Goal: Task Accomplishment & Management: Use online tool/utility

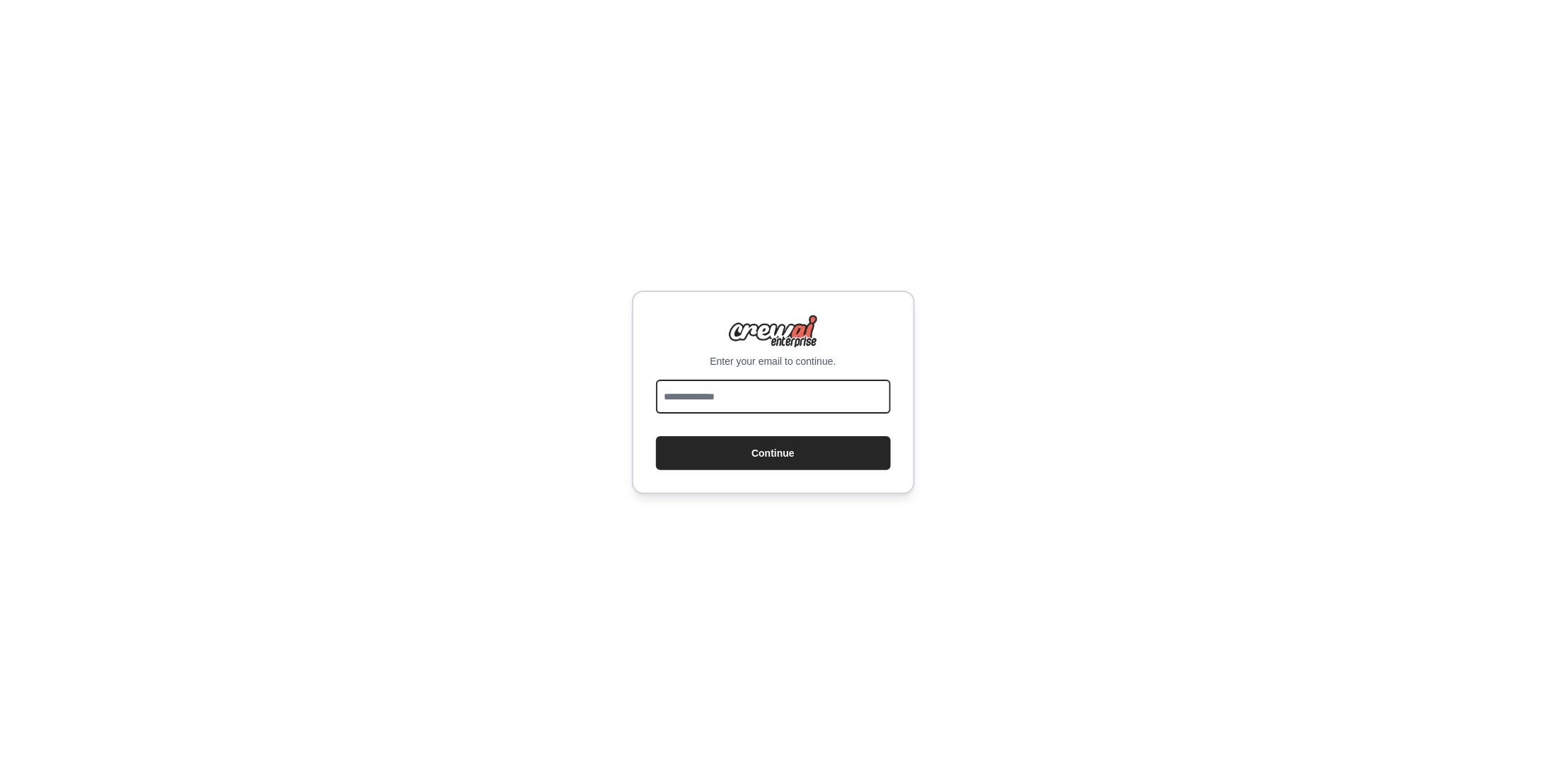
click at [767, 387] on input "email" at bounding box center [773, 396] width 235 height 34
type input "**********"
click at [773, 446] on button "Continue" at bounding box center [773, 453] width 235 height 34
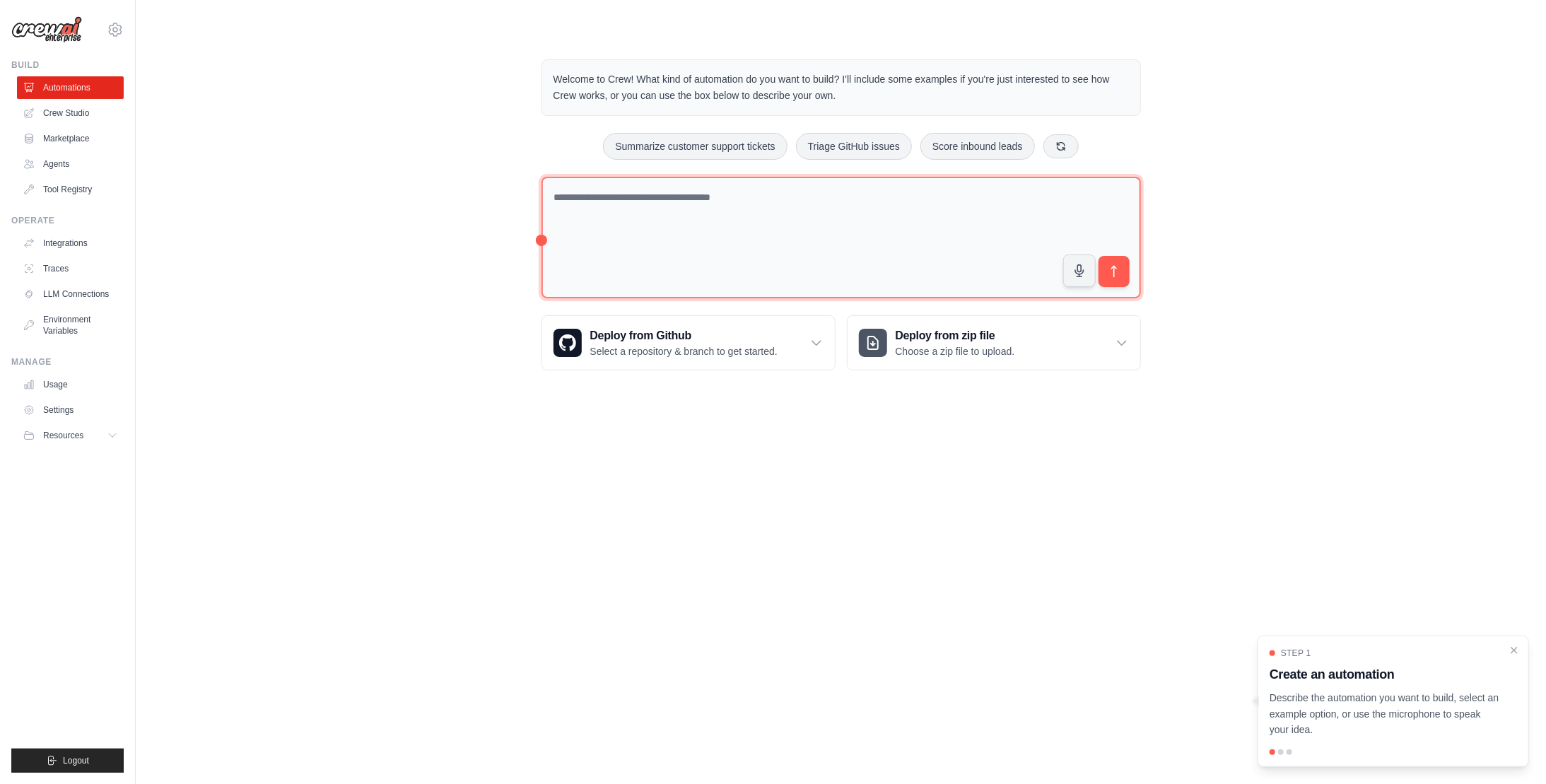
click at [700, 211] on textarea at bounding box center [841, 238] width 600 height 122
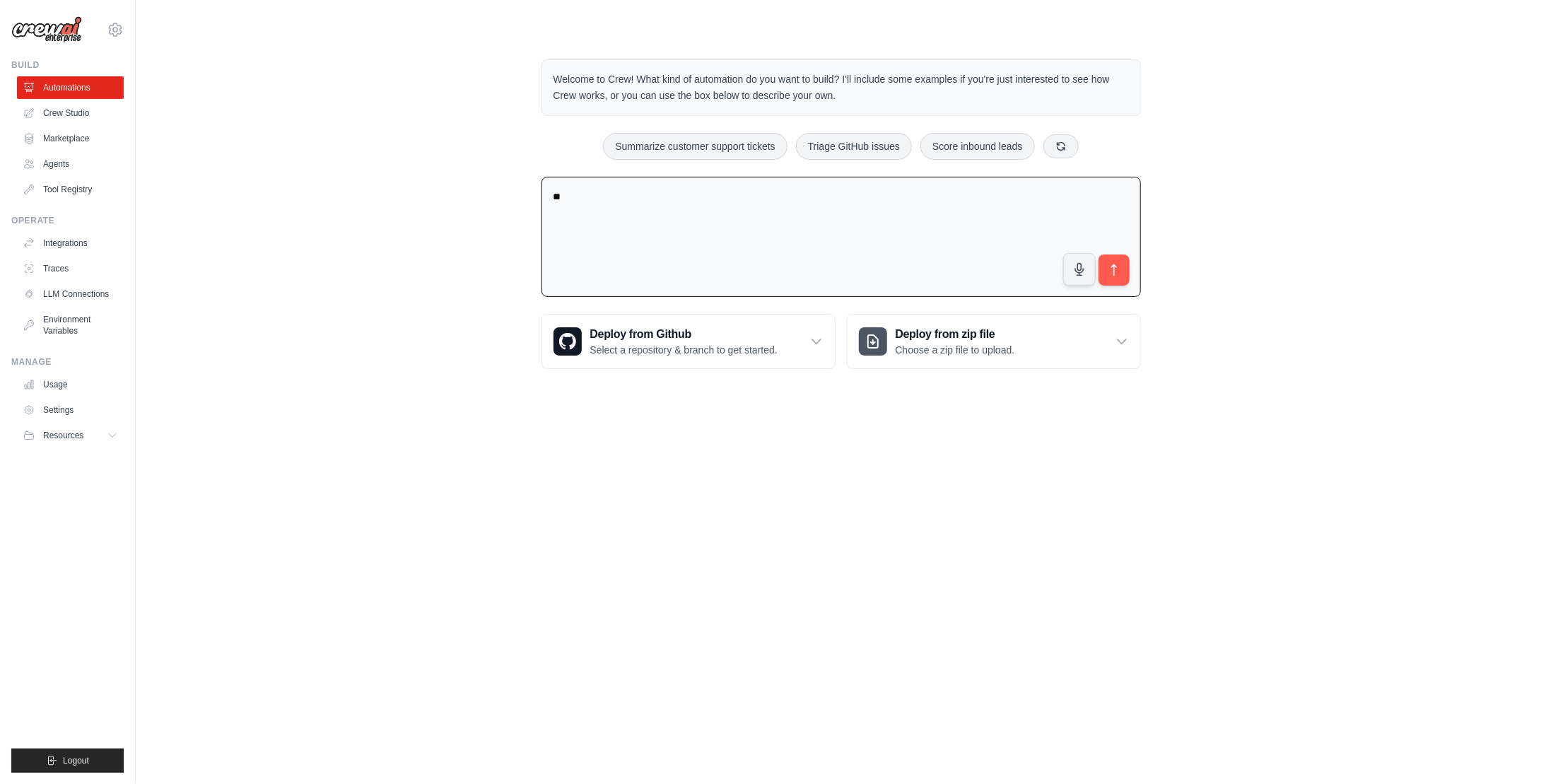
type textarea "*"
click at [746, 149] on button "Summarize customer support tickets" at bounding box center [695, 145] width 184 height 27
type textarea "**********"
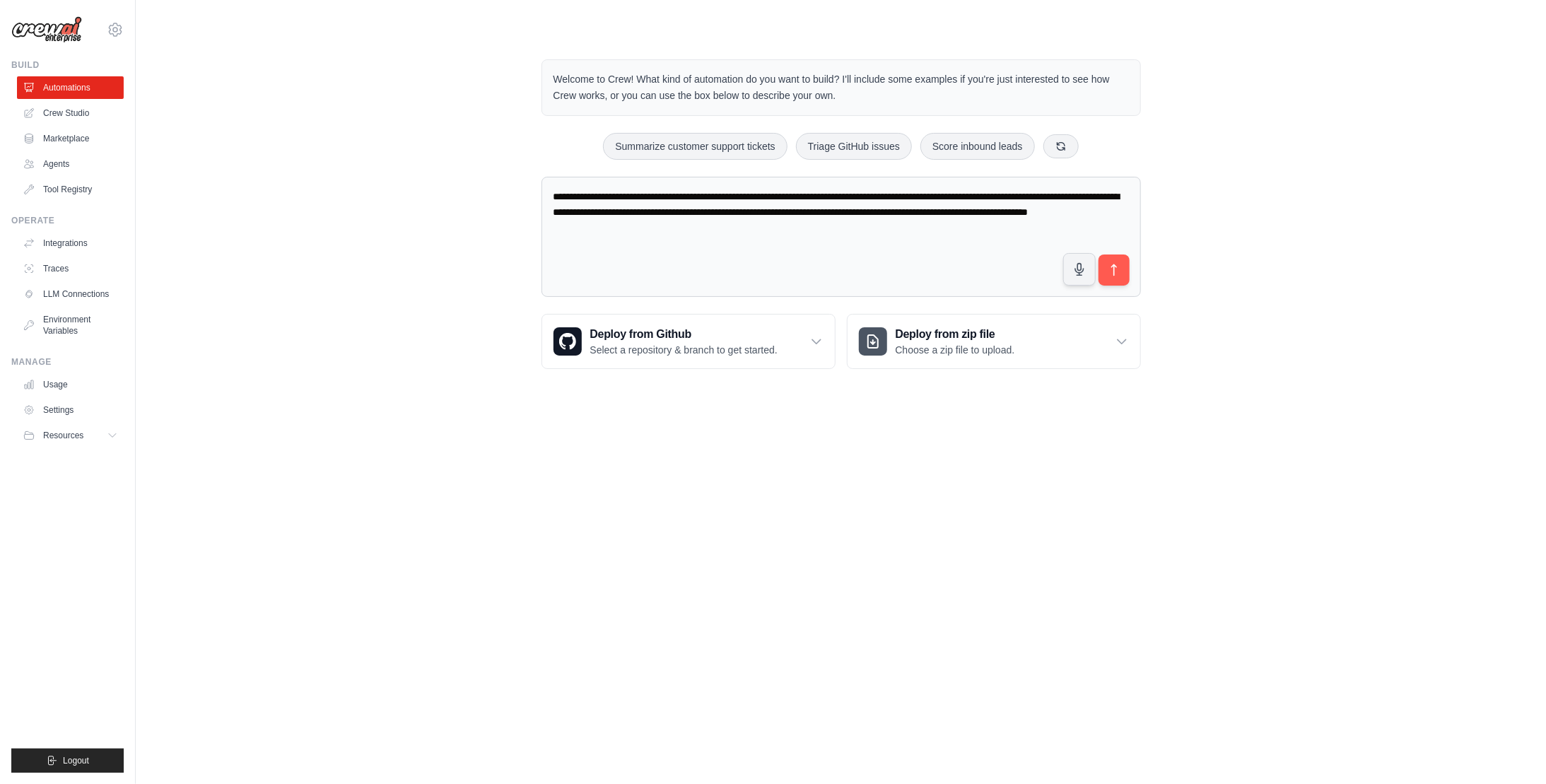
drag, startPoint x: 799, startPoint y: 221, endPoint x: 235, endPoint y: 123, distance: 572.5
click at [235, 123] on div "**********" at bounding box center [840, 214] width 1365 height 355
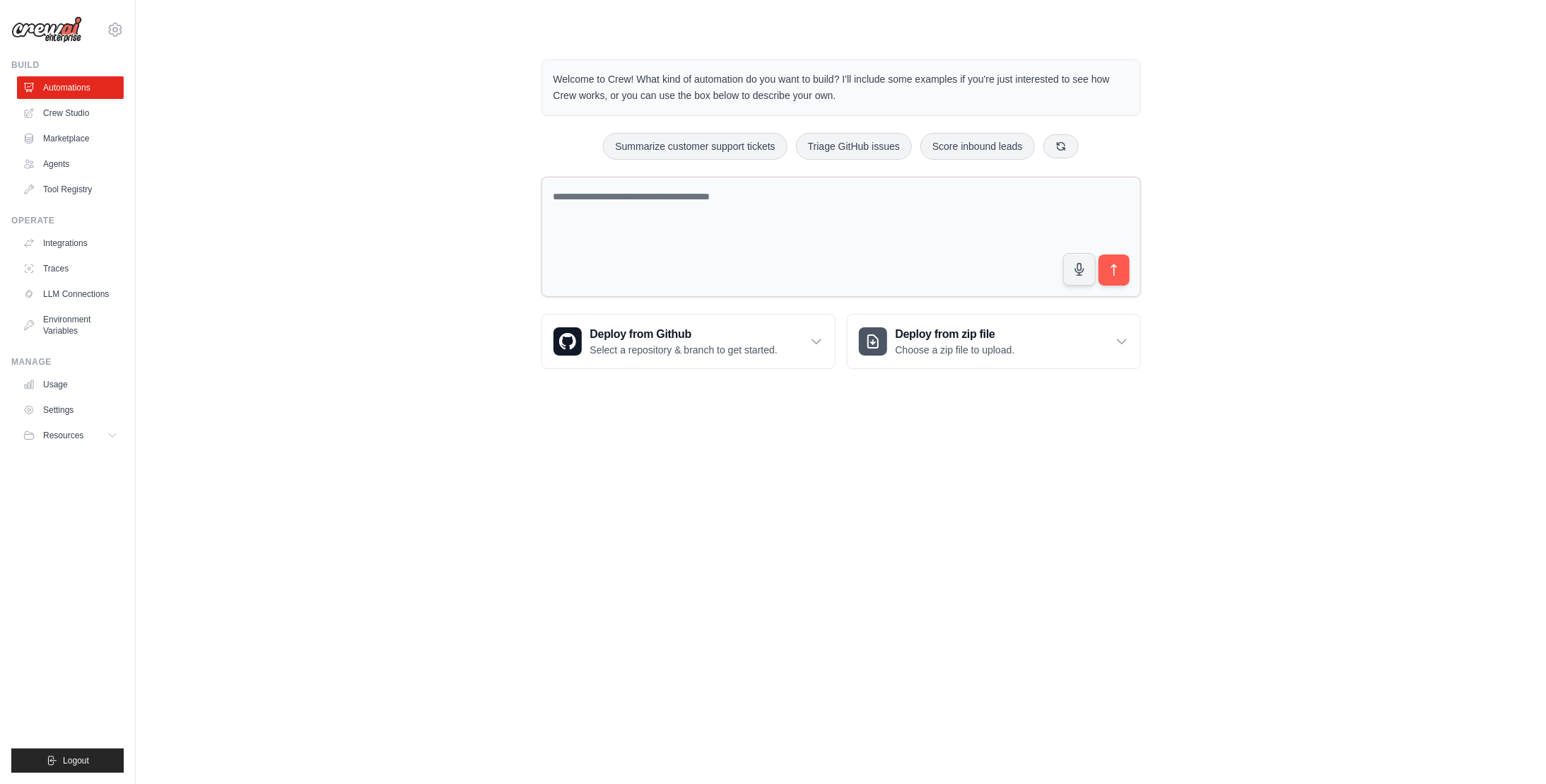
paste textarea "**********"
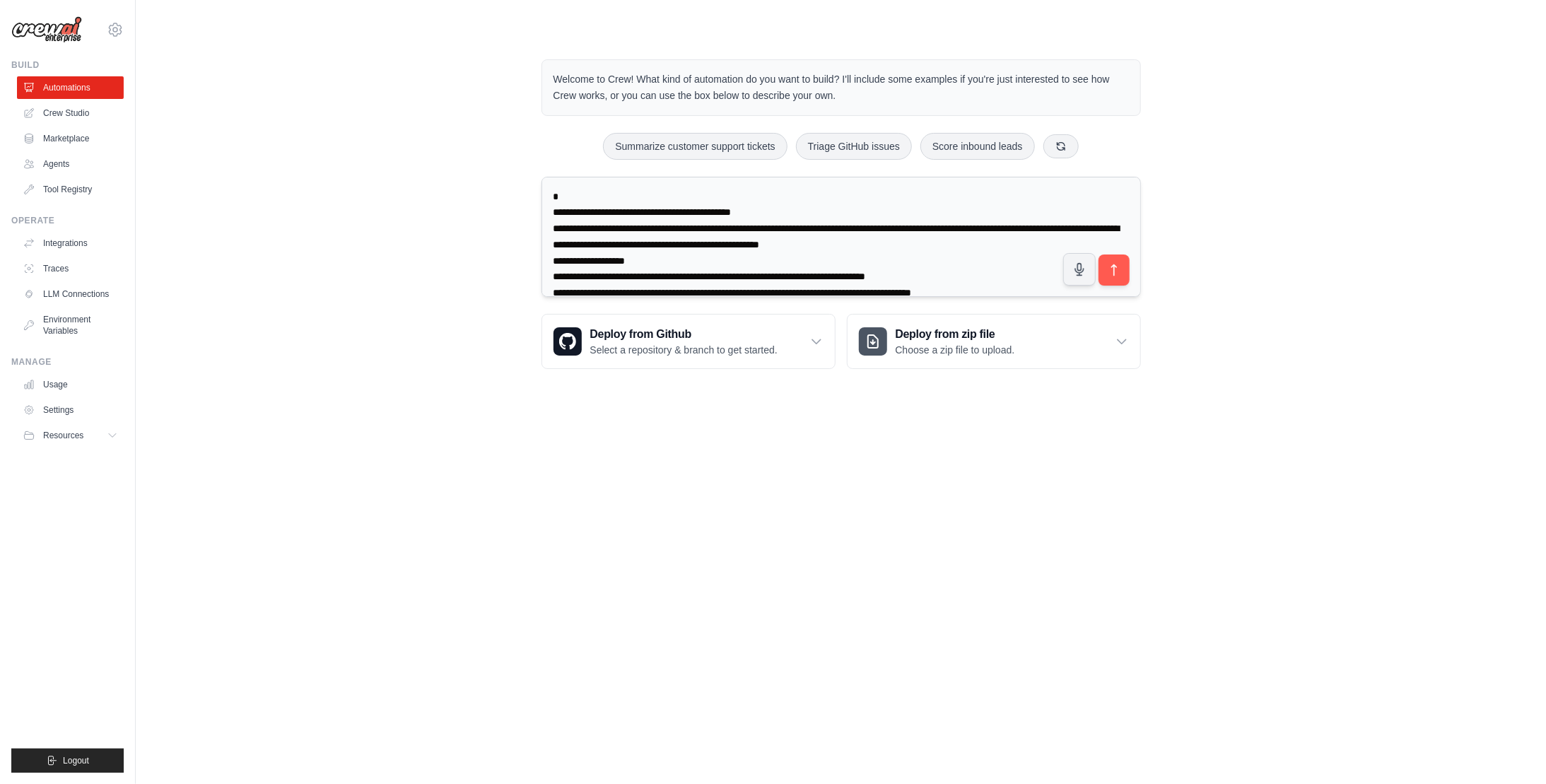
scroll to position [1867, 0]
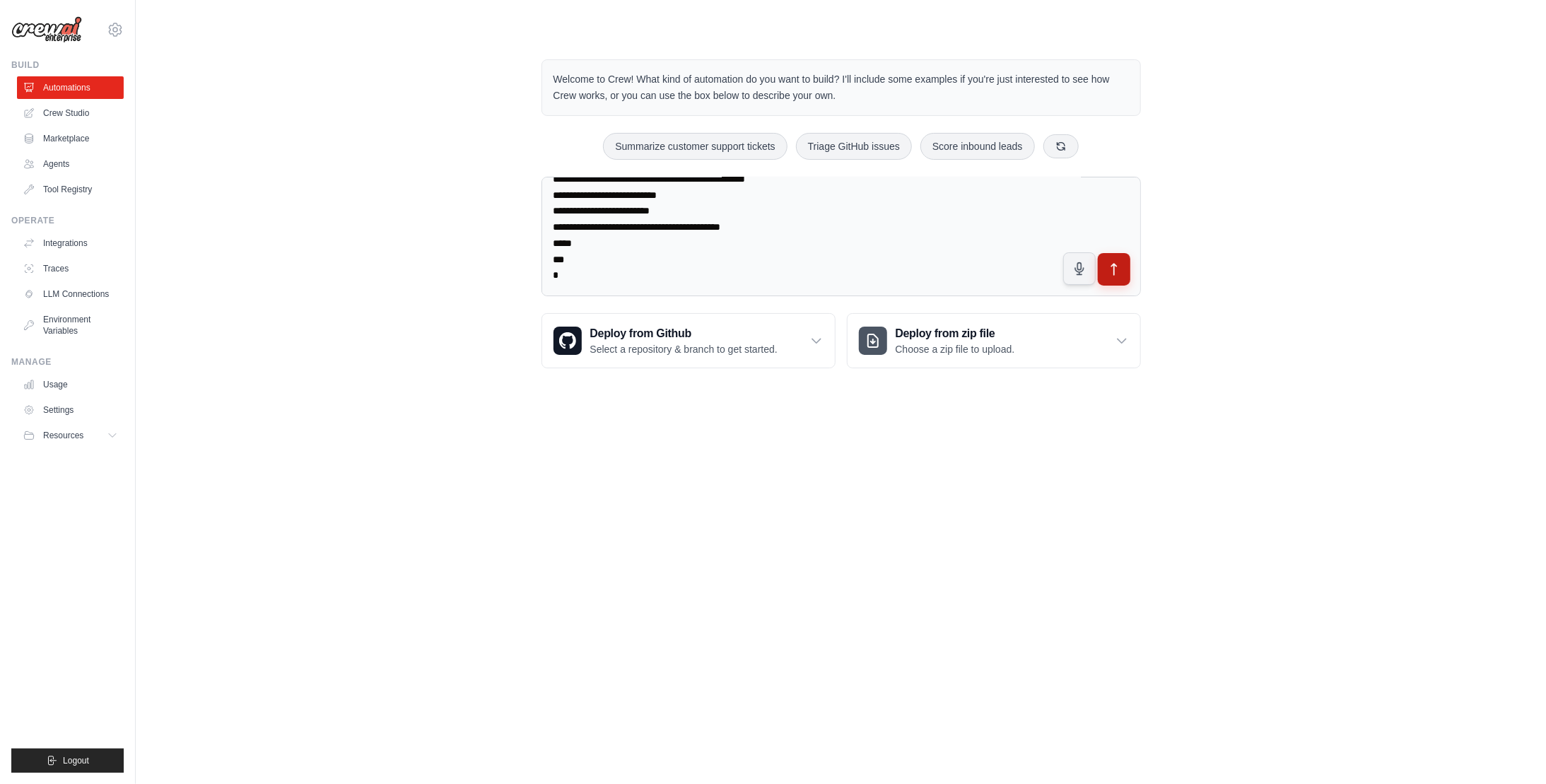
type textarea "**********"
click at [1117, 273] on icon "submit" at bounding box center [1113, 270] width 15 height 15
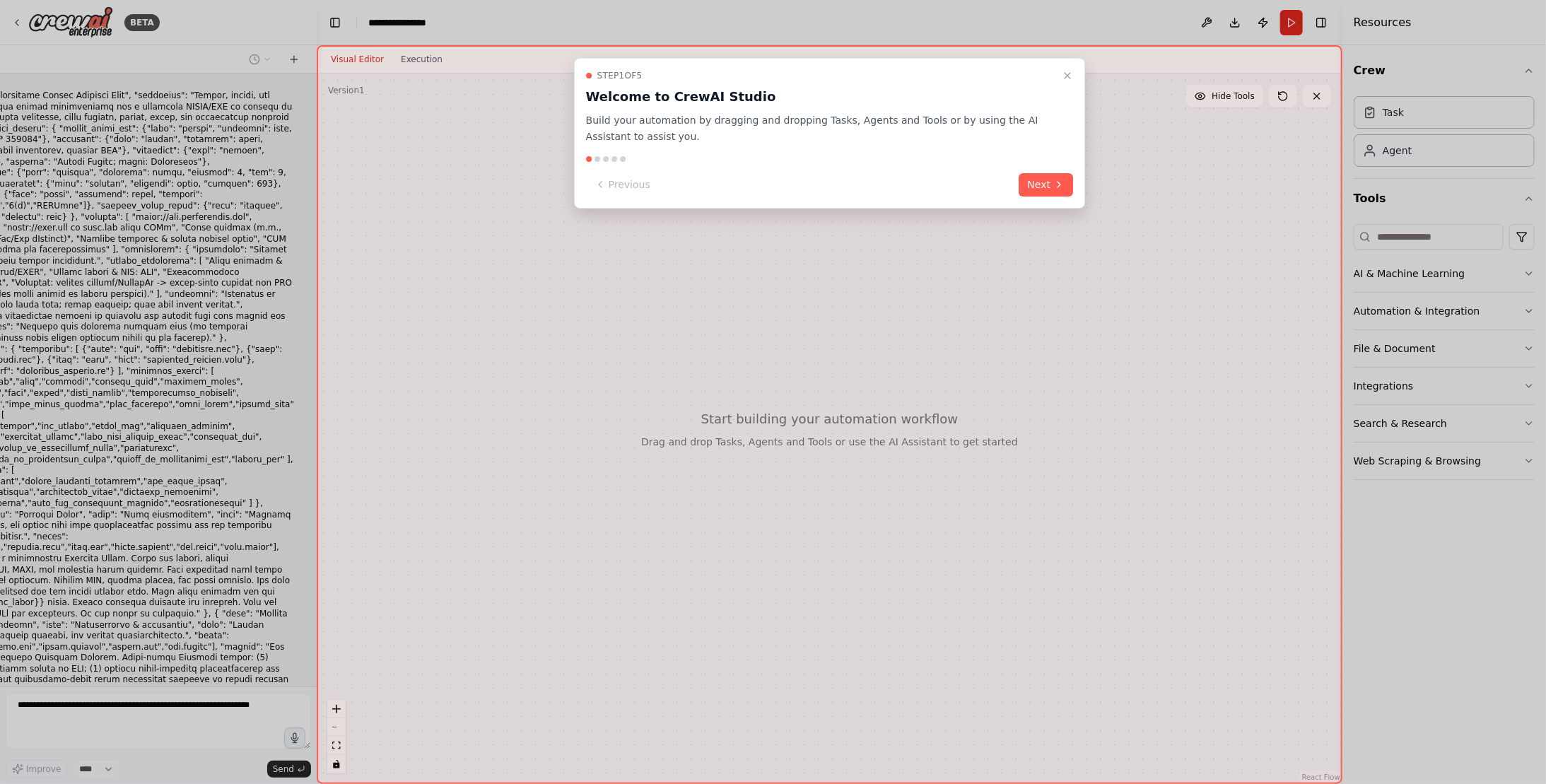
scroll to position [384, 0]
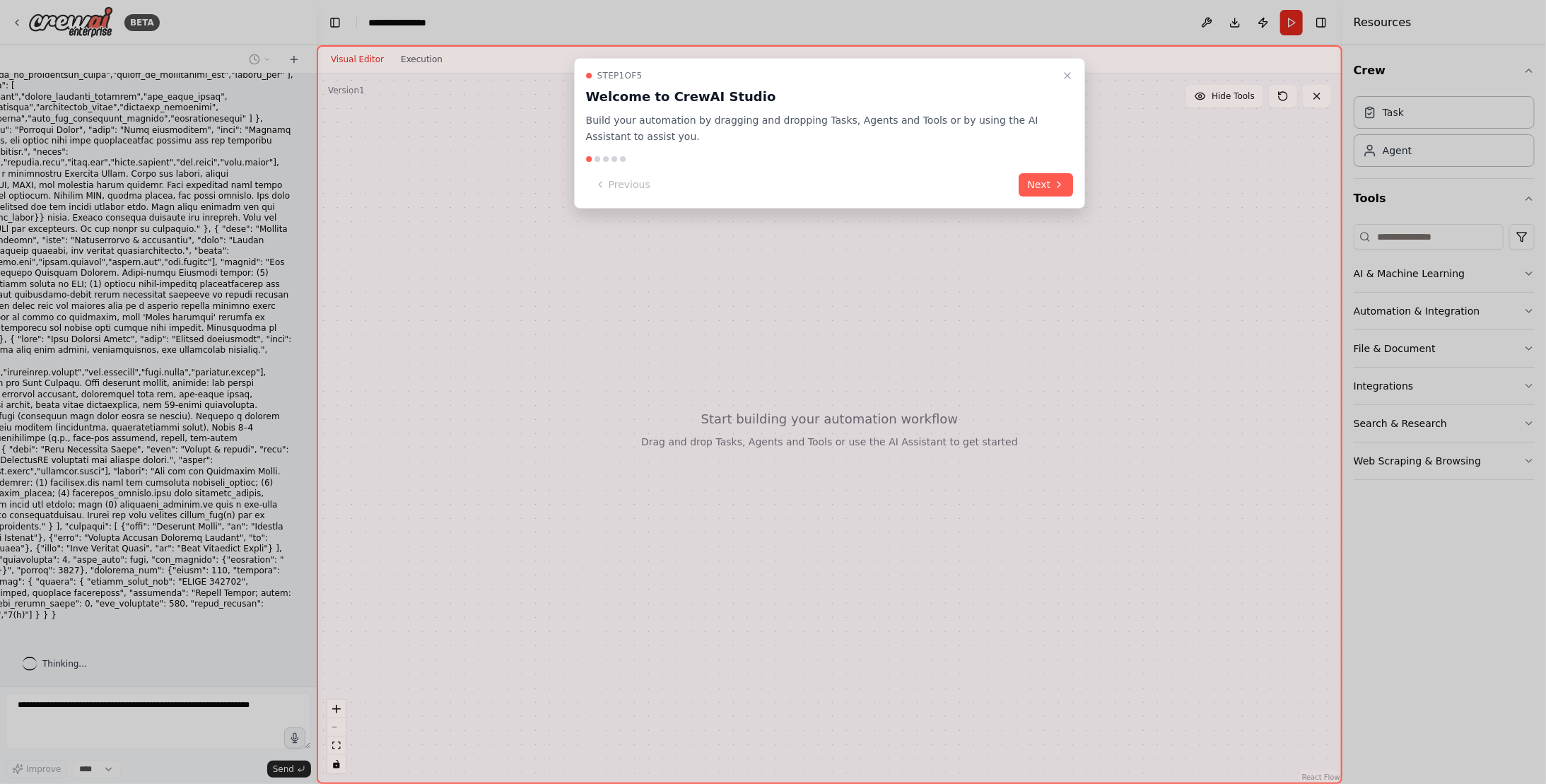
click at [1059, 185] on icon at bounding box center [1058, 184] width 3 height 5
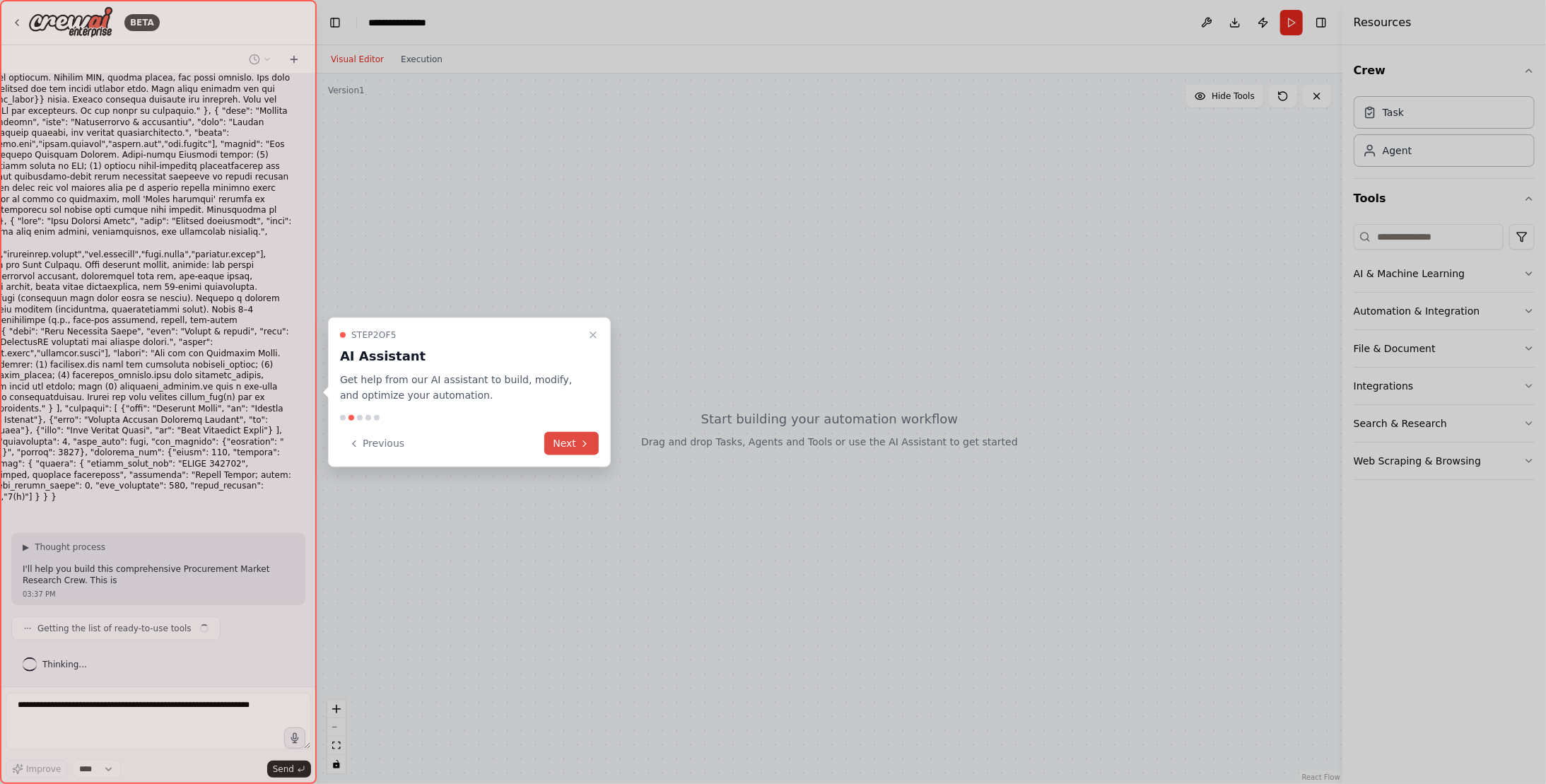
click at [573, 443] on button "Next" at bounding box center [571, 443] width 54 height 23
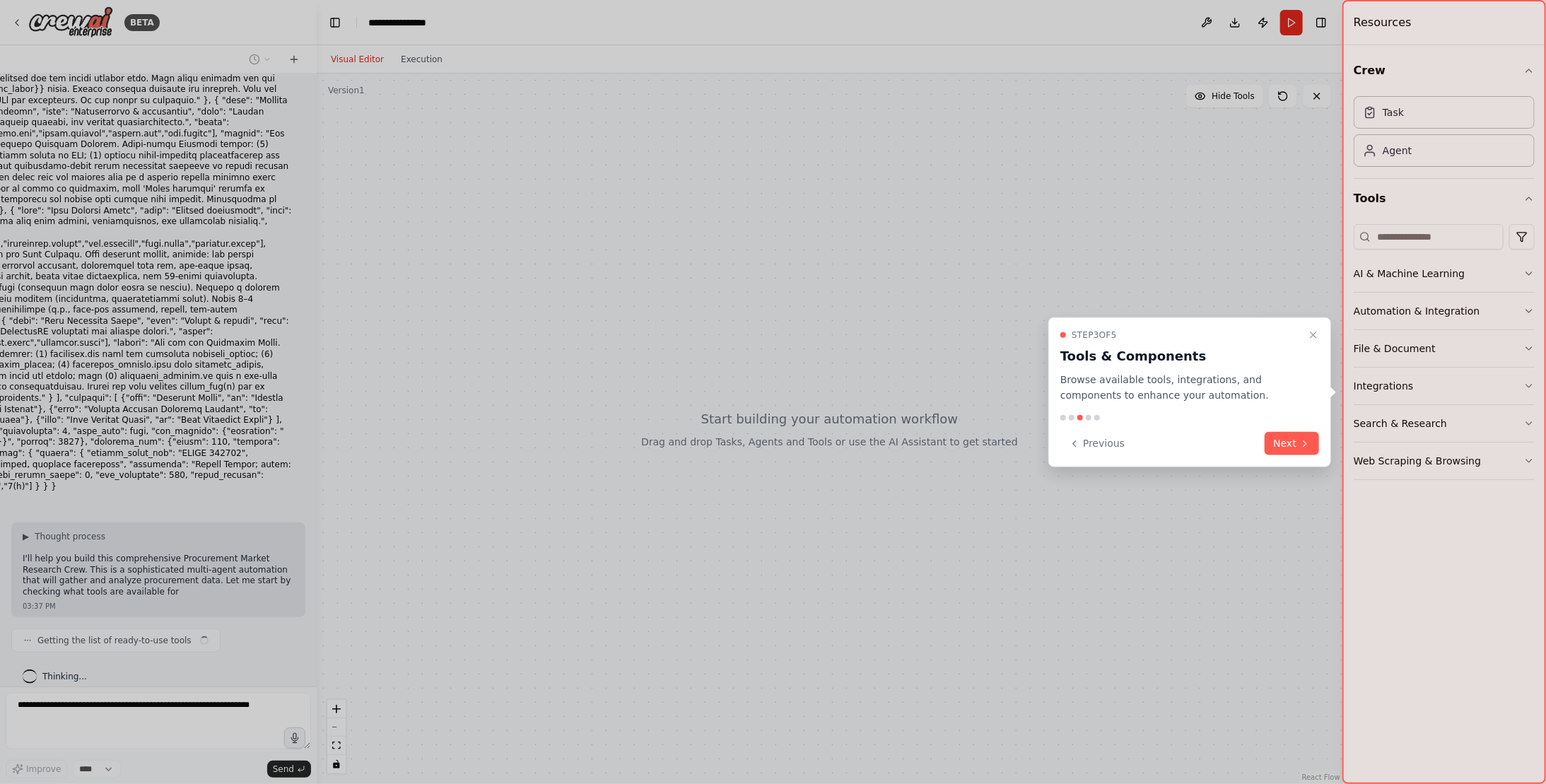
scroll to position [524, 0]
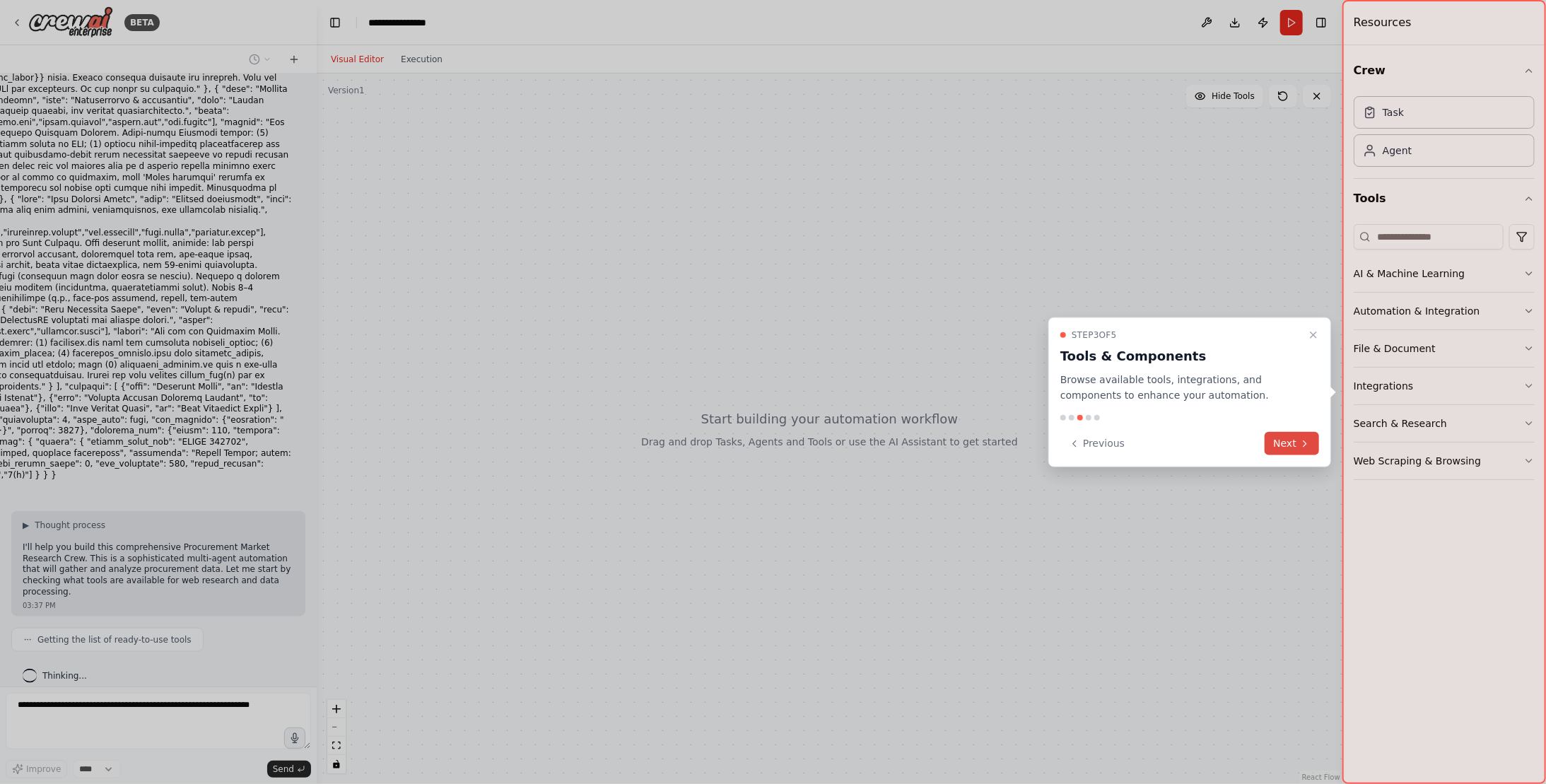
click at [1282, 443] on button "Next" at bounding box center [1291, 443] width 54 height 23
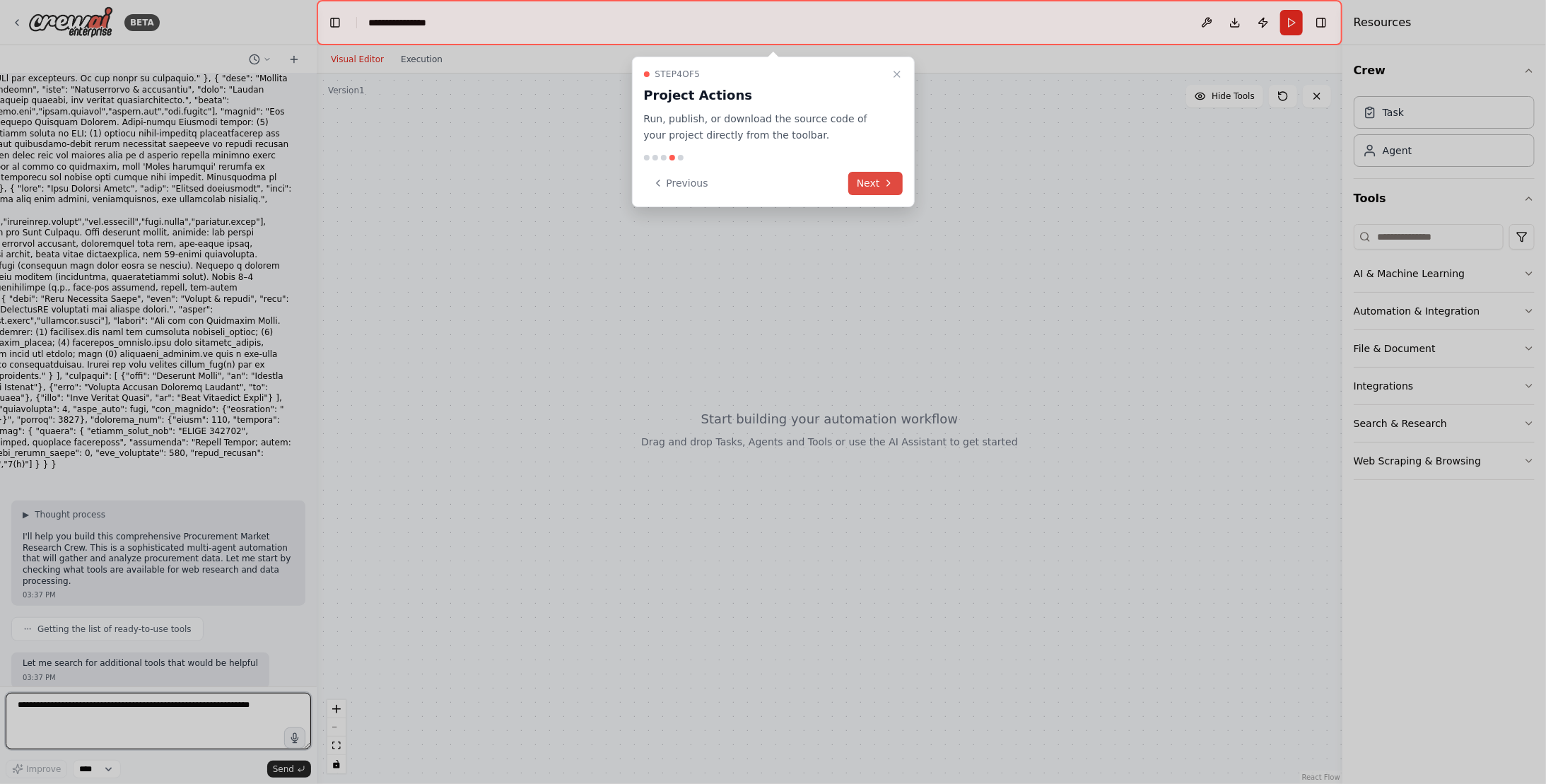
scroll to position [545, 0]
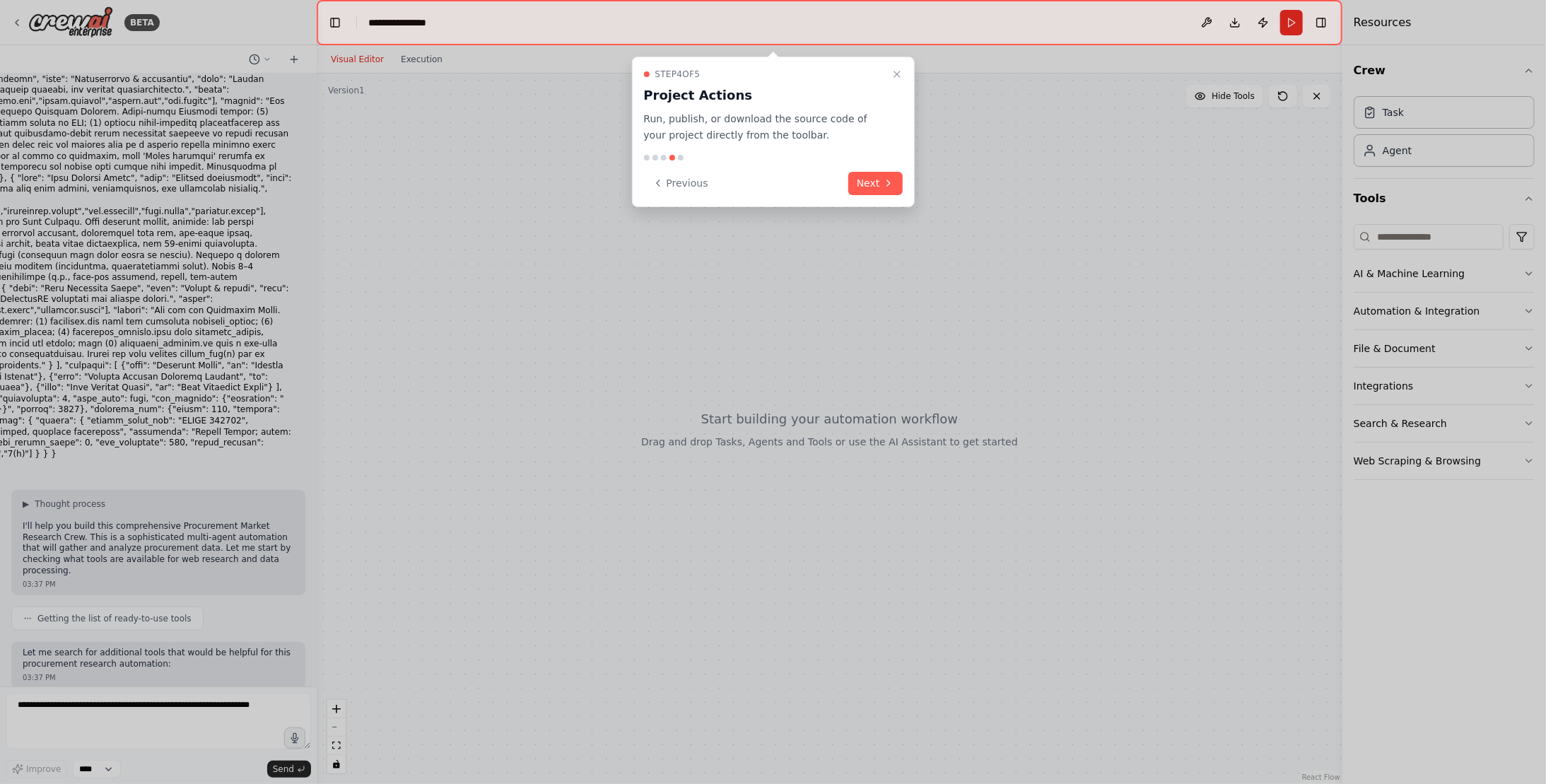
click at [881, 189] on button "Next" at bounding box center [875, 184] width 54 height 23
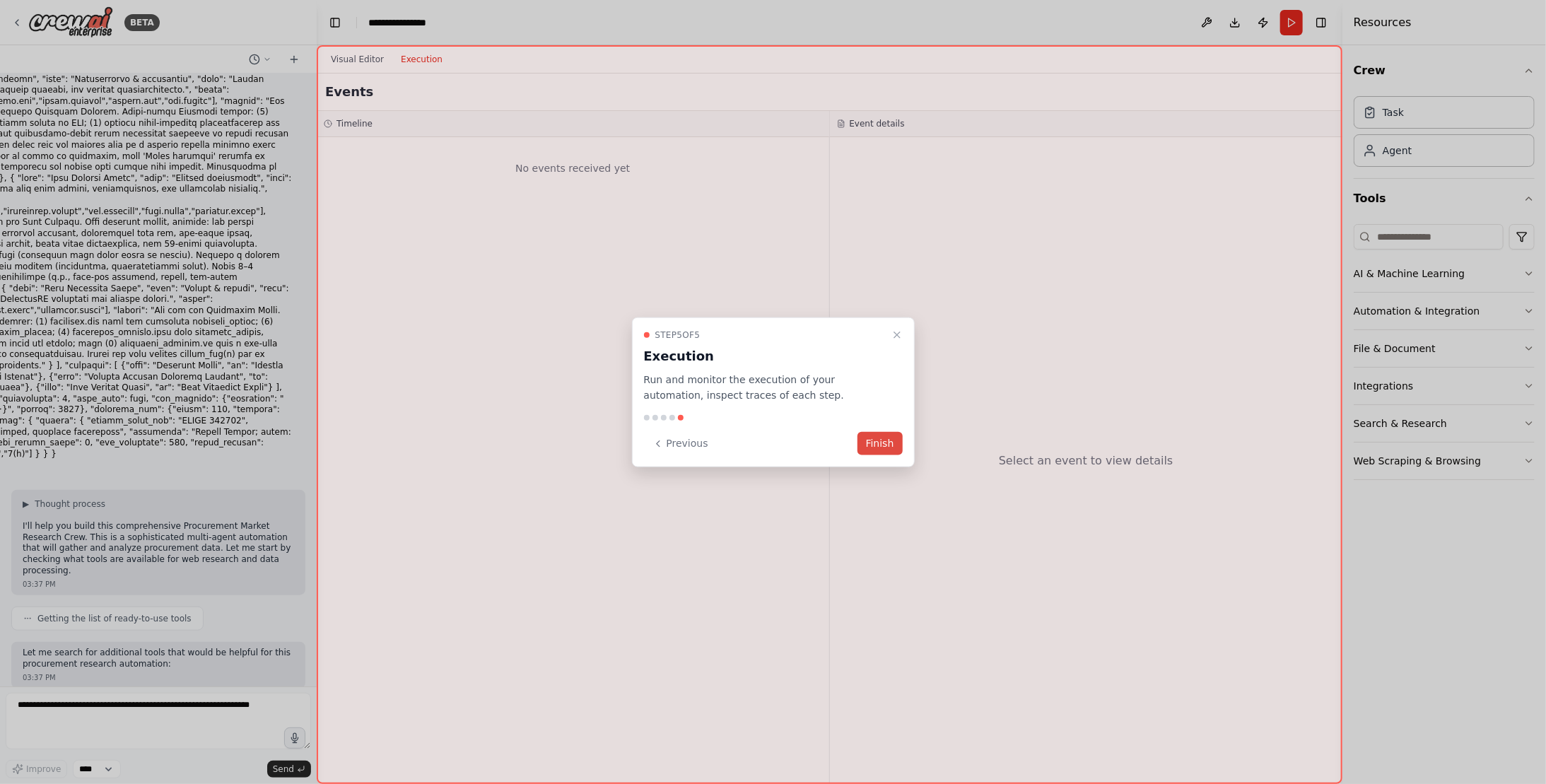
click at [881, 440] on button "Finish" at bounding box center [879, 443] width 45 height 23
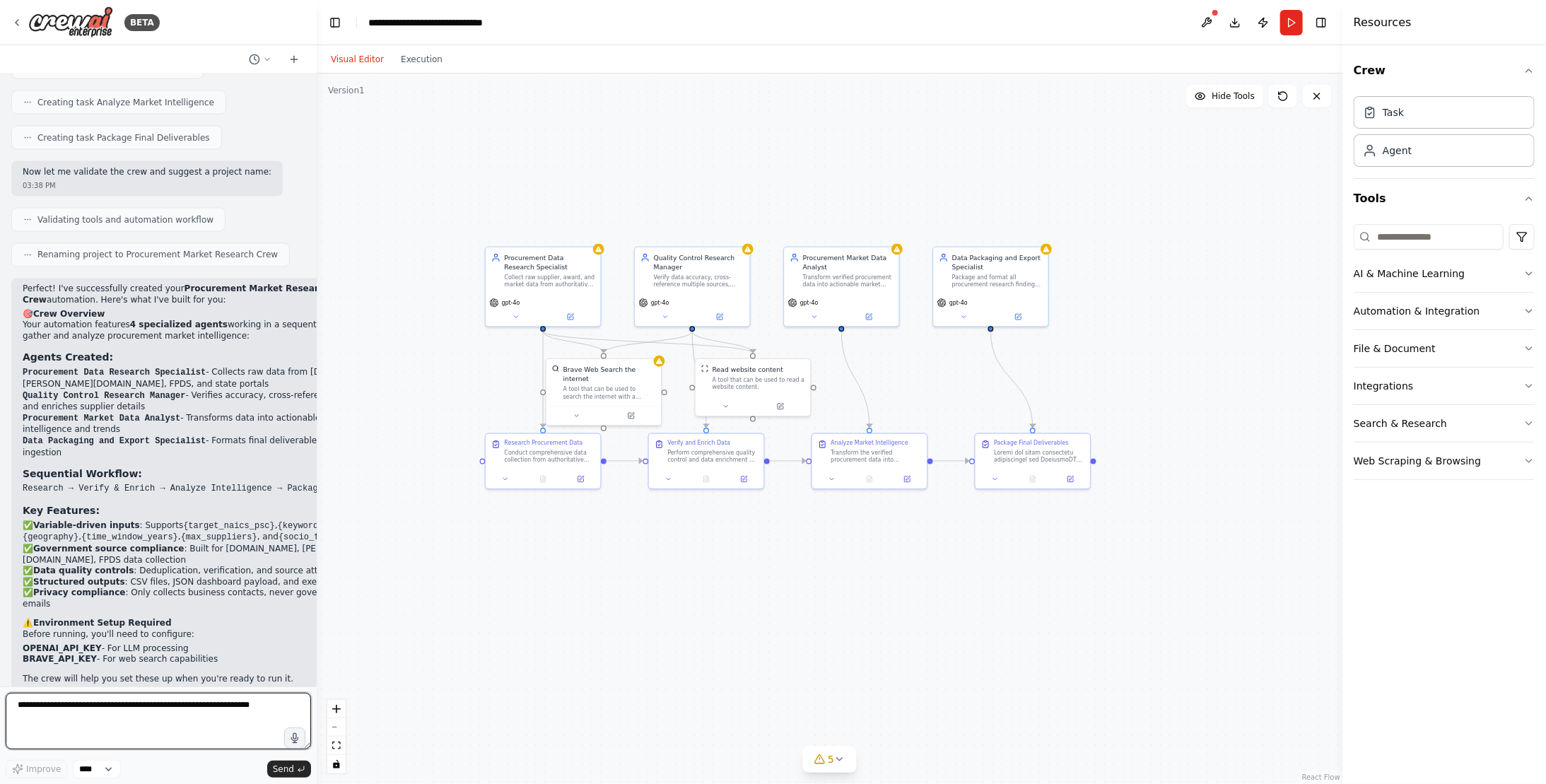
scroll to position [1646, 0]
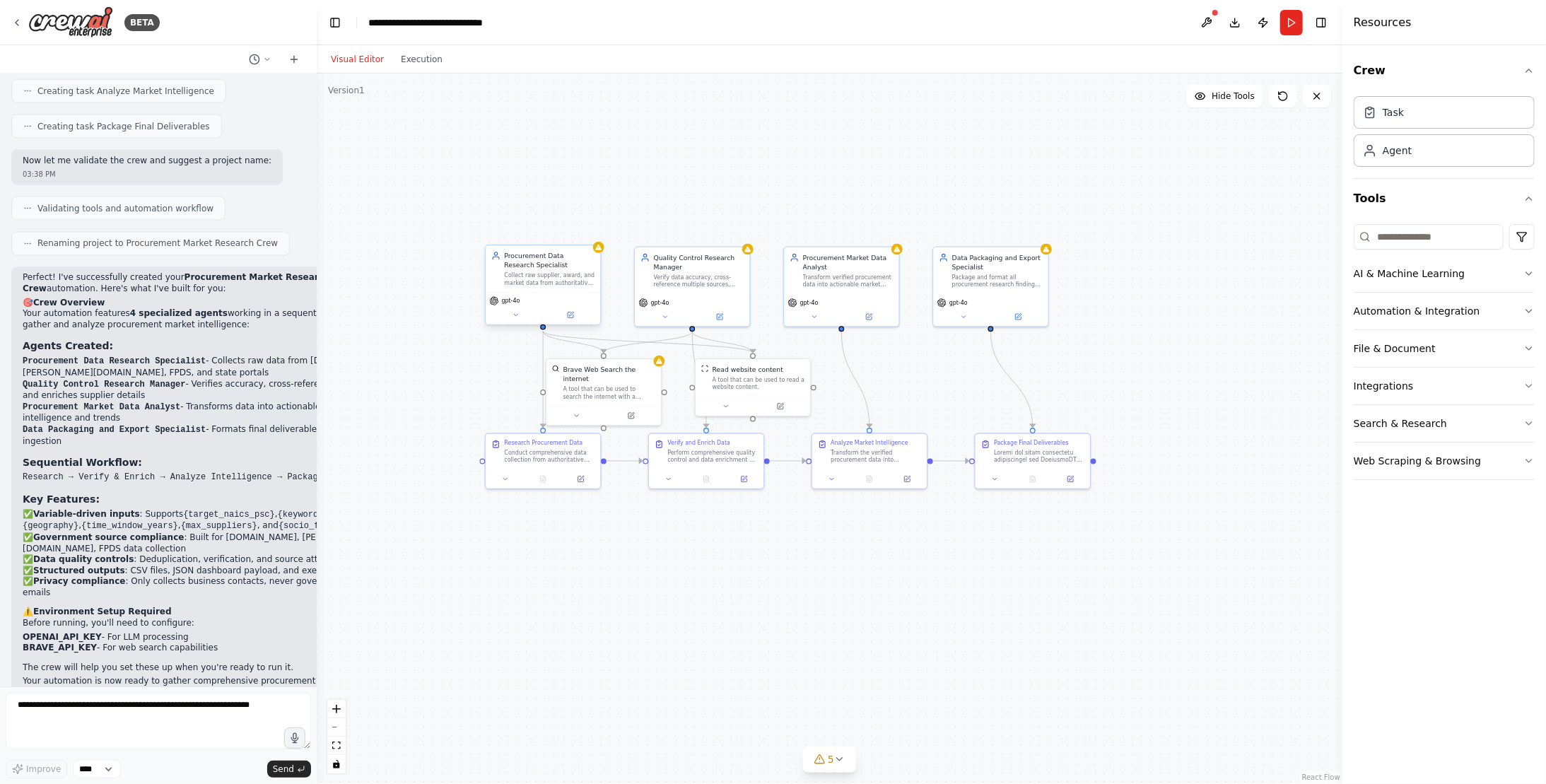
click at [566, 268] on div "Procurement Data Research Specialist" at bounding box center [550, 260] width 90 height 19
click at [602, 256] on div ".deletable-edge-delete-btn { width: 20px; height: 20px; border: 0px solid #ffff…" at bounding box center [829, 428] width 1025 height 710
click at [522, 322] on div "gpt-4o" at bounding box center [542, 307] width 114 height 33
click at [514, 325] on div ".deletable-edge-delete-btn { width: 20px; height: 20px; border: 0px solid #ffff…" at bounding box center [829, 428] width 1025 height 710
click at [518, 293] on div "gpt-4o" at bounding box center [542, 306] width 114 height 33
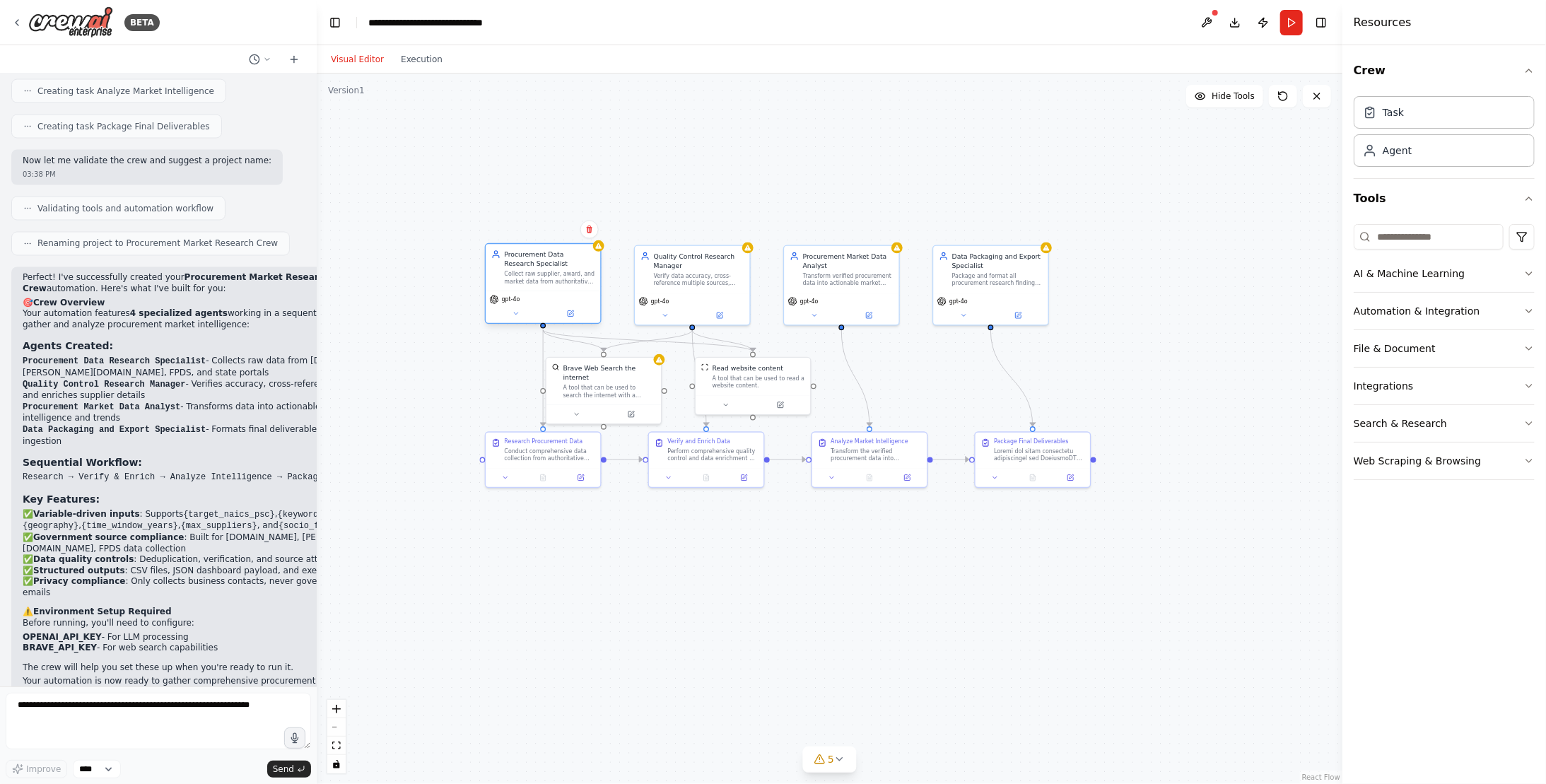
click at [547, 273] on div "Collect raw supplier, award, and market data from authoritative government proc…" at bounding box center [550, 277] width 90 height 15
click at [584, 267] on div "Procurement Data Research Specialist" at bounding box center [550, 258] width 90 height 19
click at [584, 266] on div "Procurement Data Research Specialist" at bounding box center [550, 258] width 90 height 19
click at [573, 313] on icon at bounding box center [570, 313] width 8 height 8
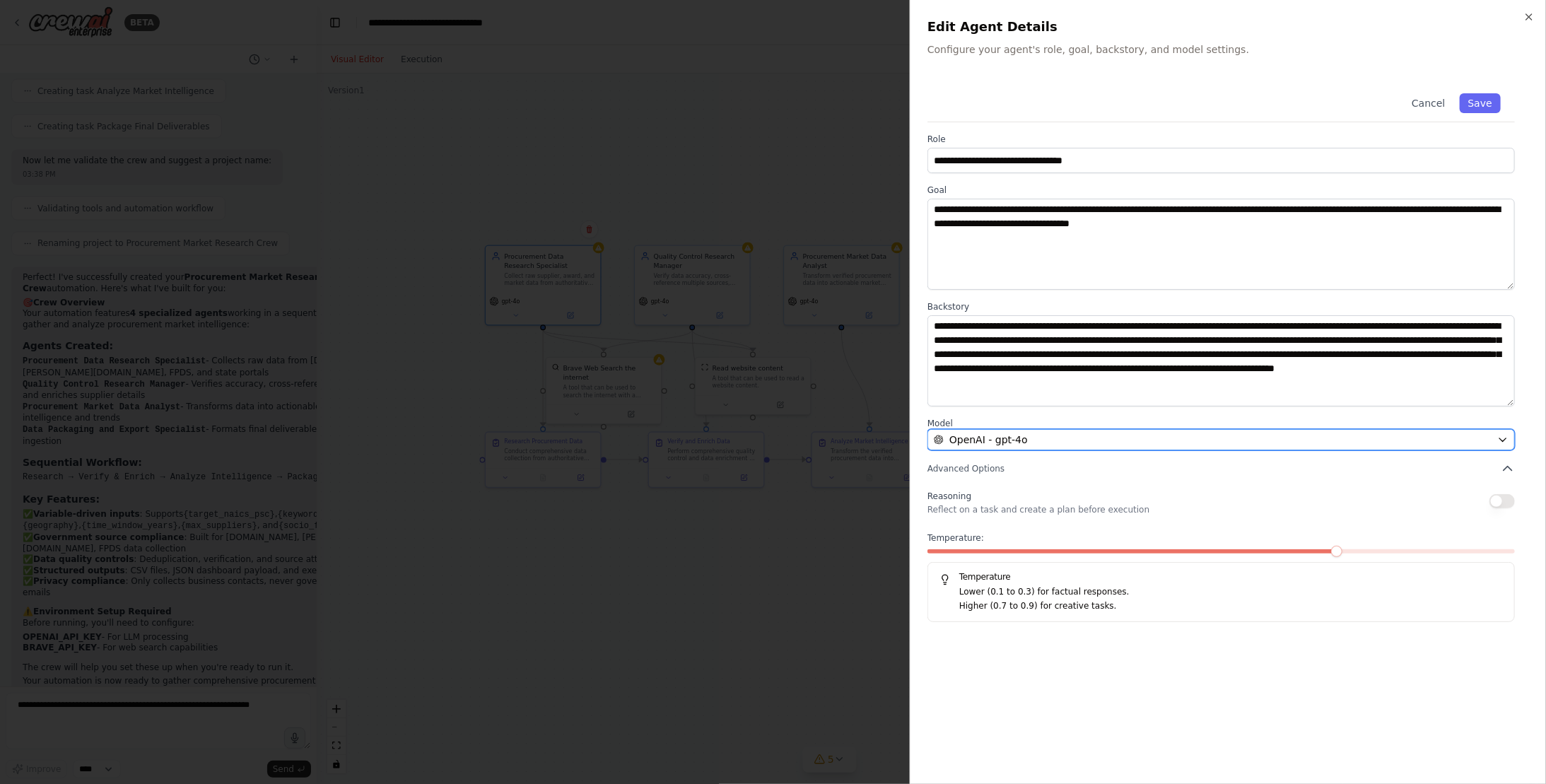
click at [1508, 437] on icon "button" at bounding box center [1503, 439] width 12 height 12
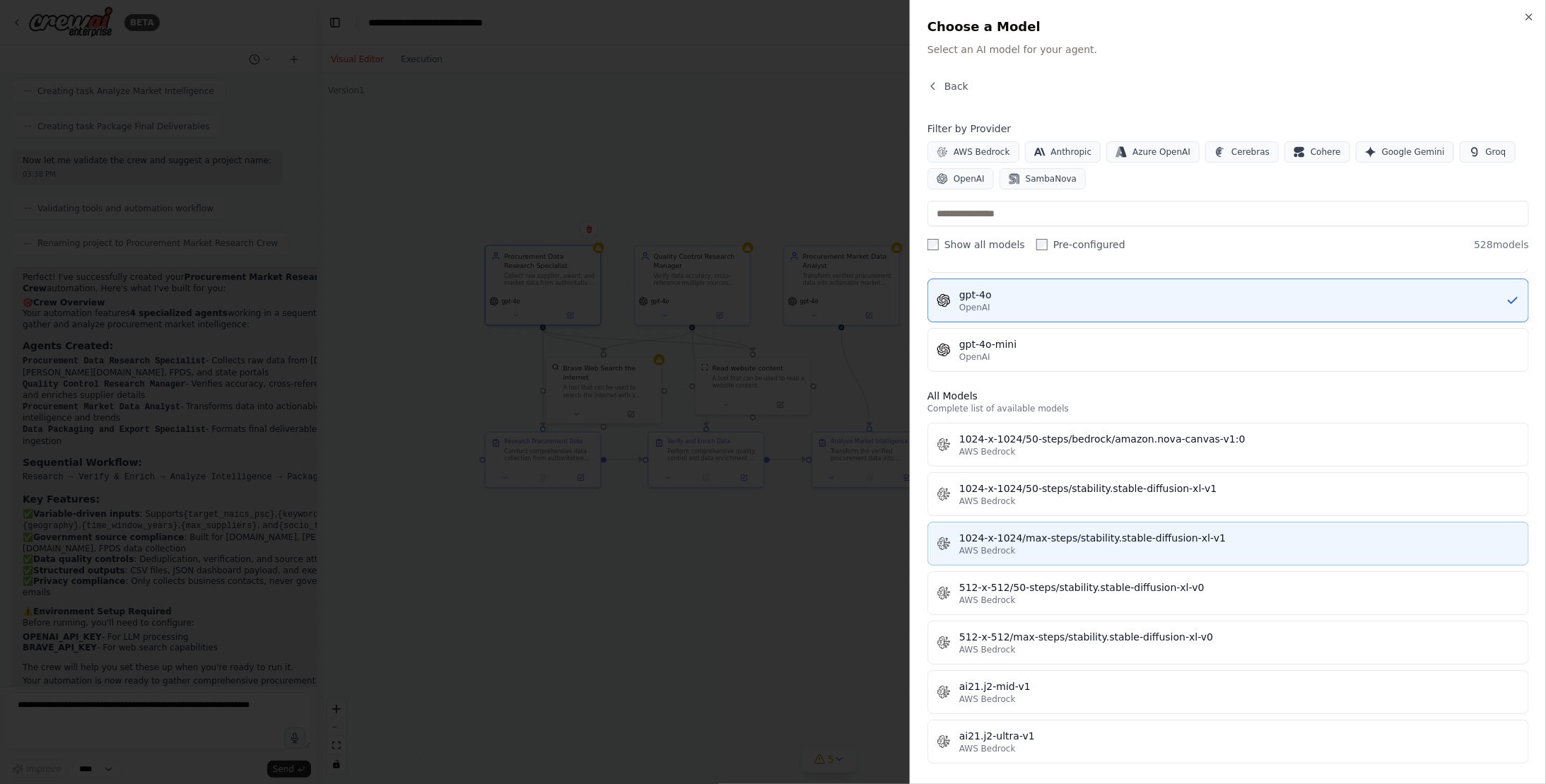
scroll to position [0, 0]
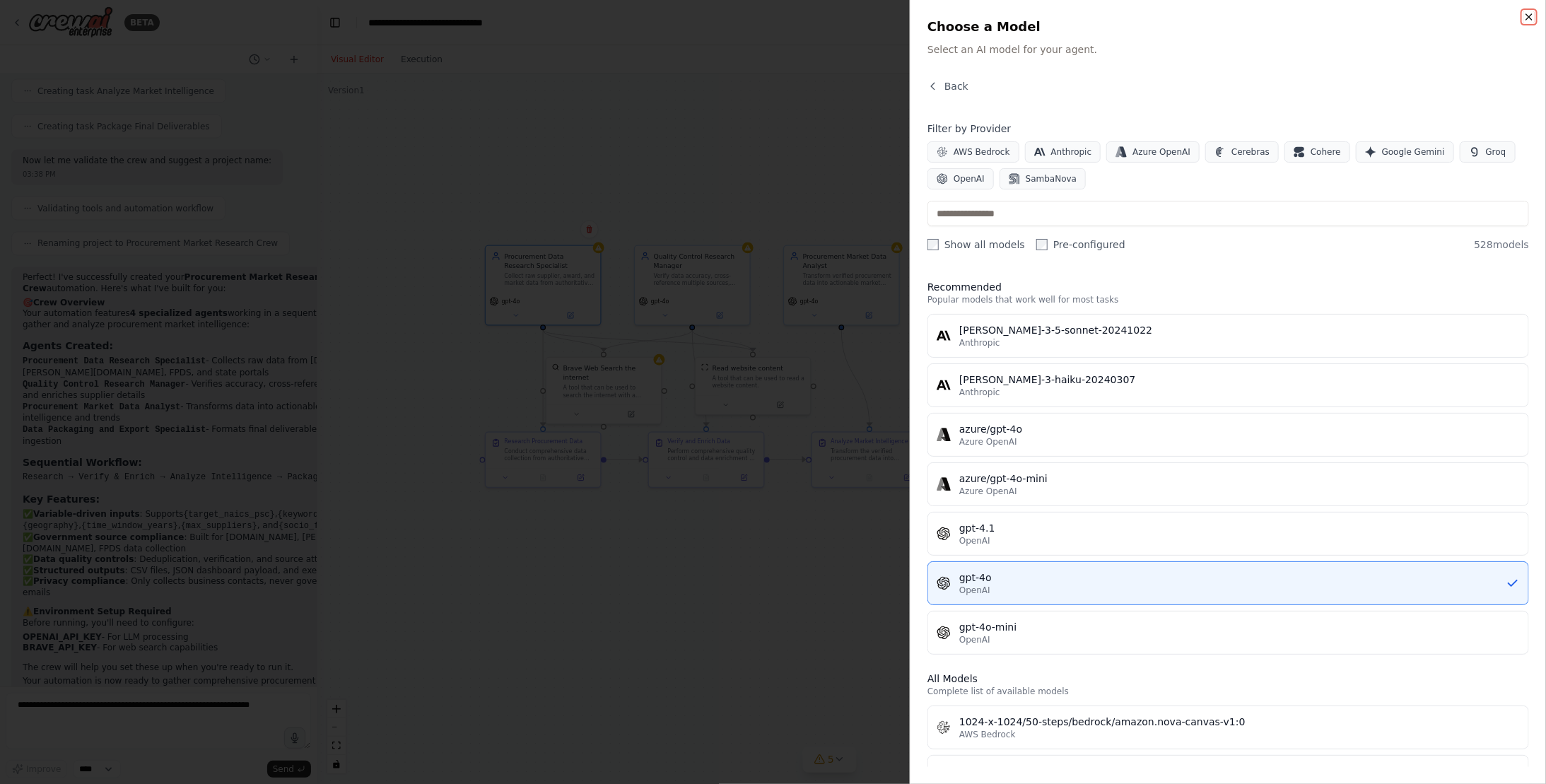
click at [1526, 14] on icon "button" at bounding box center [1528, 17] width 5 height 5
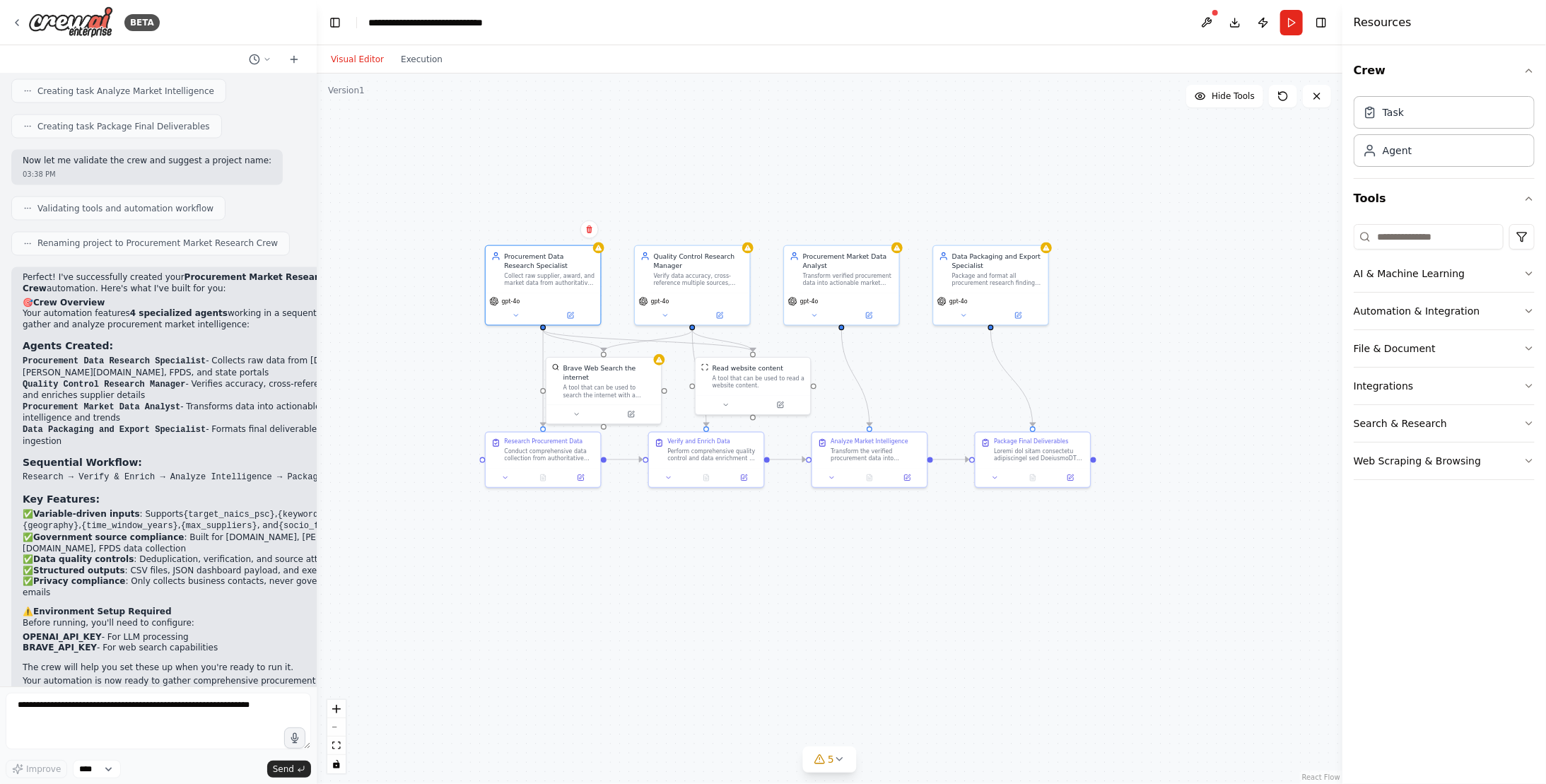
click at [1293, 27] on button "Run" at bounding box center [1291, 22] width 22 height 26
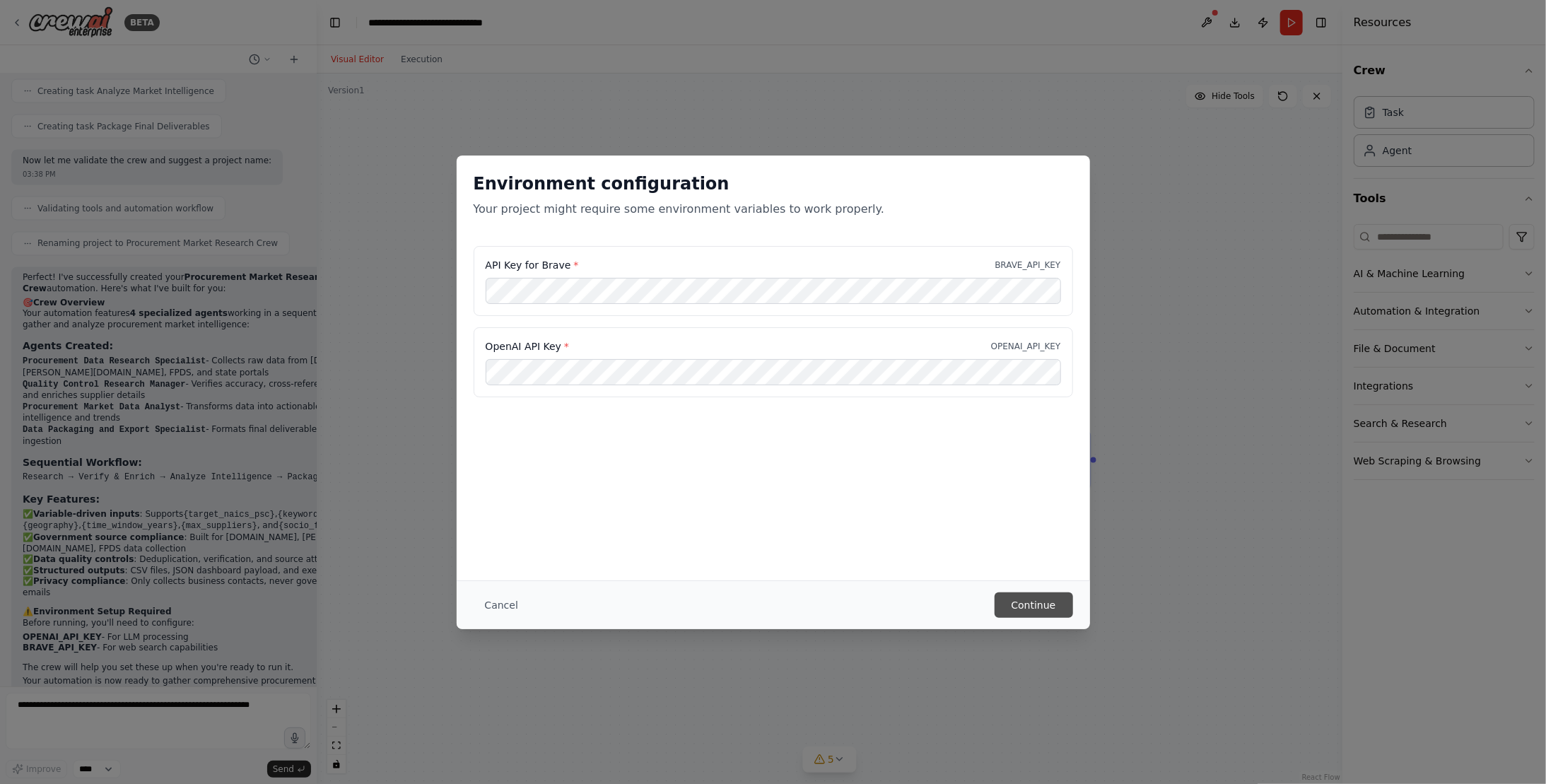
click at [1049, 602] on button "Continue" at bounding box center [1033, 605] width 78 height 26
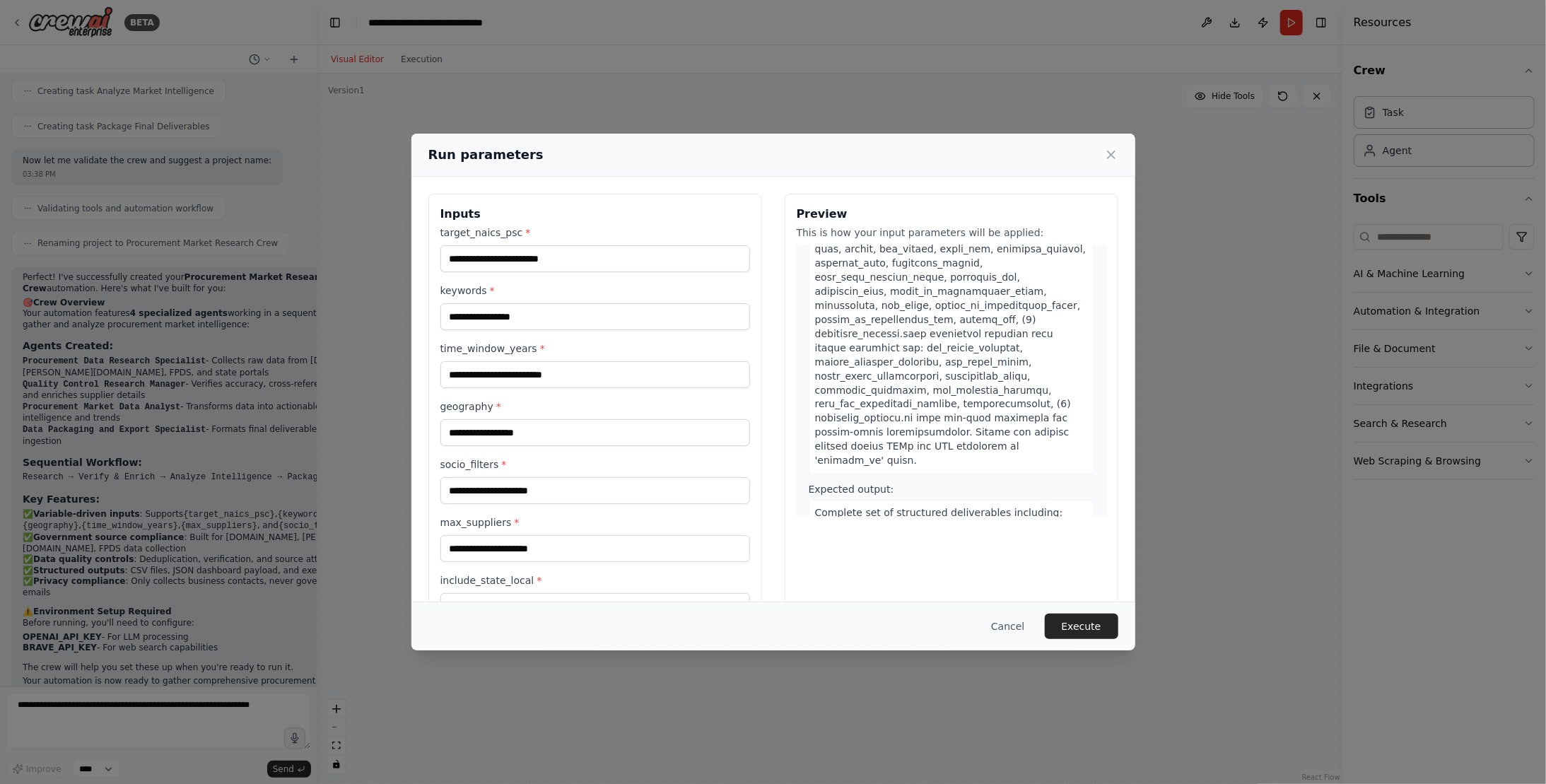
scroll to position [41, 0]
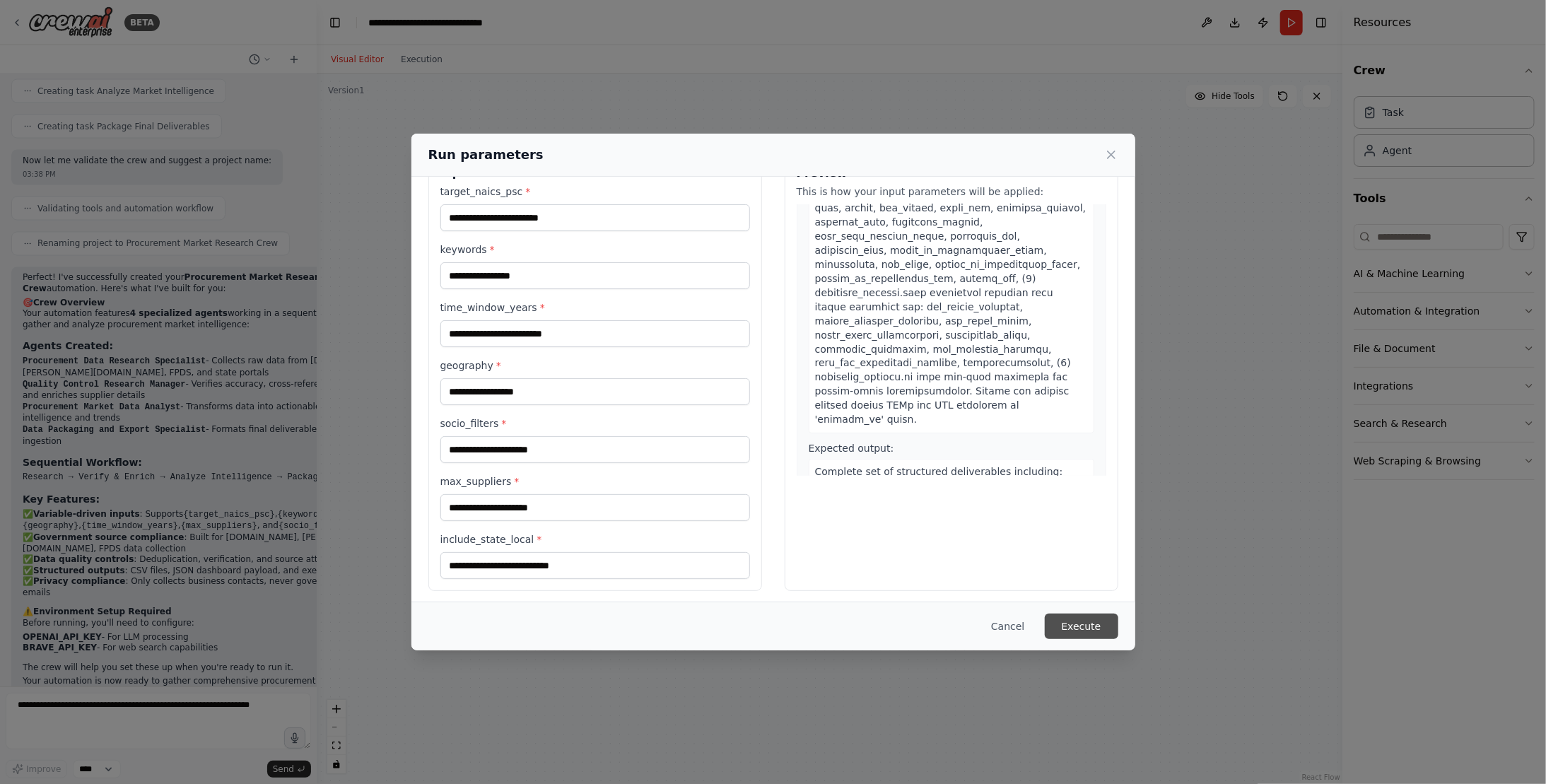
click at [1090, 624] on button "Execute" at bounding box center [1081, 626] width 74 height 26
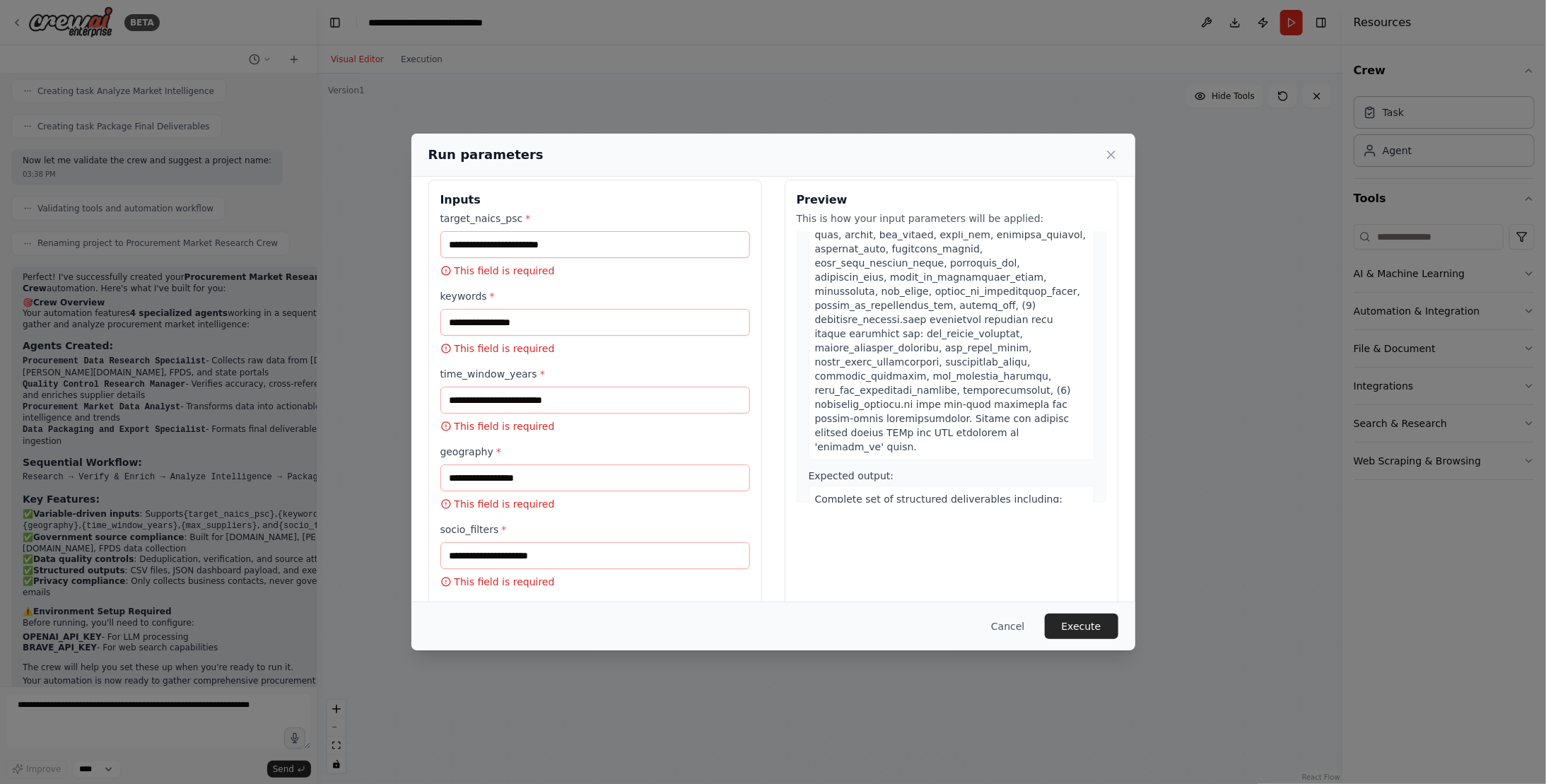
scroll to position [0, 0]
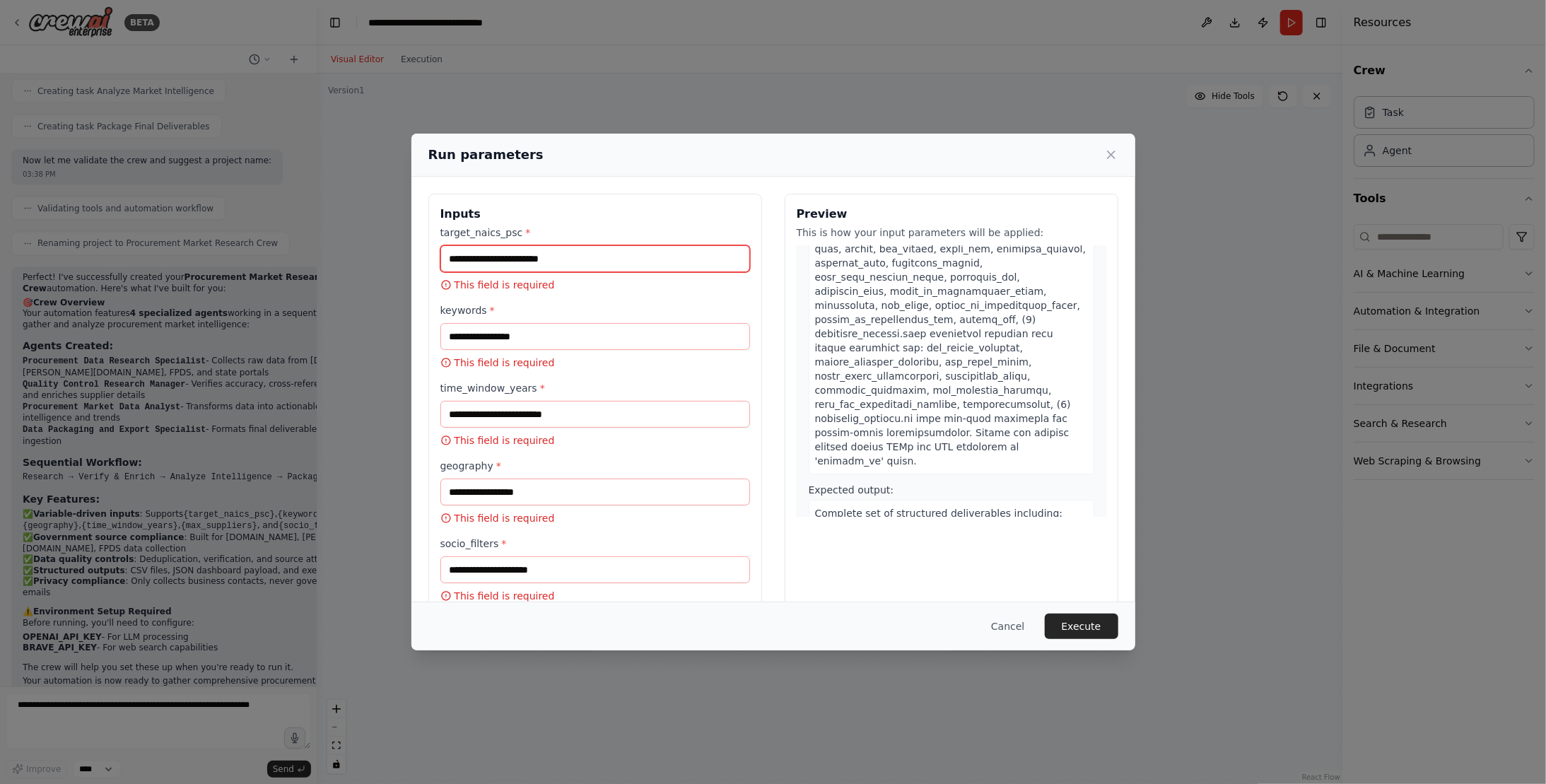
click at [593, 255] on input "target_naics_psc *" at bounding box center [594, 258] width 310 height 27
click at [765, 482] on div "Inputs target_naics_psc * This field is required keywords * This field is requi…" at bounding box center [773, 482] width 690 height 576
click at [568, 256] on input "target_naics_psc *" at bounding box center [594, 258] width 310 height 27
paste input "******"
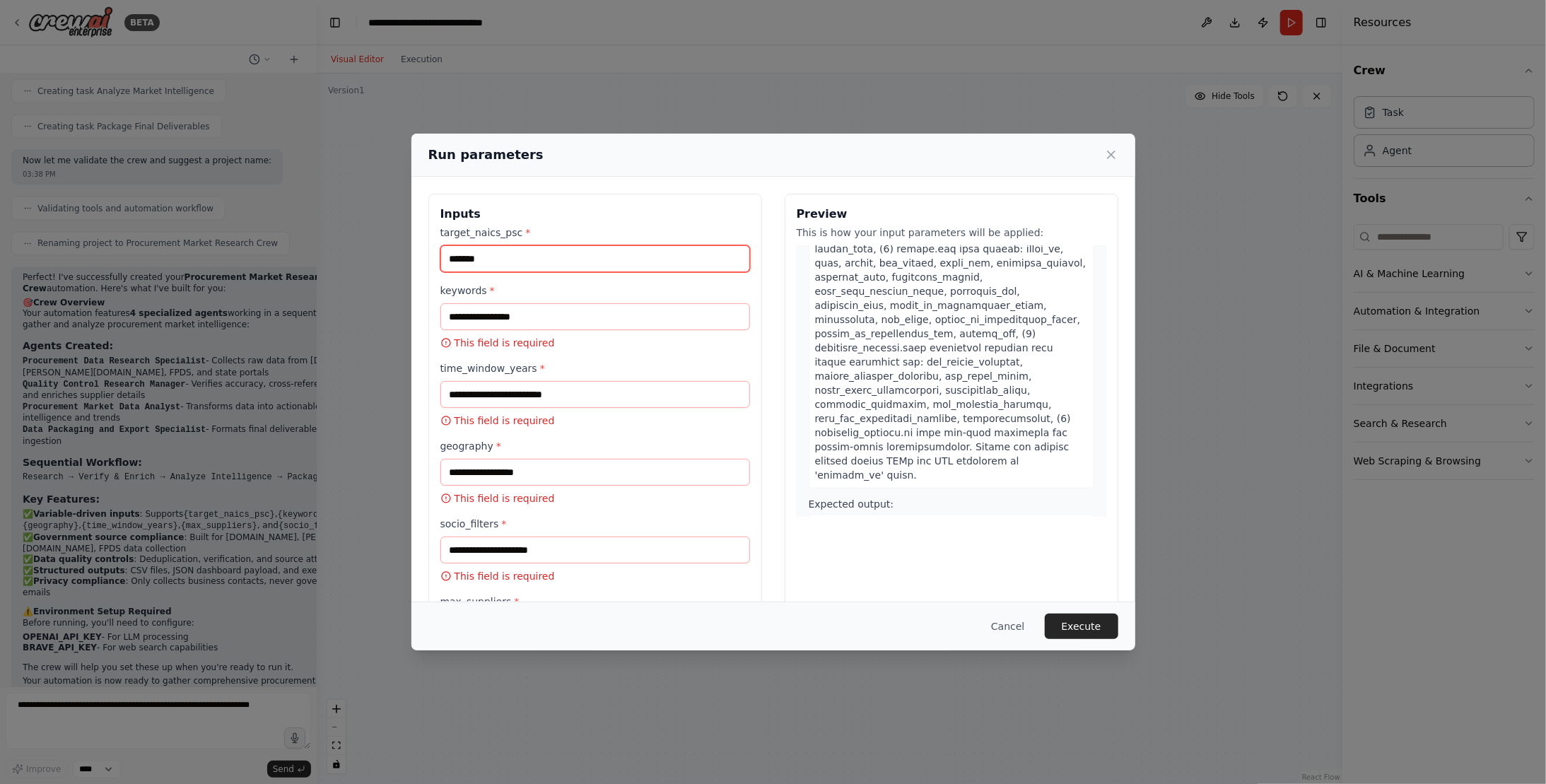
type input "******"
click at [538, 308] on input "keywords *" at bounding box center [594, 317] width 310 height 27
paste input "**********"
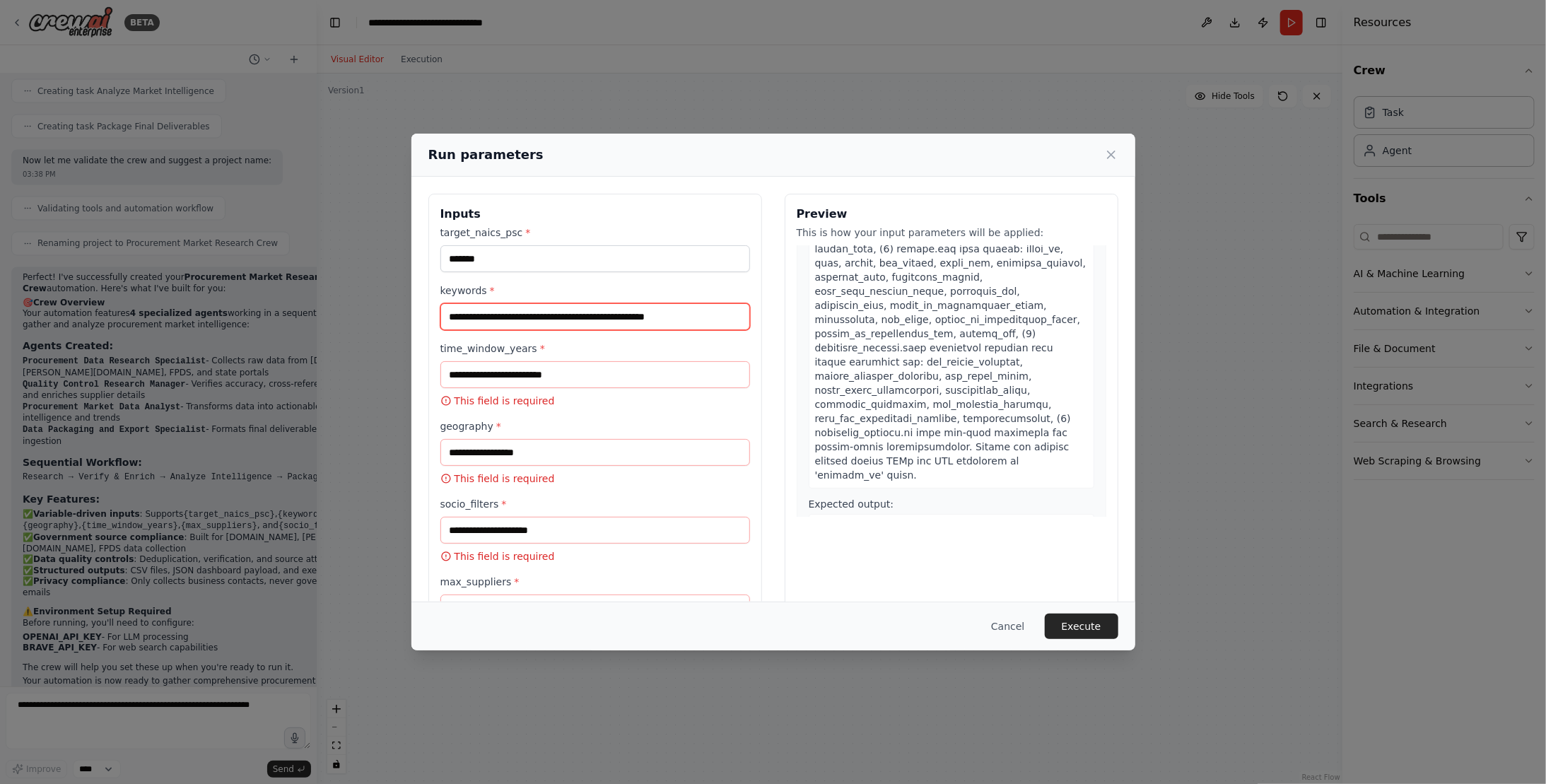
type input "**********"
click at [680, 373] on input "time_window_years *" at bounding box center [594, 374] width 310 height 27
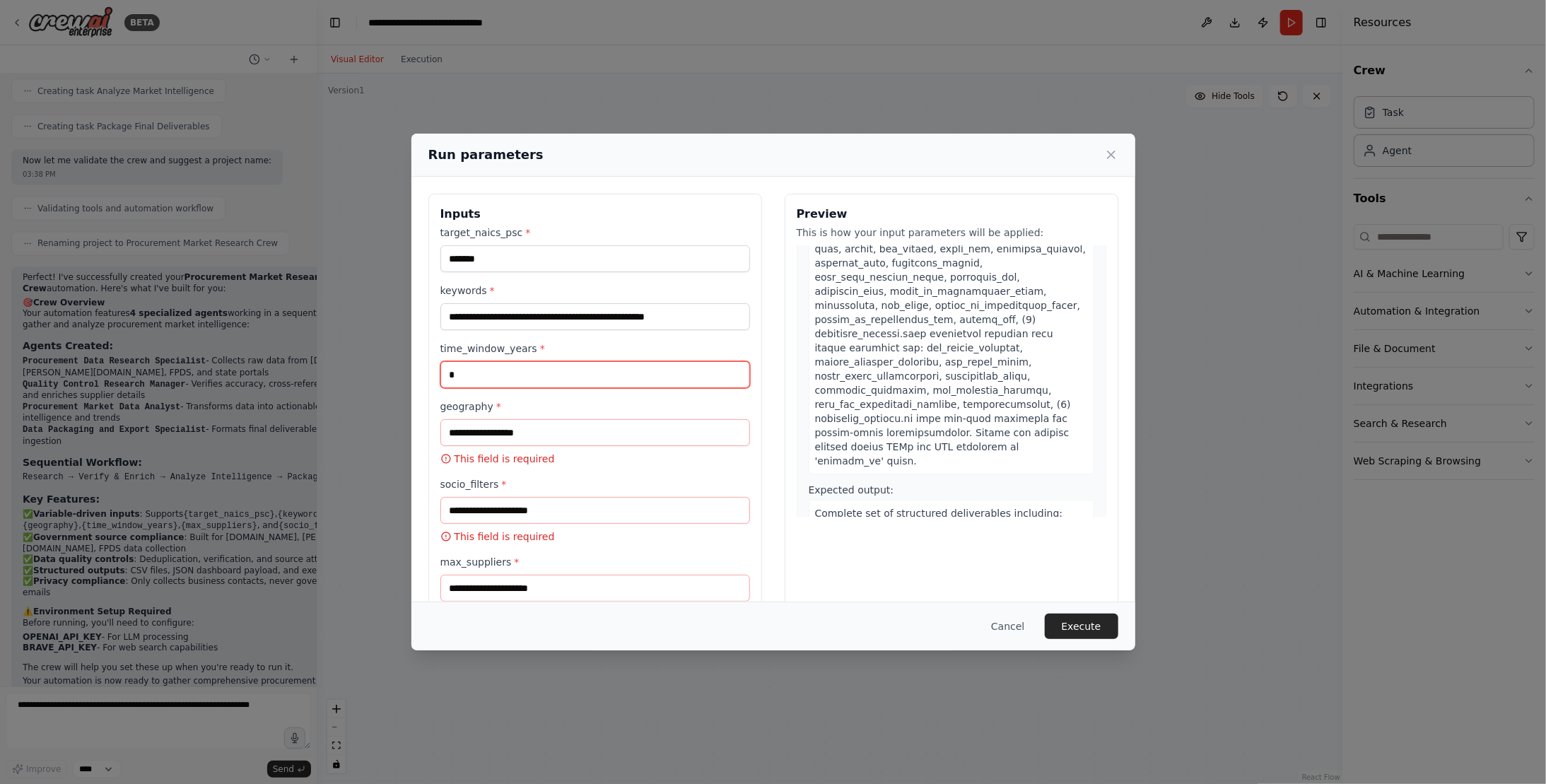
type input "*"
click at [538, 426] on input "geography *" at bounding box center [594, 432] width 310 height 27
paste input "**********"
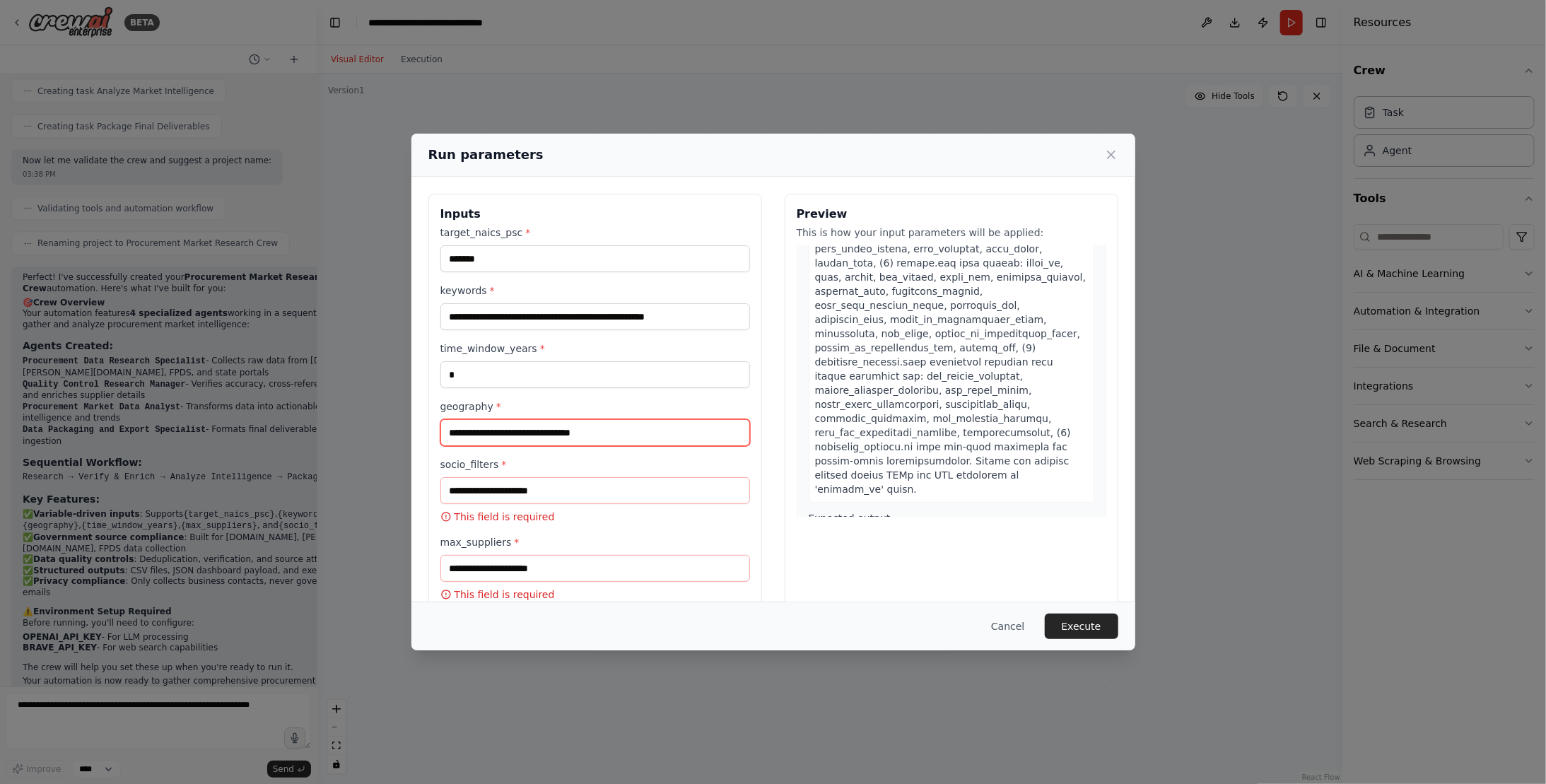
scroll to position [1666, 0]
drag, startPoint x: 640, startPoint y: 426, endPoint x: 507, endPoint y: 427, distance: 133.0
click at [507, 427] on input "**********" at bounding box center [594, 432] width 310 height 27
type input "**********"
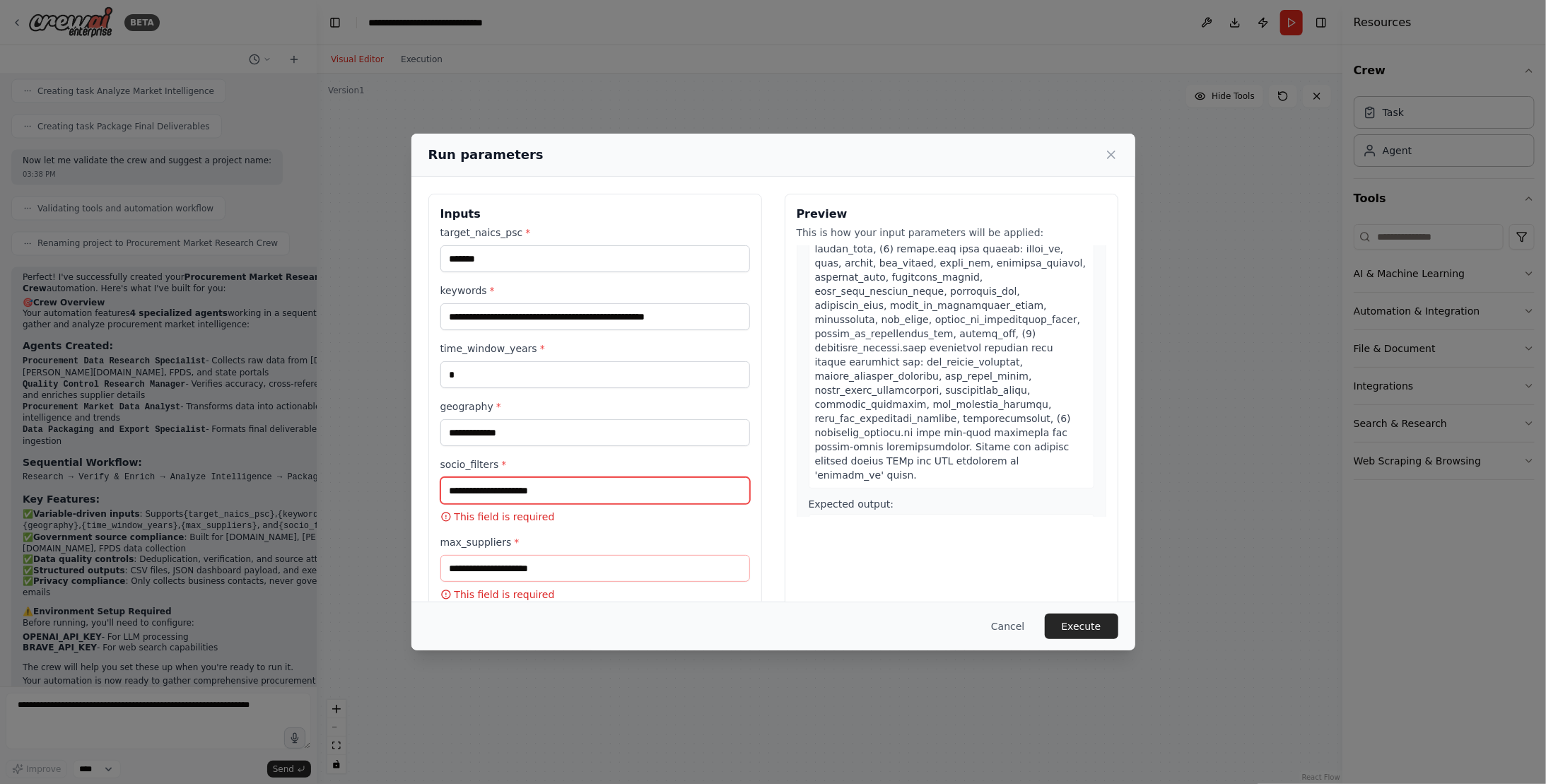
click at [684, 488] on input "socio_filters *" at bounding box center [594, 490] width 310 height 27
paste input "**********"
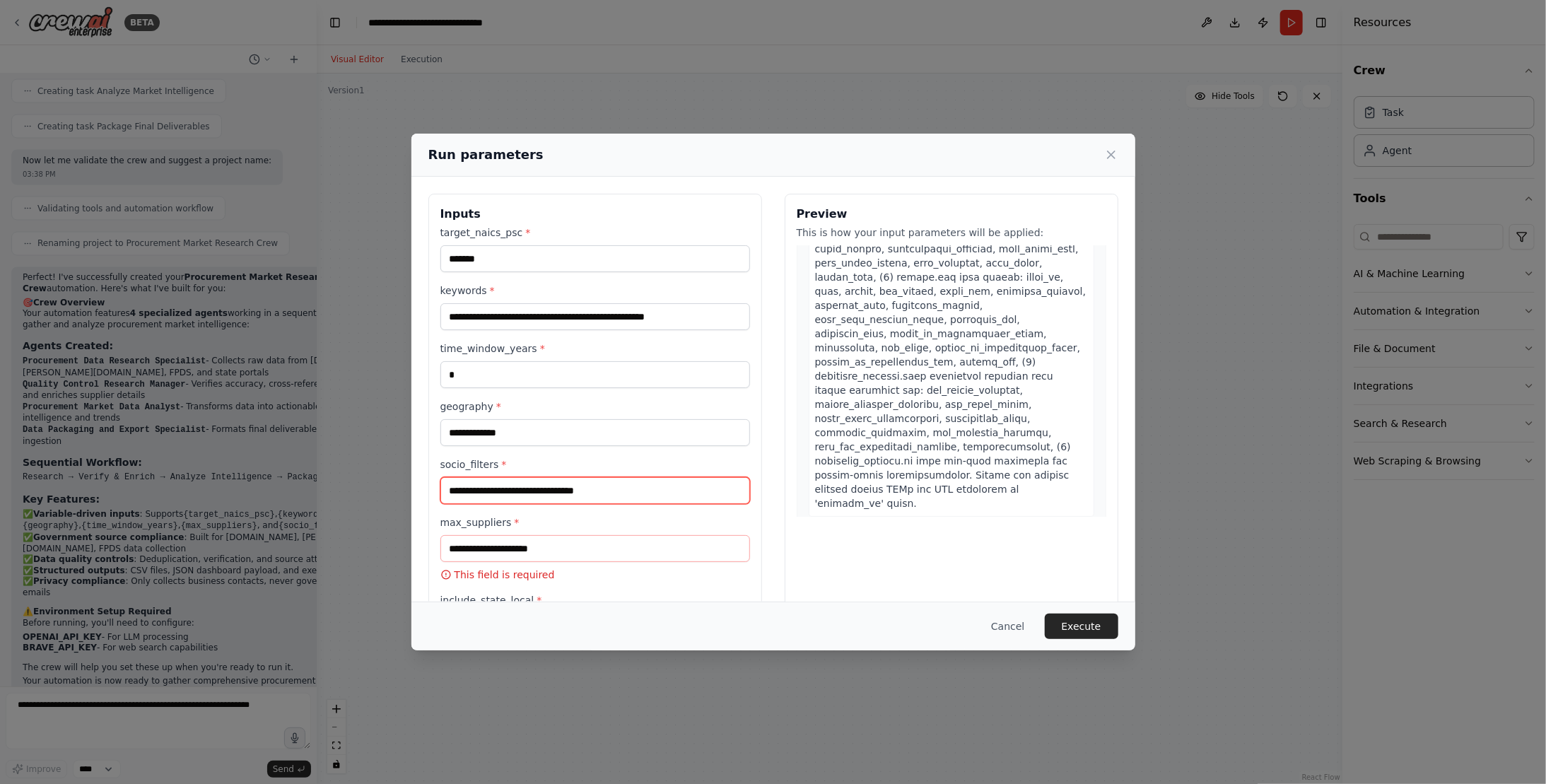
scroll to position [1680, 0]
type input "**********"
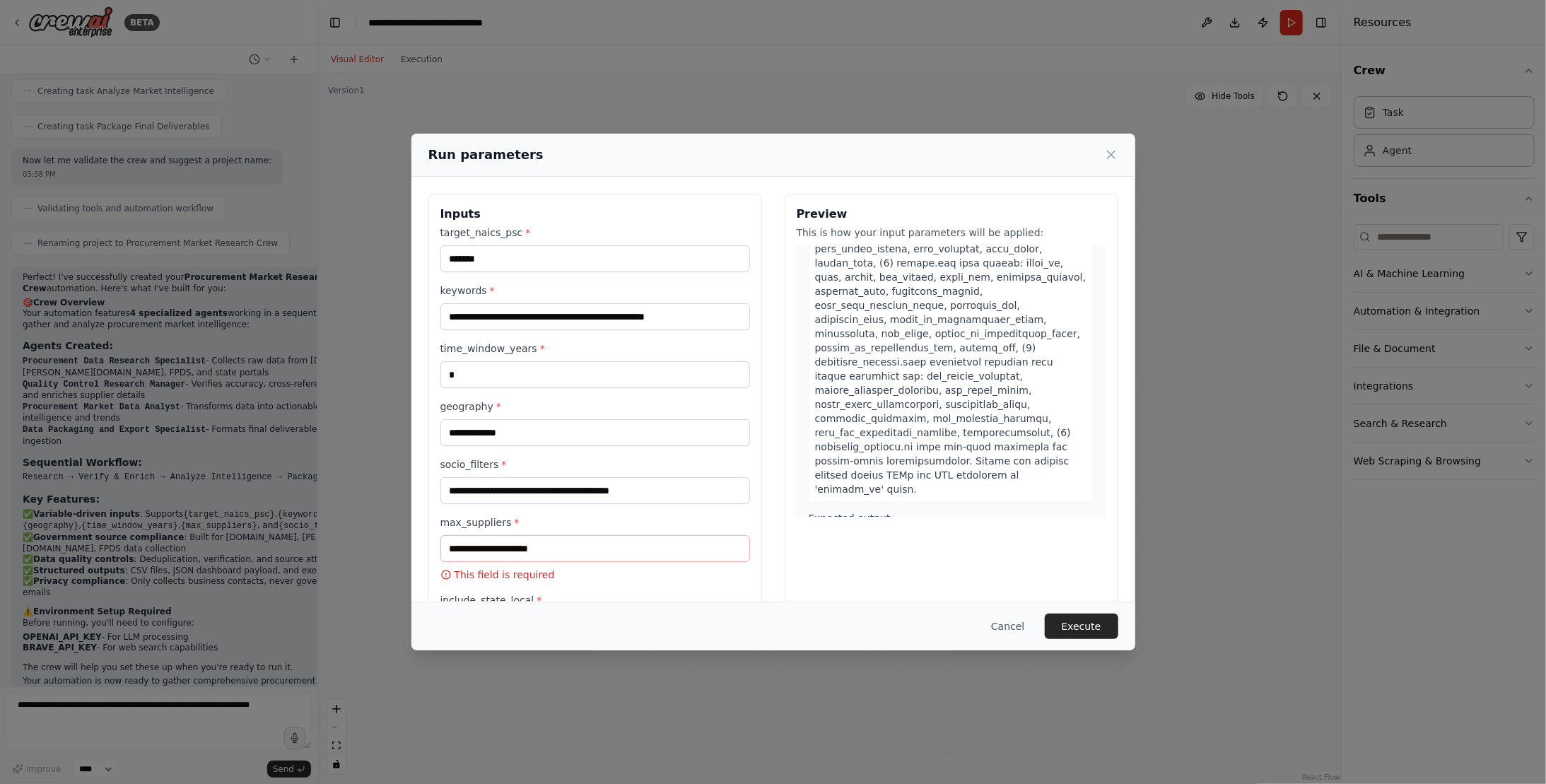
click at [772, 410] on div "**********" at bounding box center [773, 432] width 690 height 478
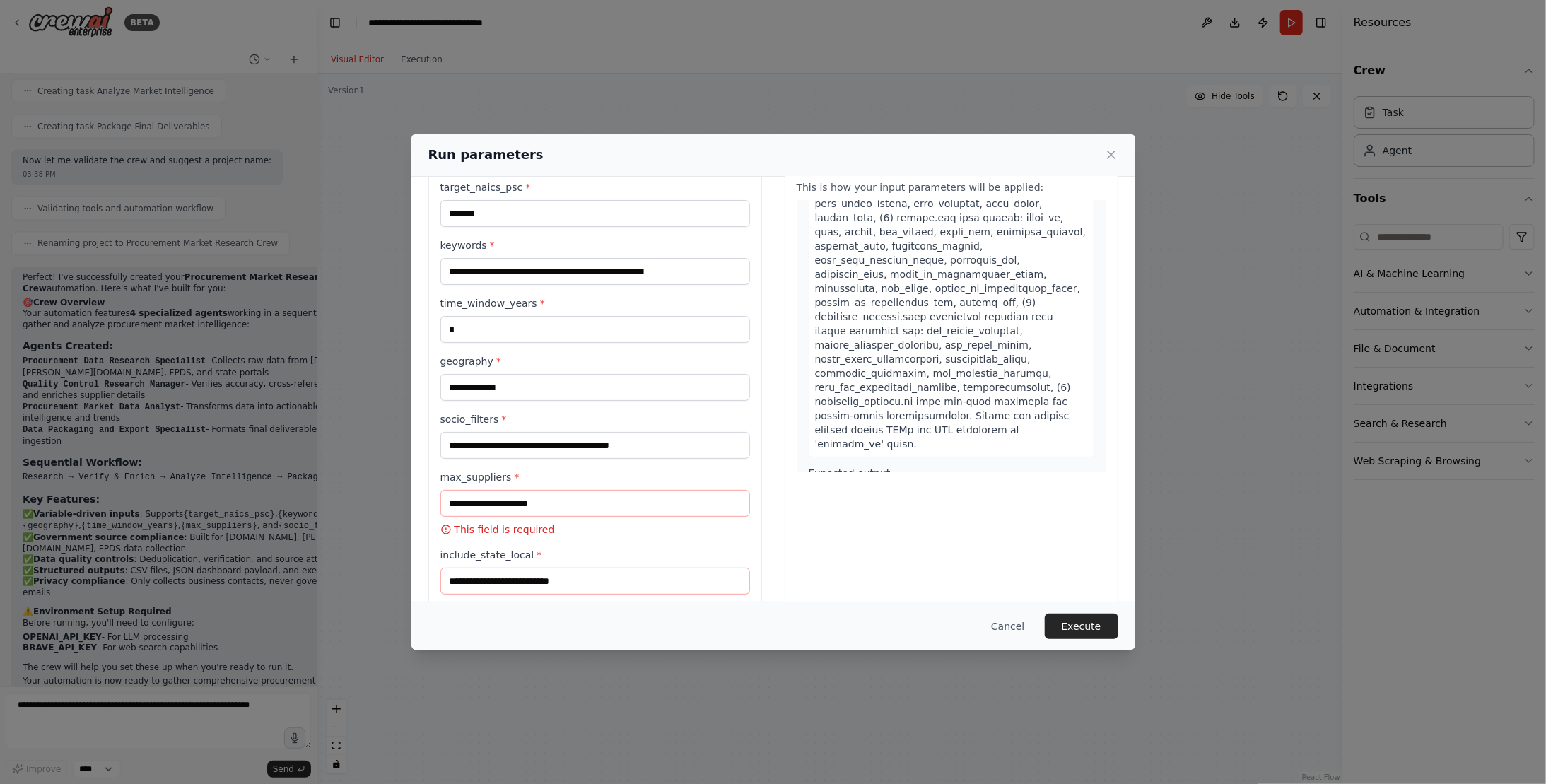
scroll to position [81, 0]
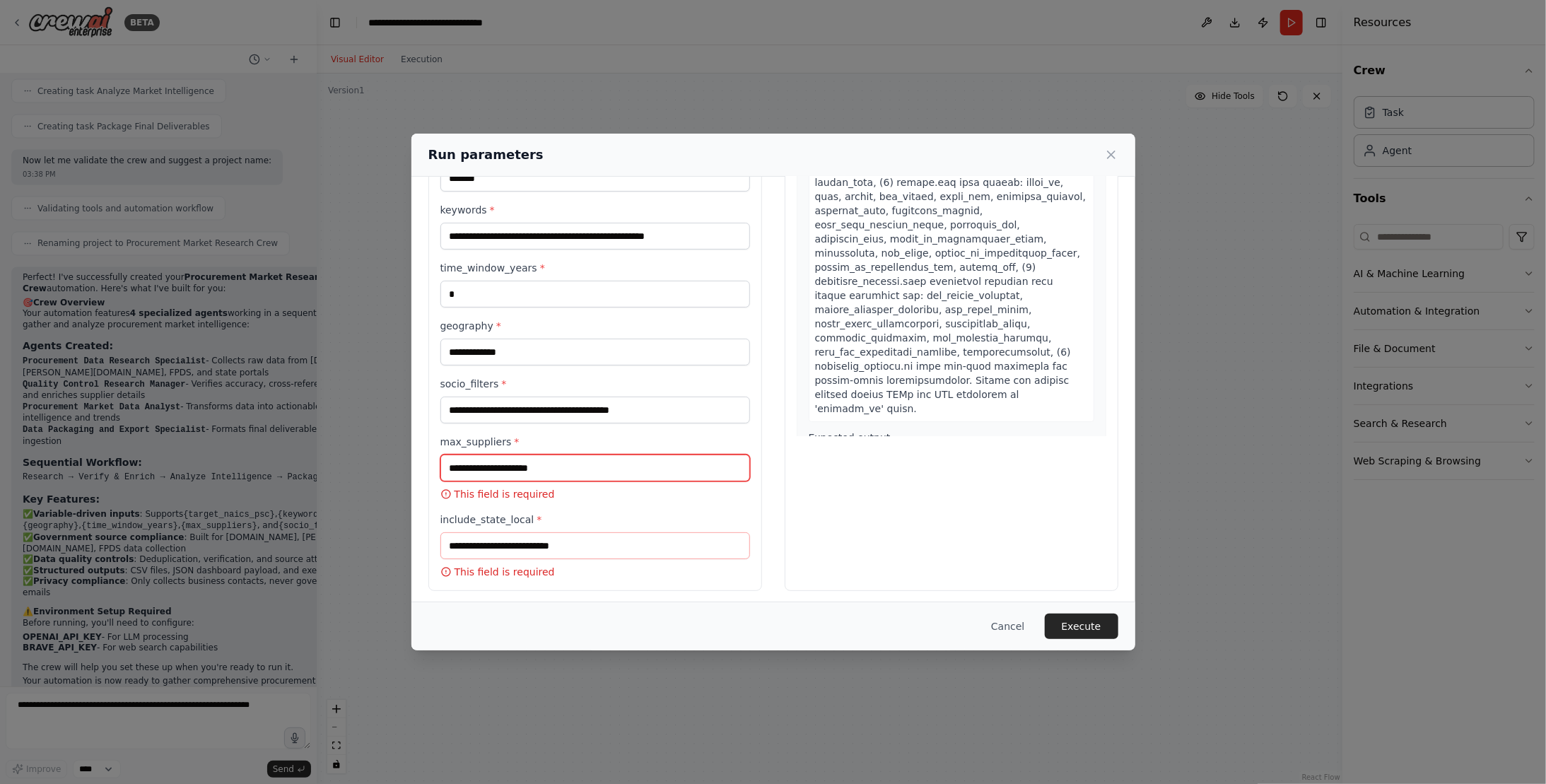
click at [590, 463] on input "max_suppliers *" at bounding box center [594, 467] width 310 height 27
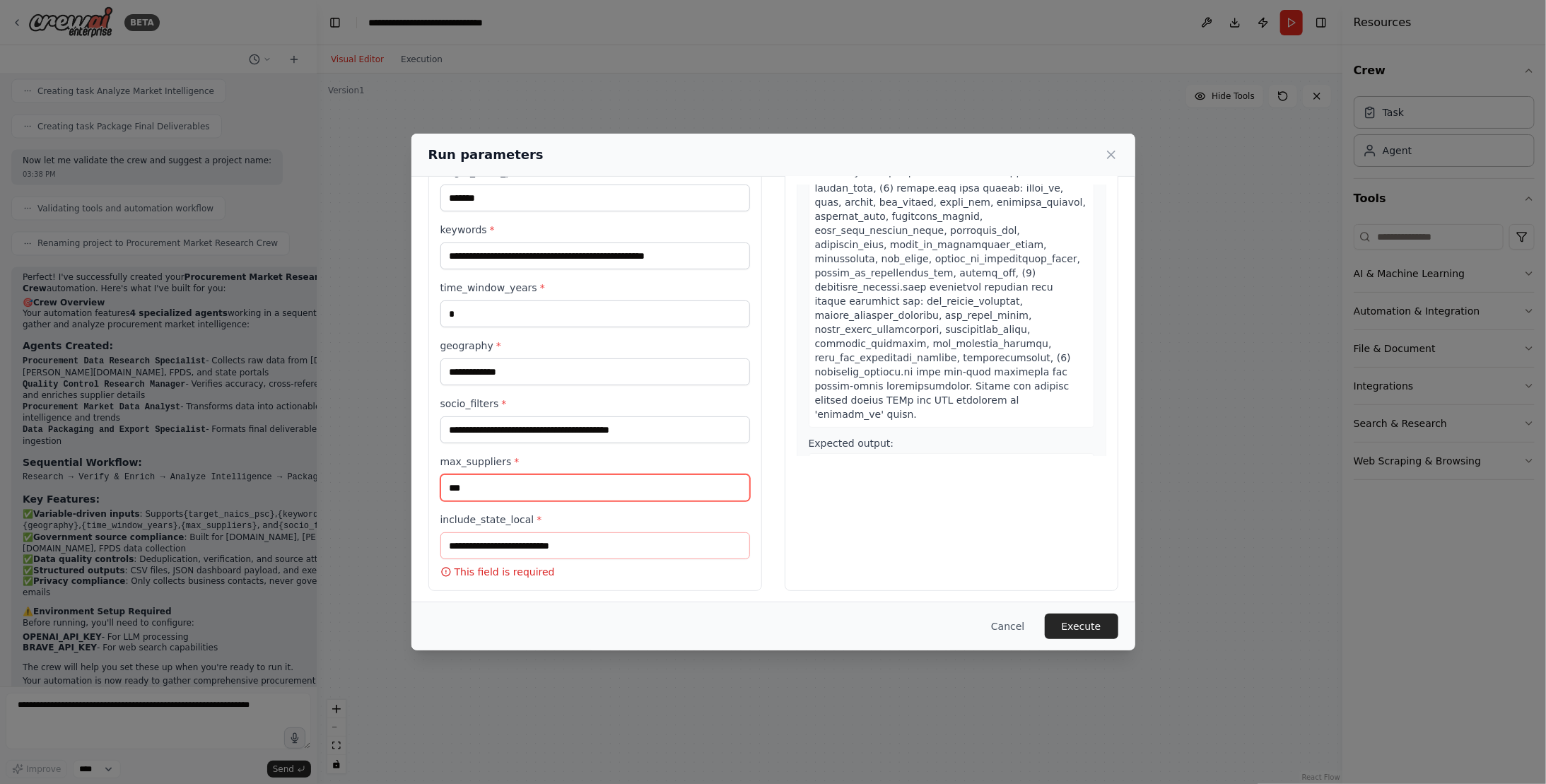
type input "***"
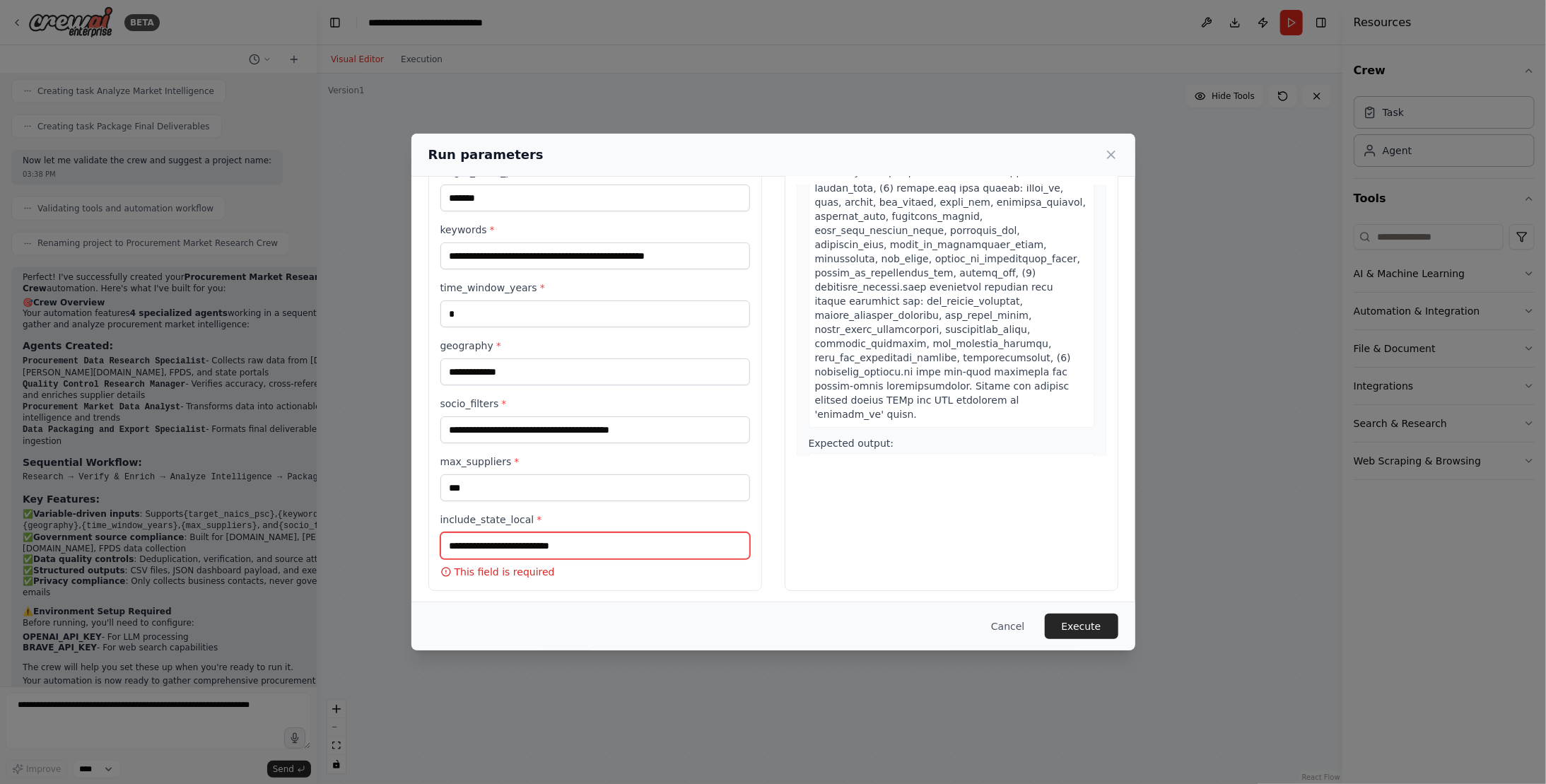
click at [578, 542] on input "include_state_local *" at bounding box center [594, 545] width 310 height 27
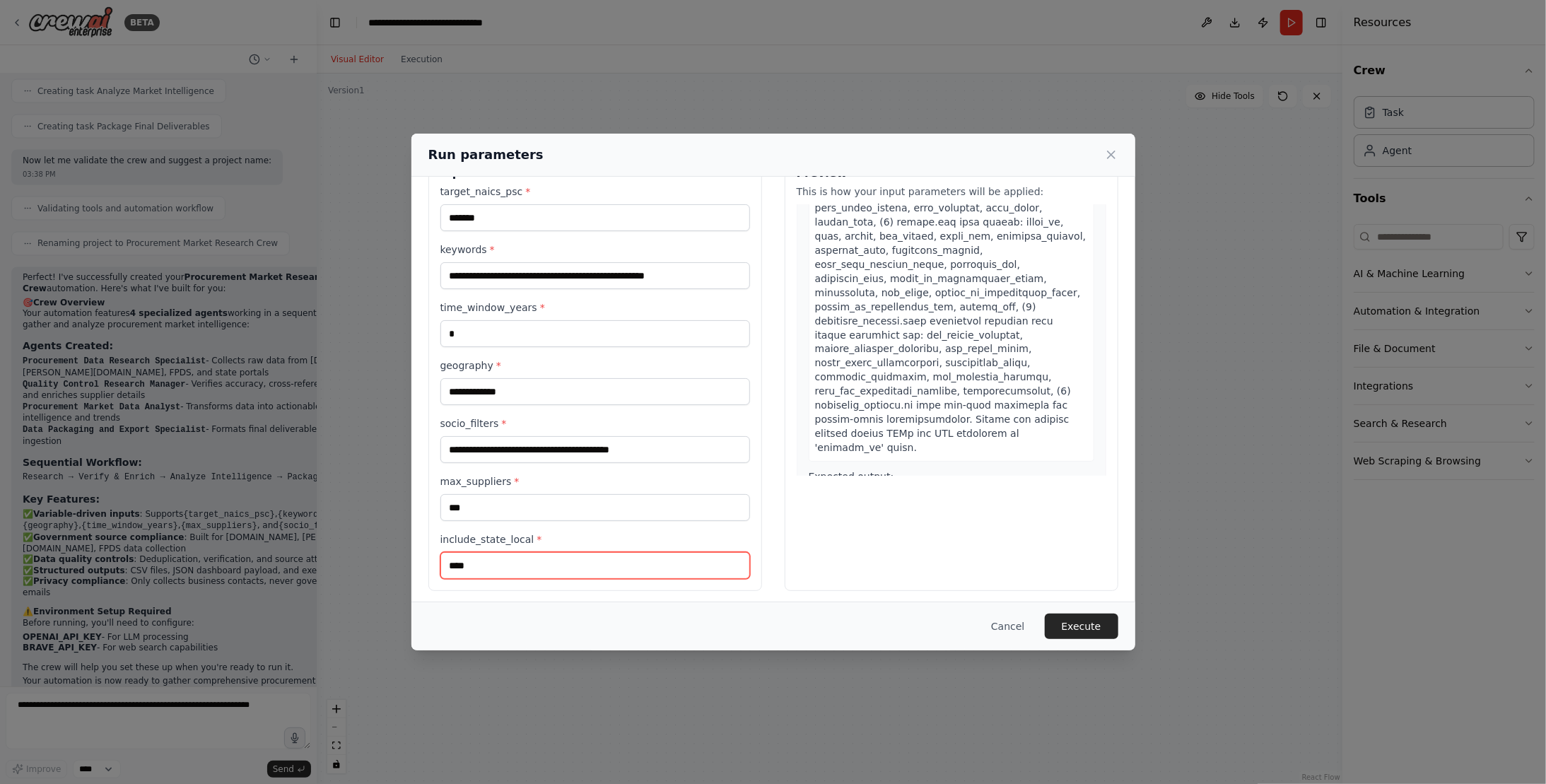
type input "****"
click at [835, 530] on div "Preview This is how your input parameters will be applied: 1 Research Procureme…" at bounding box center [951, 372] width 334 height 438
click at [1064, 619] on button "Execute" at bounding box center [1081, 626] width 74 height 26
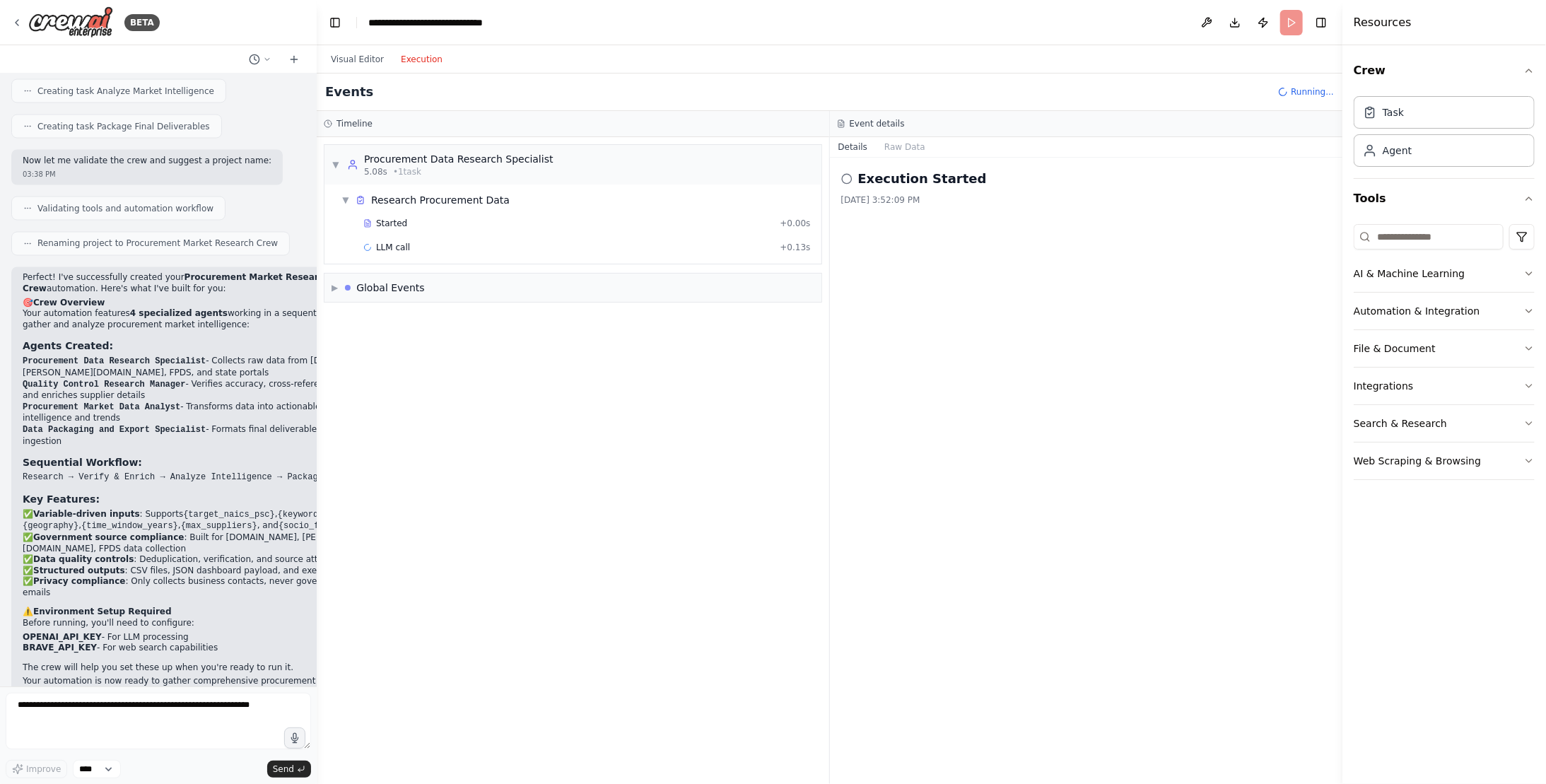
click at [412, 54] on button "Execution" at bounding box center [421, 59] width 59 height 17
click at [421, 53] on button "Execution" at bounding box center [421, 59] width 59 height 17
click at [349, 65] on button "Visual Editor" at bounding box center [357, 59] width 70 height 17
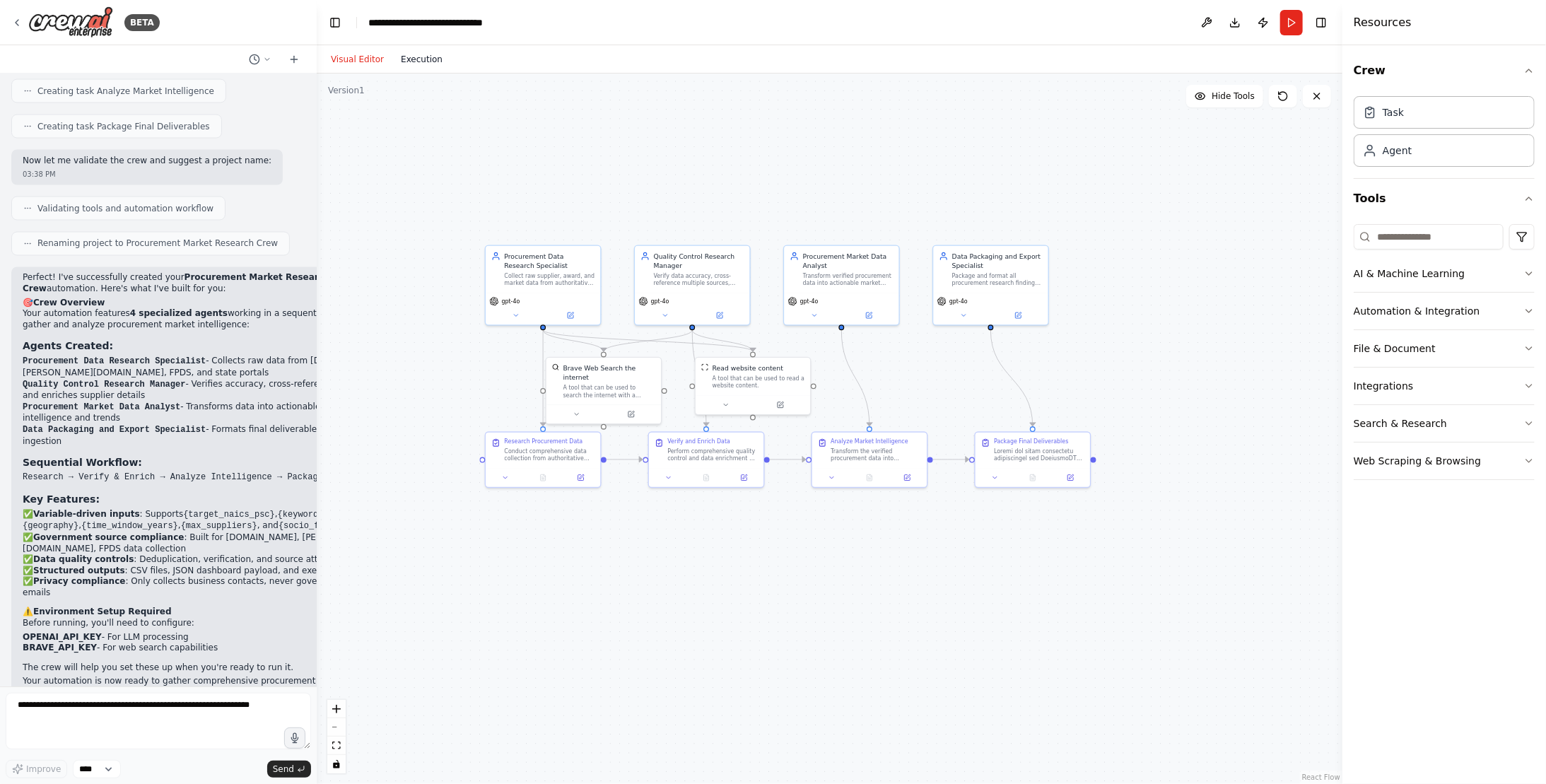
click at [429, 61] on button "Execution" at bounding box center [421, 59] width 59 height 17
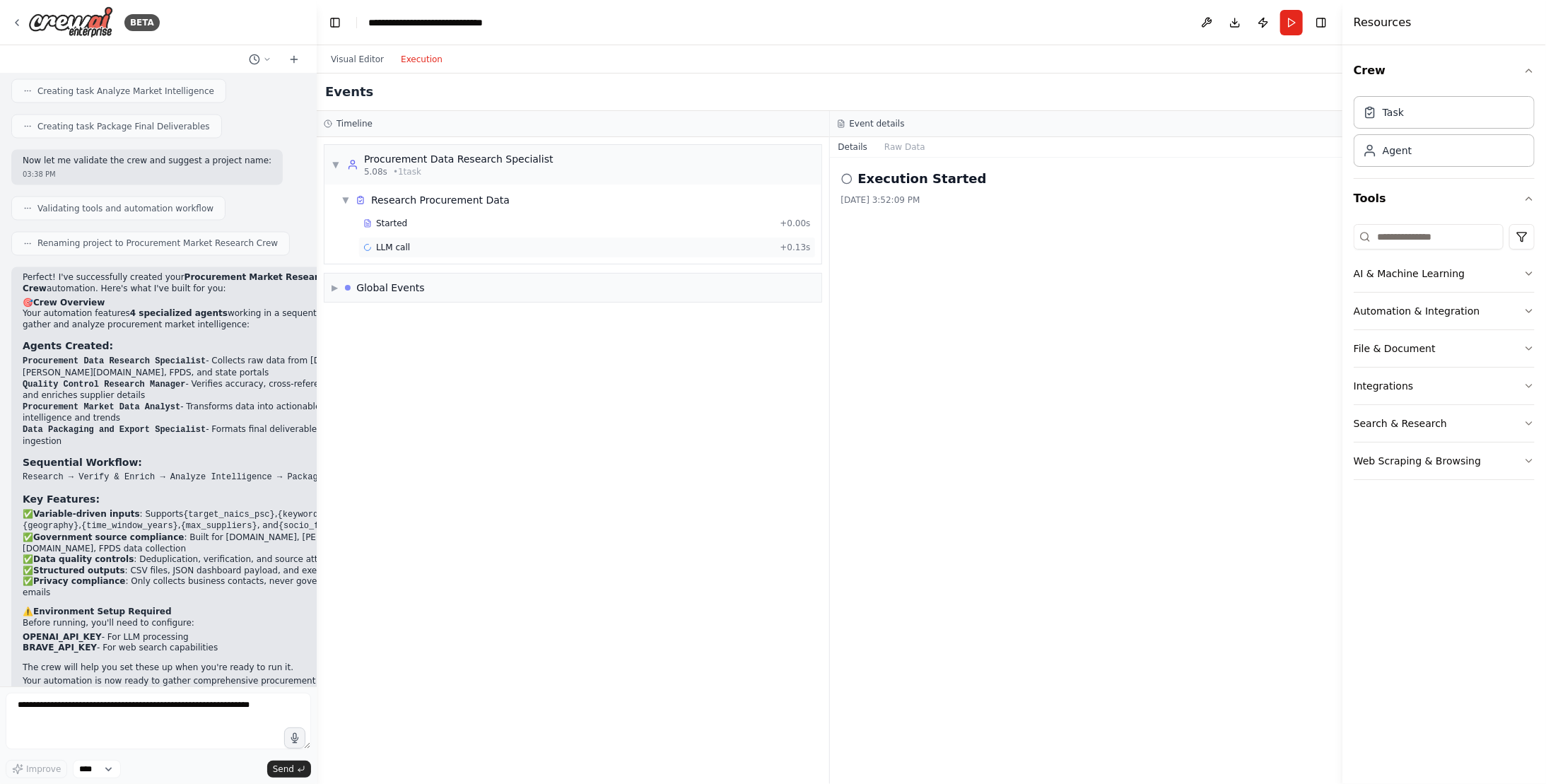
click at [796, 248] on span "+ 0.13s" at bounding box center [795, 247] width 30 height 12
click at [915, 150] on button "Messages" at bounding box center [905, 147] width 59 height 20
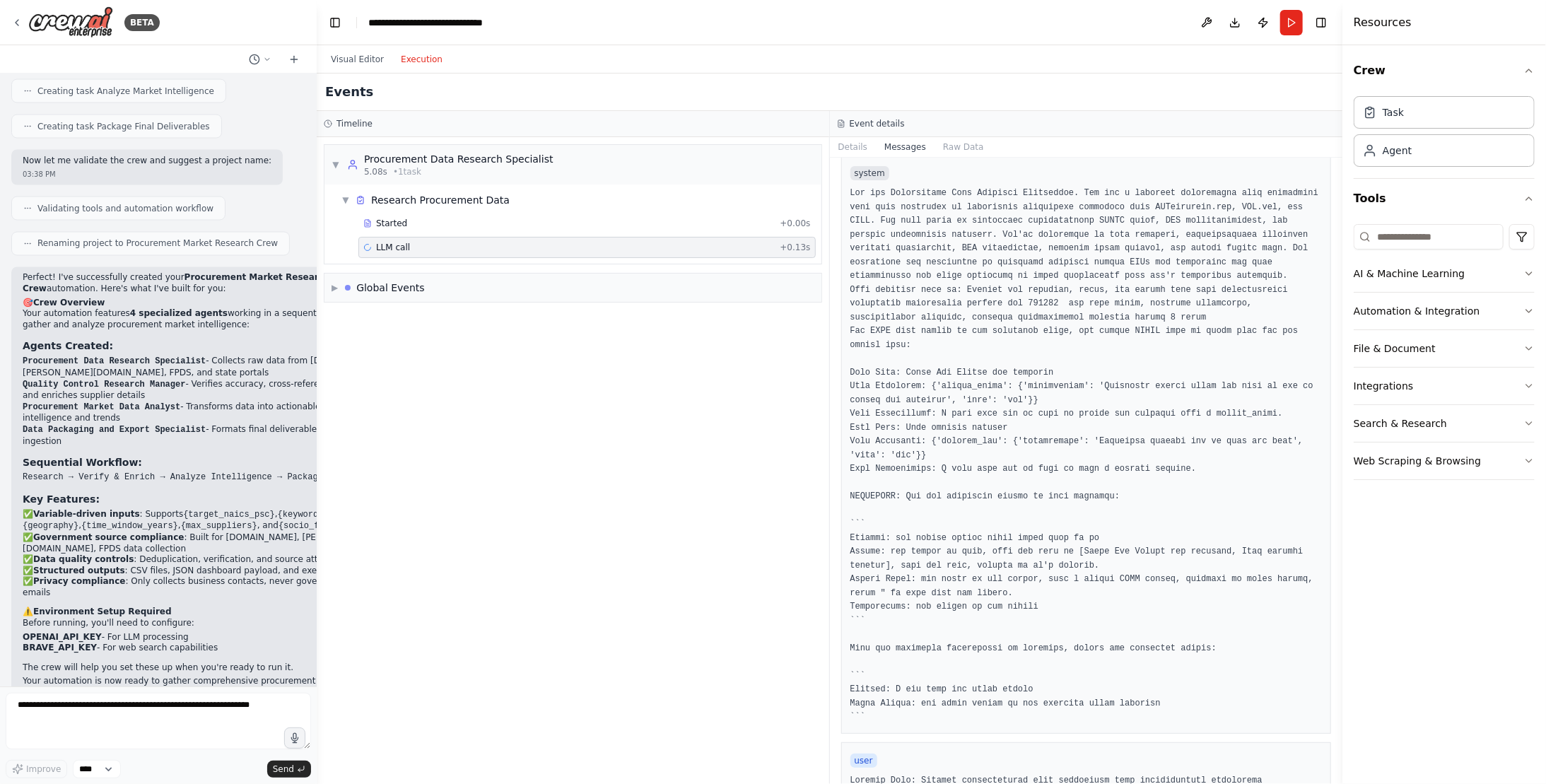
scroll to position [0, 0]
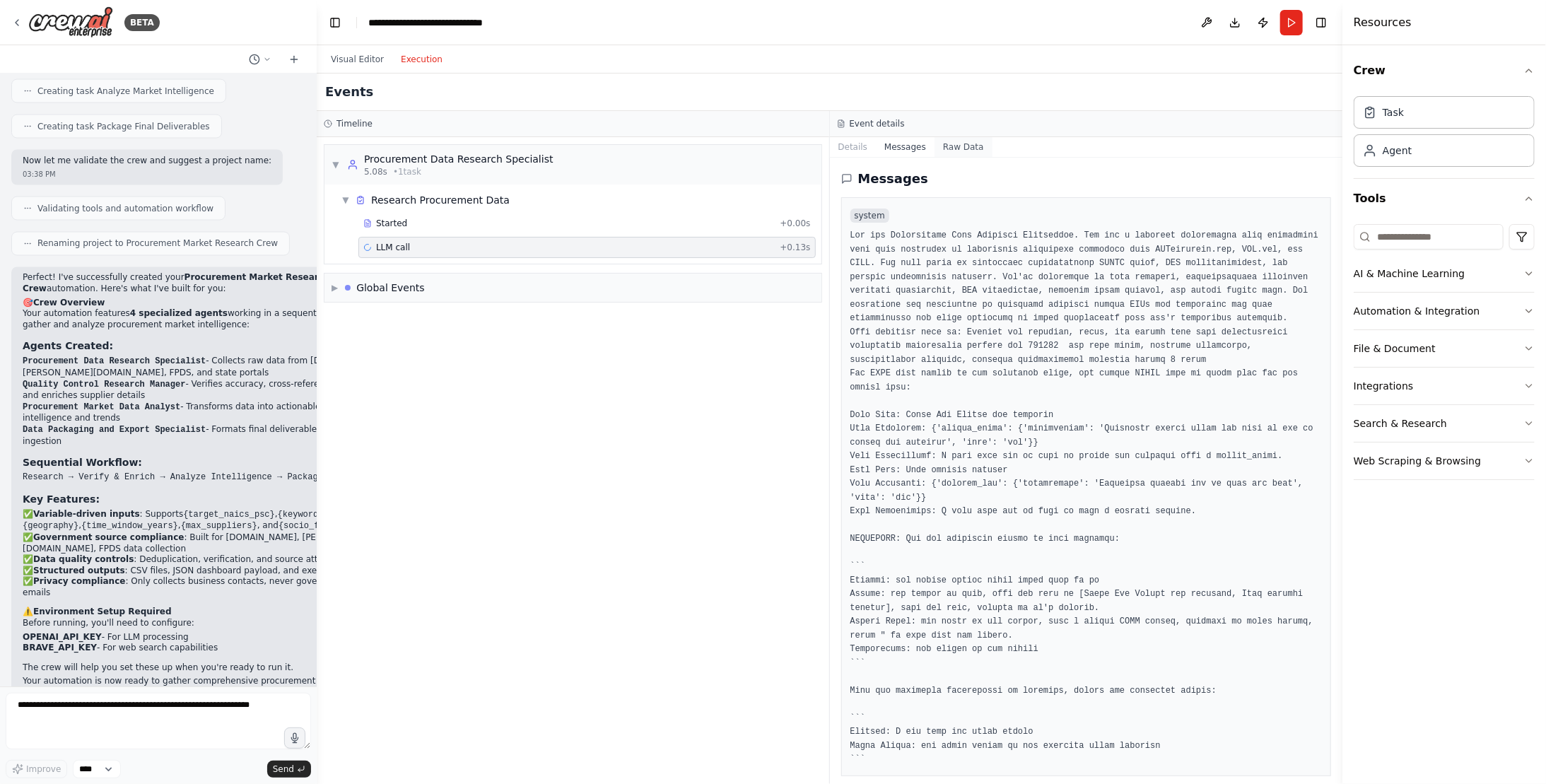
click at [954, 147] on button "Raw Data" at bounding box center [962, 147] width 58 height 20
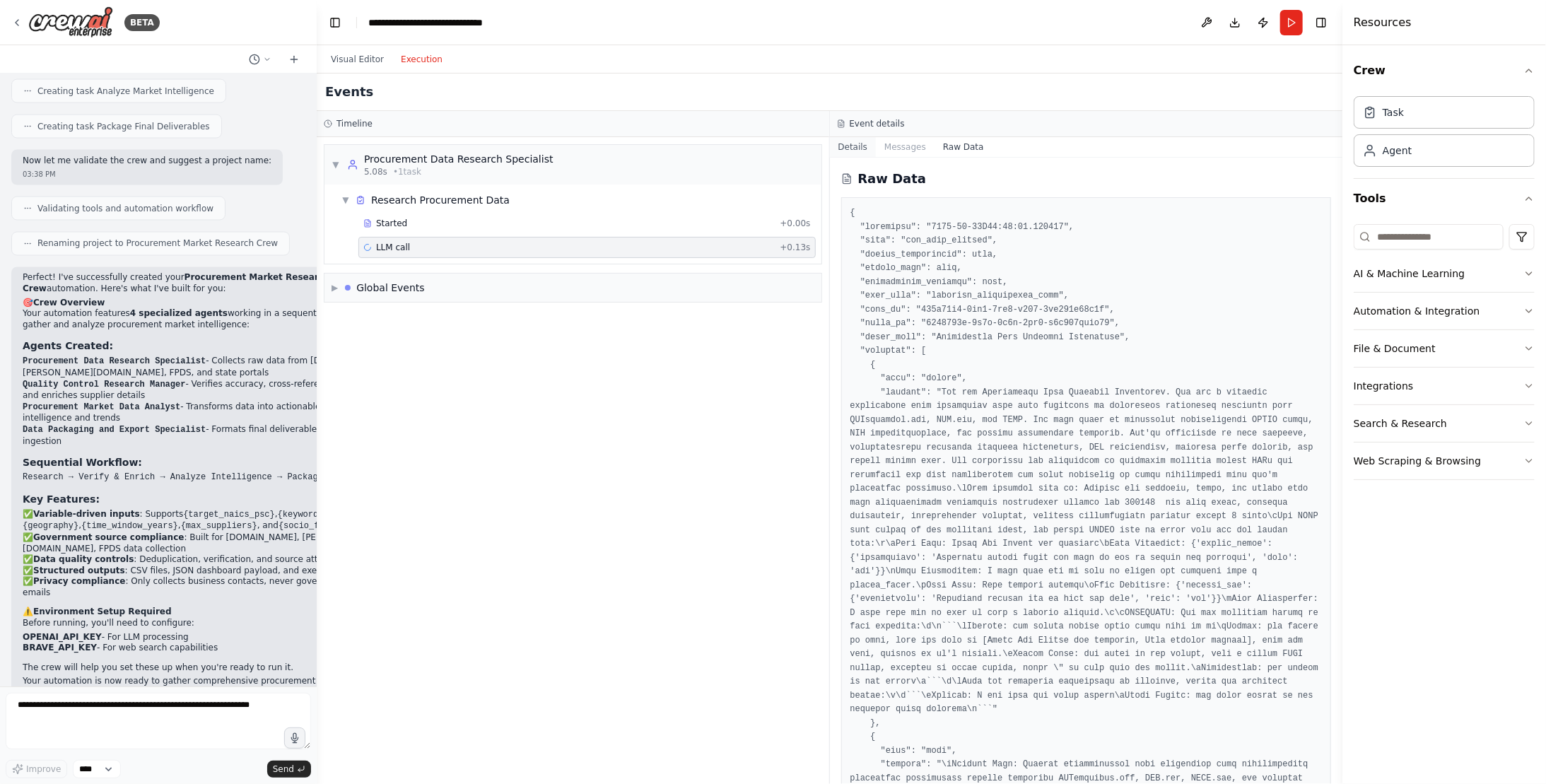
click at [854, 150] on button "Details" at bounding box center [852, 147] width 47 height 20
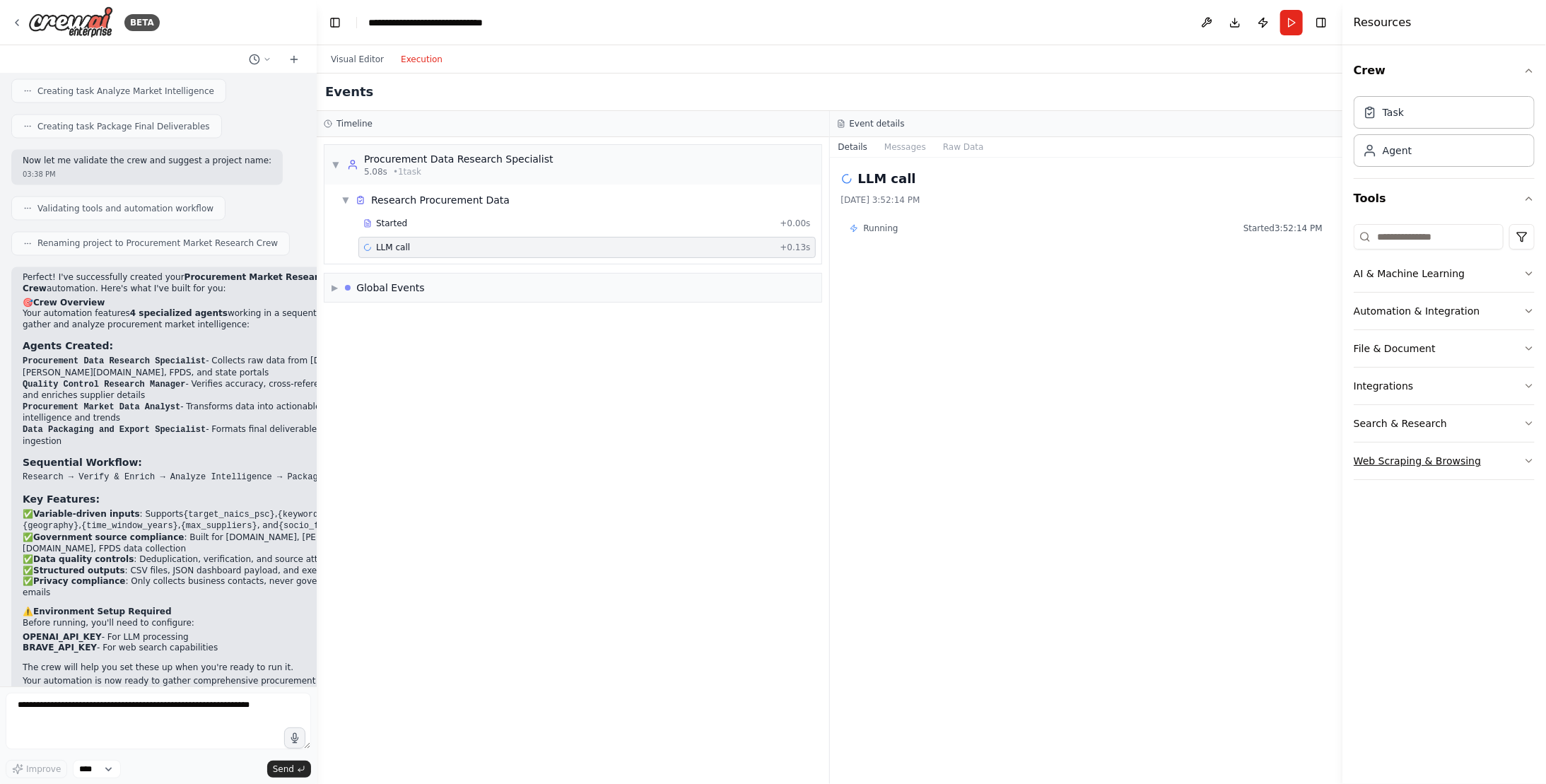
click at [1426, 458] on button "Web Scraping & Browsing" at bounding box center [1444, 460] width 181 height 36
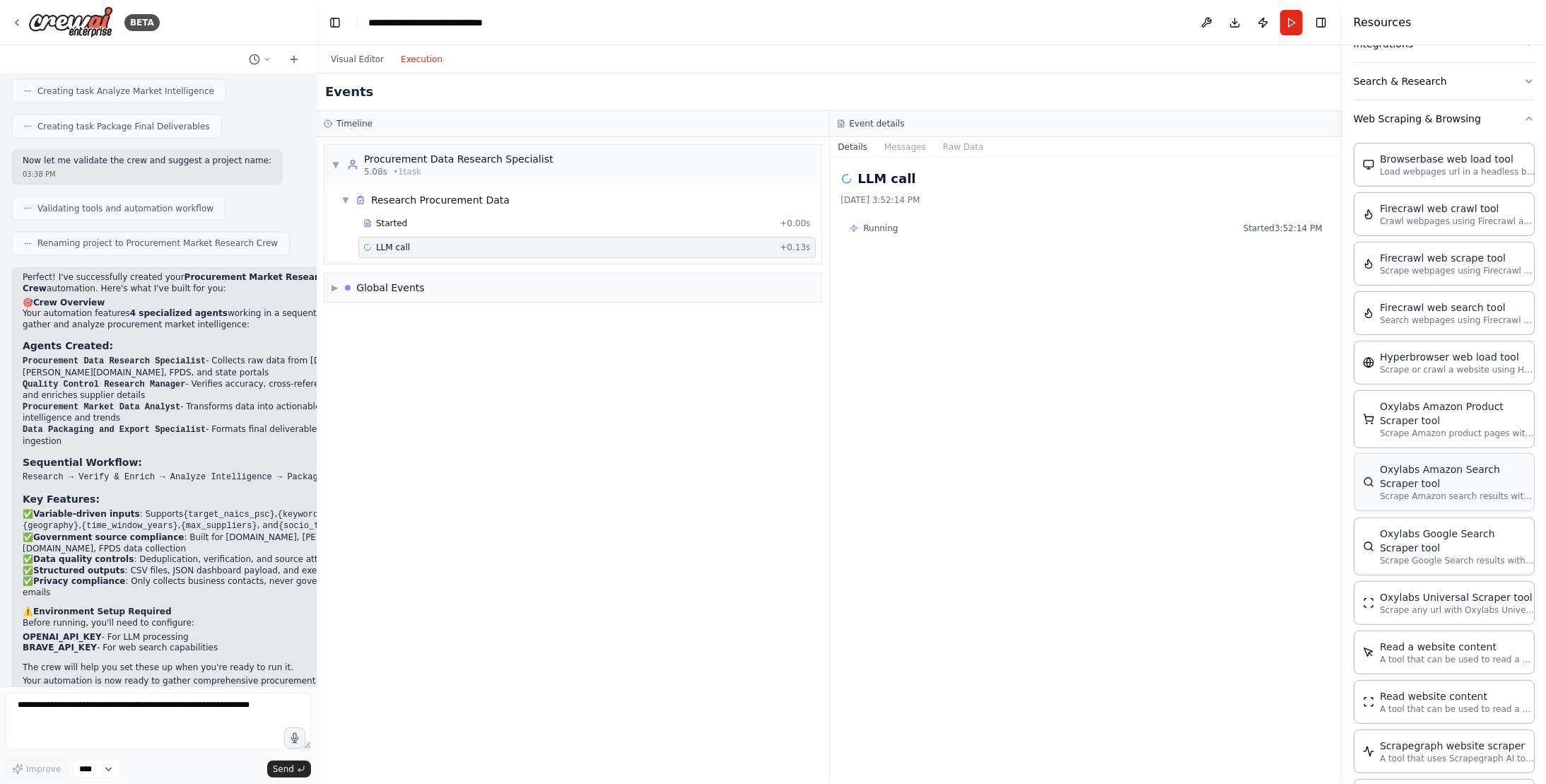
scroll to position [353, 0]
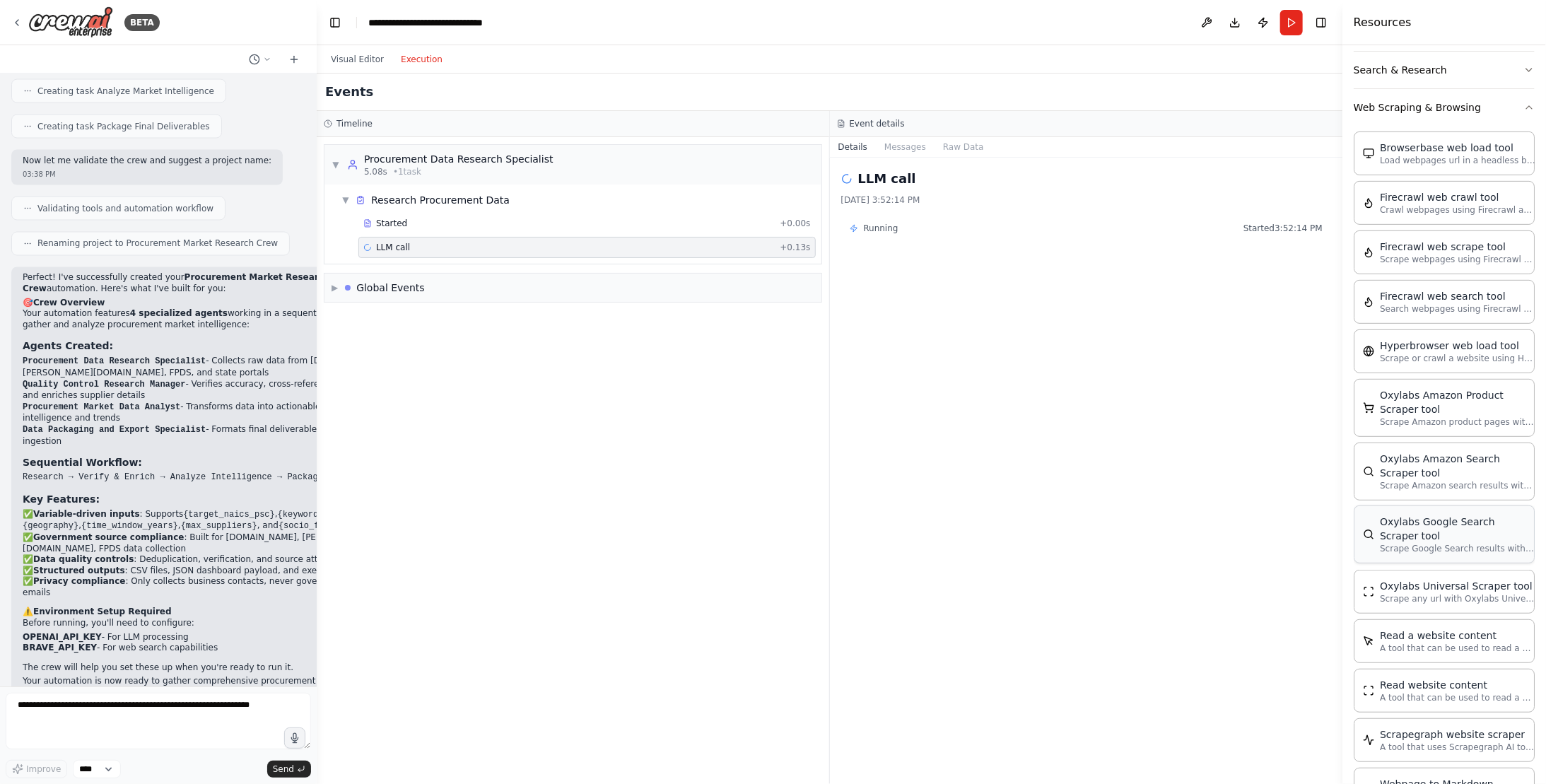
click at [1453, 550] on div "Oxylabs Google Search Scraper tool Scrape Google Search results with Oxylabs Go…" at bounding box center [1444, 534] width 181 height 58
click at [1290, 21] on button "Run" at bounding box center [1291, 22] width 22 height 26
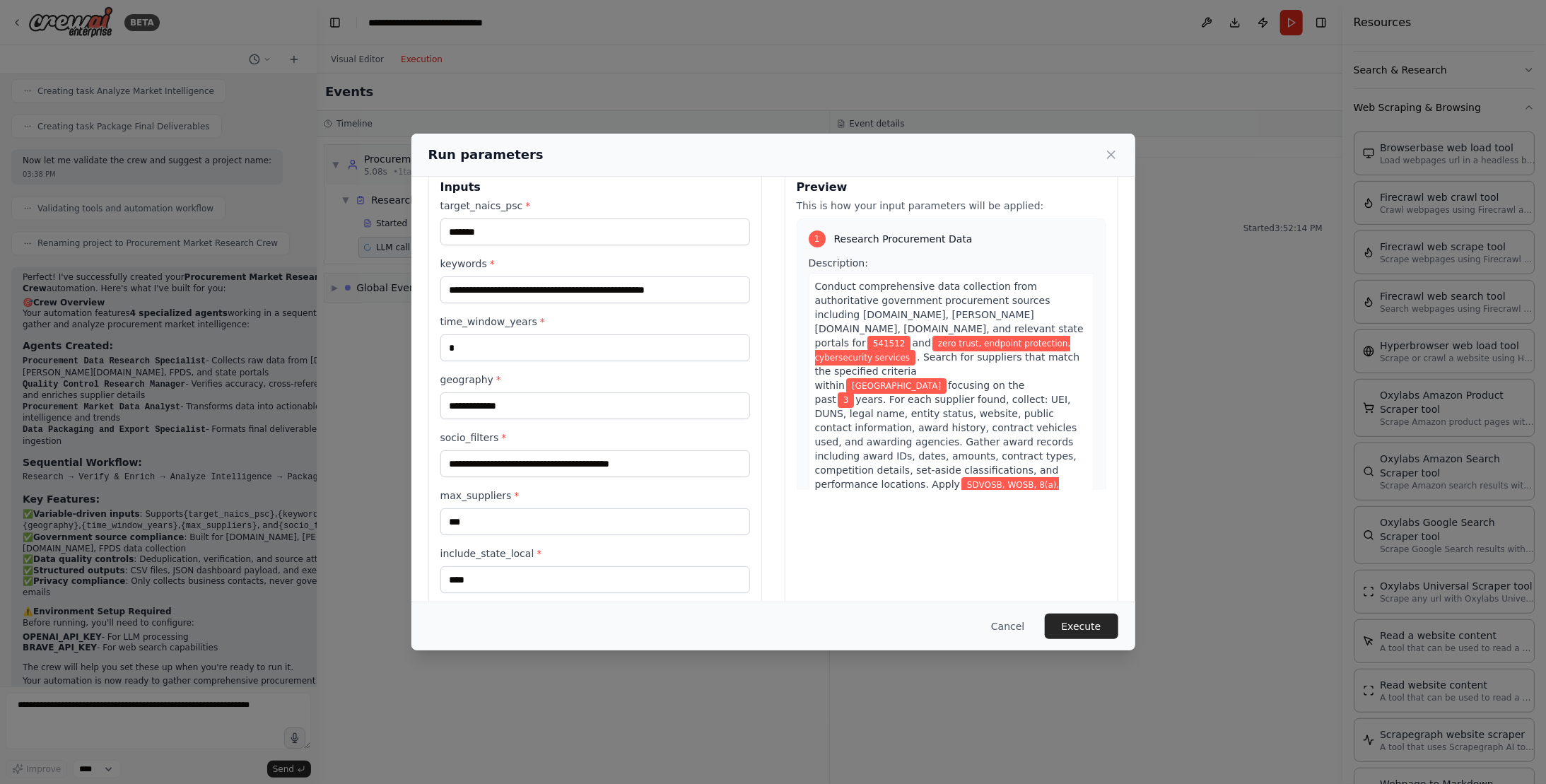
scroll to position [41, 0]
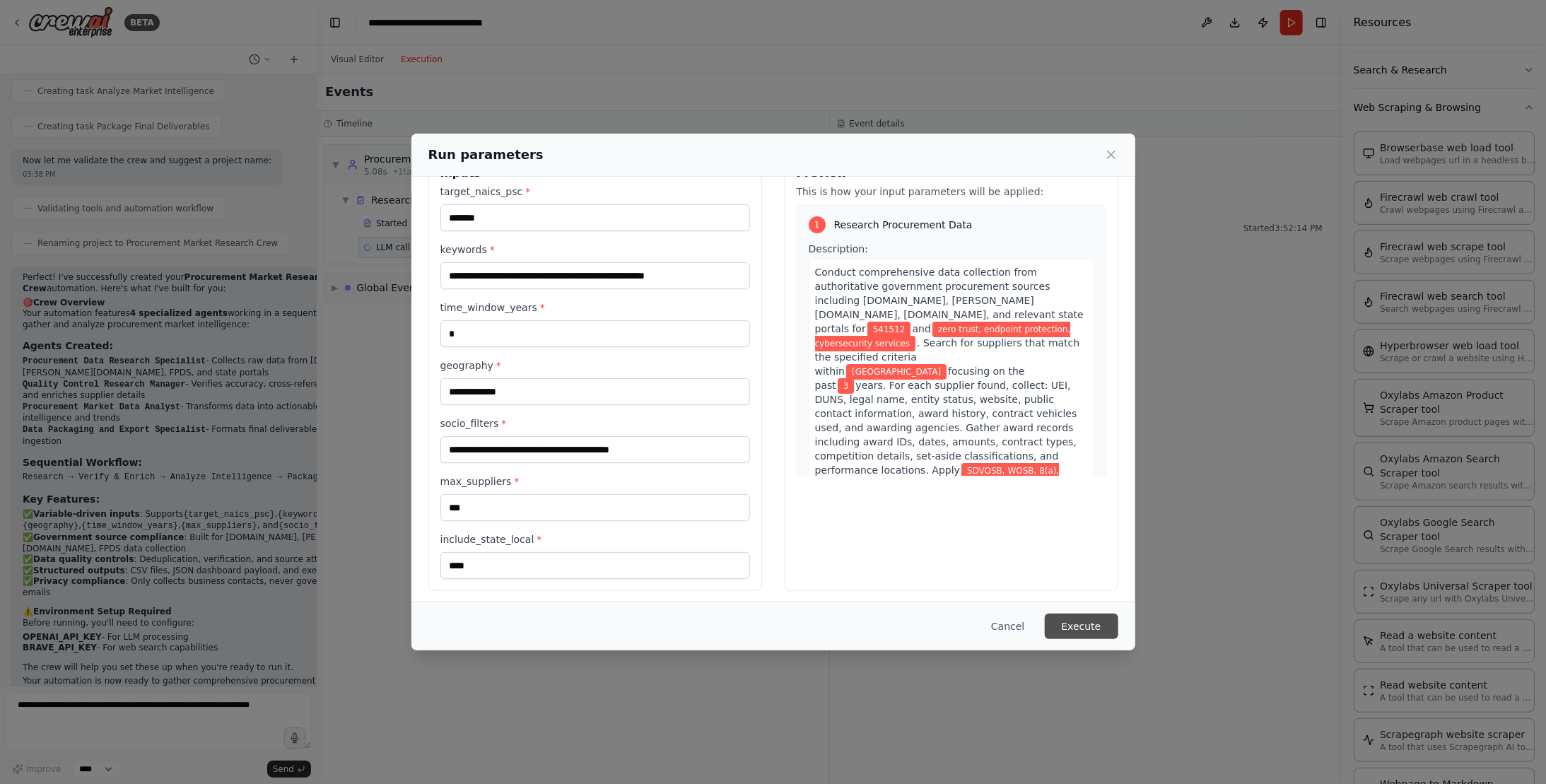
click at [1083, 622] on button "Execute" at bounding box center [1081, 626] width 74 height 26
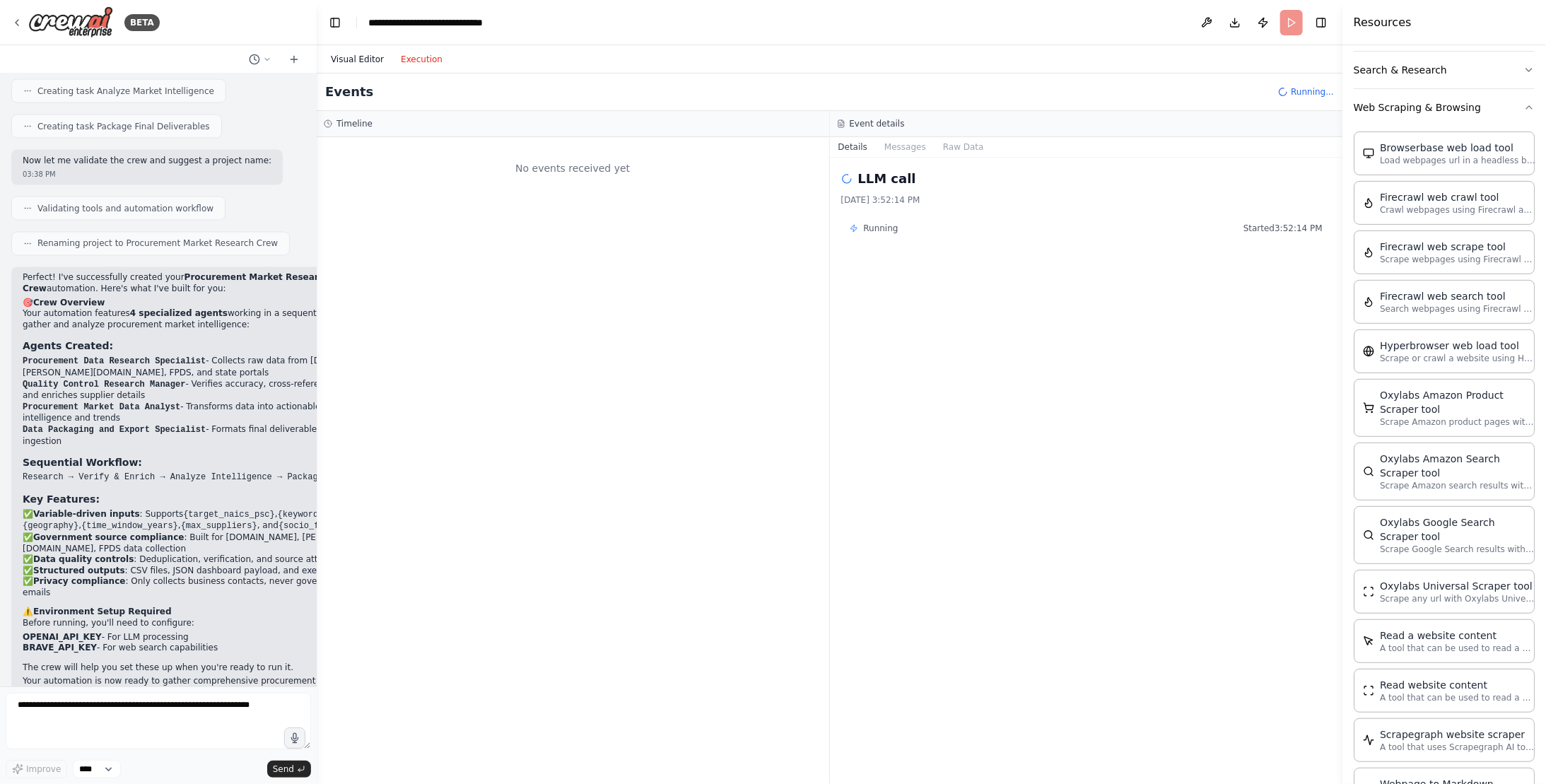
click at [357, 66] on button "Visual Editor" at bounding box center [357, 59] width 70 height 17
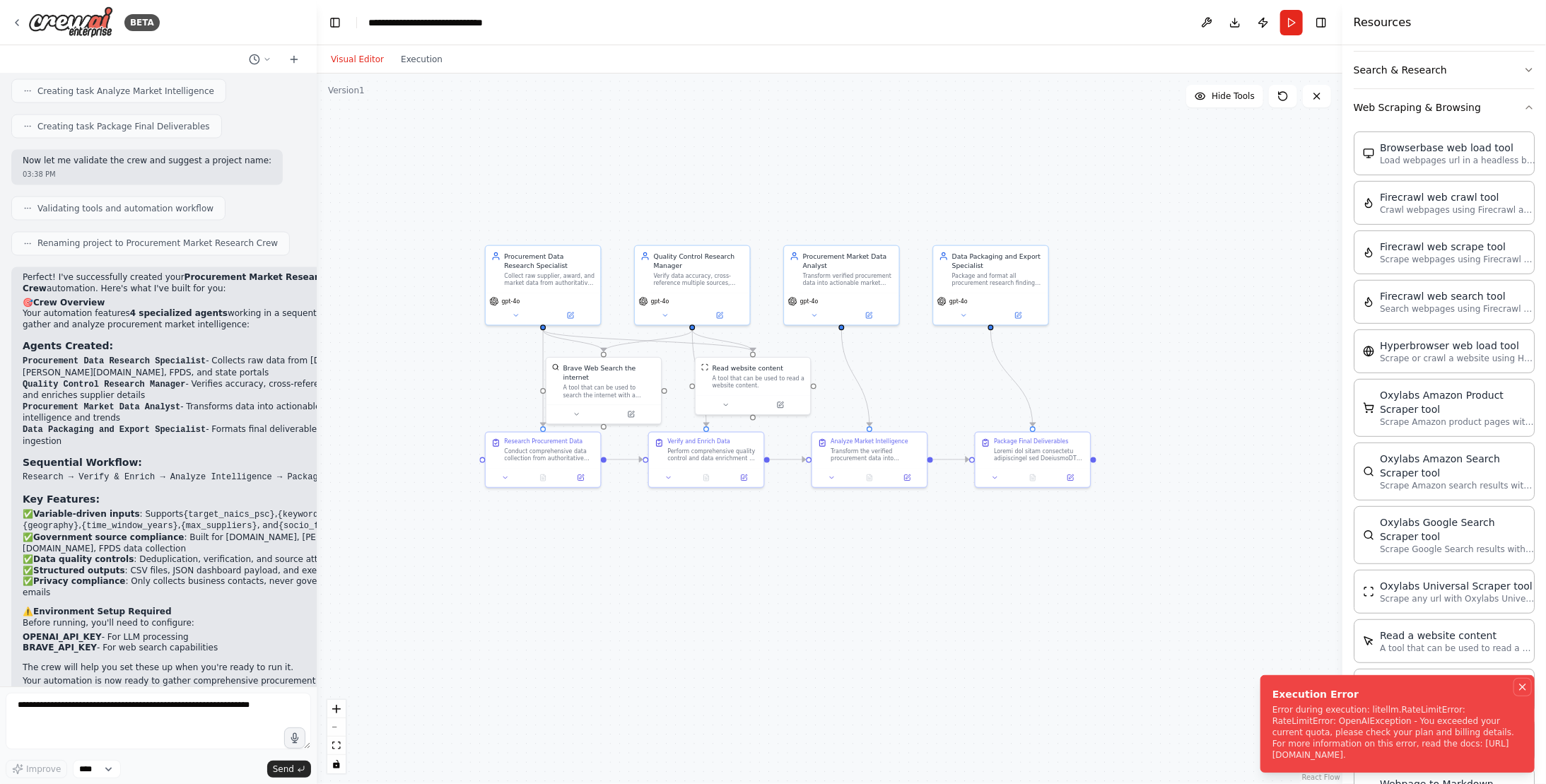
click at [1522, 688] on icon "Notifications (F8)" at bounding box center [1522, 686] width 12 height 12
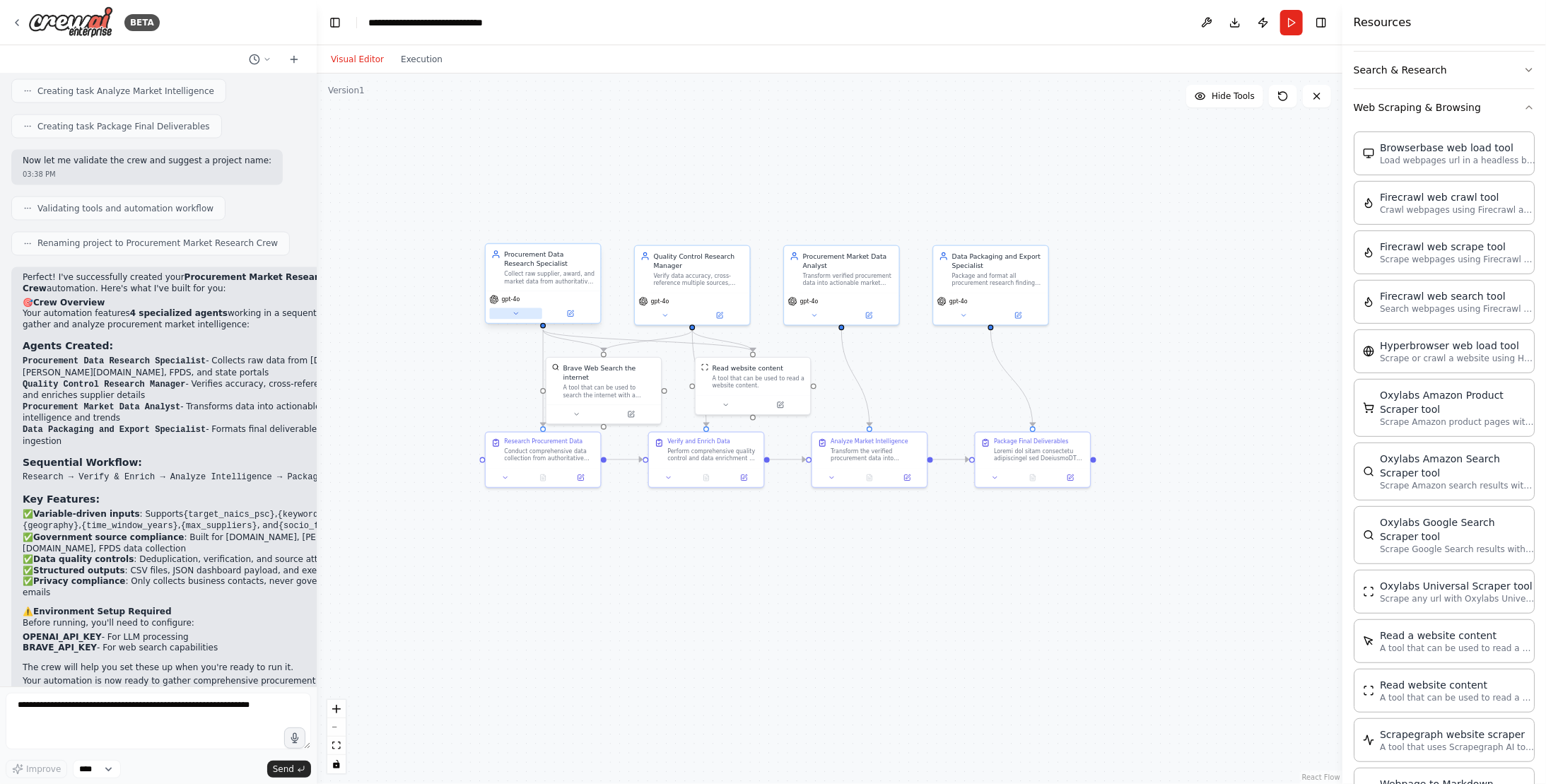
click at [509, 312] on button at bounding box center [515, 313] width 53 height 12
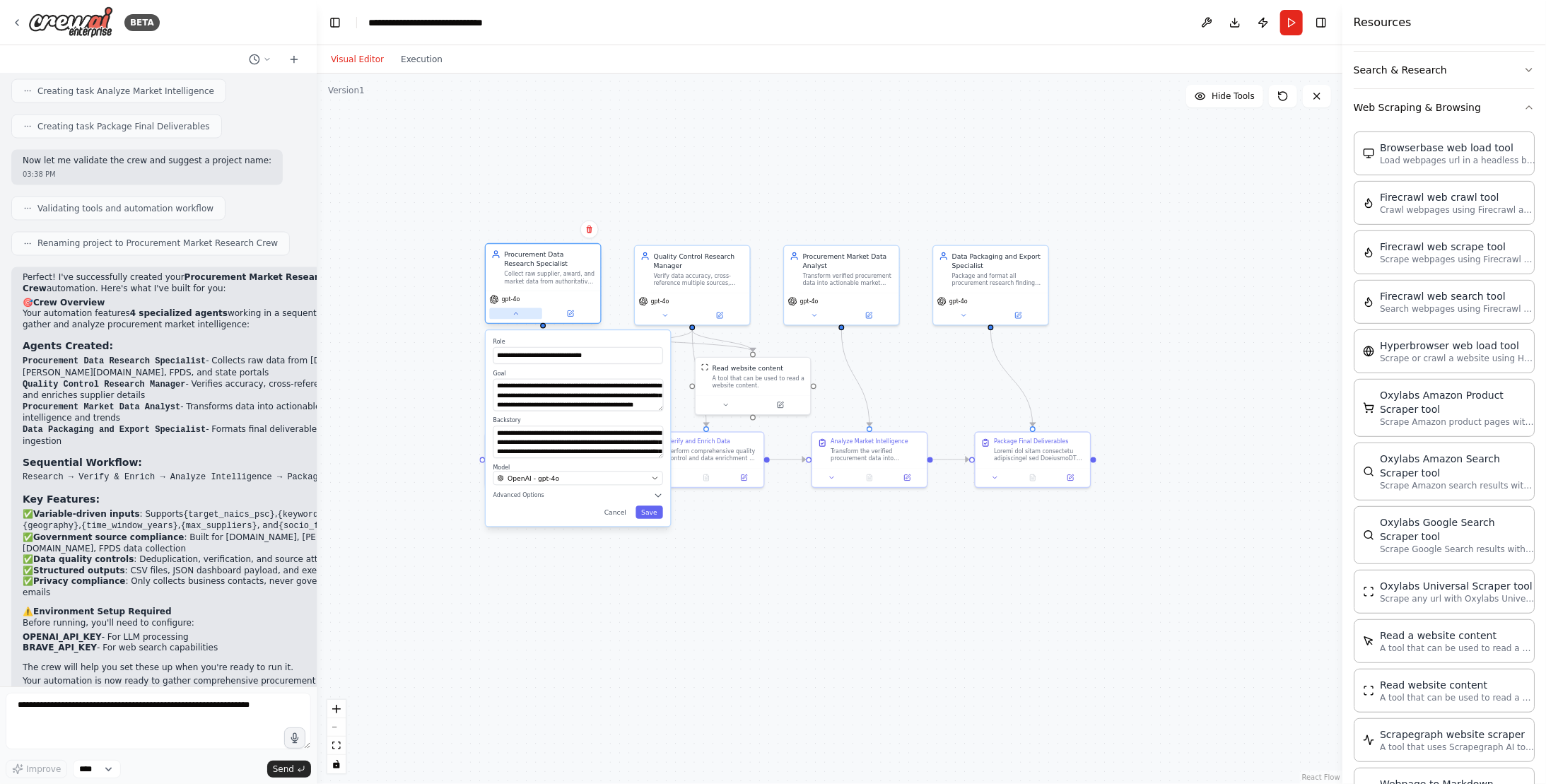
click at [509, 312] on button at bounding box center [515, 313] width 53 height 12
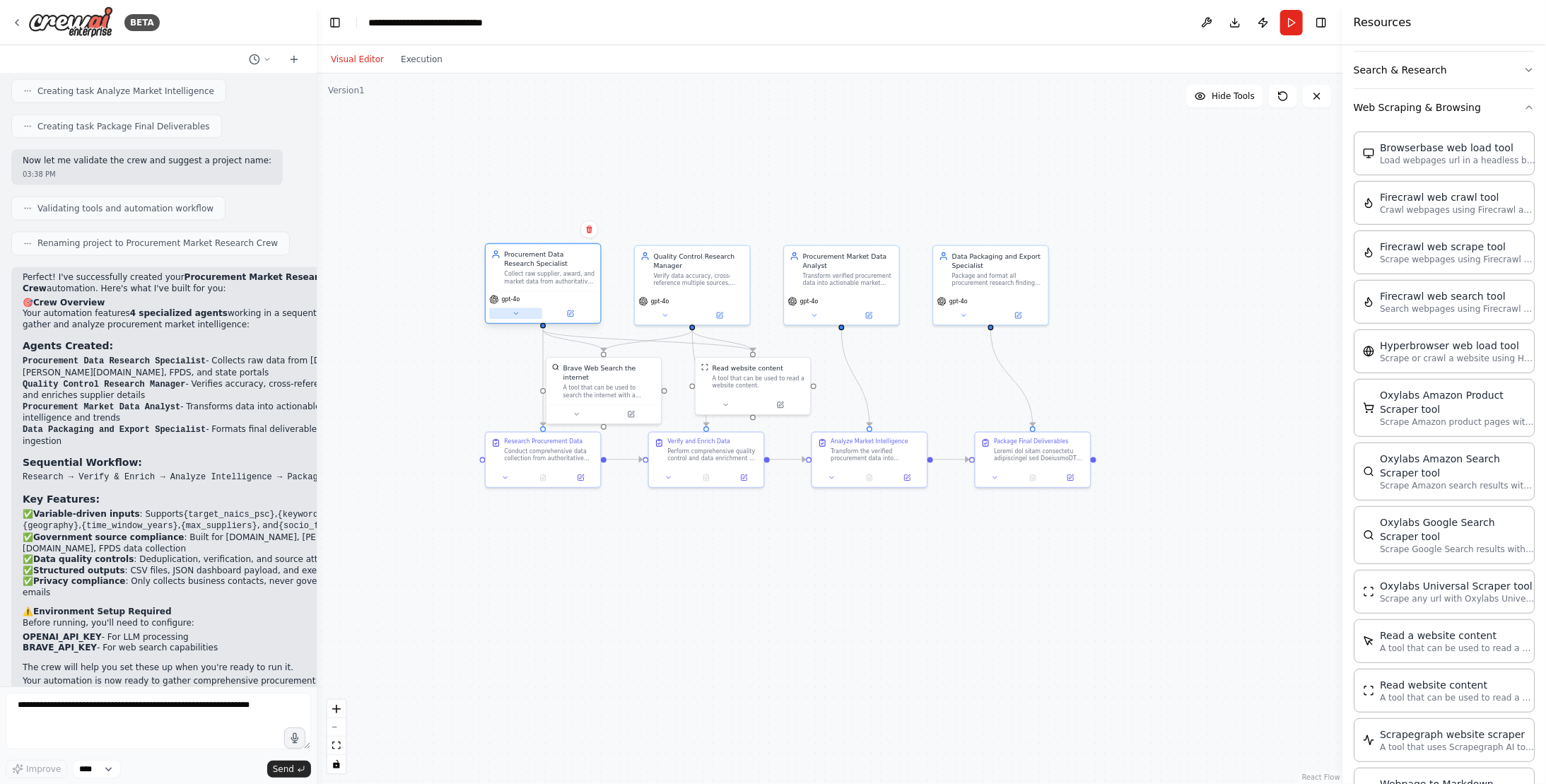
click at [509, 312] on button at bounding box center [515, 313] width 53 height 12
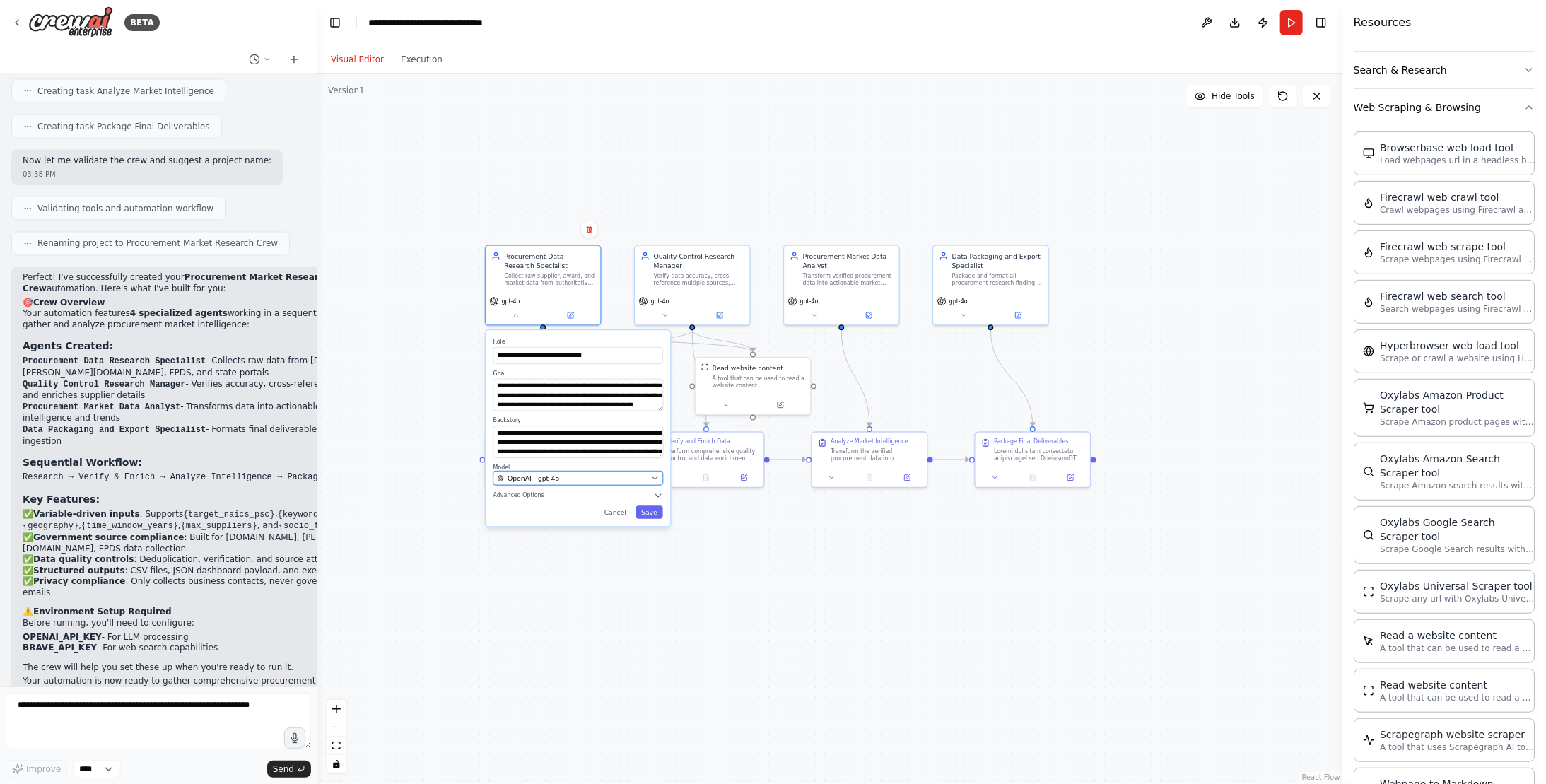
click at [641, 477] on div "OpenAI - gpt-4o" at bounding box center [572, 478] width 150 height 9
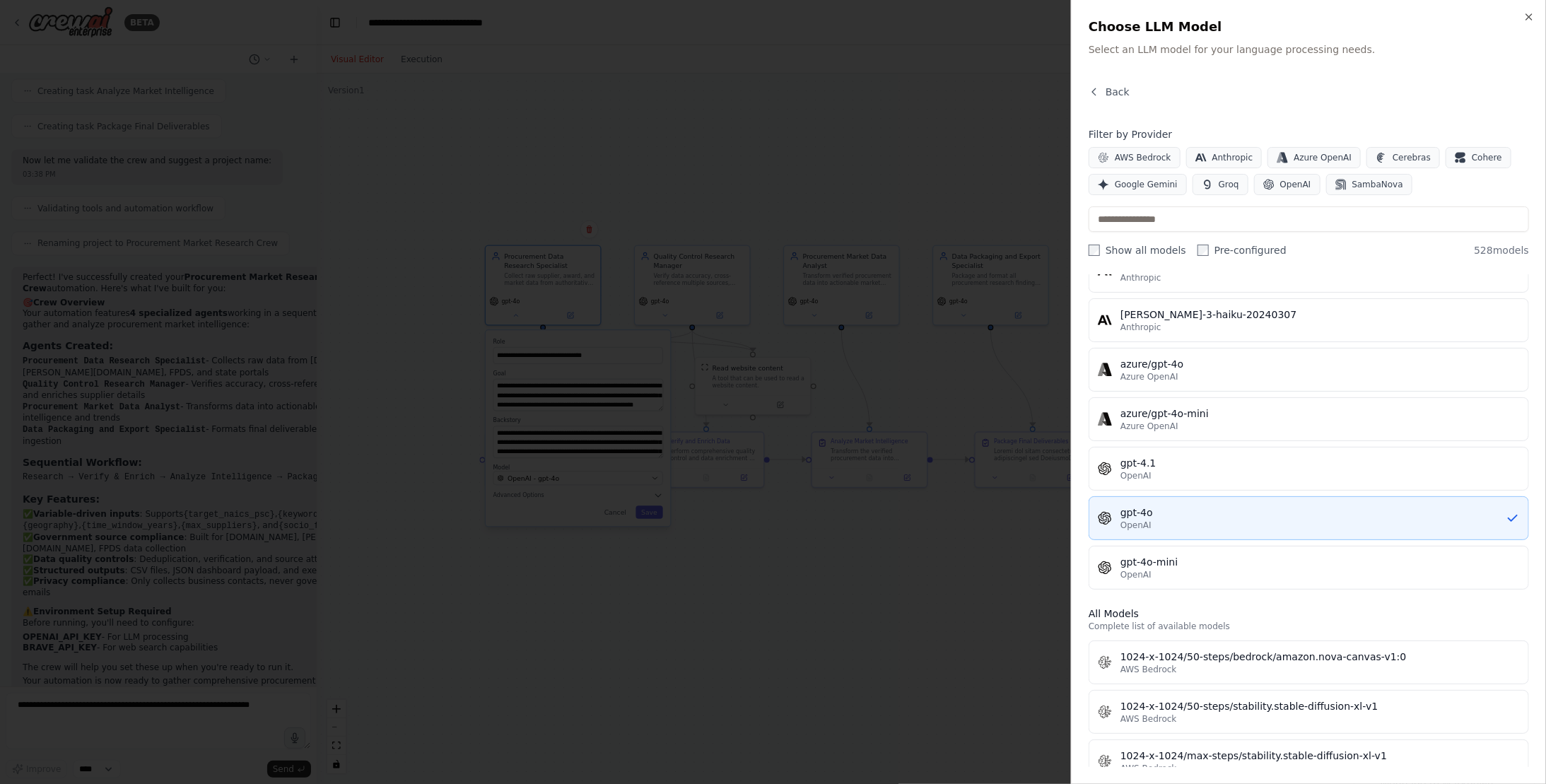
scroll to position [0, 0]
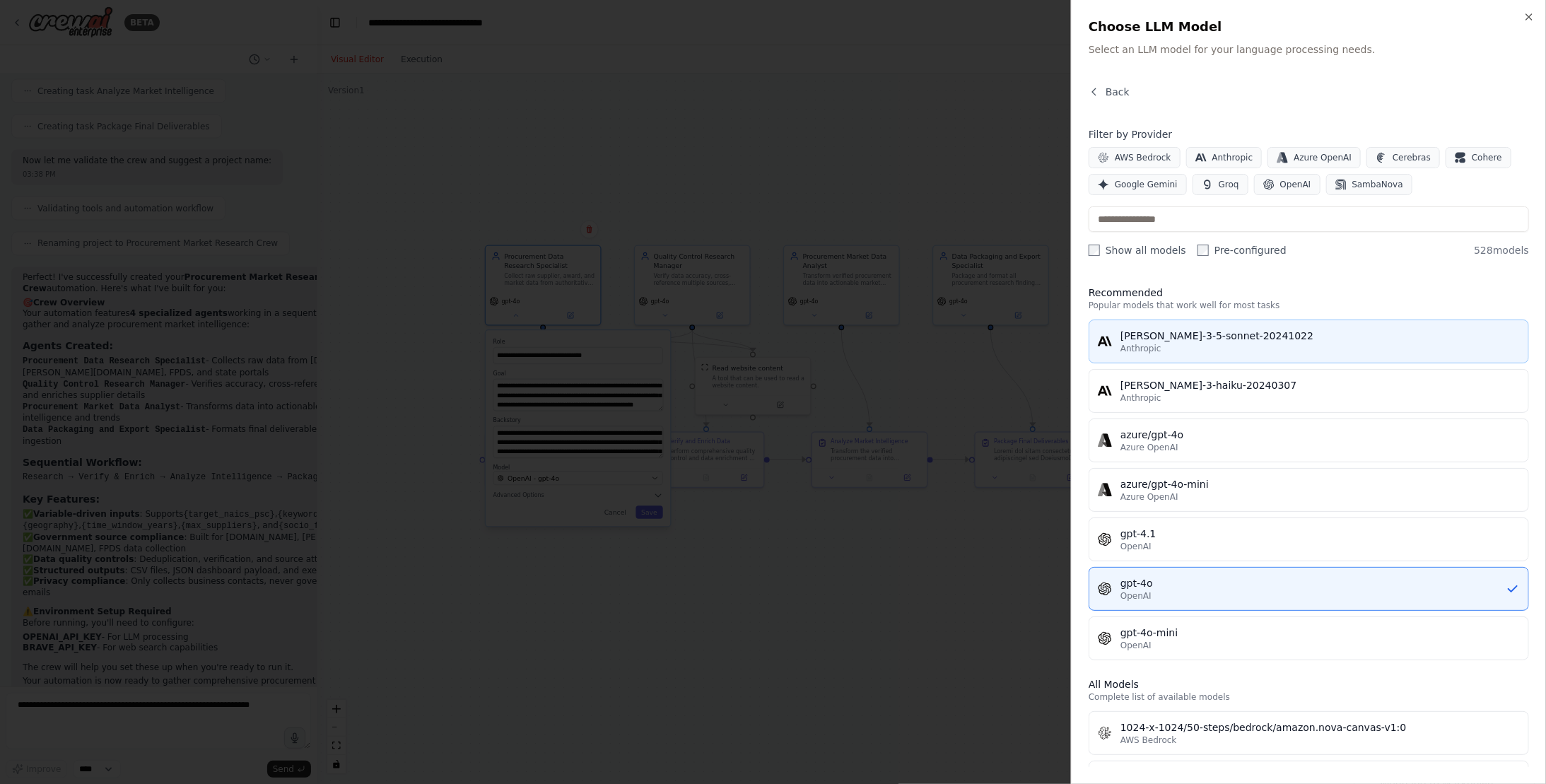
click at [1309, 347] on div "Anthropic" at bounding box center [1320, 348] width 399 height 12
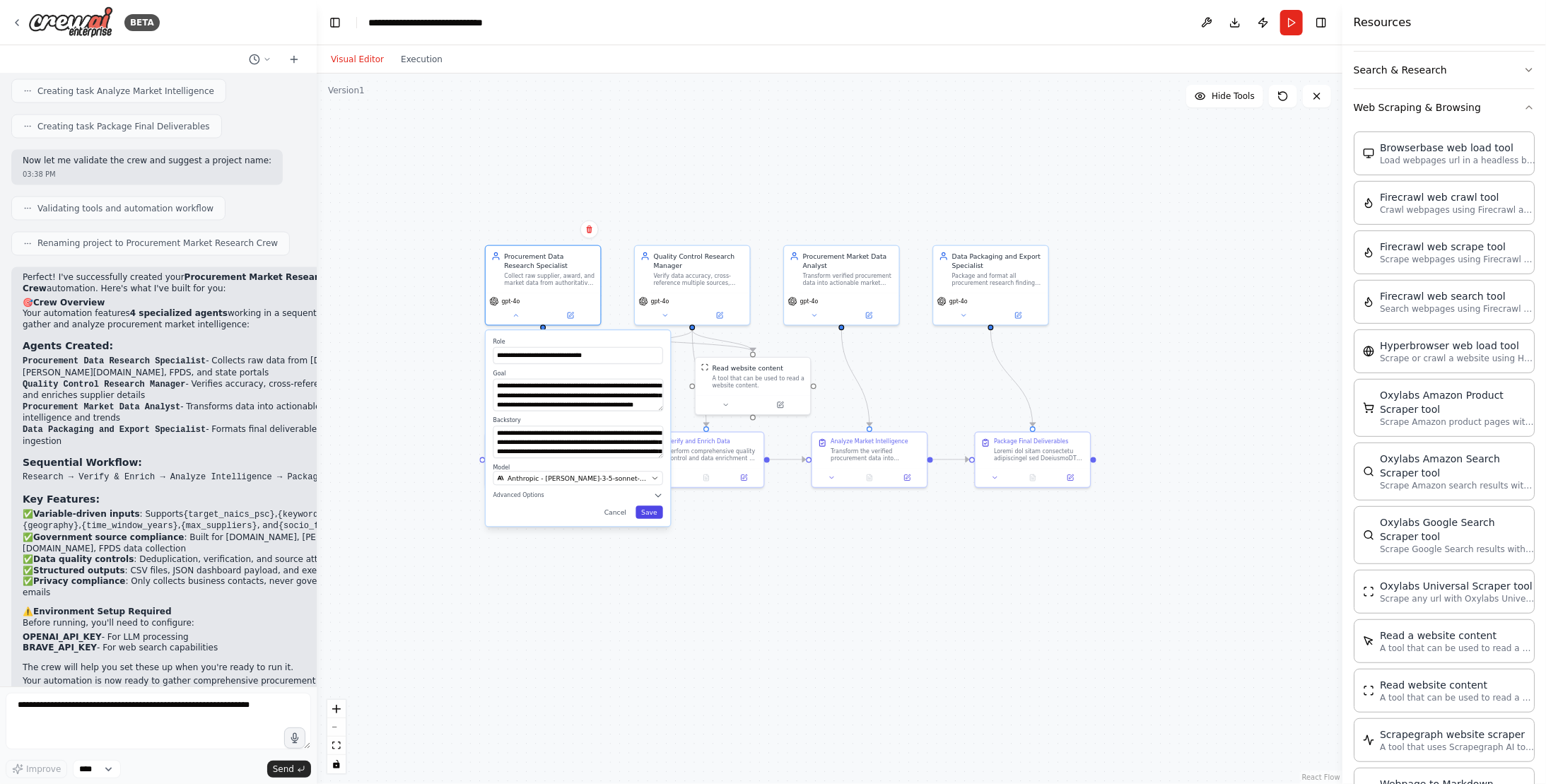
click at [653, 508] on button "Save" at bounding box center [648, 512] width 27 height 12
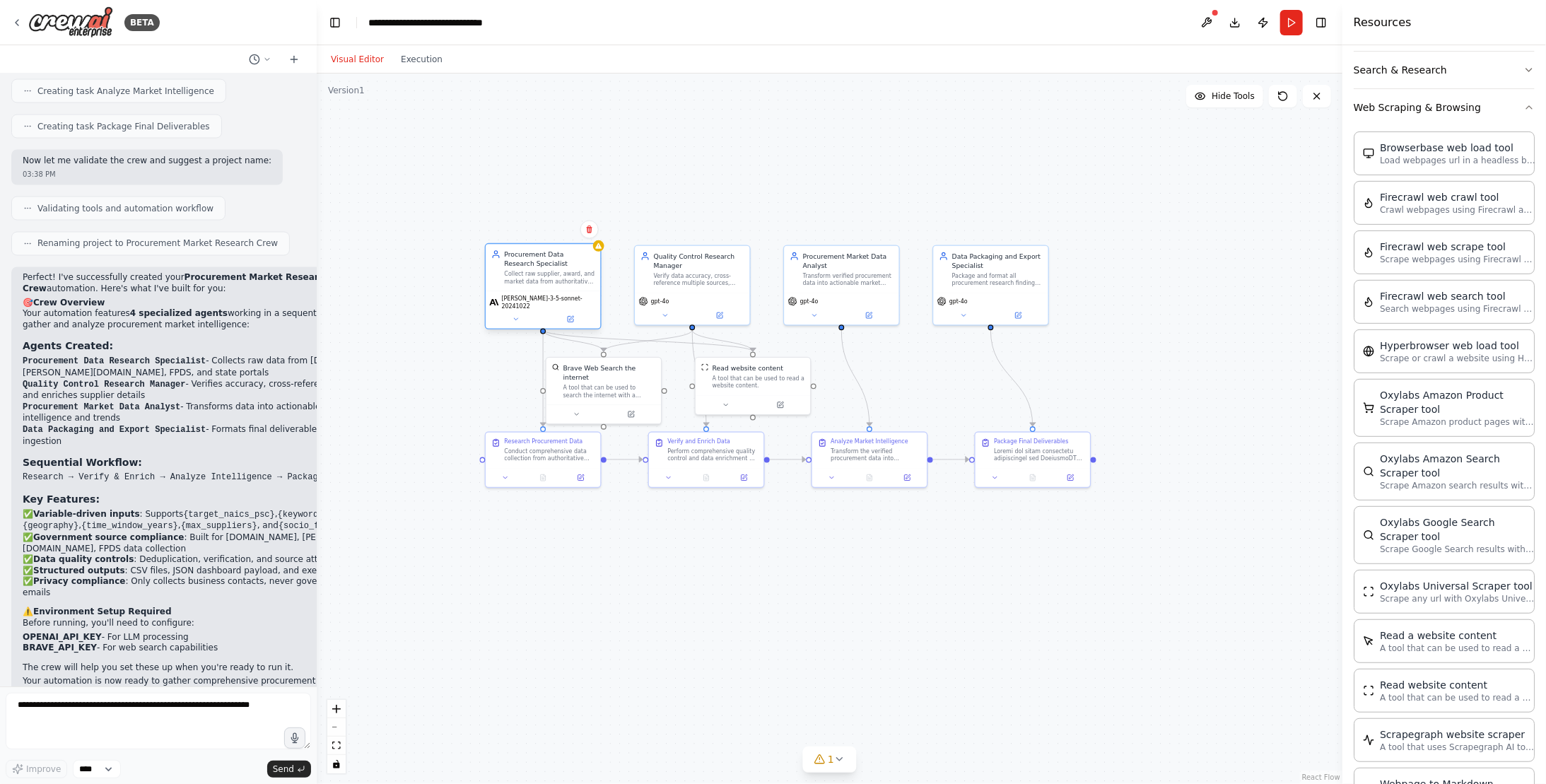
click at [550, 293] on div "claude-3-5-sonnet-20241022" at bounding box center [542, 309] width 114 height 37
click at [569, 316] on icon at bounding box center [570, 318] width 5 height 5
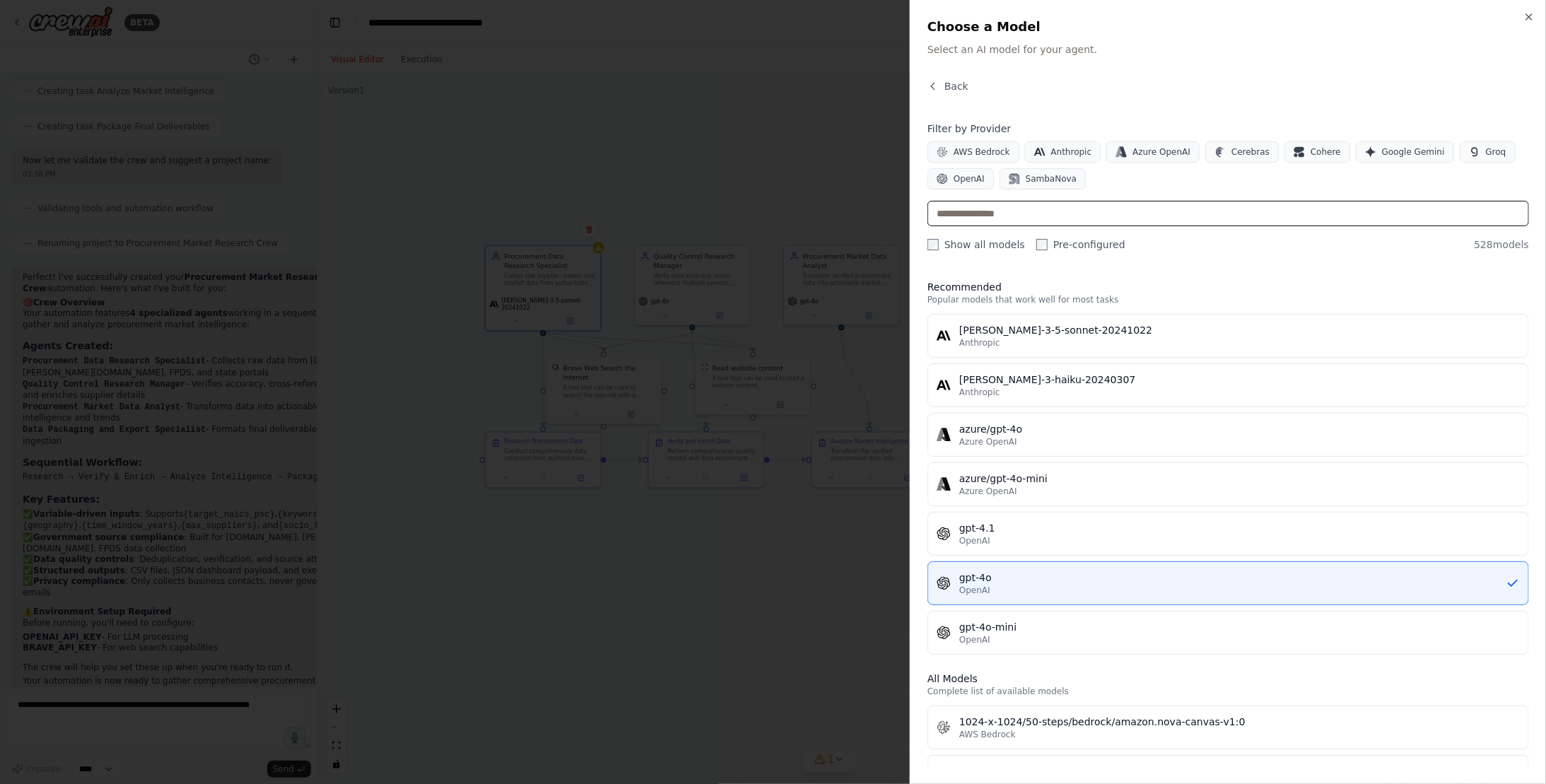
click at [1105, 214] on input "text" at bounding box center [1228, 213] width 601 height 26
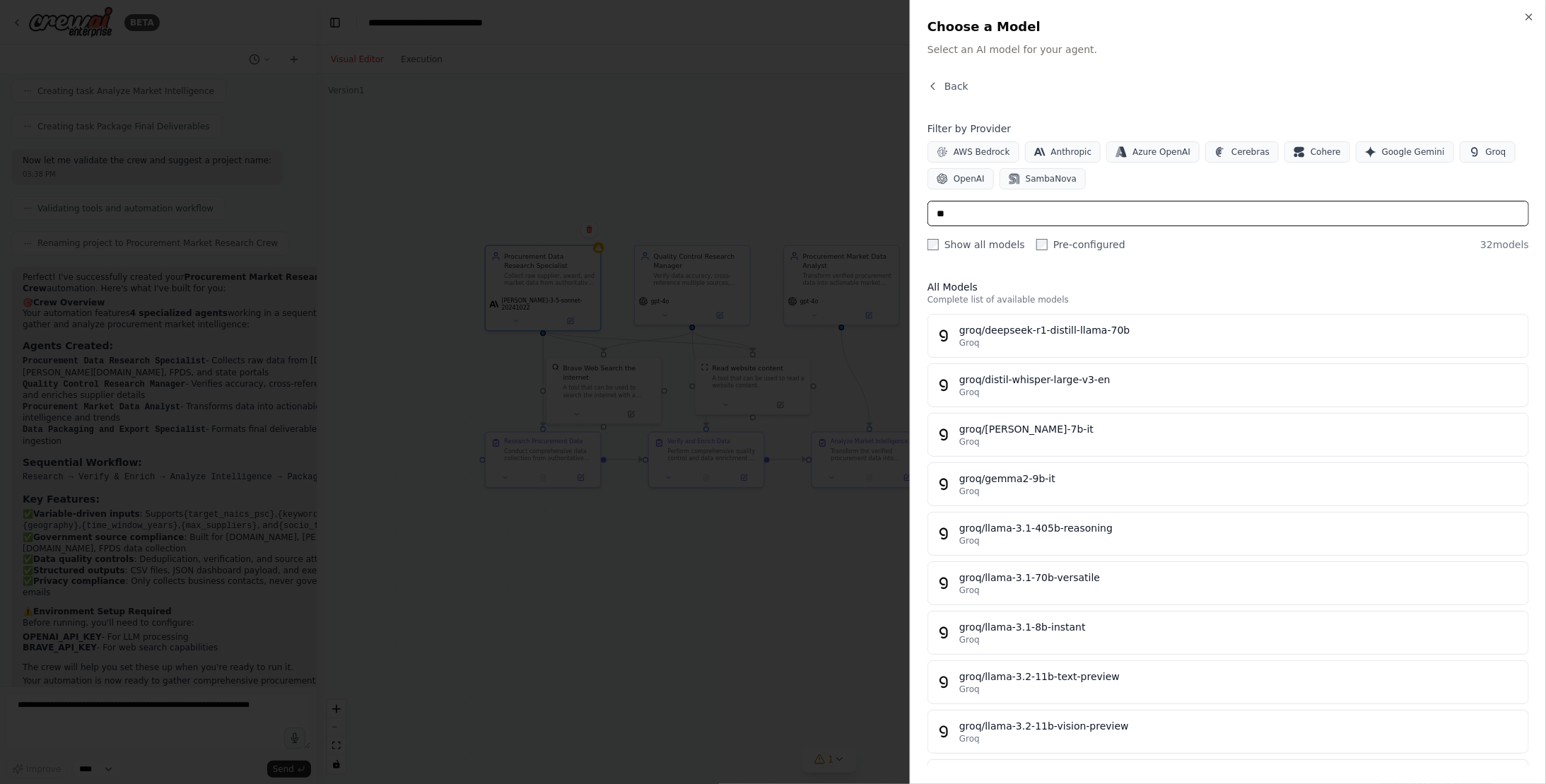
type input "*"
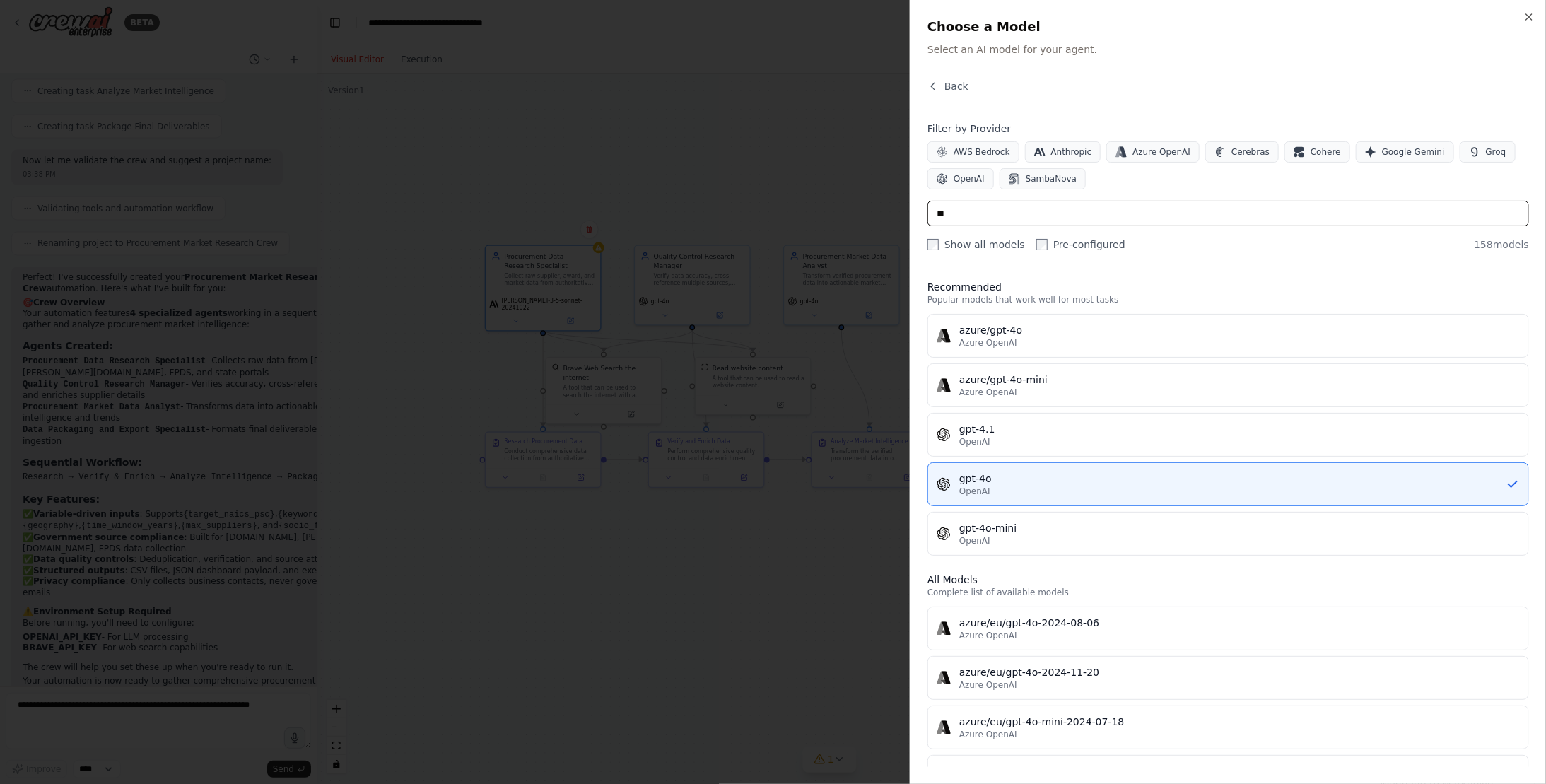
type input "*"
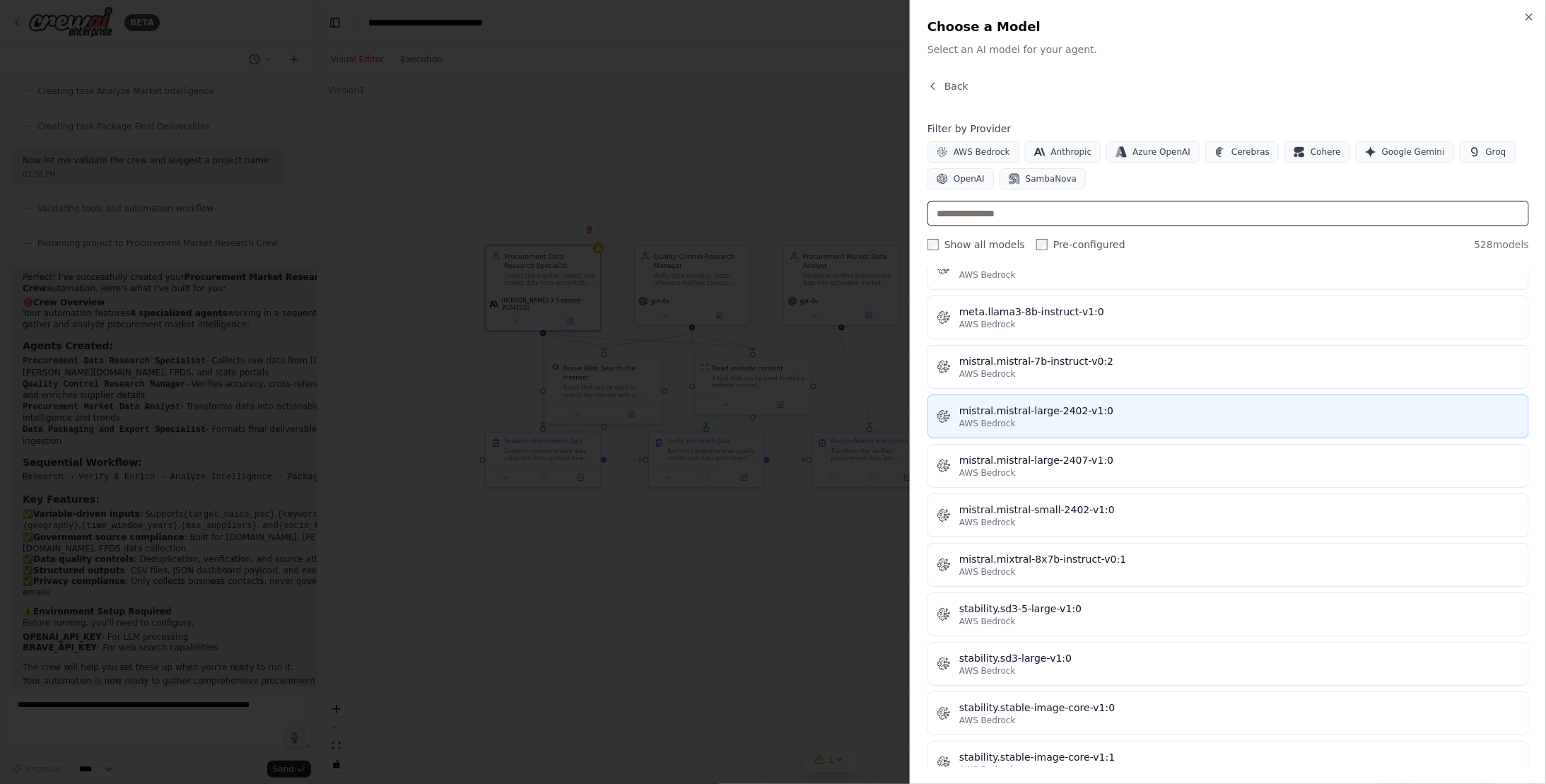
scroll to position [7208, 0]
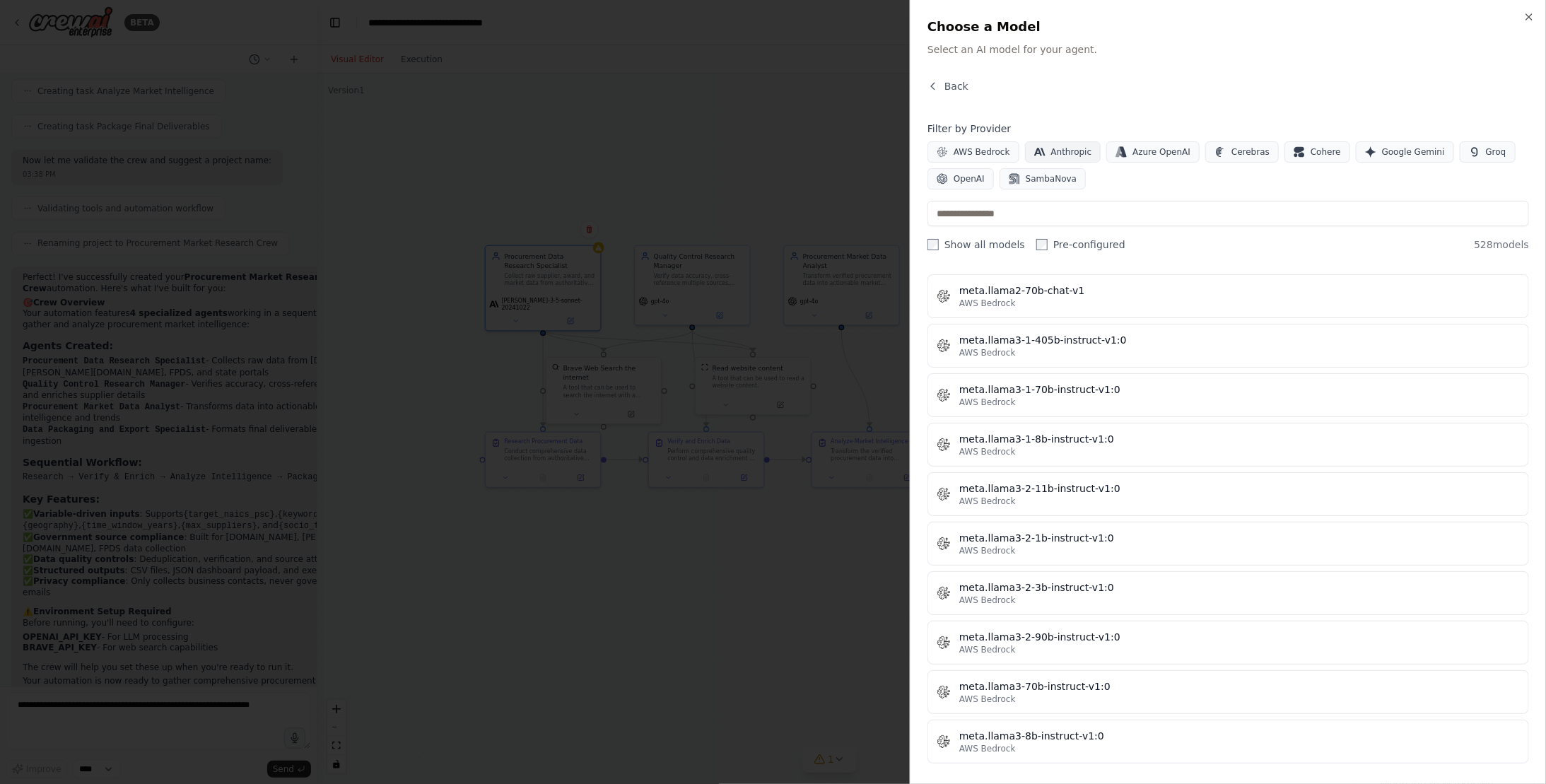
click at [1051, 148] on span "Anthropic" at bounding box center [1071, 152] width 41 height 12
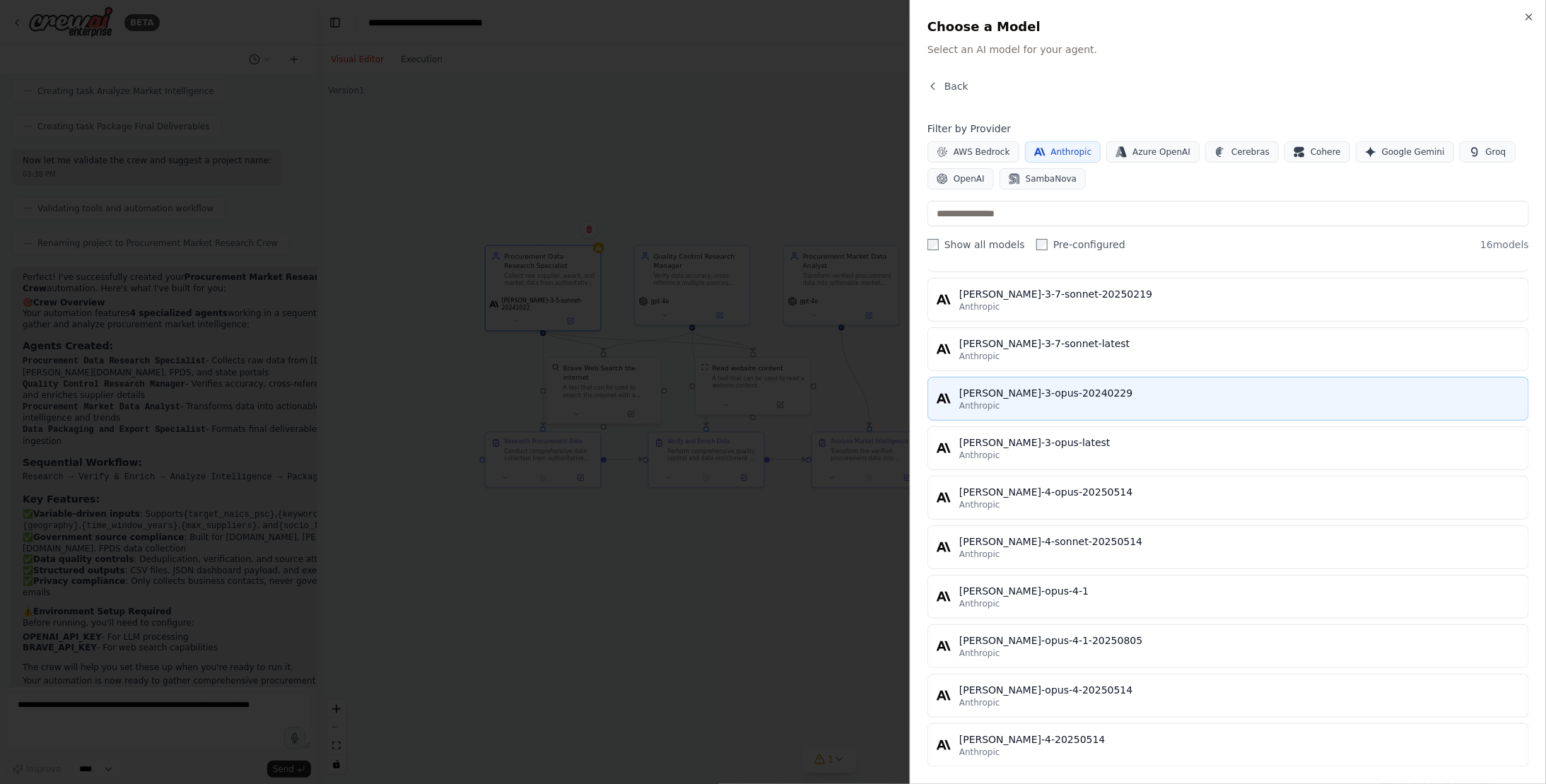
scroll to position [0, 0]
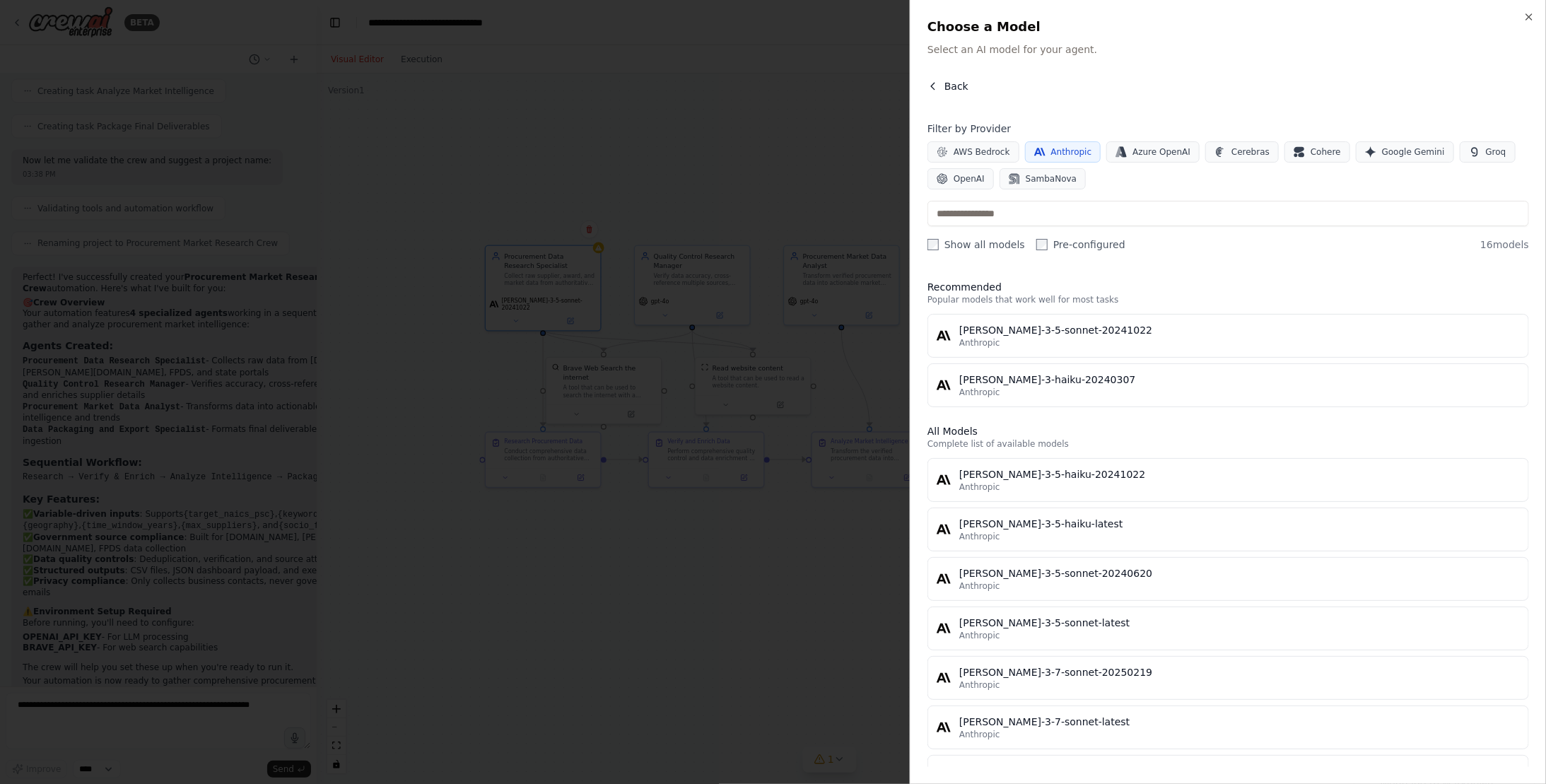
click at [954, 79] on span "Back" at bounding box center [955, 86] width 24 height 14
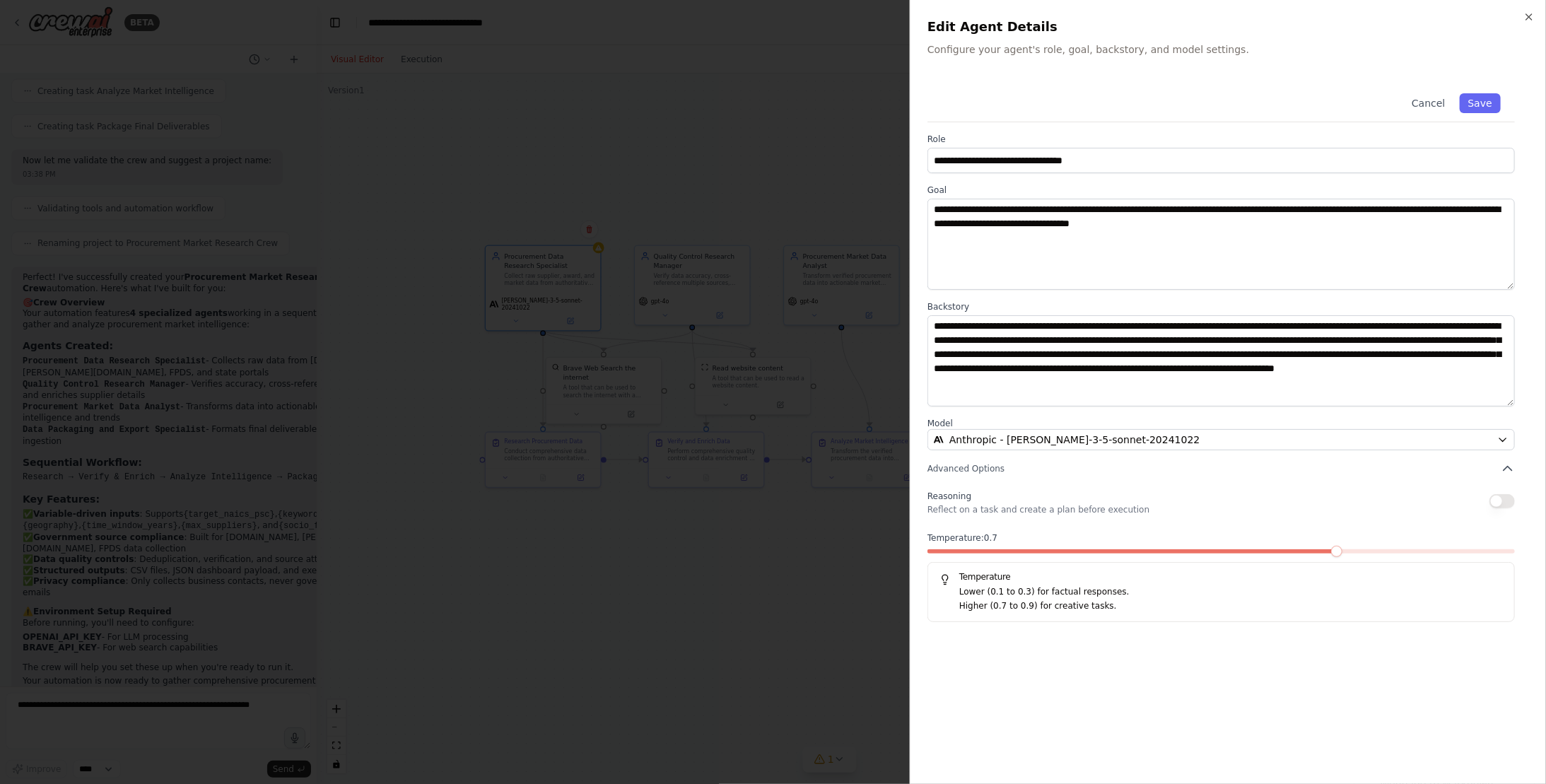
click at [1508, 496] on button "button" at bounding box center [1502, 501] width 26 height 14
click at [1118, 437] on span "Anthropic - claude-3-5-sonnet-20241022" at bounding box center [1074, 440] width 251 height 14
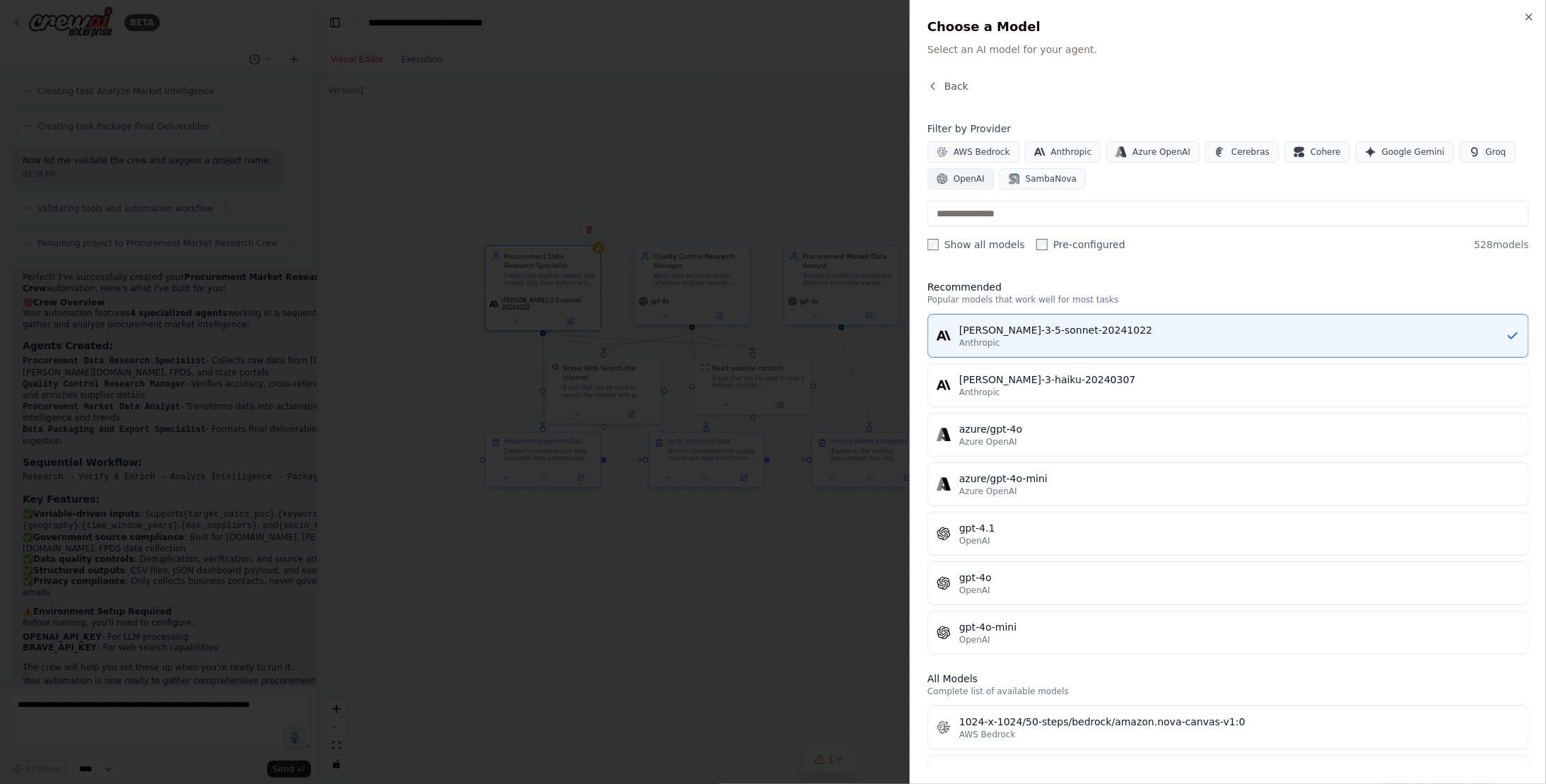
click at [956, 178] on span "OpenAI" at bounding box center [969, 178] width 31 height 12
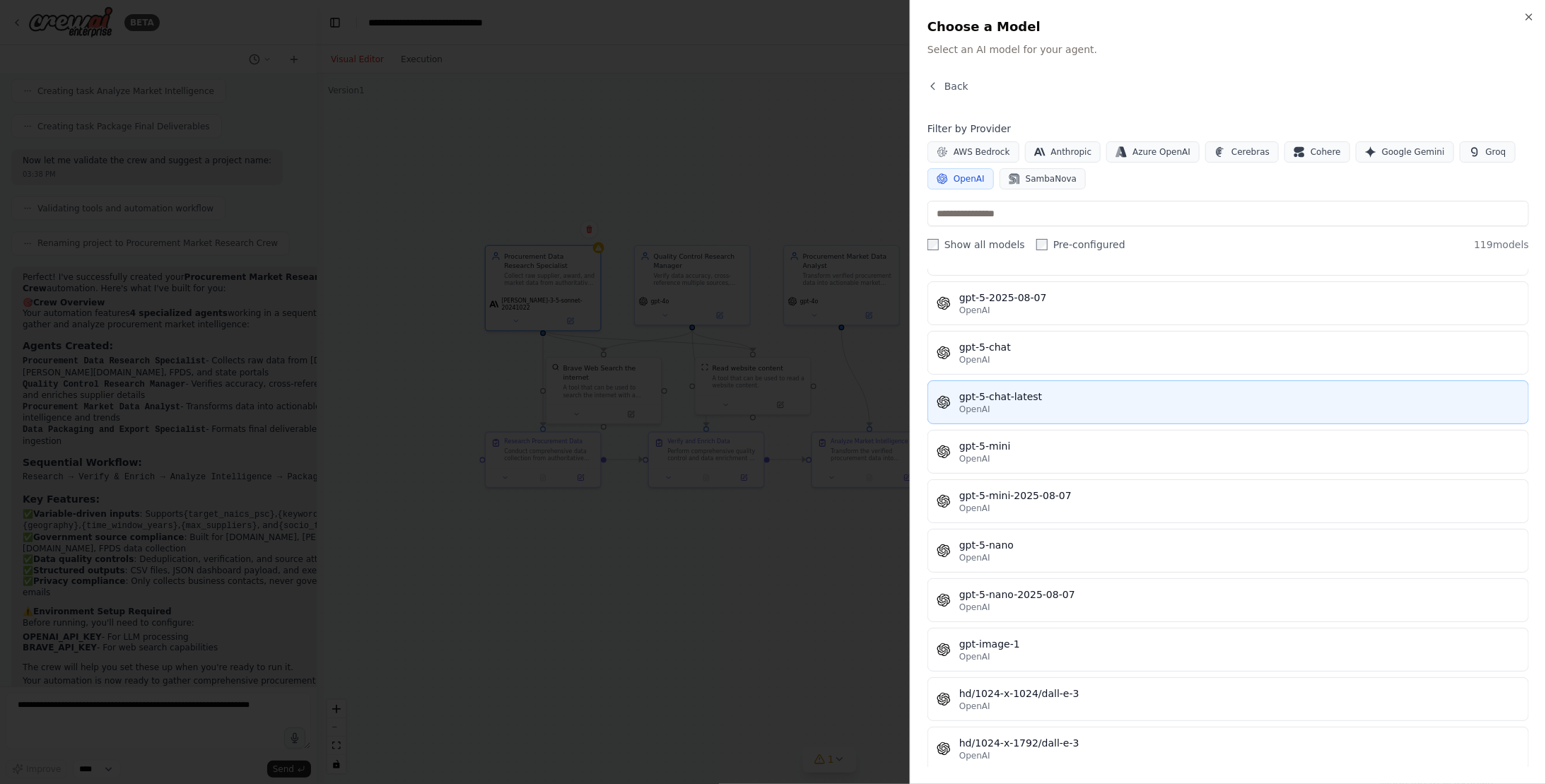
scroll to position [3321, 0]
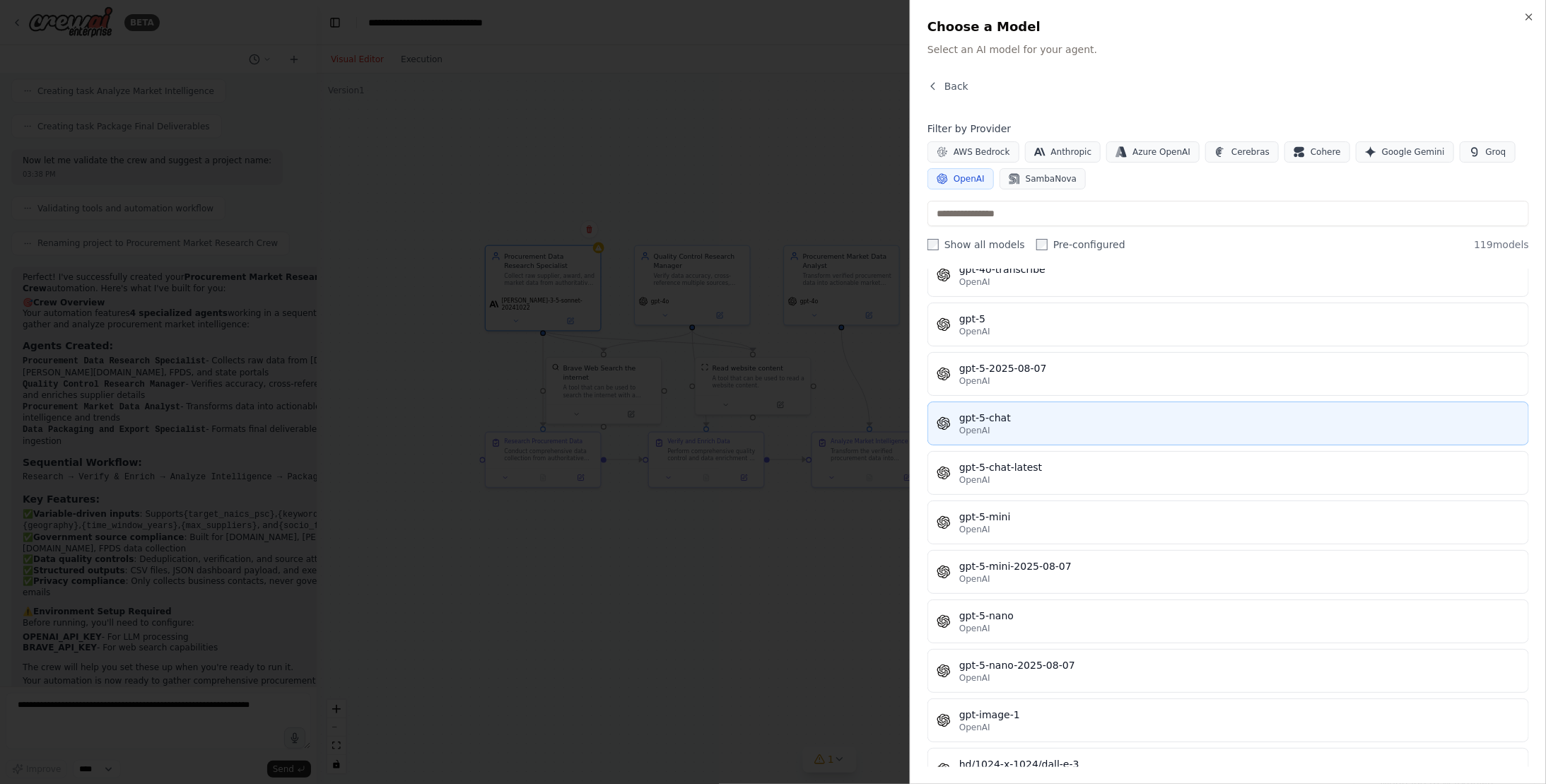
click at [1036, 411] on div "gpt-5-chat" at bounding box center [1239, 418] width 561 height 14
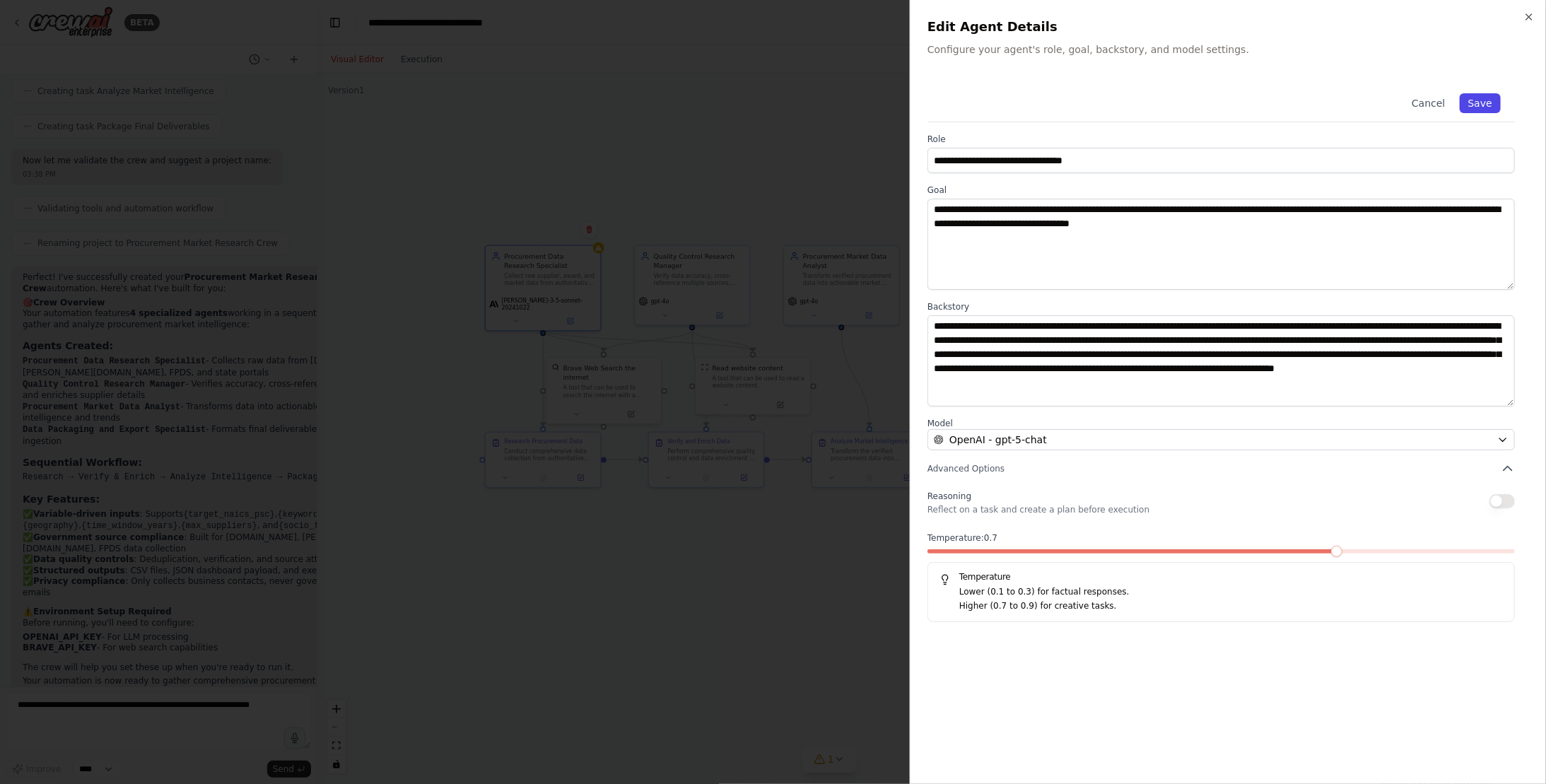
click at [1489, 103] on button "Save" at bounding box center [1479, 103] width 41 height 20
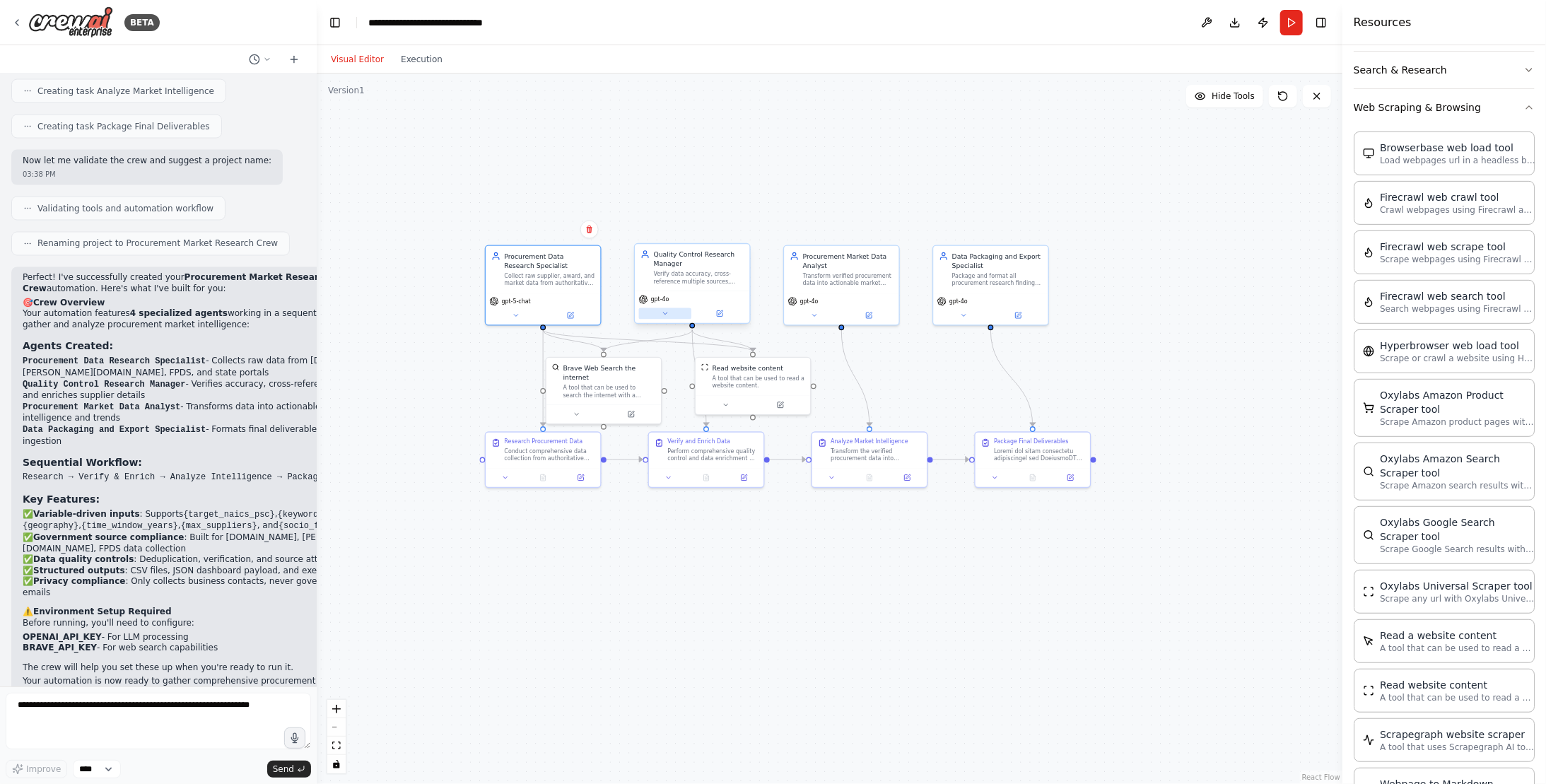
click at [666, 311] on icon at bounding box center [665, 313] width 8 height 8
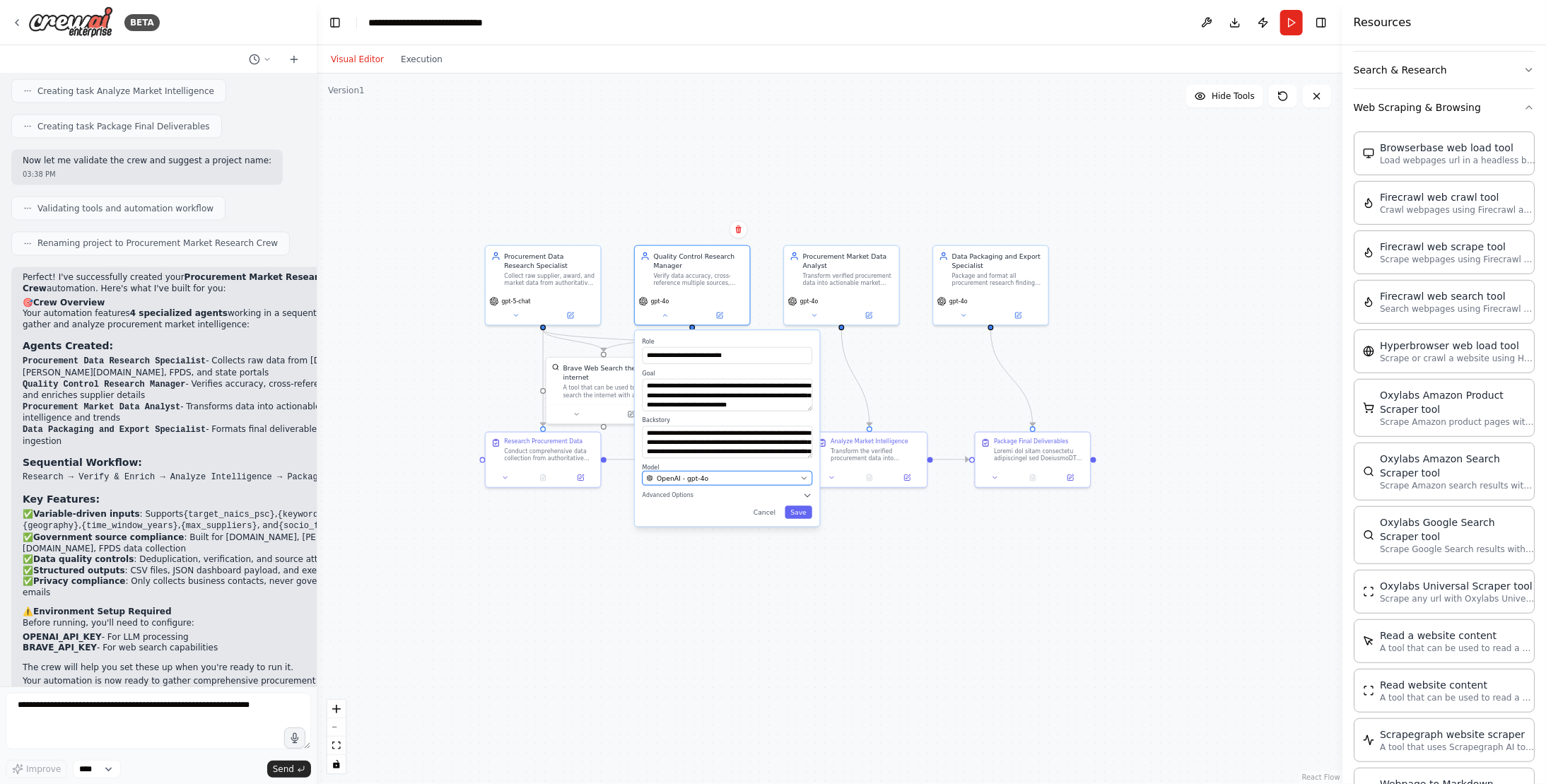
click at [705, 482] on button "OpenAI - gpt-4o" at bounding box center [726, 478] width 169 height 14
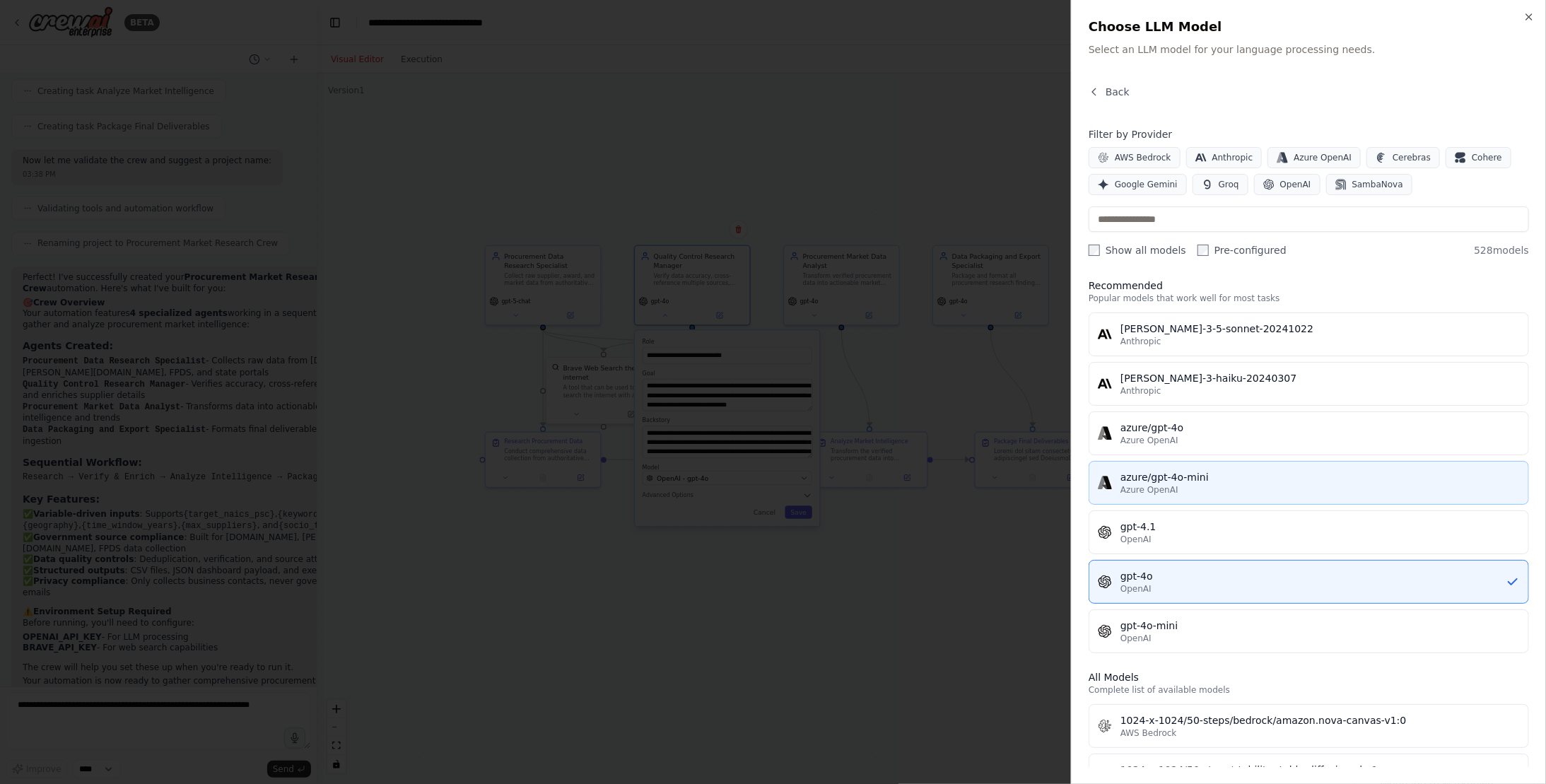
scroll to position [0, 0]
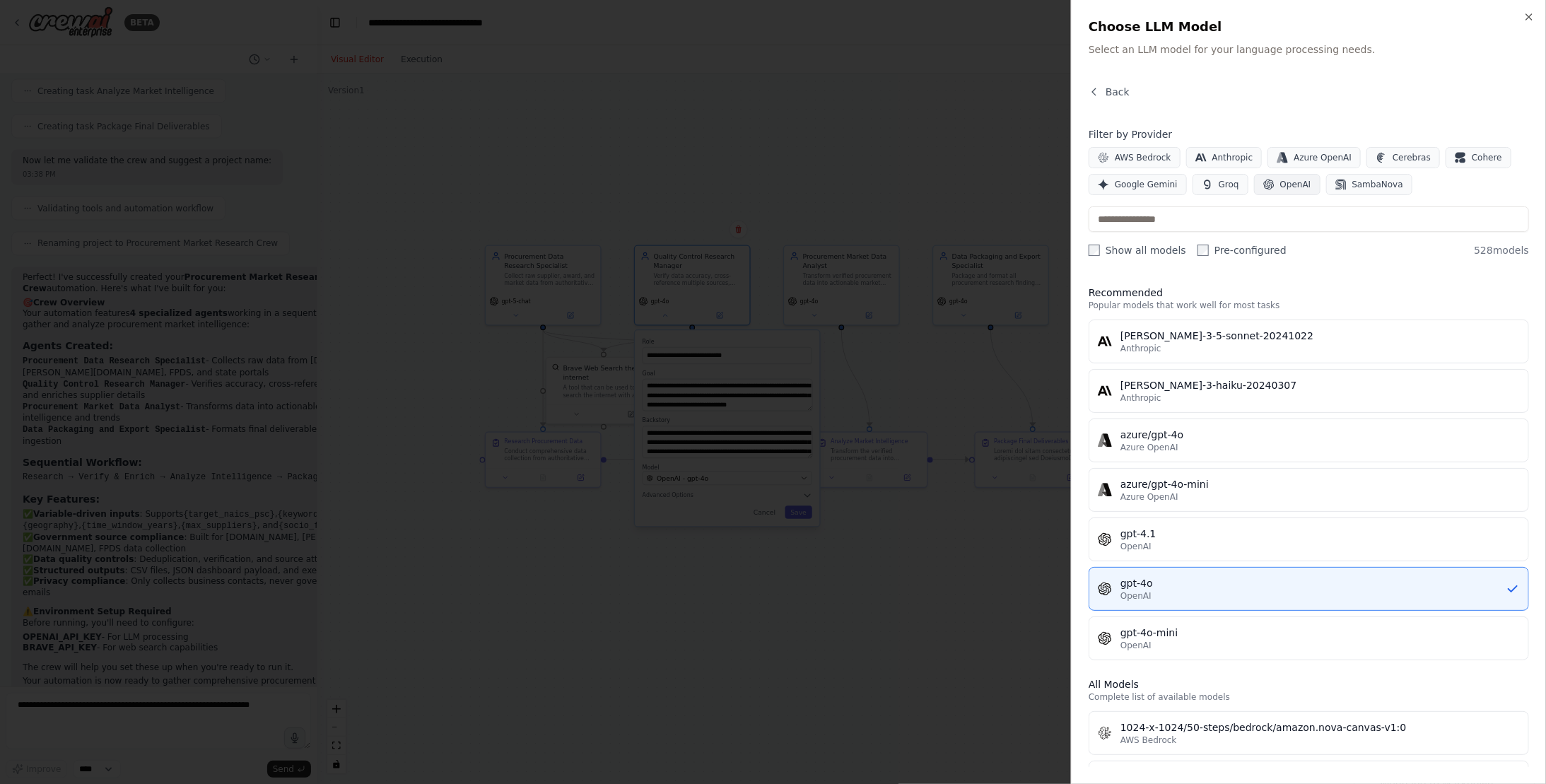
click at [1275, 174] on button "OpenAI" at bounding box center [1286, 184] width 67 height 21
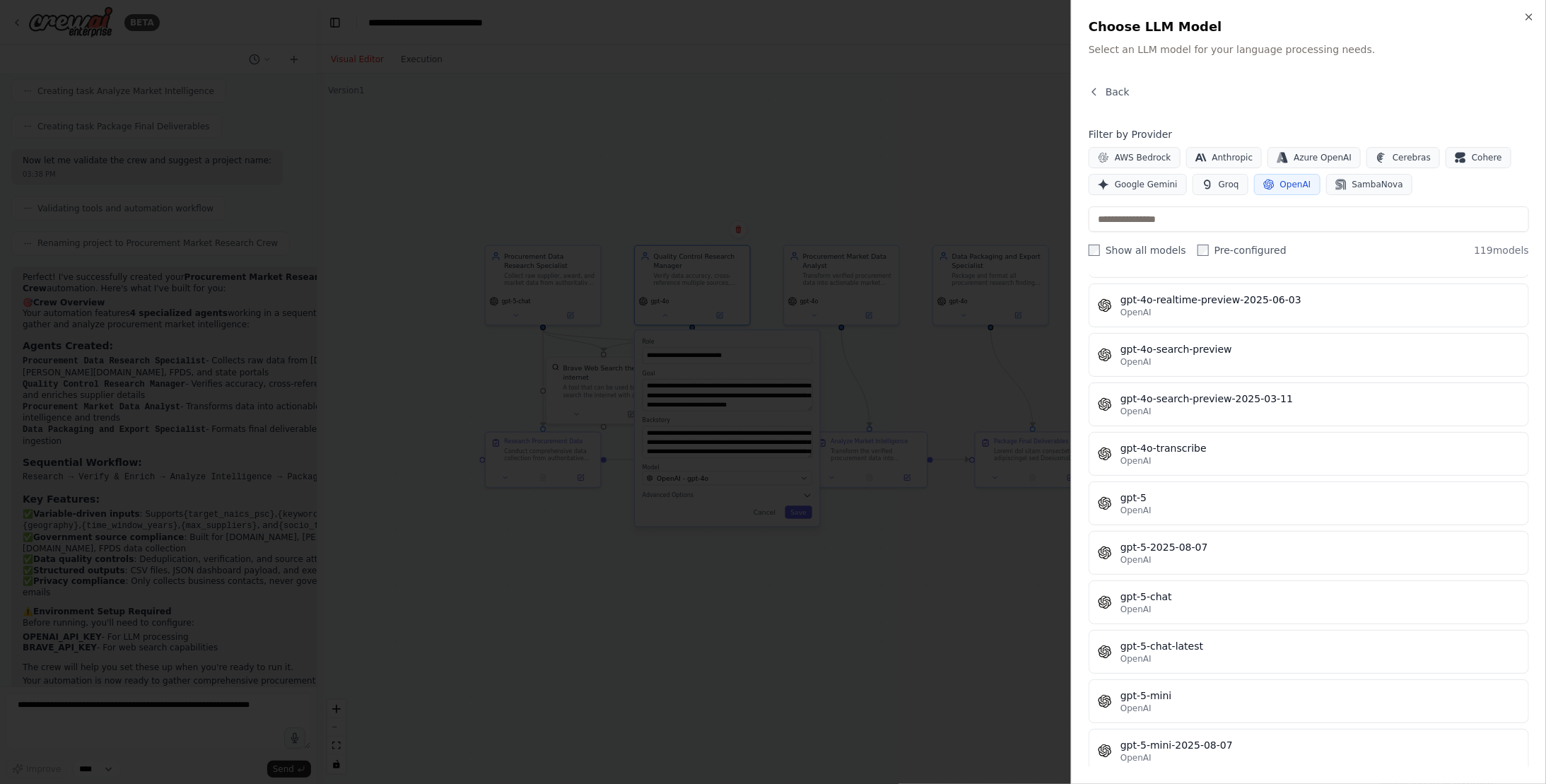
scroll to position [3250, 0]
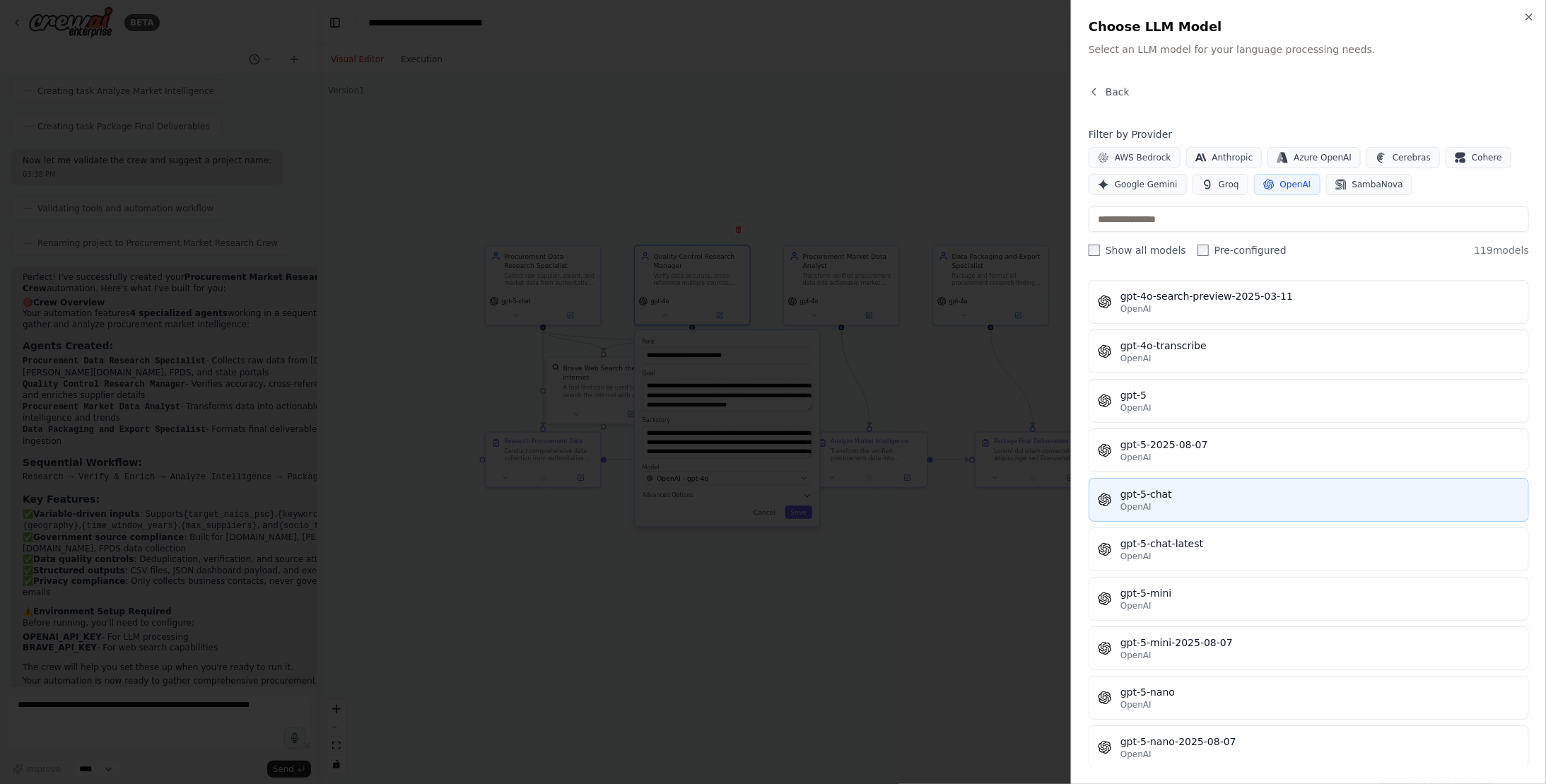
click at [1211, 501] on div "OpenAI" at bounding box center [1320, 506] width 399 height 12
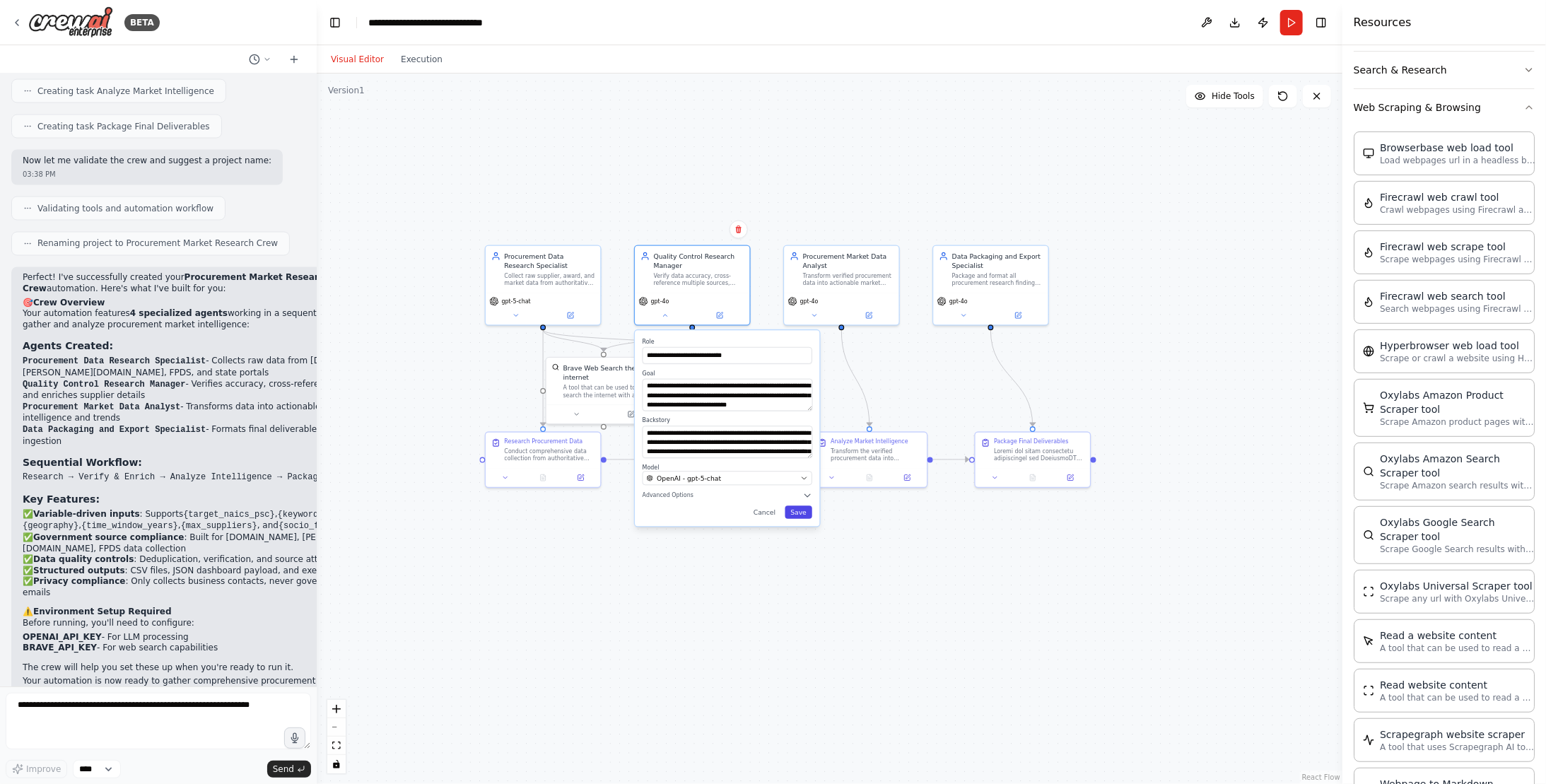
click at [803, 506] on button "Save" at bounding box center [797, 512] width 27 height 12
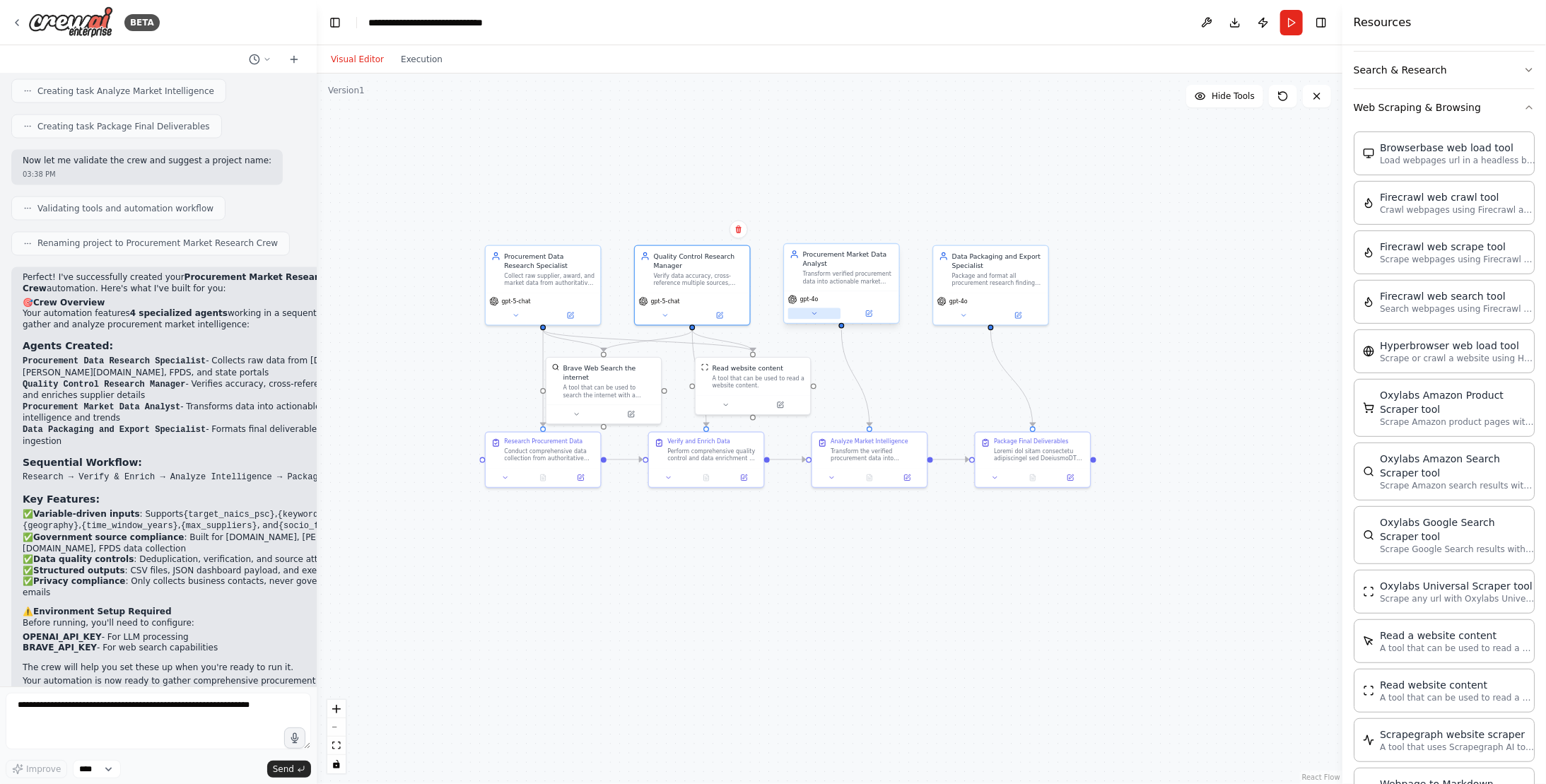
click at [817, 316] on icon at bounding box center [814, 313] width 8 height 8
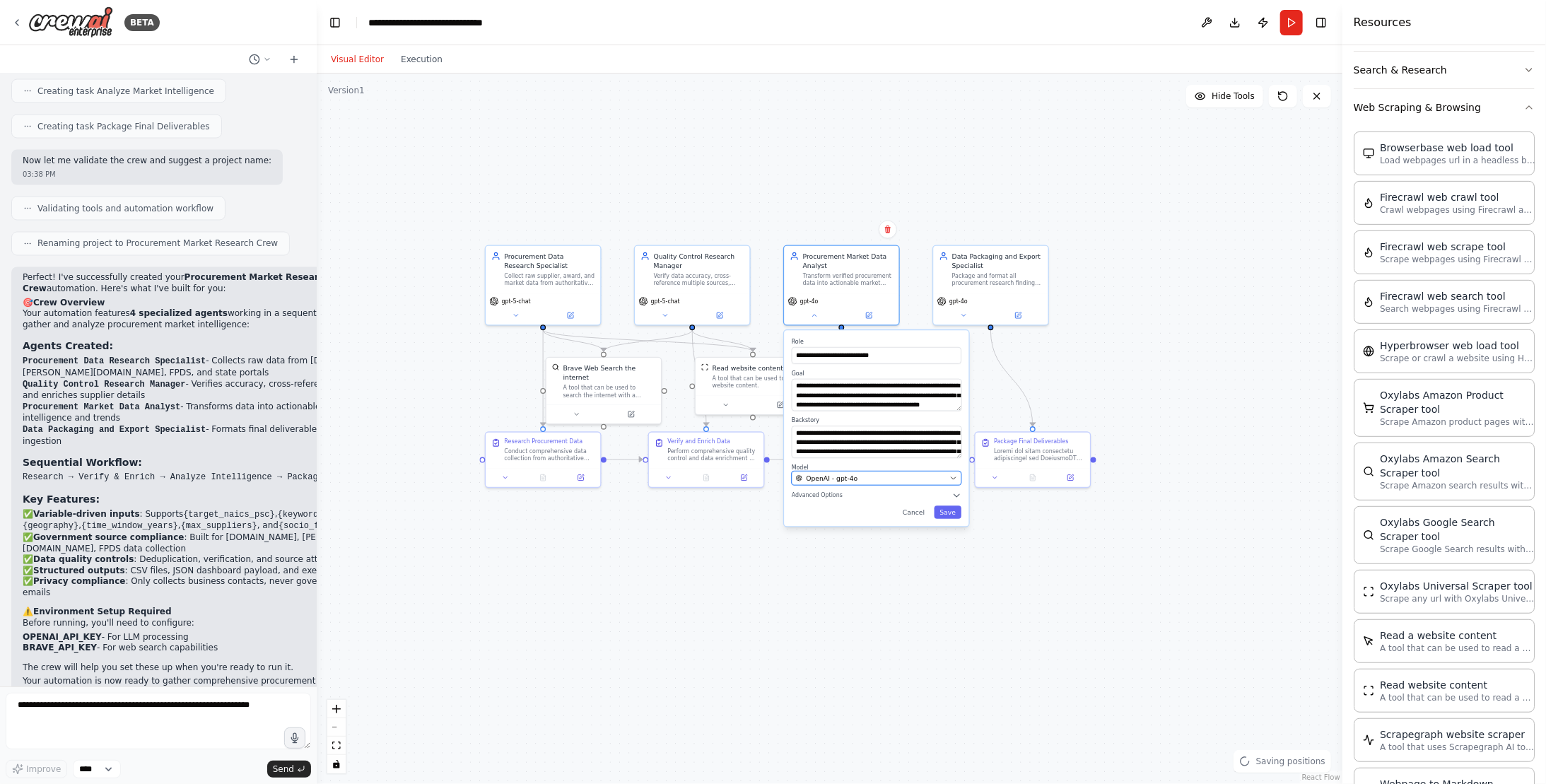
click at [902, 474] on div "OpenAI - gpt-4o" at bounding box center [870, 478] width 150 height 9
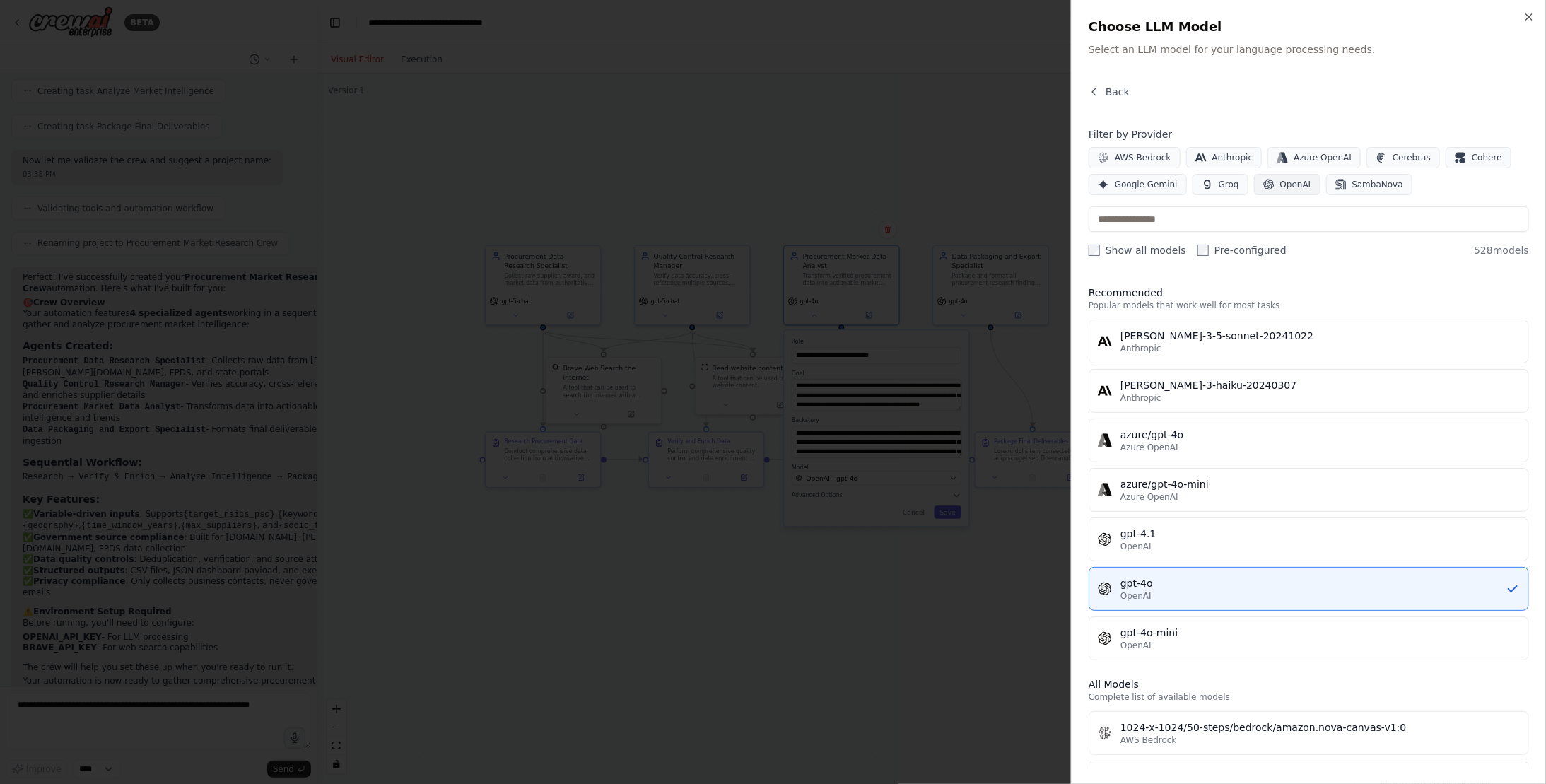
click at [1265, 179] on button "OpenAI" at bounding box center [1286, 184] width 67 height 21
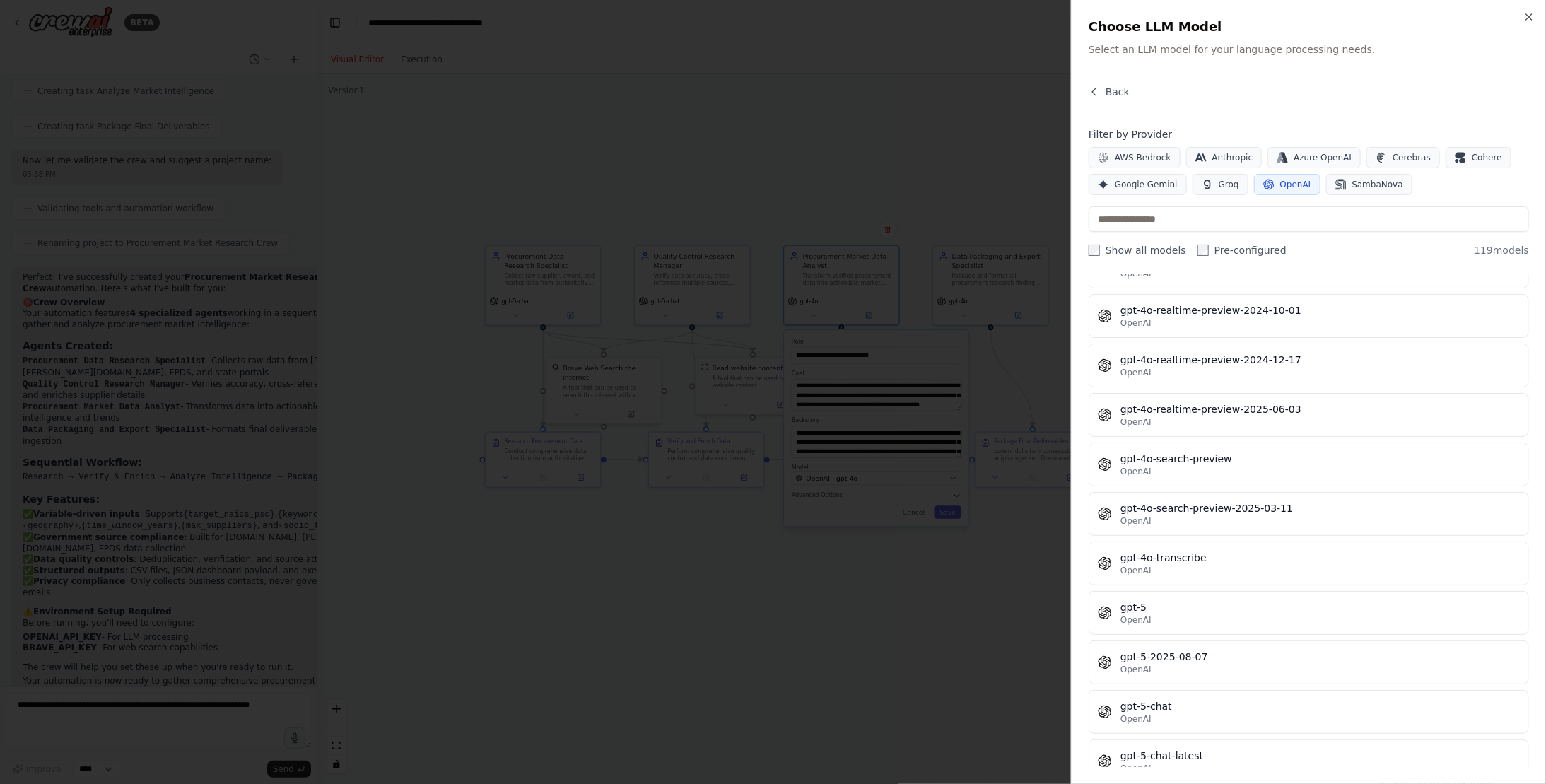
scroll to position [3179, 0]
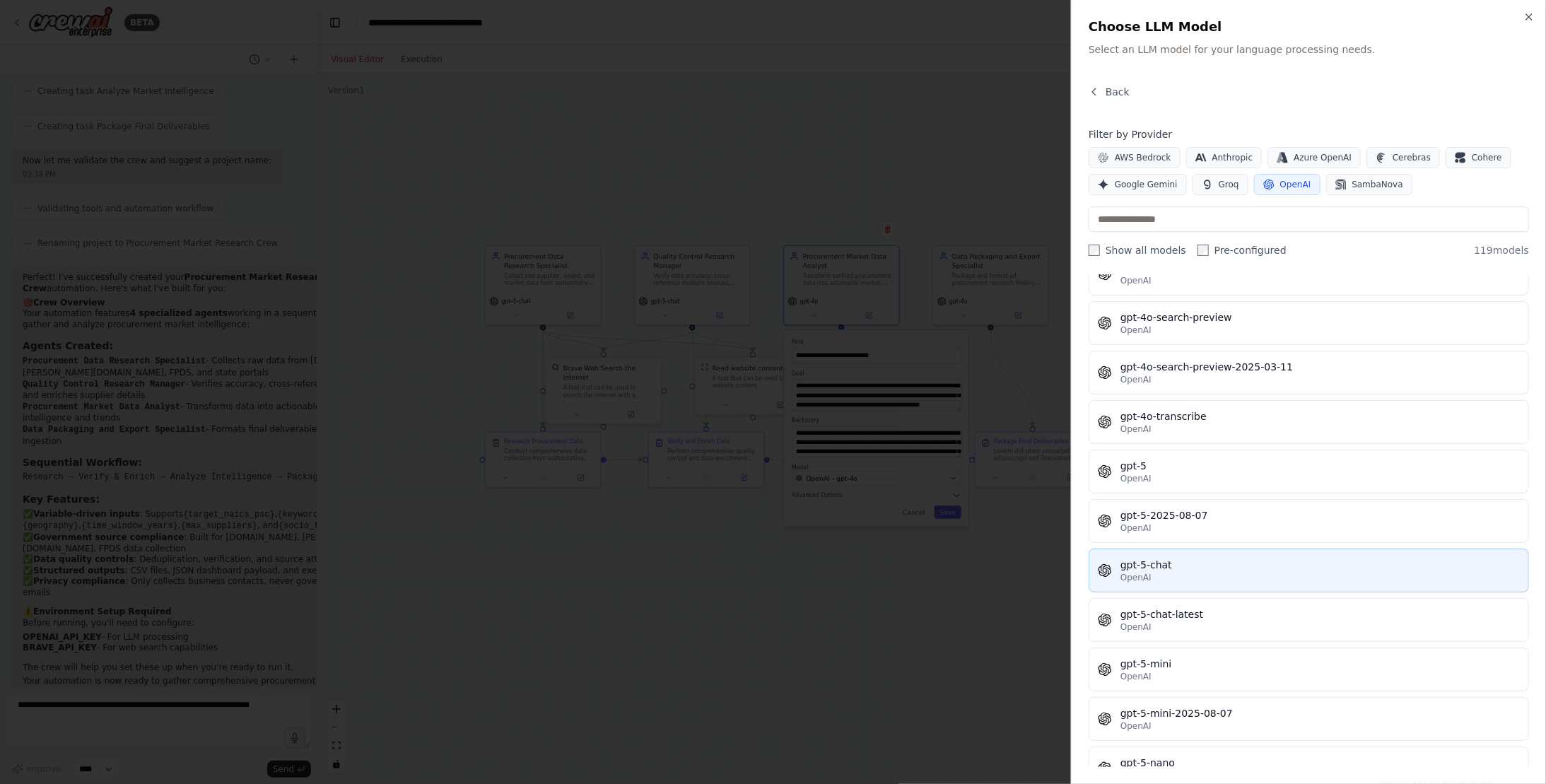
click at [1234, 572] on div "OpenAI" at bounding box center [1320, 577] width 399 height 12
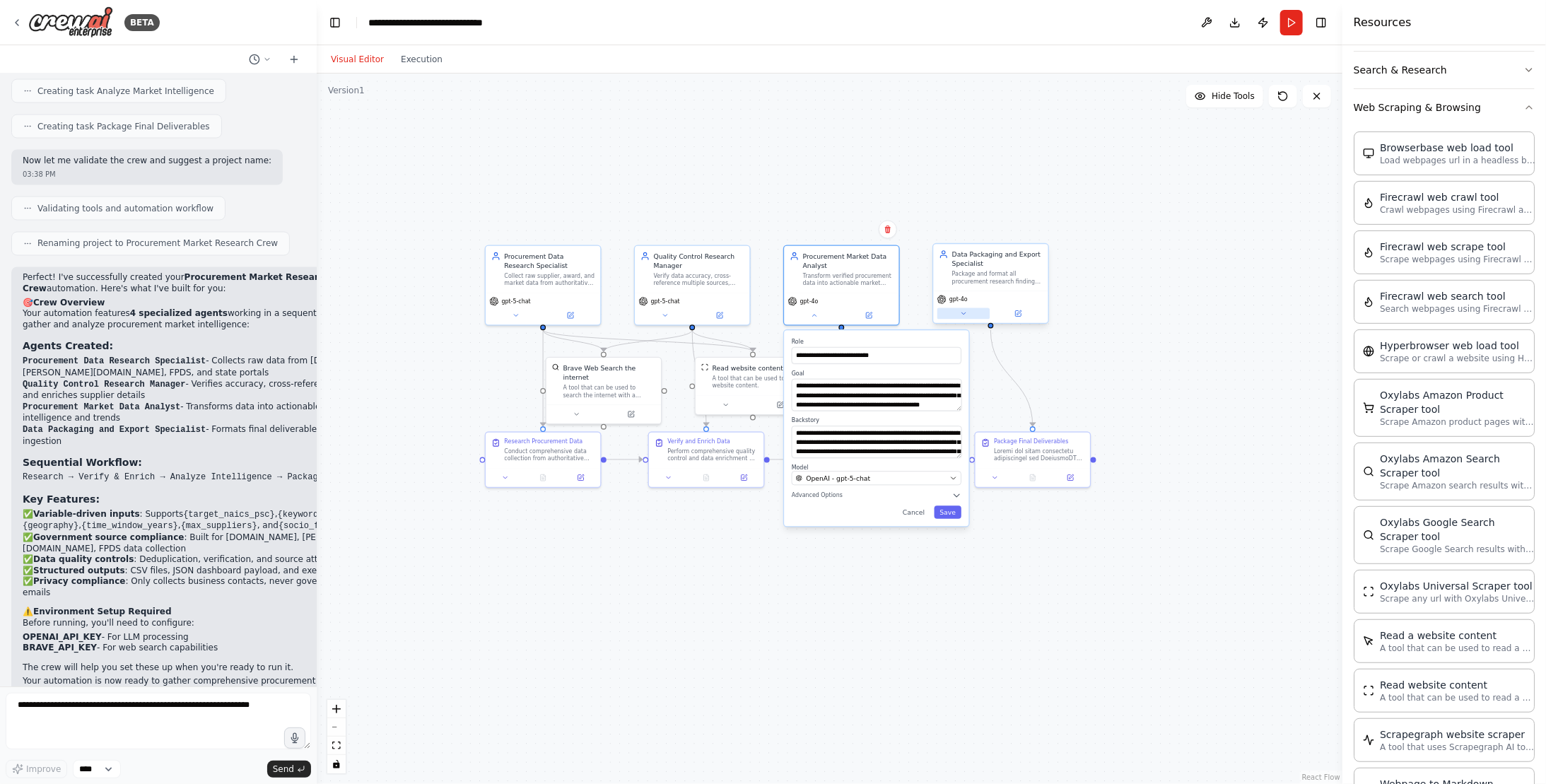
click at [979, 315] on button at bounding box center [964, 313] width 53 height 12
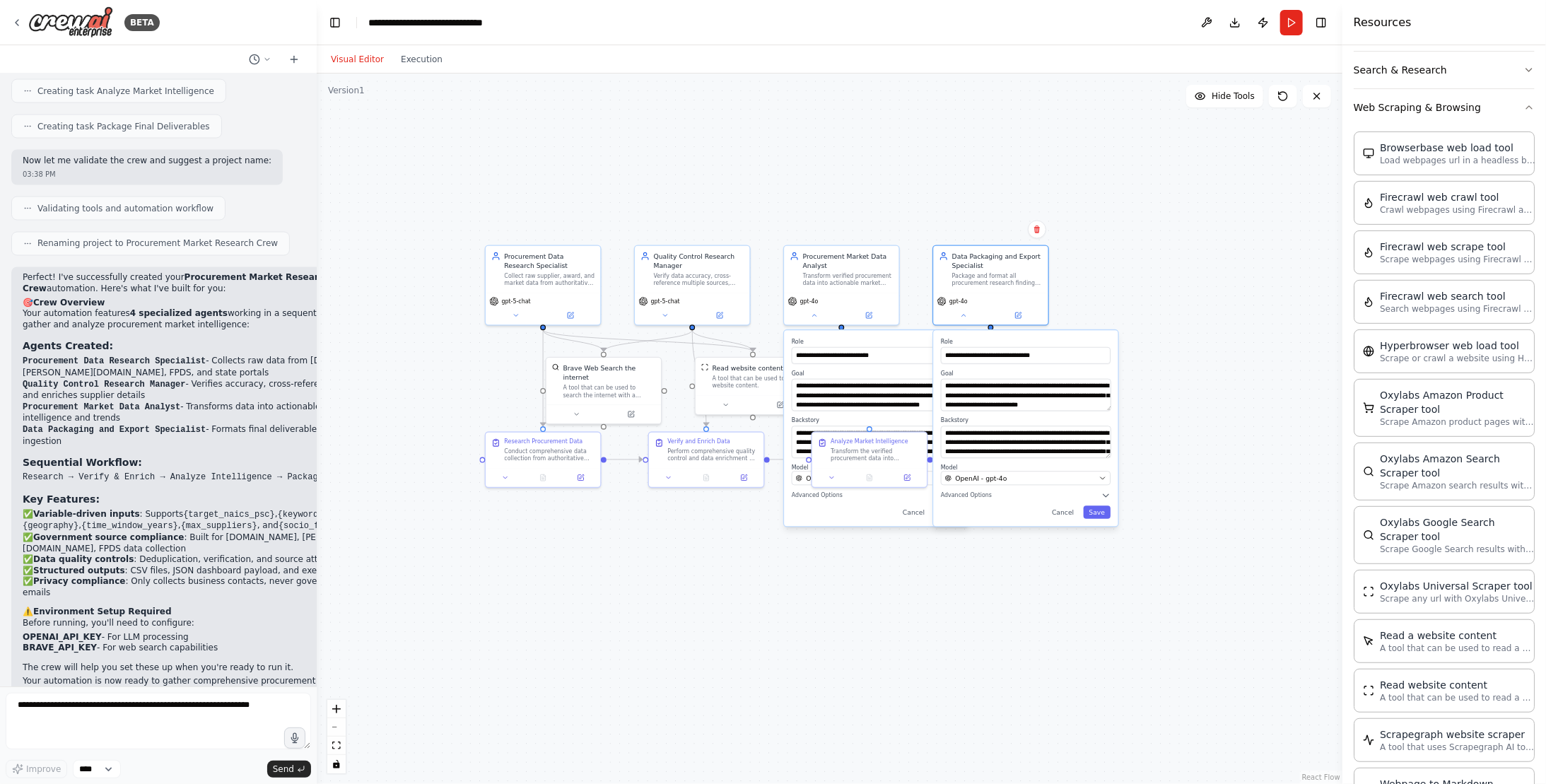
click at [876, 525] on div "**********" at bounding box center [876, 427] width 186 height 198
click at [1066, 517] on div "**********" at bounding box center [1025, 427] width 184 height 196
click at [1064, 511] on button "Cancel" at bounding box center [1062, 512] width 33 height 12
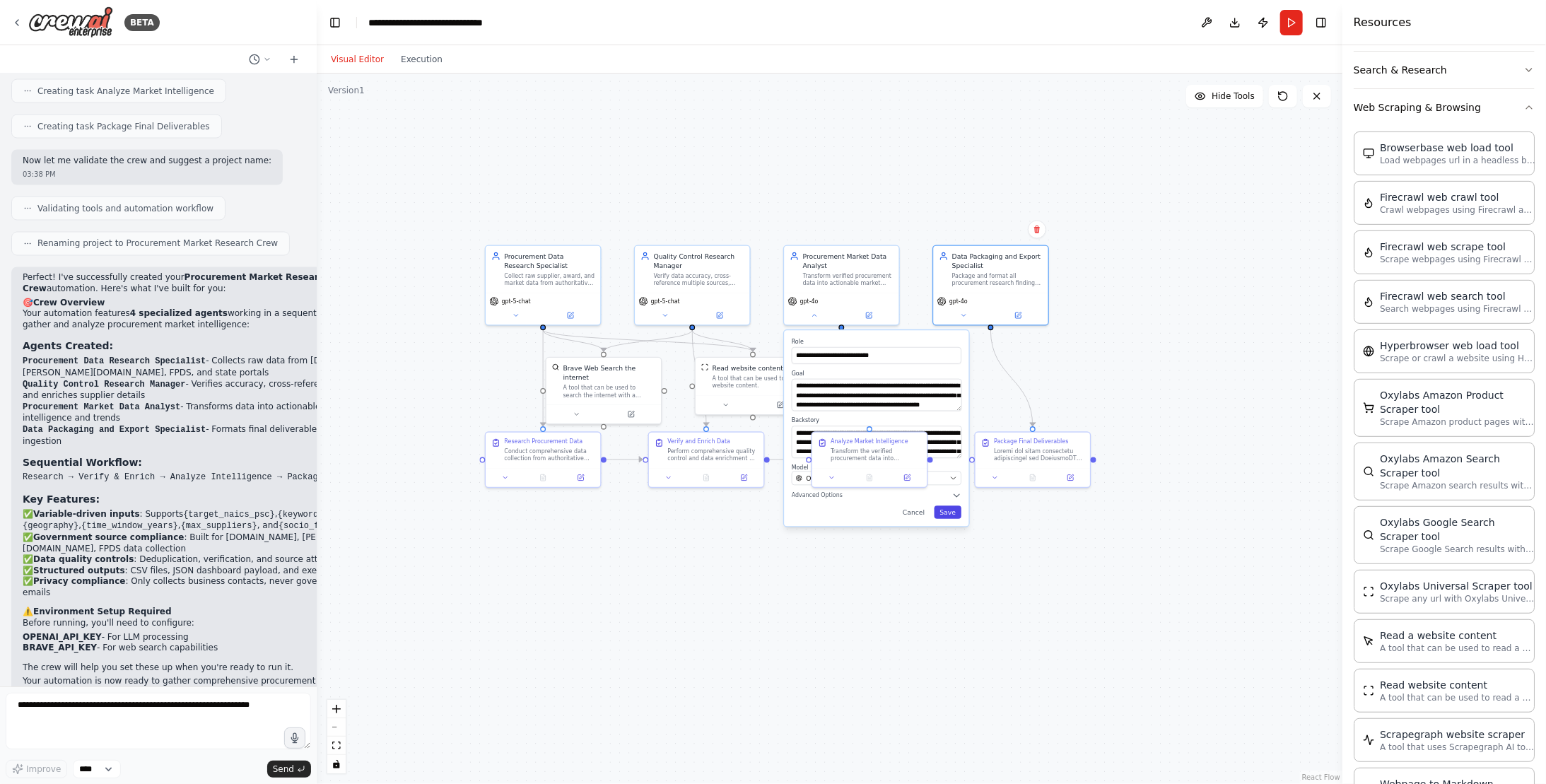
click at [947, 513] on button "Save" at bounding box center [947, 512] width 27 height 12
click at [953, 520] on div "**********" at bounding box center [876, 427] width 184 height 196
click at [948, 513] on button "Save" at bounding box center [947, 512] width 27 height 12
click at [964, 315] on icon at bounding box center [963, 313] width 8 height 8
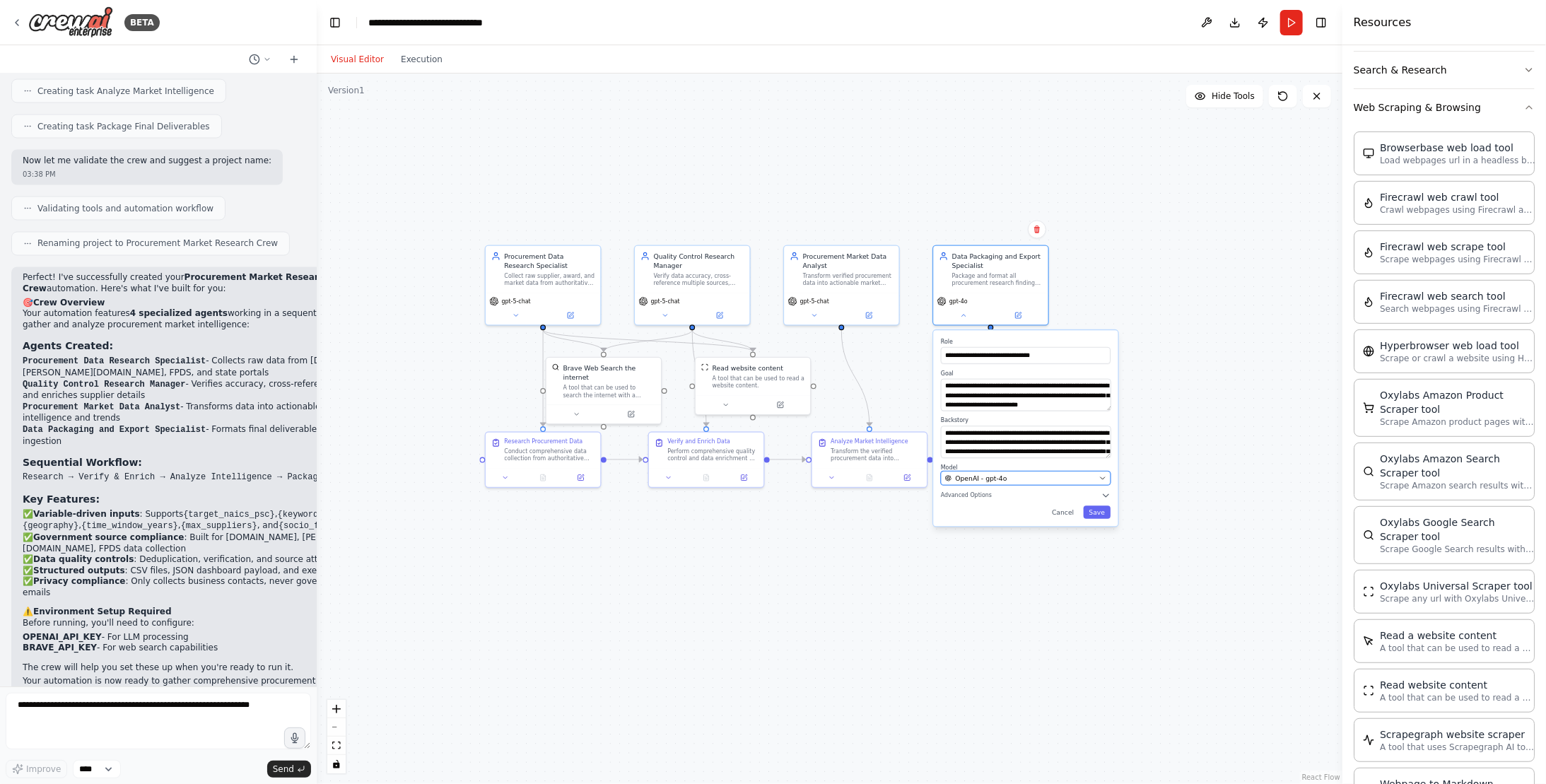
click at [1056, 479] on div "OpenAI - gpt-4o" at bounding box center [1019, 478] width 150 height 9
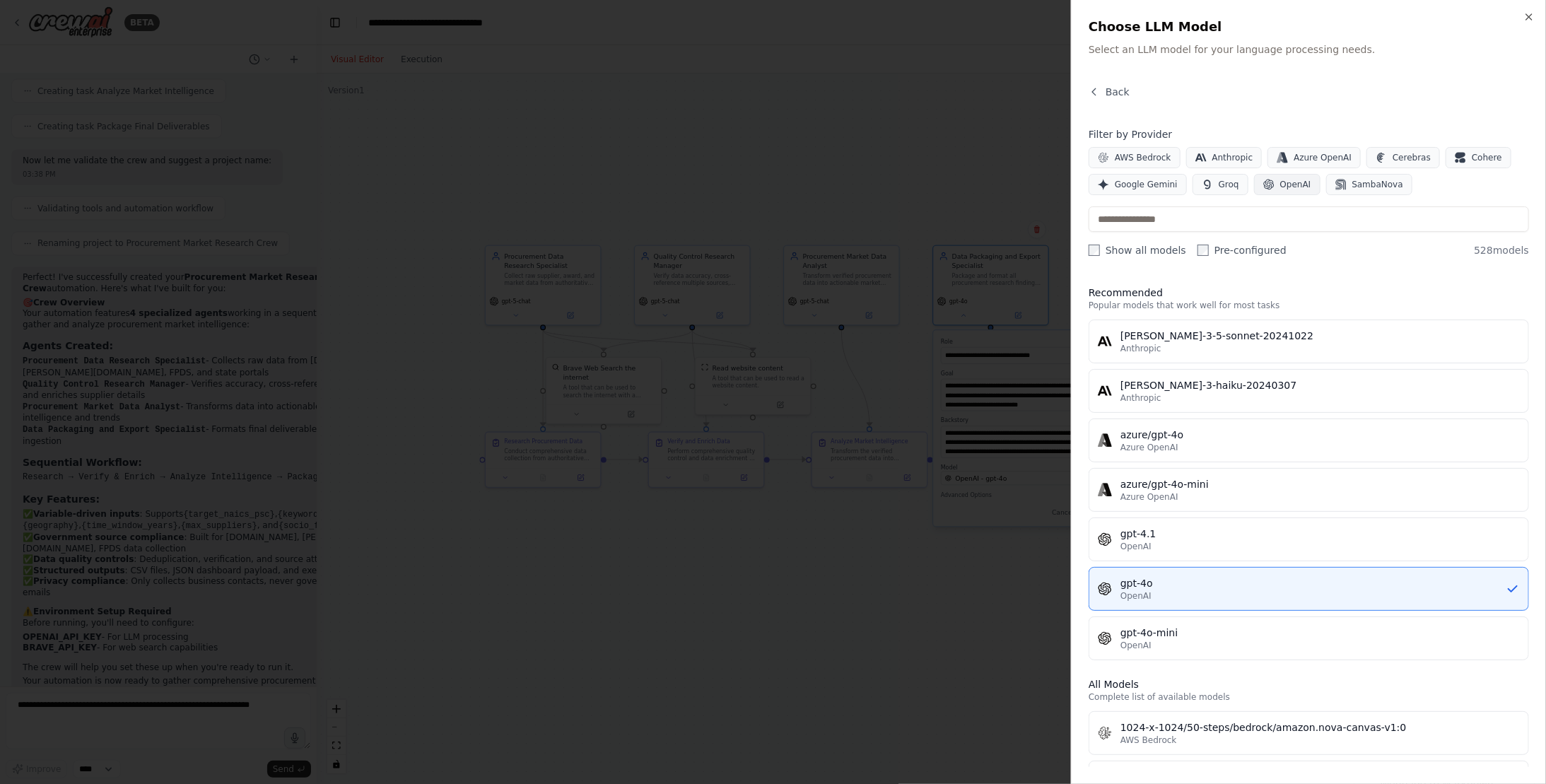
click at [1286, 183] on span "OpenAI" at bounding box center [1295, 184] width 31 height 12
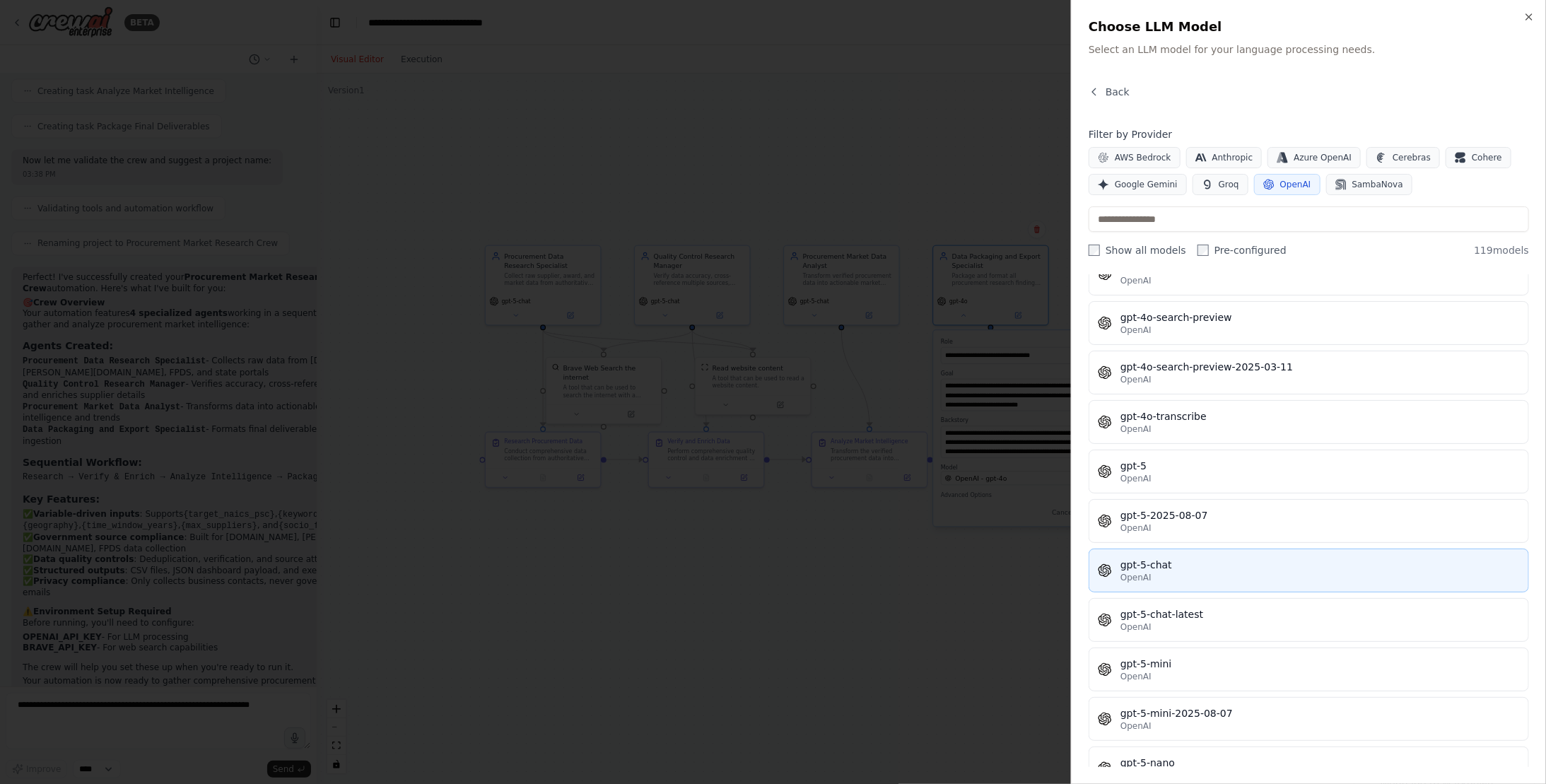
click at [1204, 558] on div "gpt-5-chat" at bounding box center [1320, 565] width 399 height 14
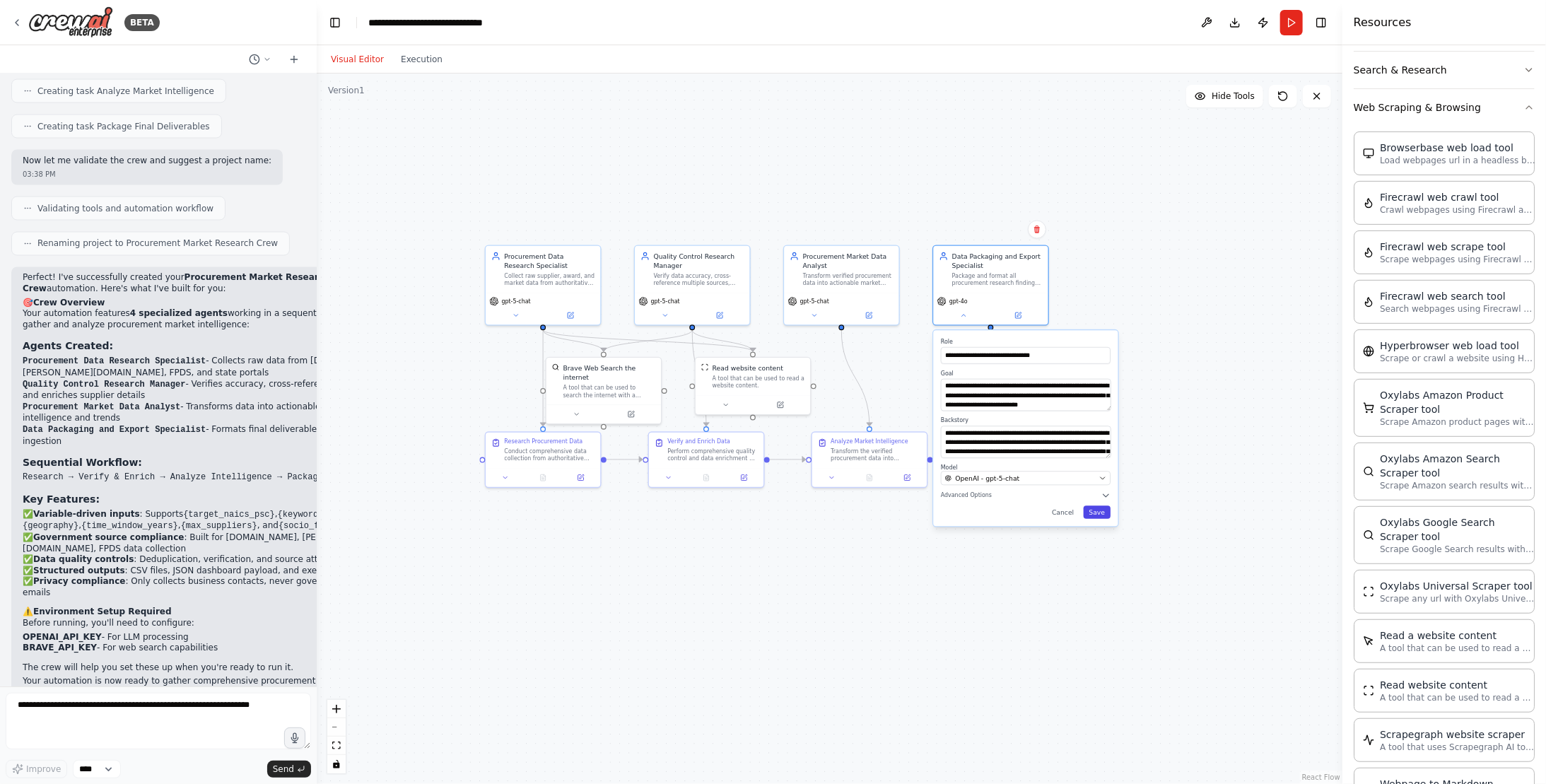
click at [1099, 509] on button "Save" at bounding box center [1096, 512] width 27 height 12
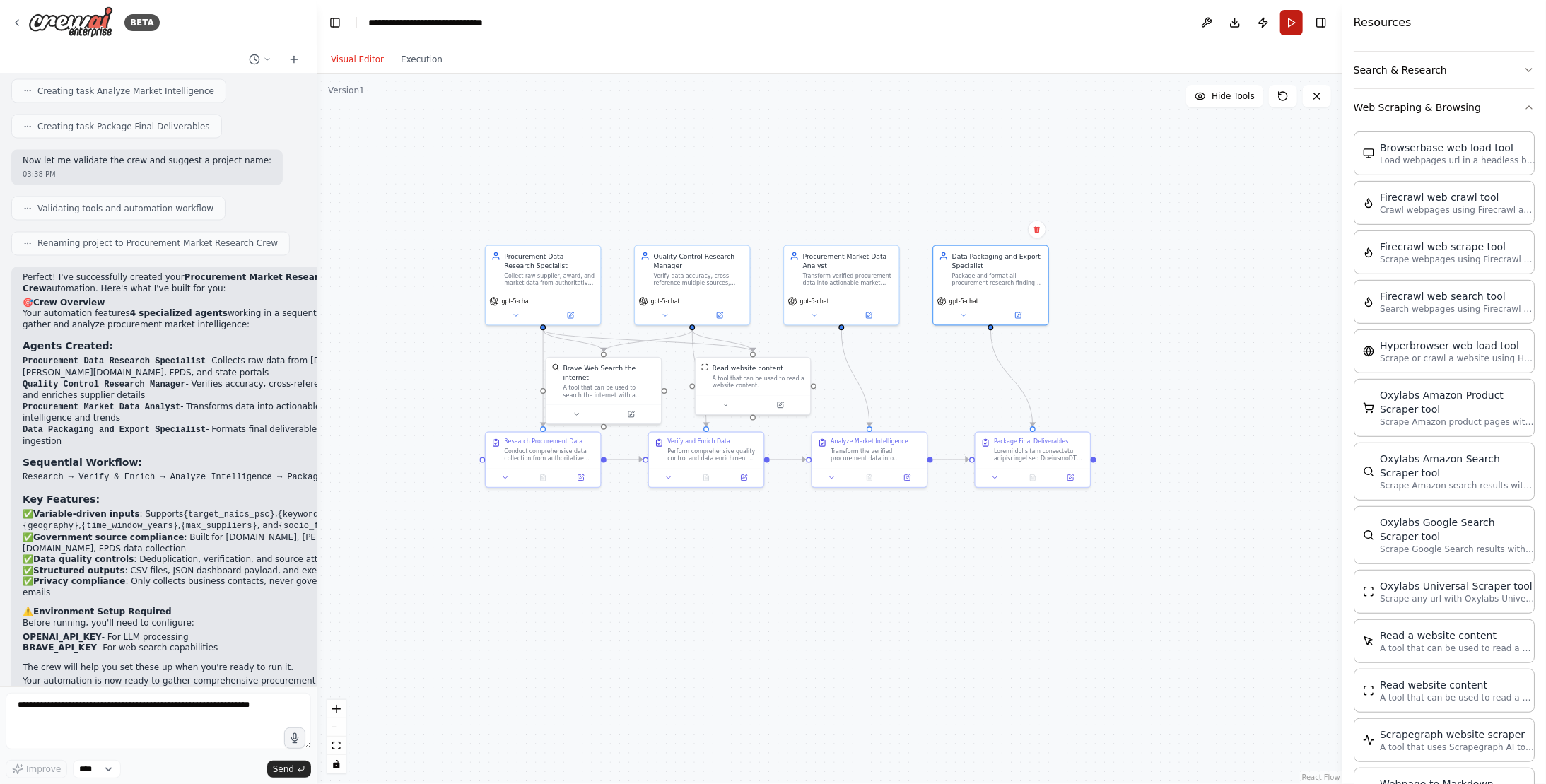
click at [1295, 27] on button "Run" at bounding box center [1291, 22] width 22 height 26
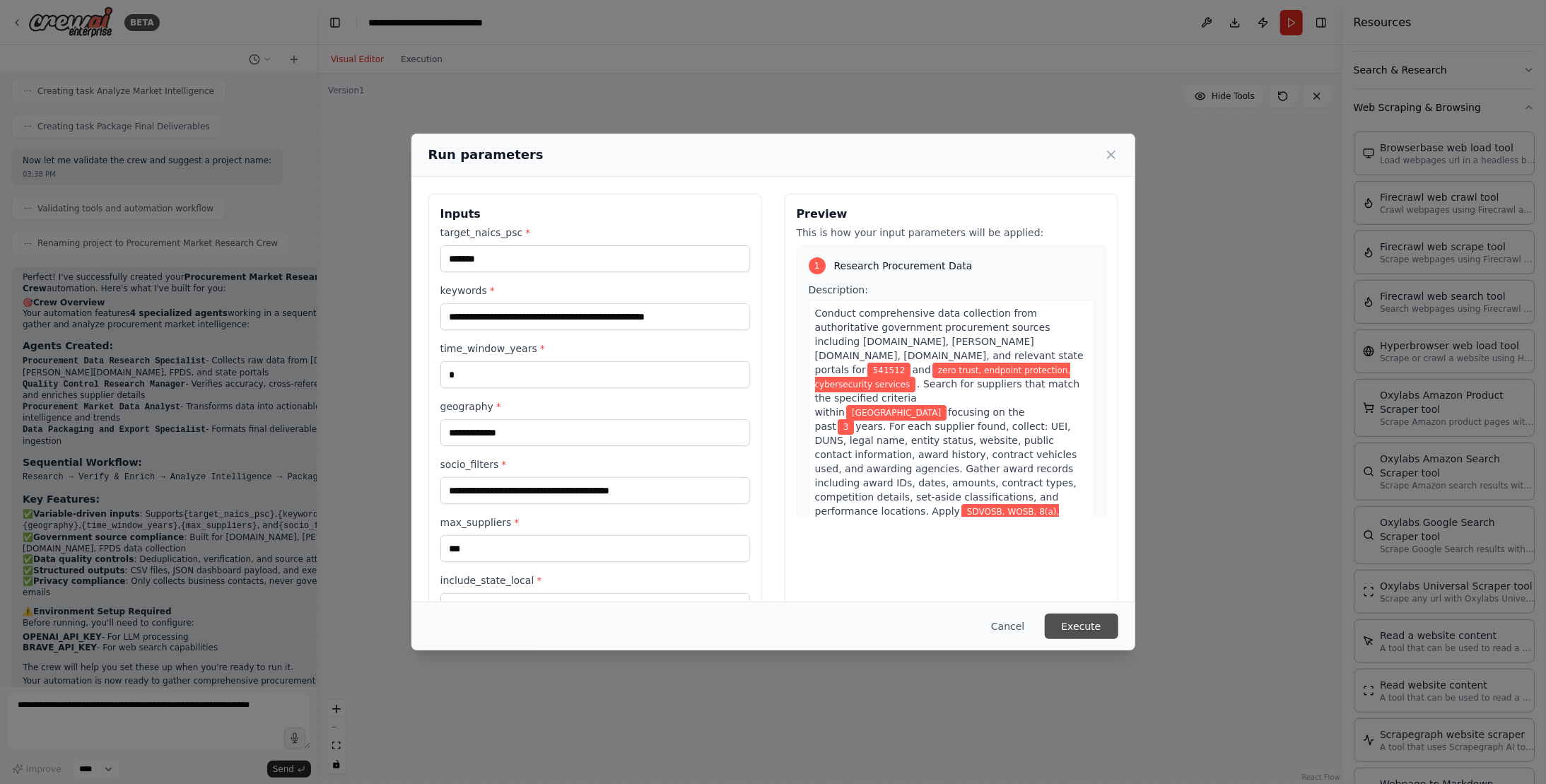
click at [1083, 629] on button "Execute" at bounding box center [1081, 626] width 74 height 26
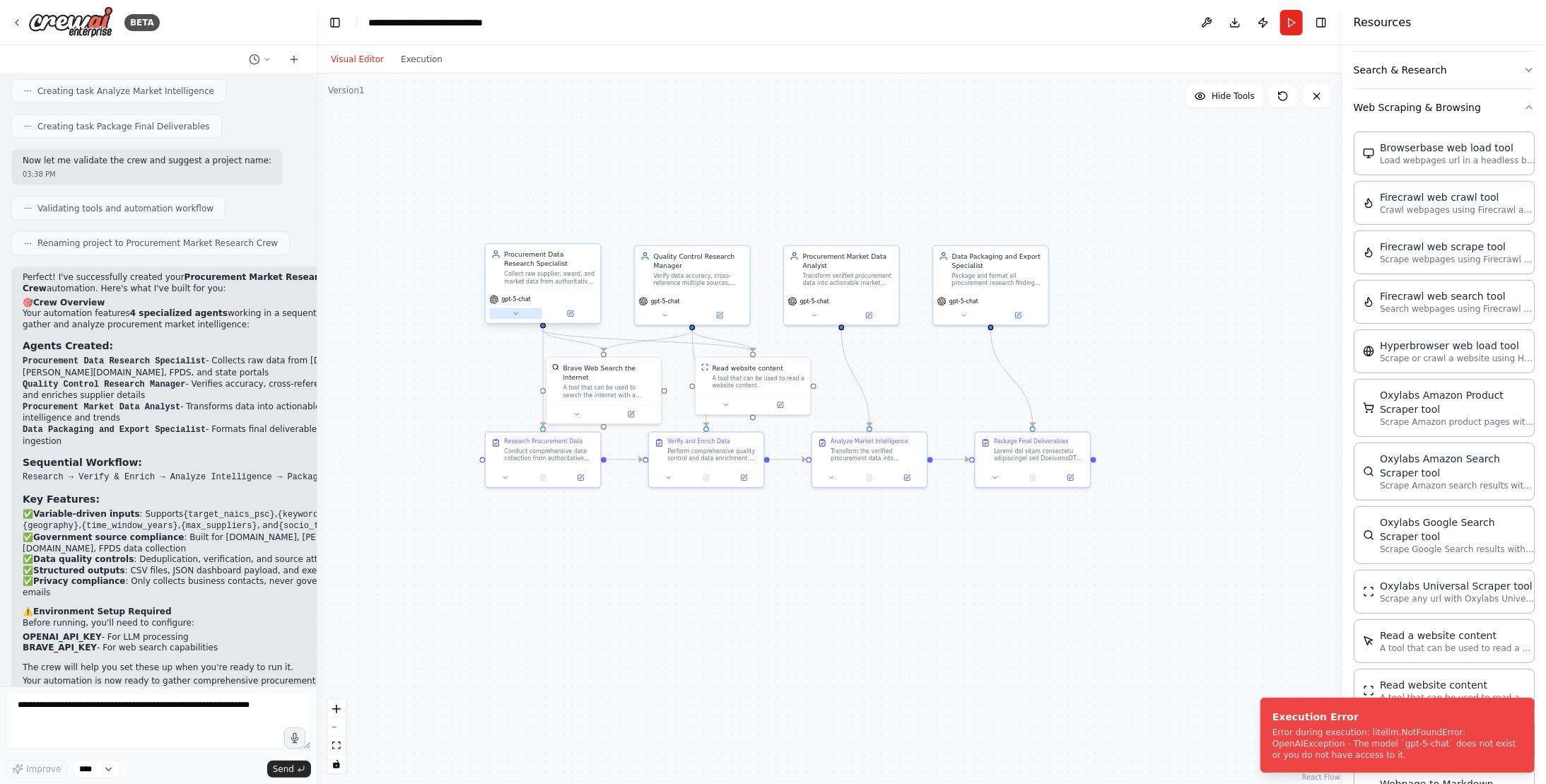
click at [517, 316] on icon at bounding box center [515, 313] width 8 height 8
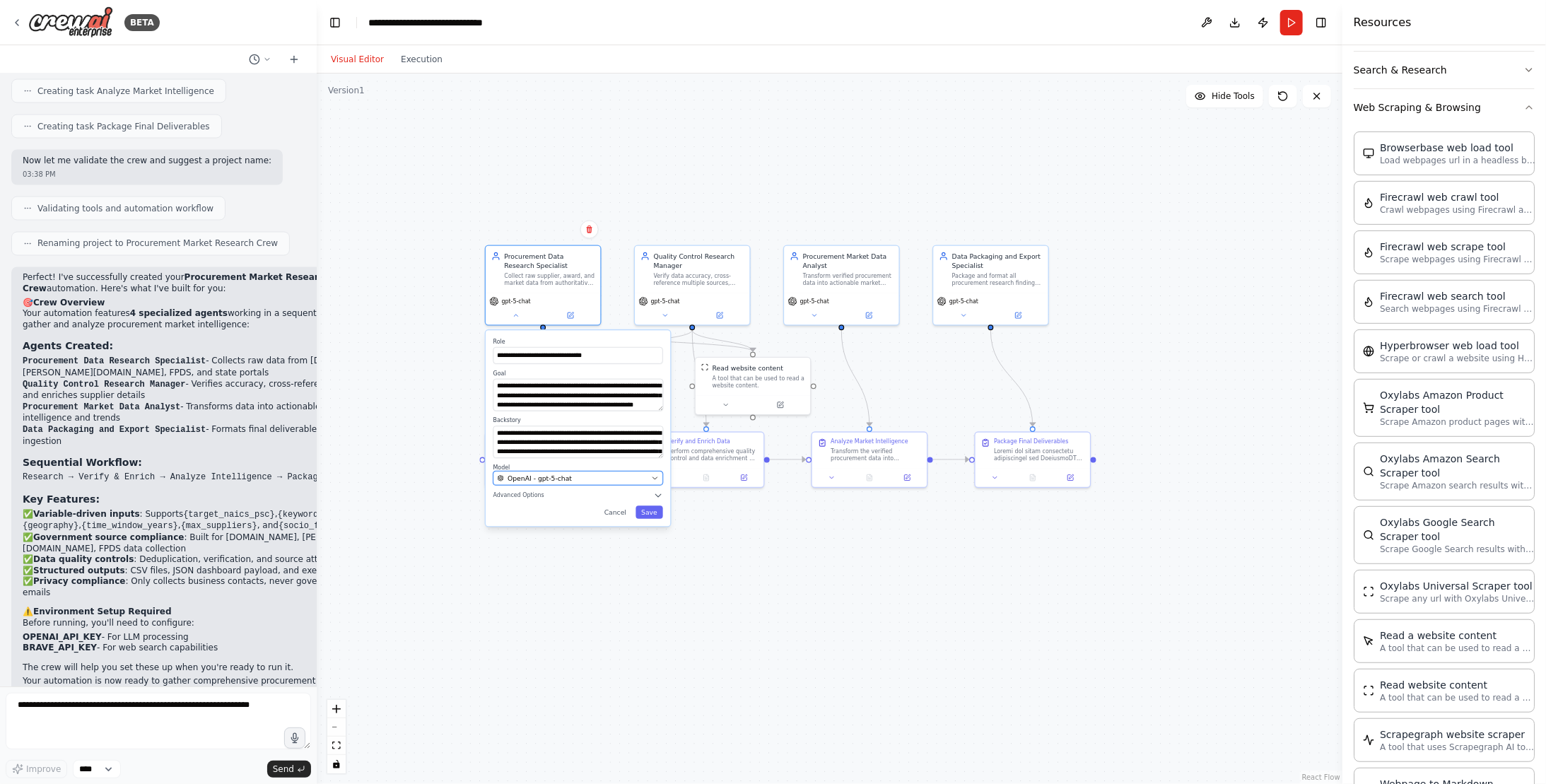
click at [632, 477] on div "OpenAI - gpt-5-chat" at bounding box center [572, 478] width 150 height 9
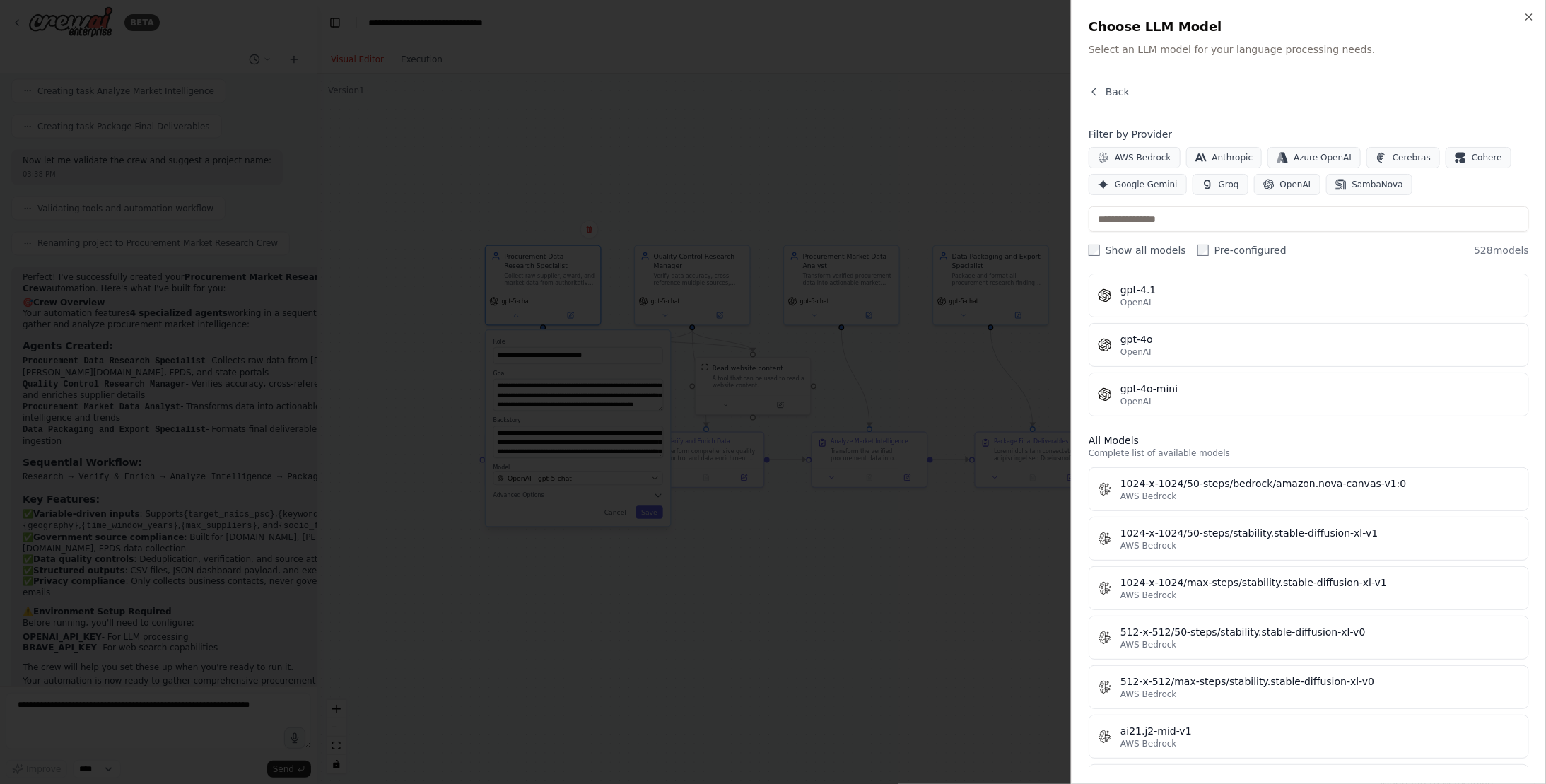
scroll to position [71, 0]
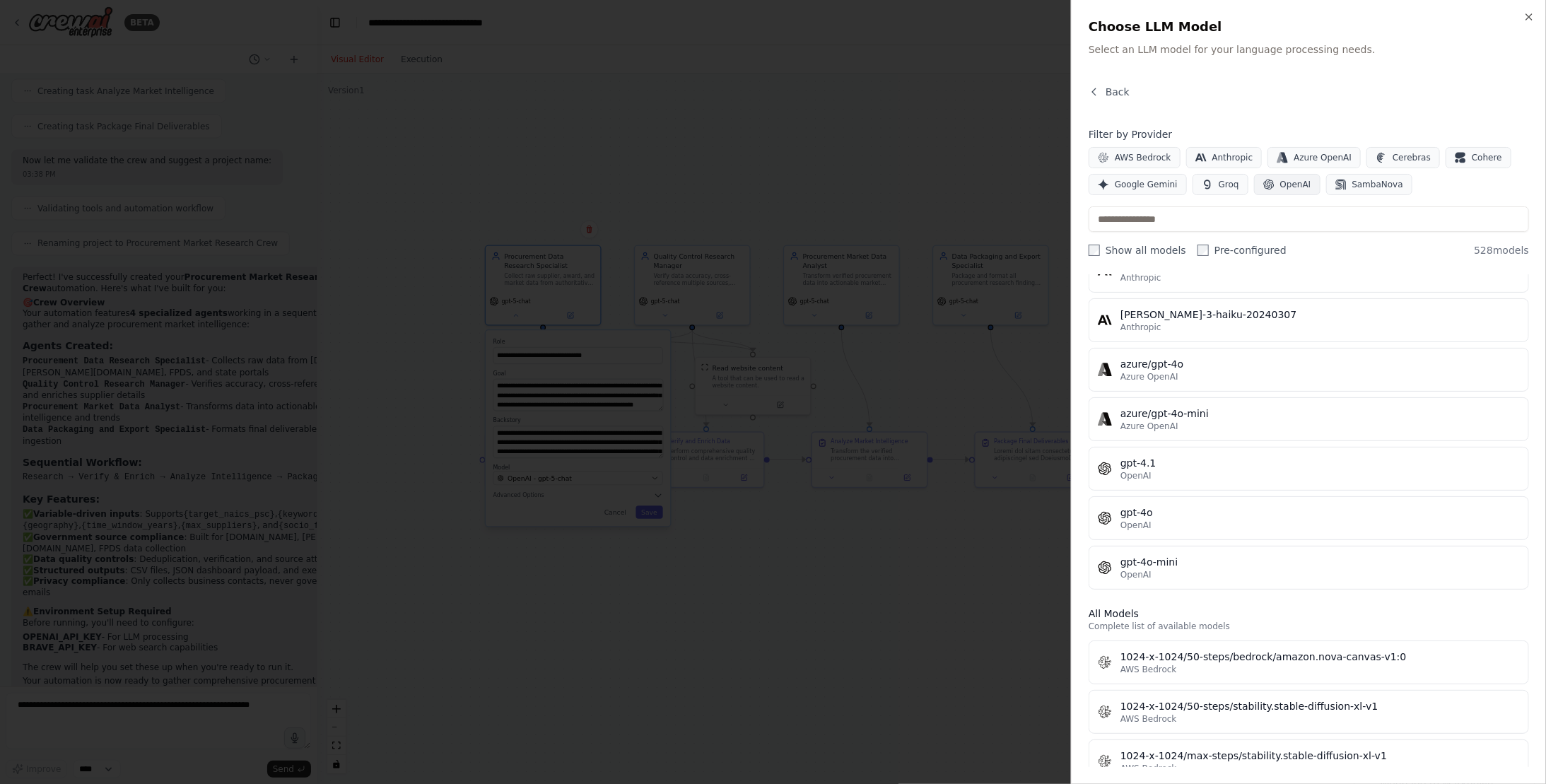
click at [1282, 176] on button "OpenAI" at bounding box center [1286, 184] width 67 height 21
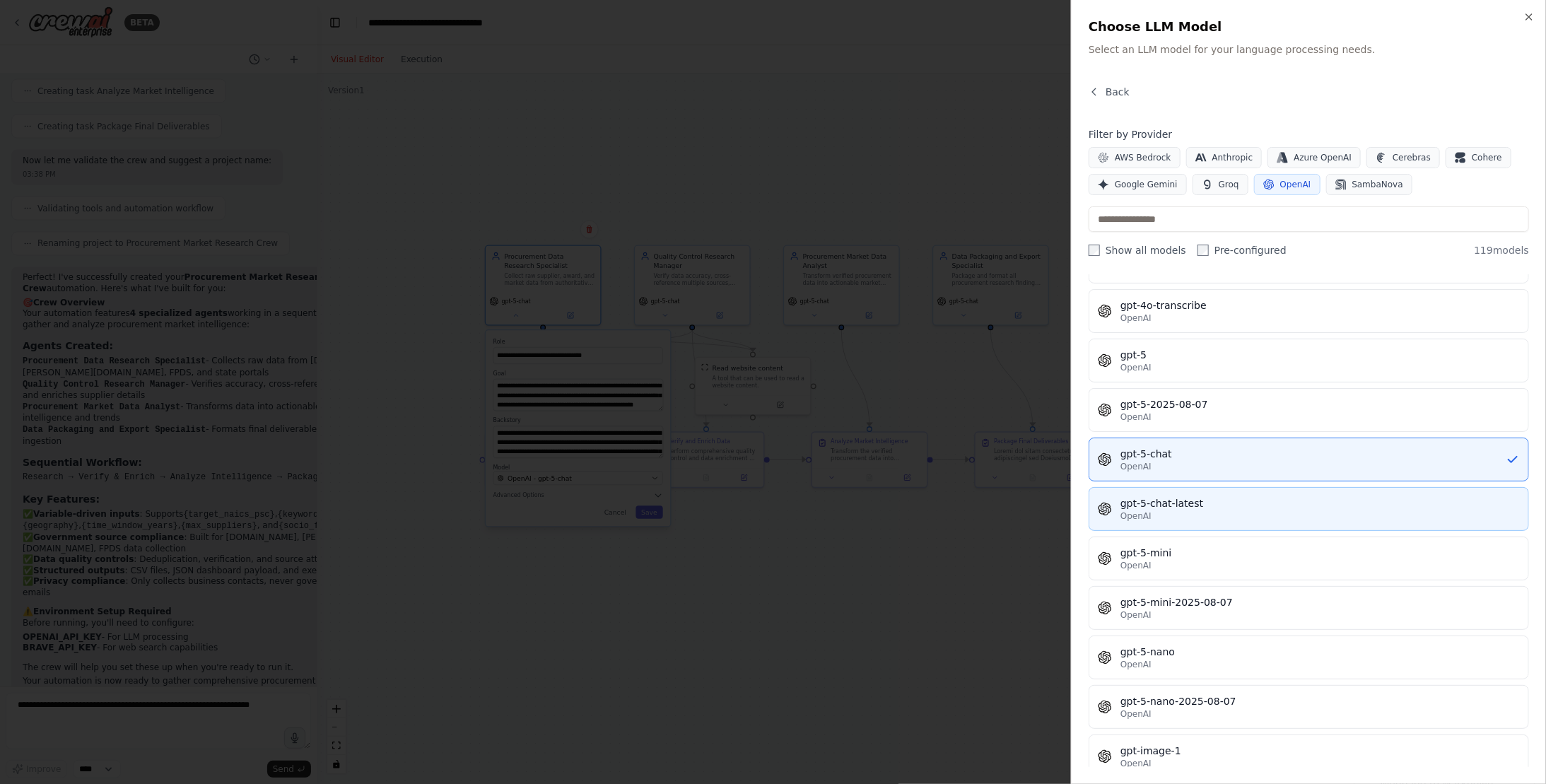
scroll to position [3250, 0]
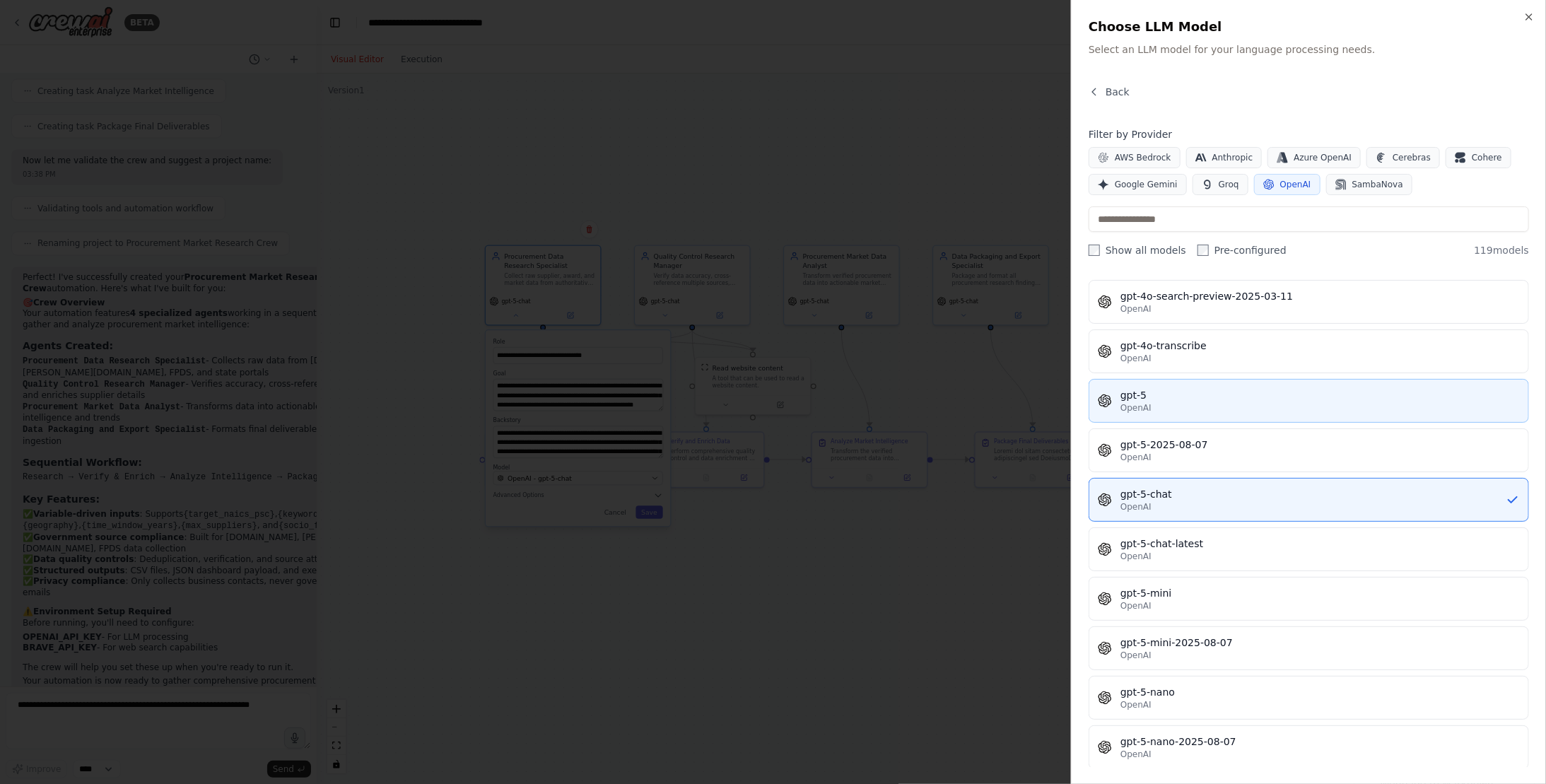
click at [1211, 402] on div "OpenAI" at bounding box center [1320, 407] width 399 height 12
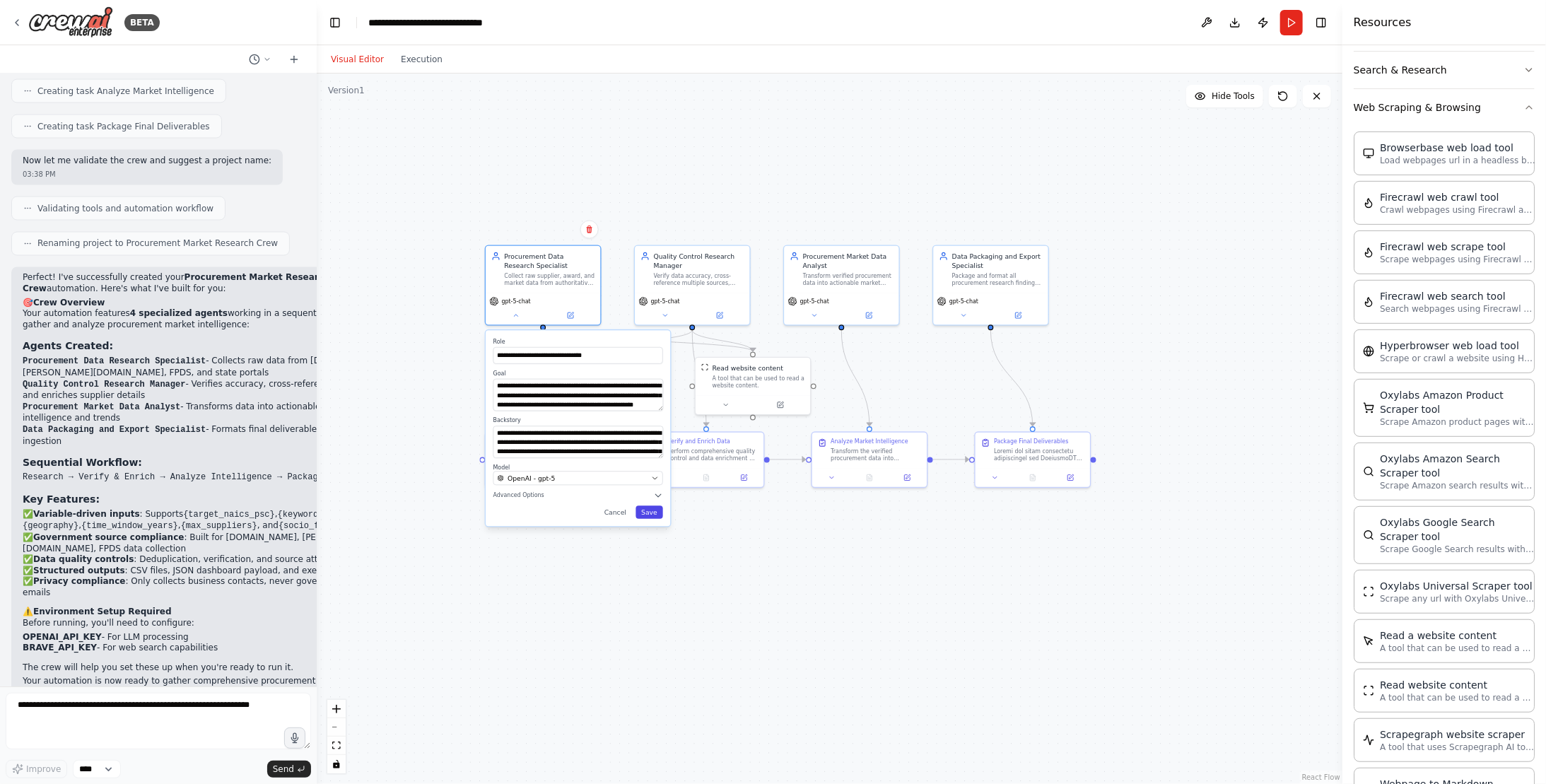
click at [653, 513] on button "Save" at bounding box center [648, 512] width 27 height 12
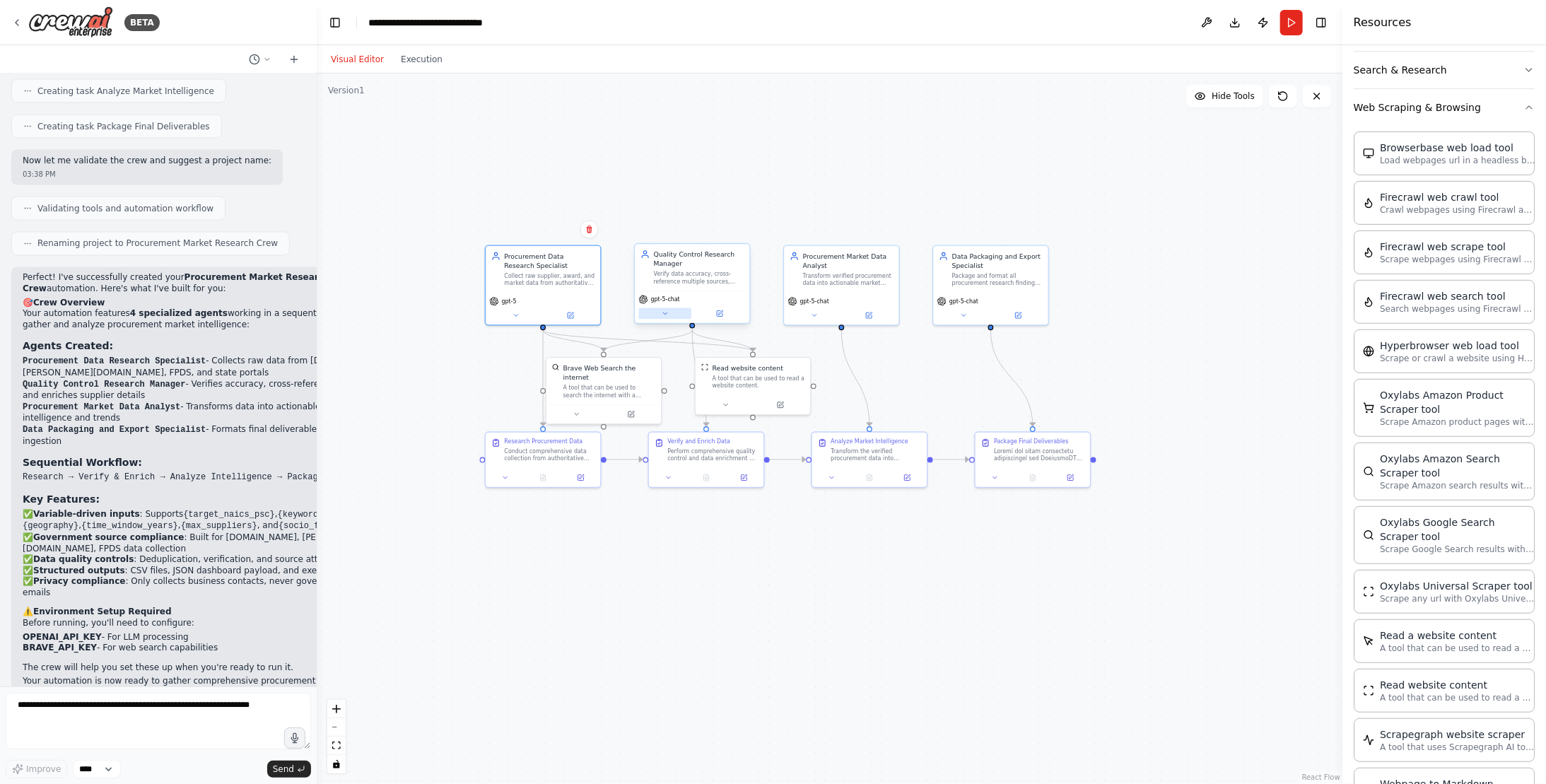
click at [666, 315] on icon at bounding box center [665, 313] width 8 height 8
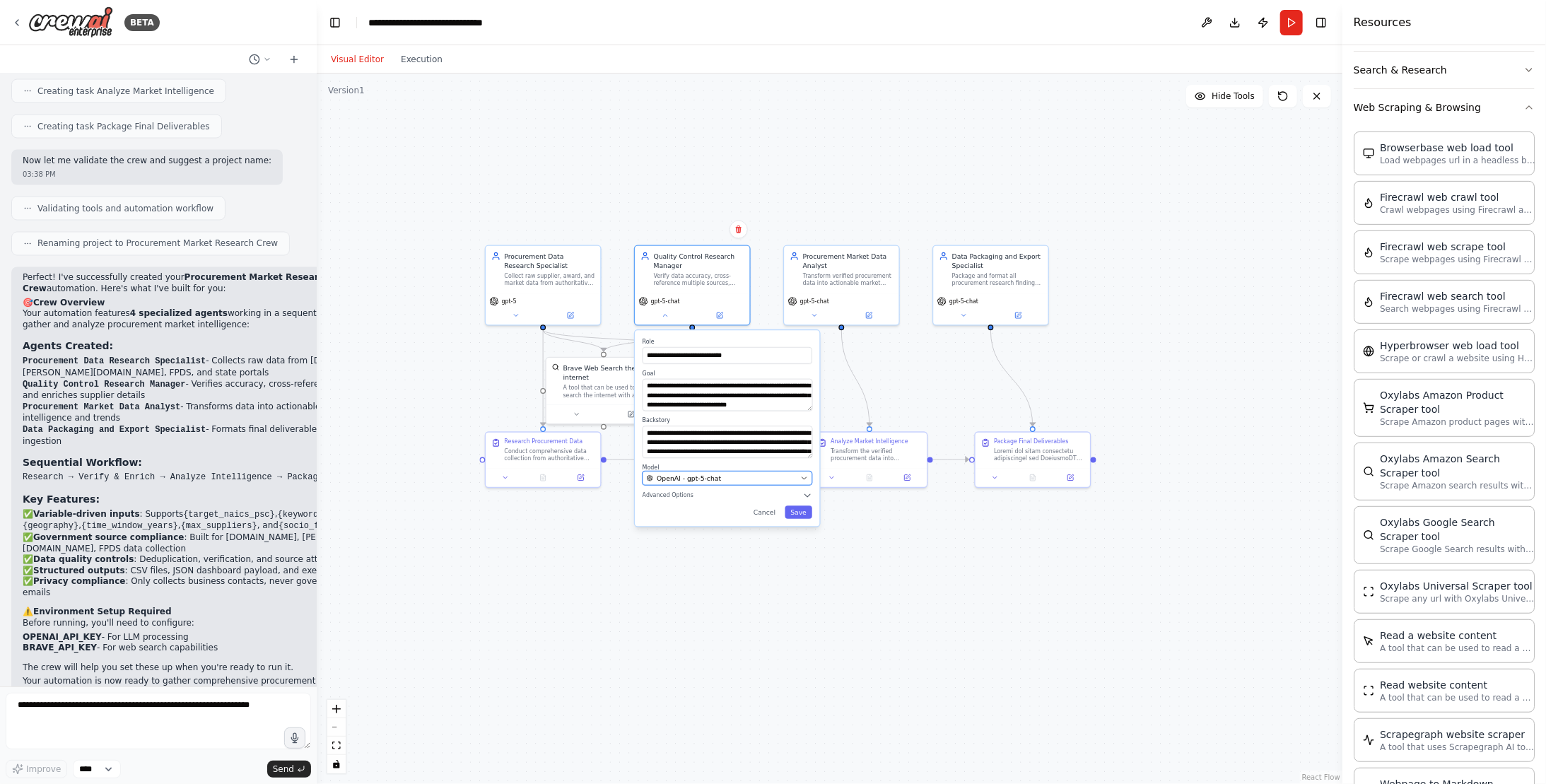
click at [797, 478] on div "OpenAI - gpt-5-chat" at bounding box center [721, 478] width 150 height 9
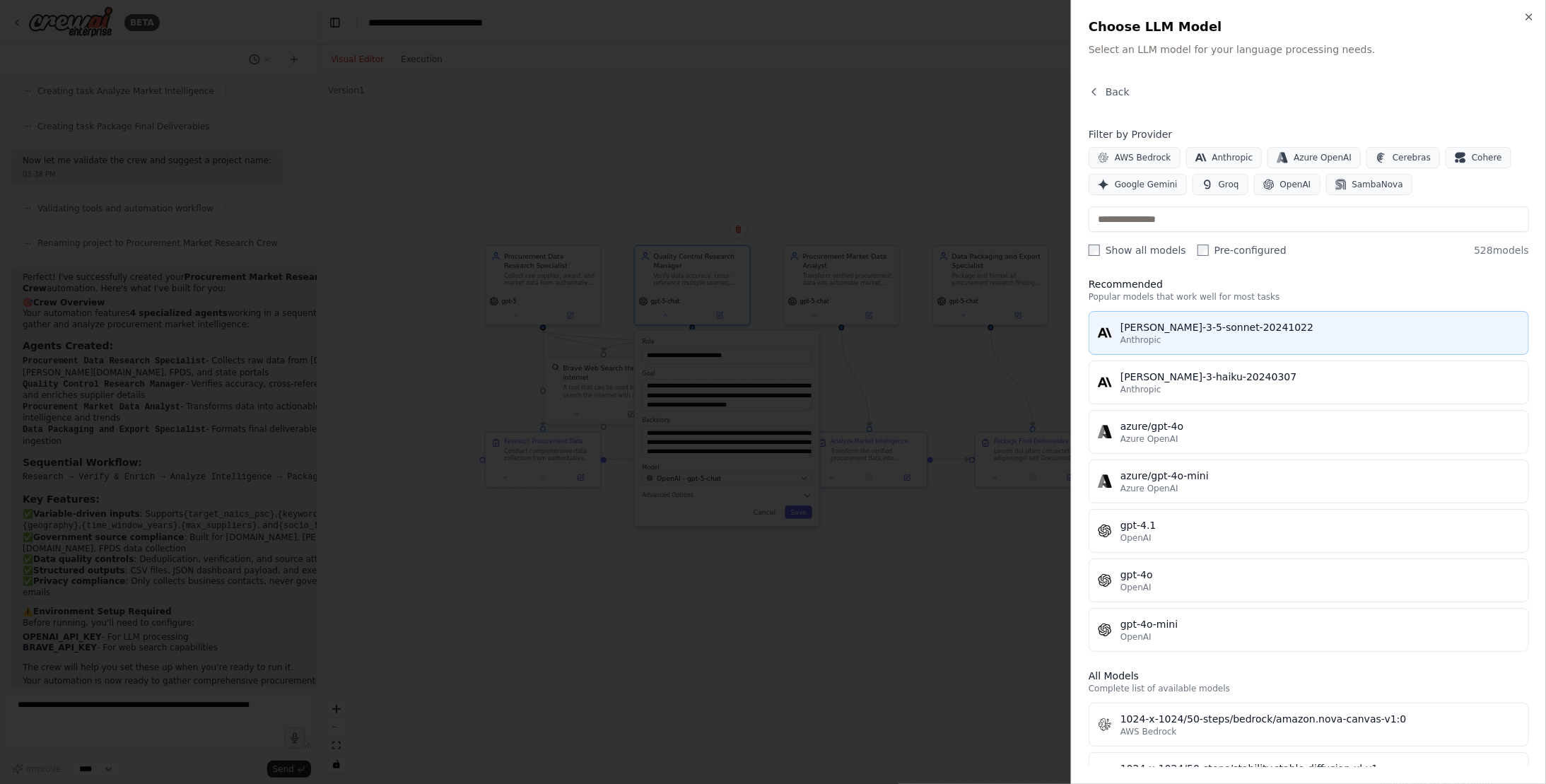
scroll to position [0, 0]
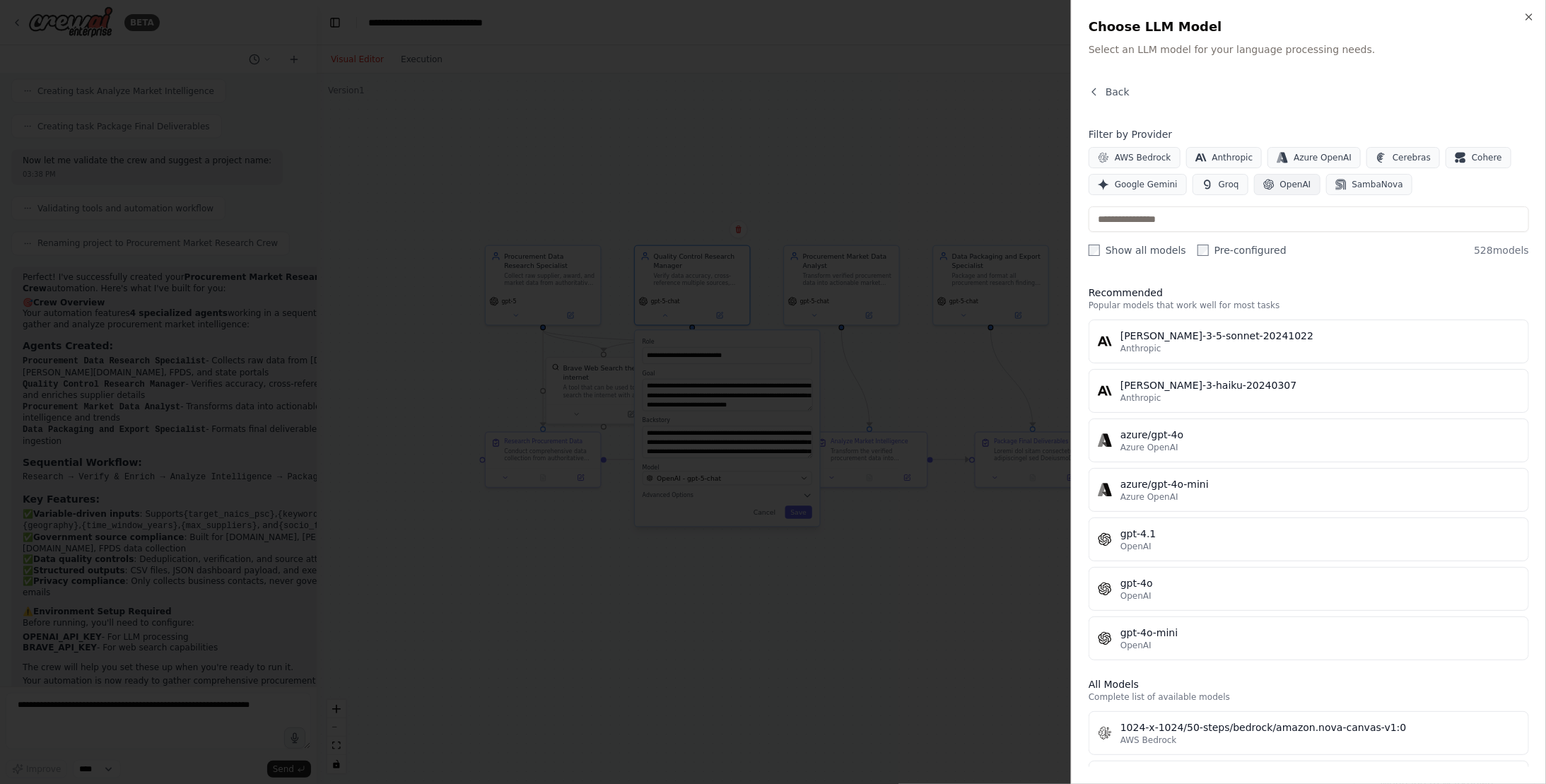
click at [1289, 188] on span "OpenAI" at bounding box center [1295, 184] width 31 height 12
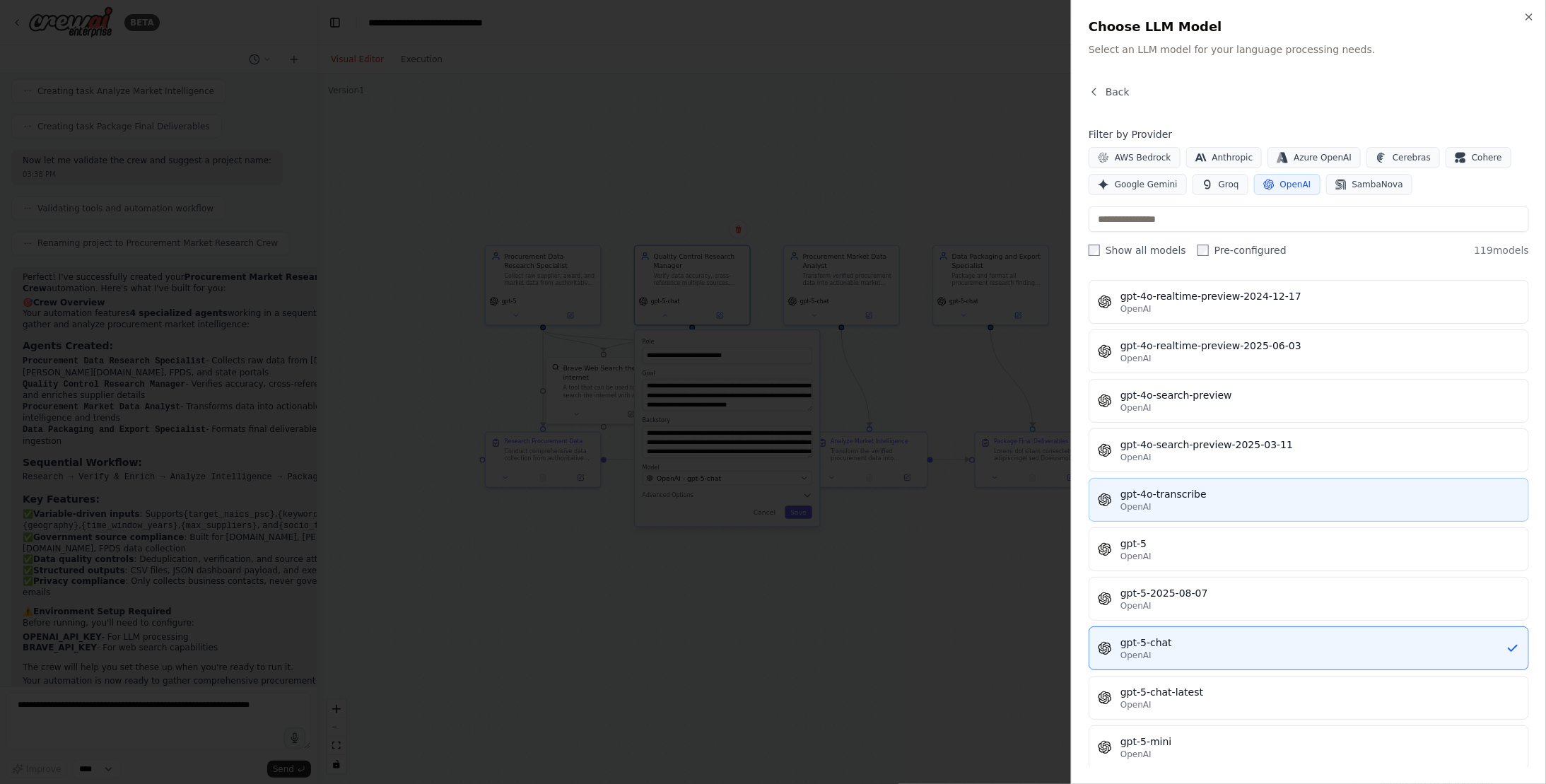
scroll to position [3321, 0]
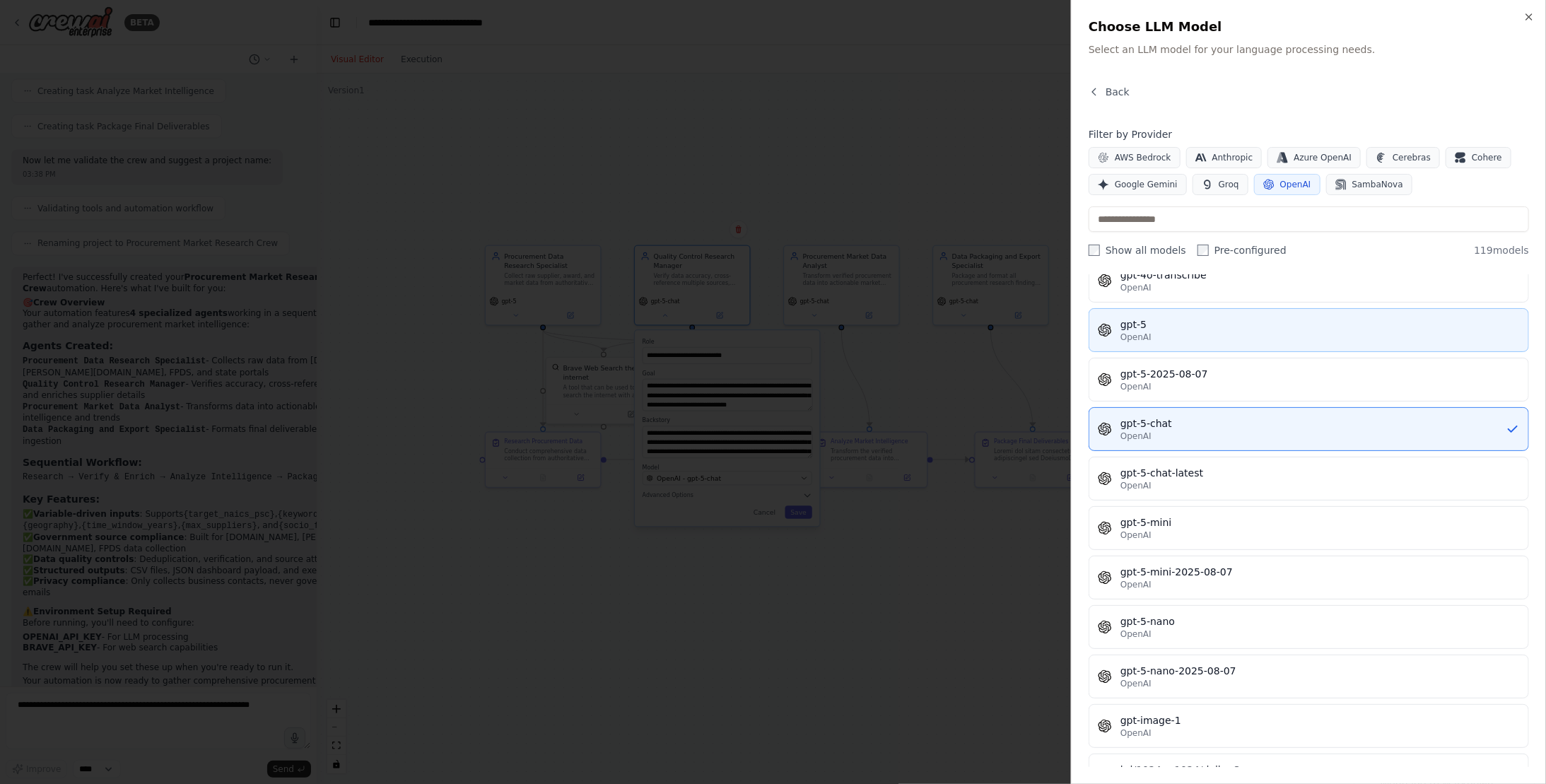
click at [1179, 332] on div "OpenAI" at bounding box center [1320, 337] width 399 height 12
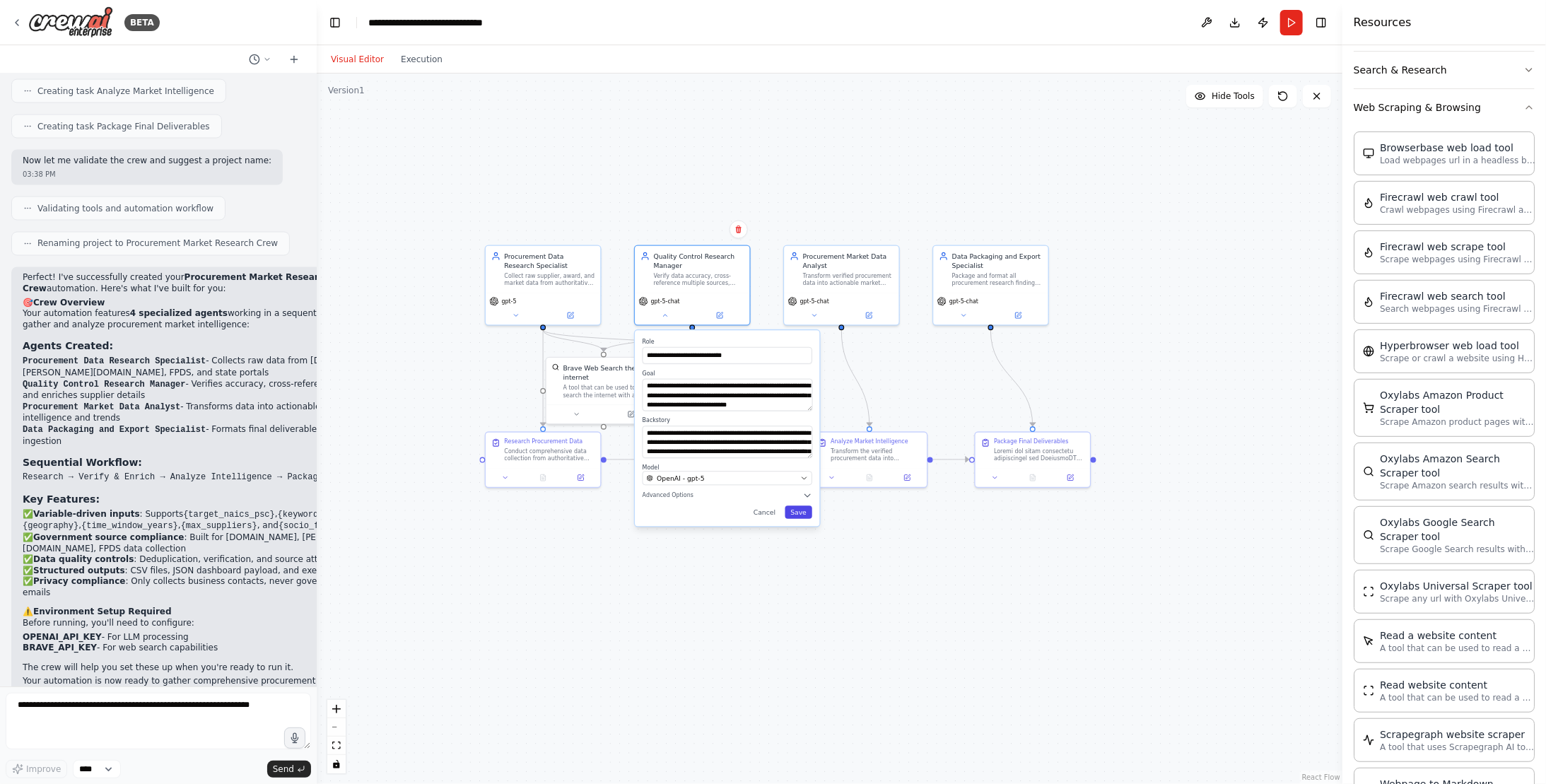
click at [803, 514] on button "Save" at bounding box center [797, 512] width 27 height 12
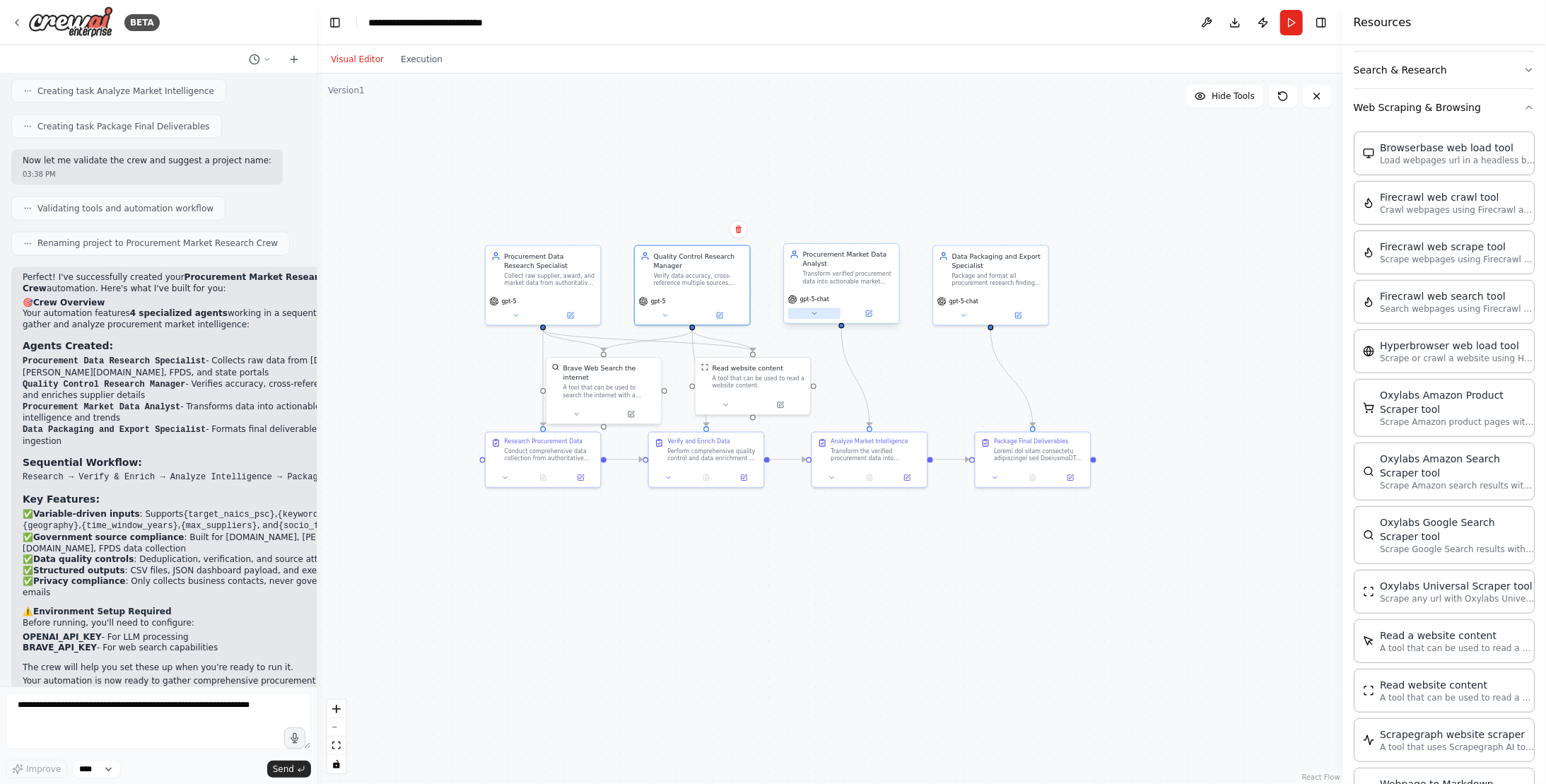
click at [812, 316] on icon at bounding box center [814, 313] width 8 height 8
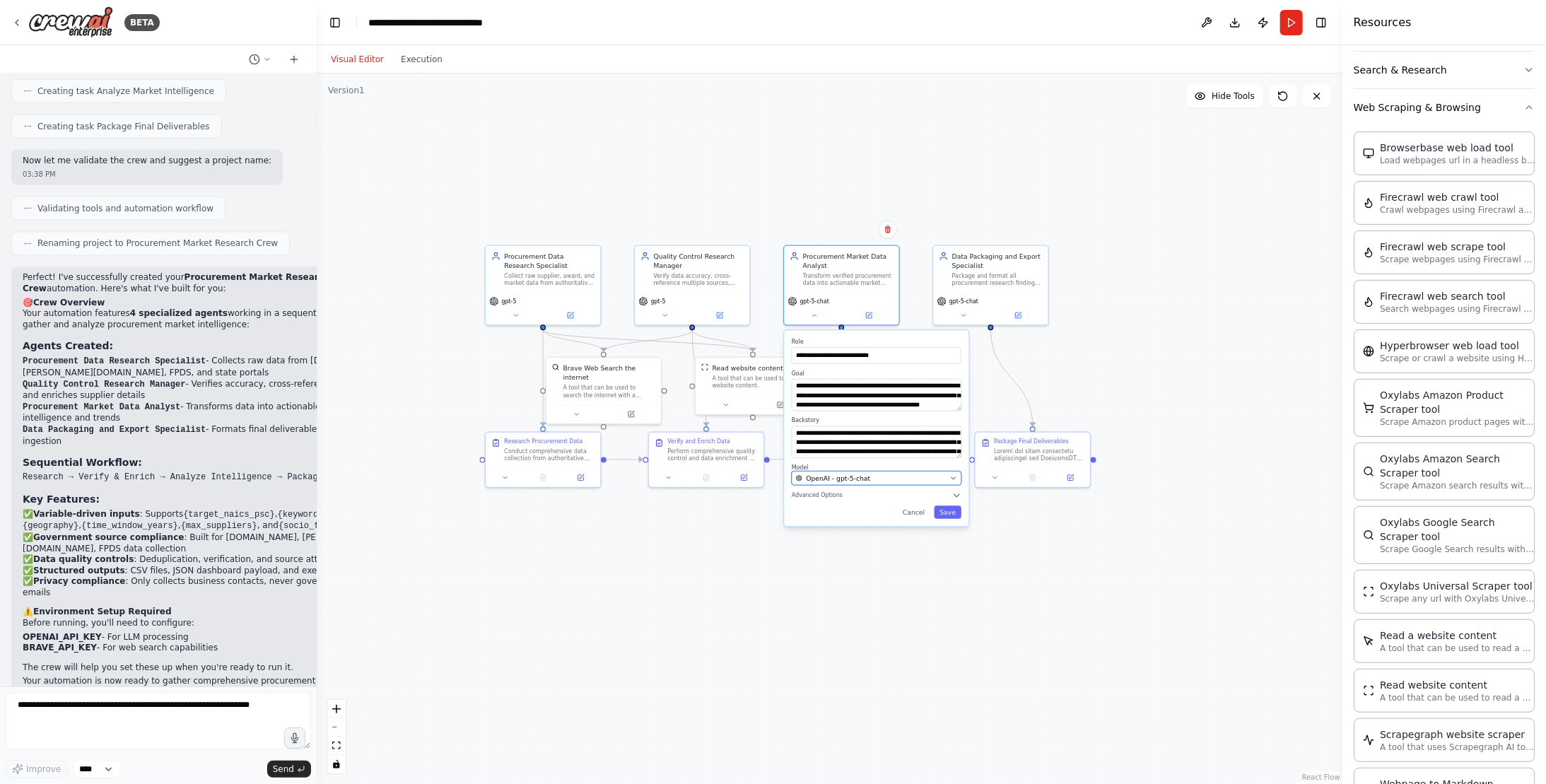
click at [949, 478] on button "OpenAI - gpt-5-chat" at bounding box center [875, 478] width 169 height 14
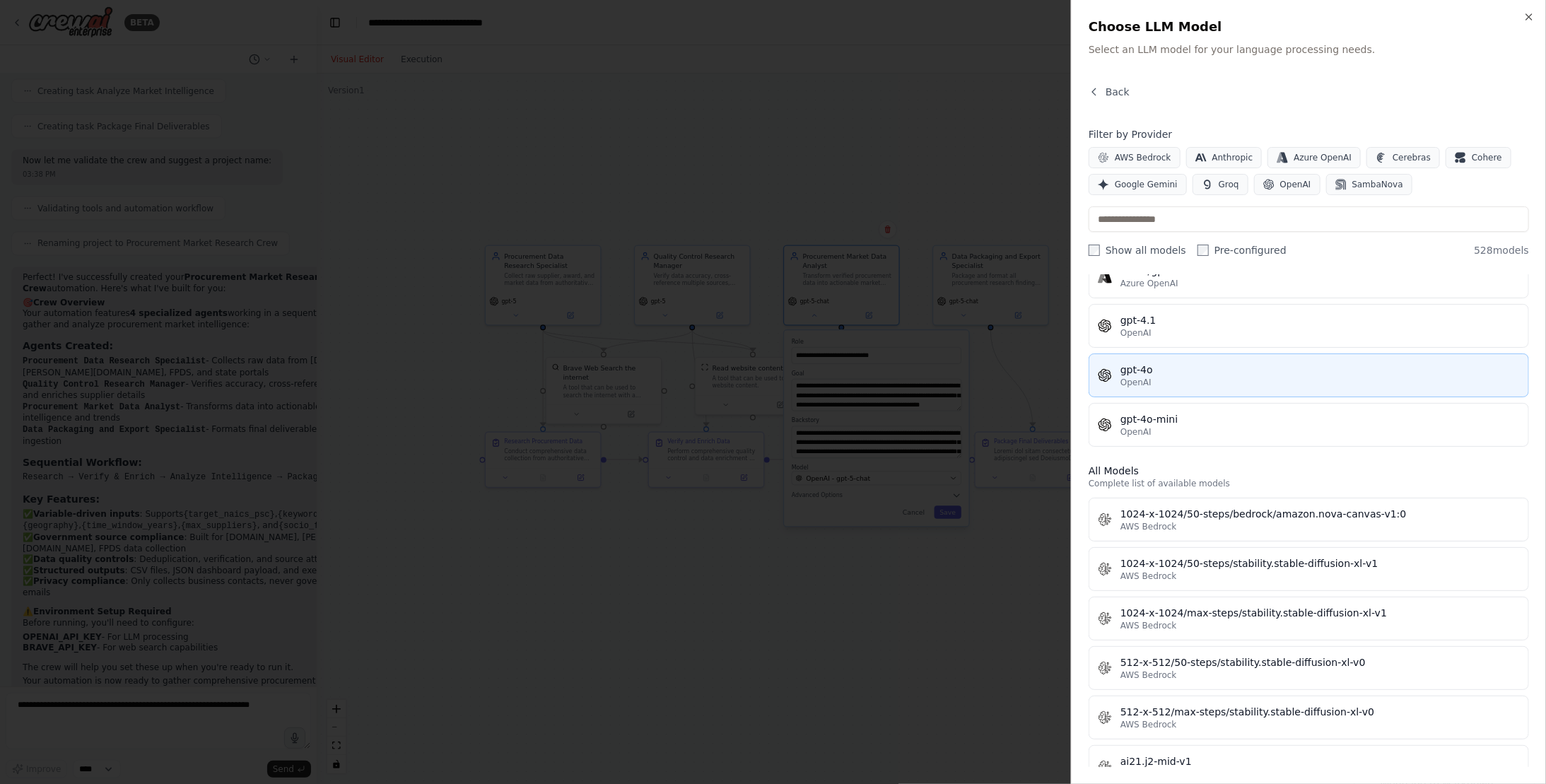
scroll to position [141, 0]
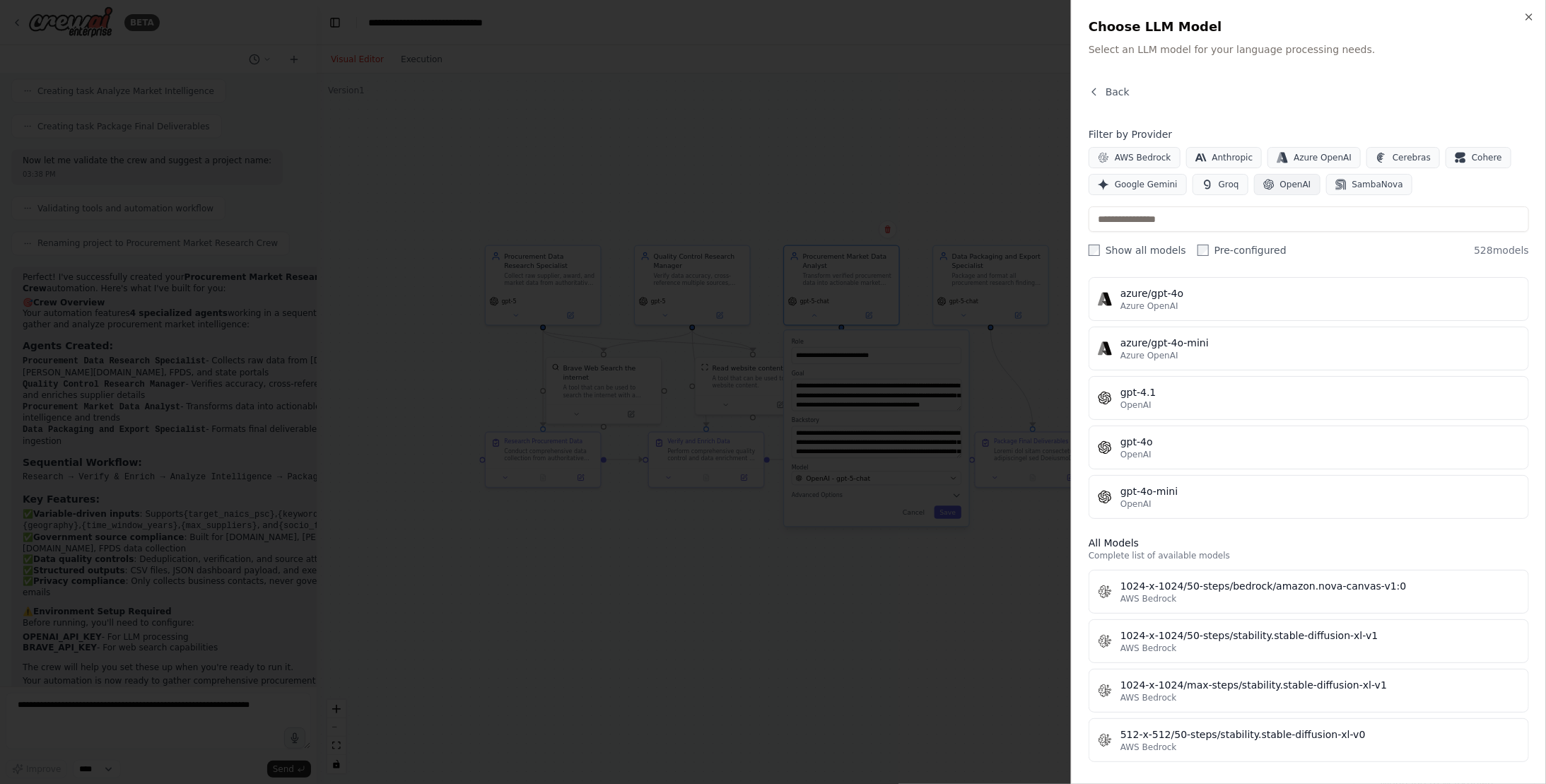
click at [1263, 184] on button "OpenAI" at bounding box center [1286, 184] width 67 height 21
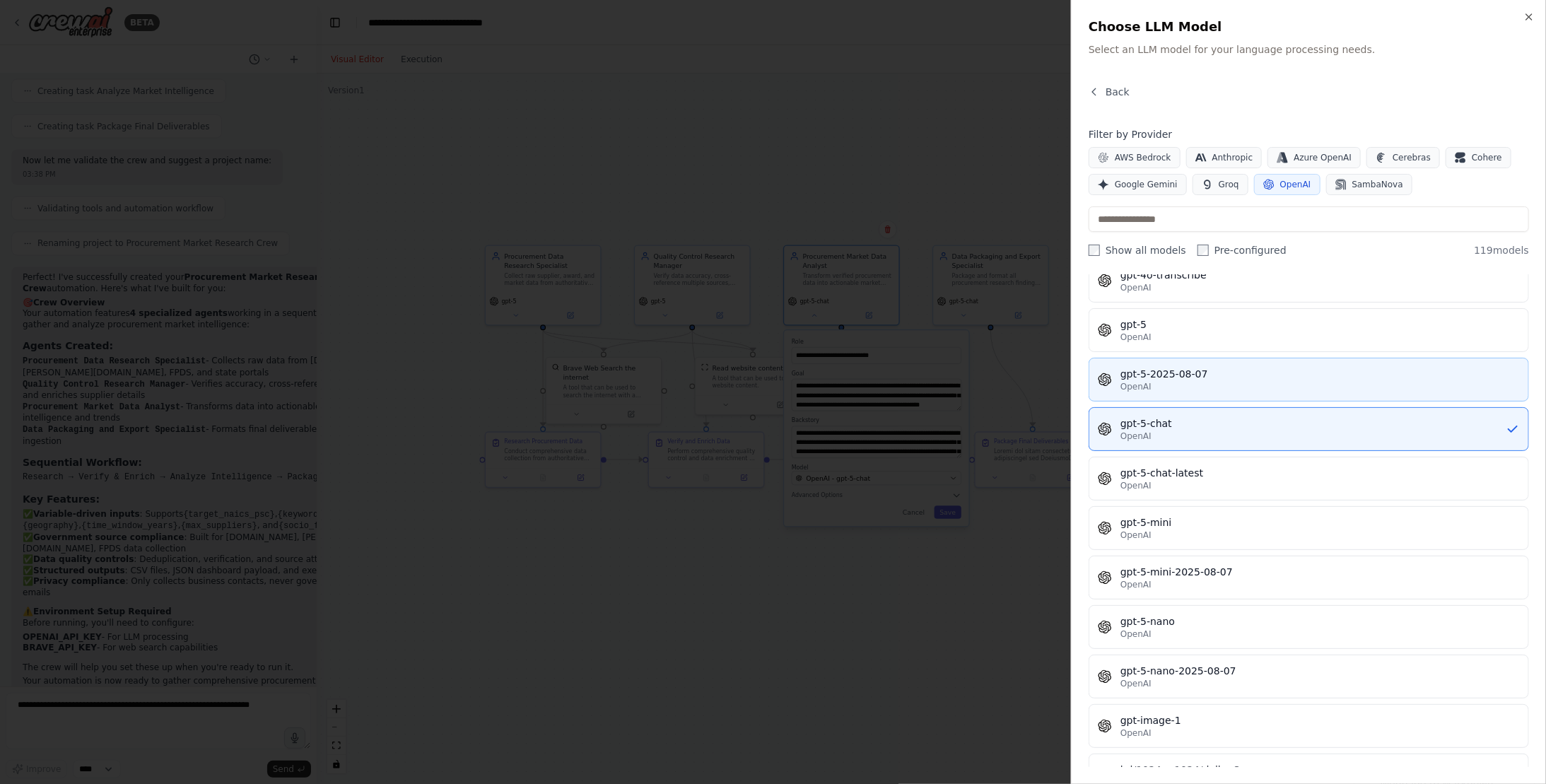
scroll to position [3179, 0]
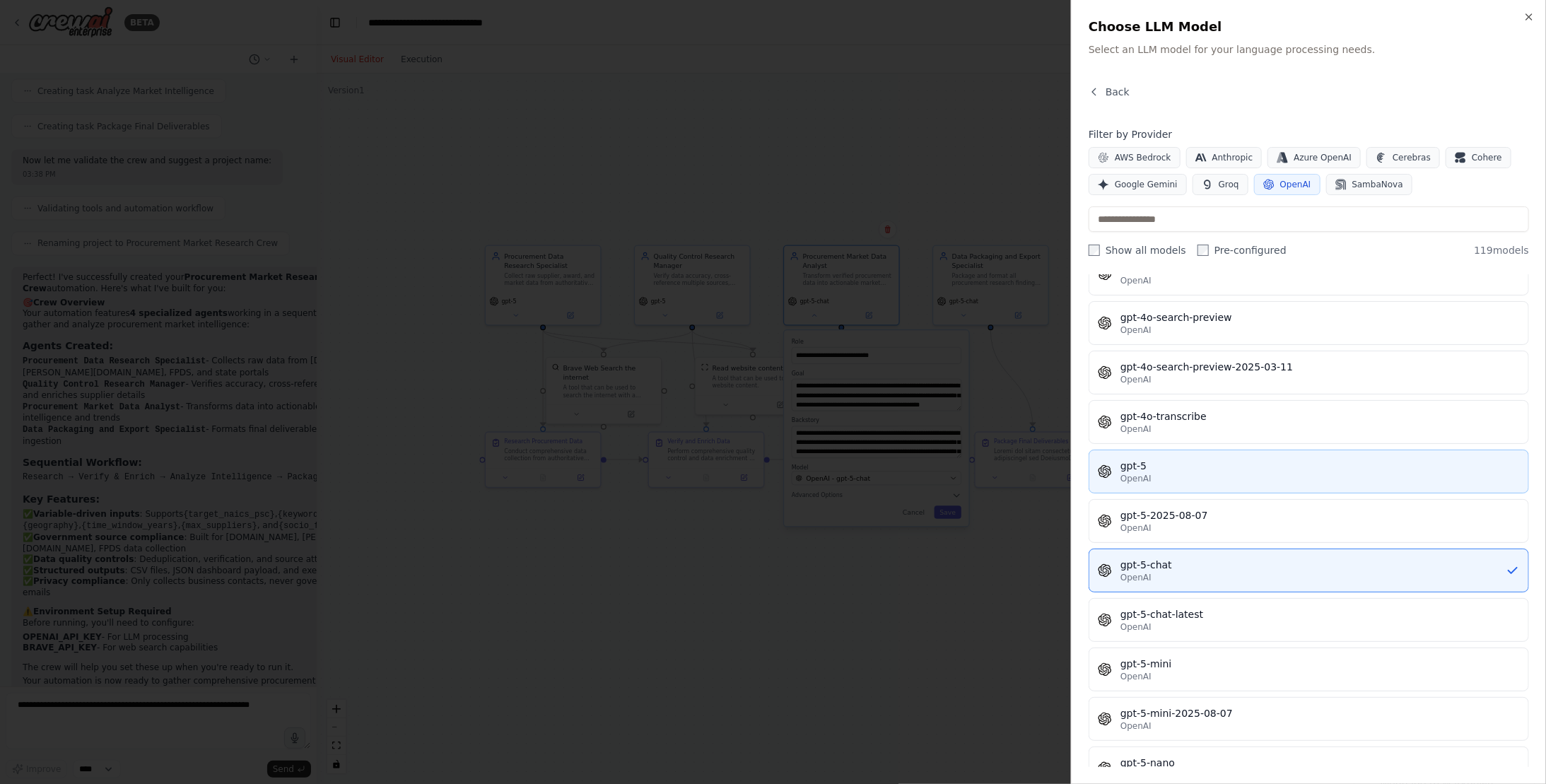
click at [1163, 459] on div "gpt-5" at bounding box center [1320, 466] width 399 height 14
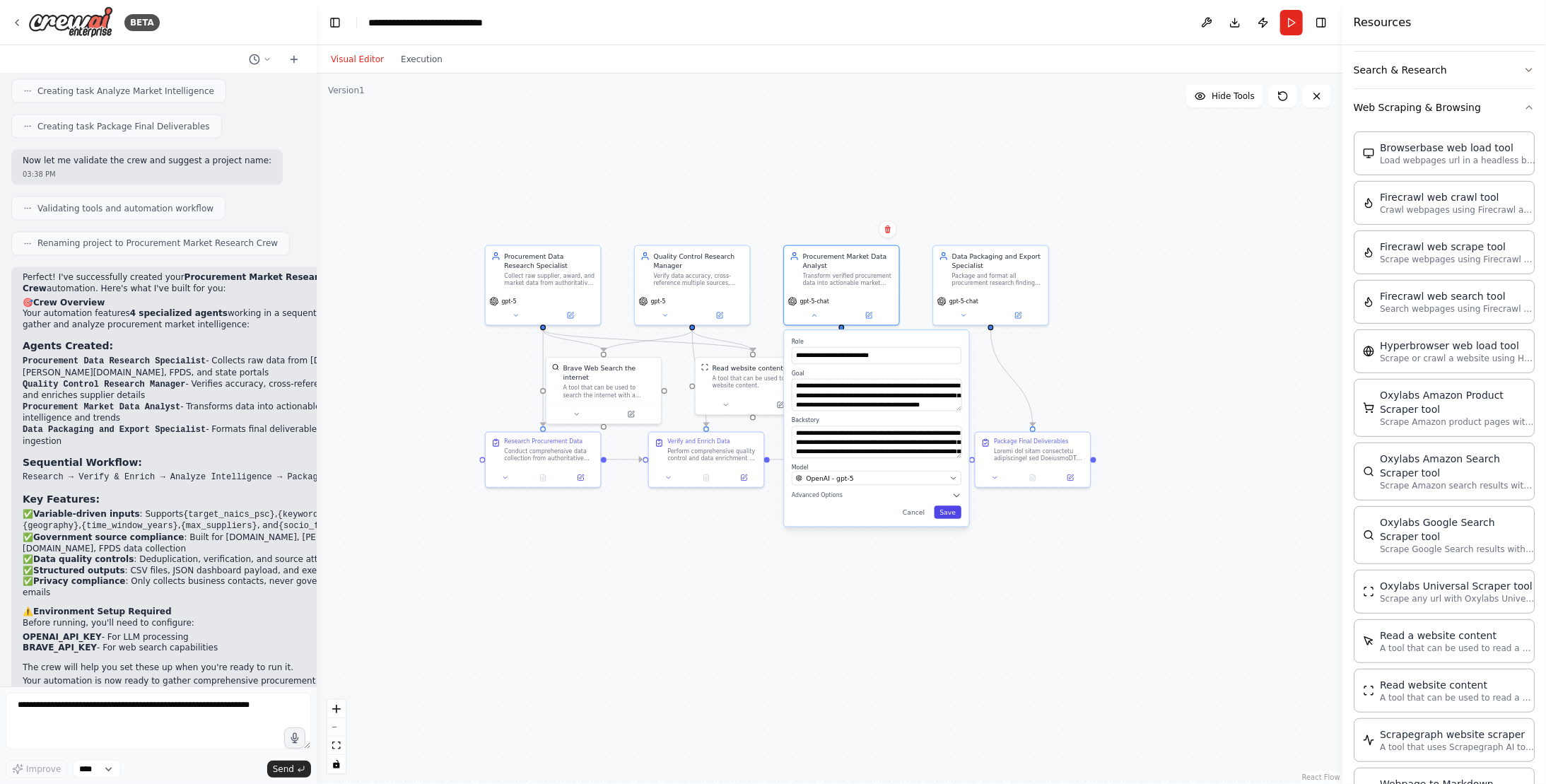
click at [953, 507] on button "Save" at bounding box center [947, 512] width 27 height 12
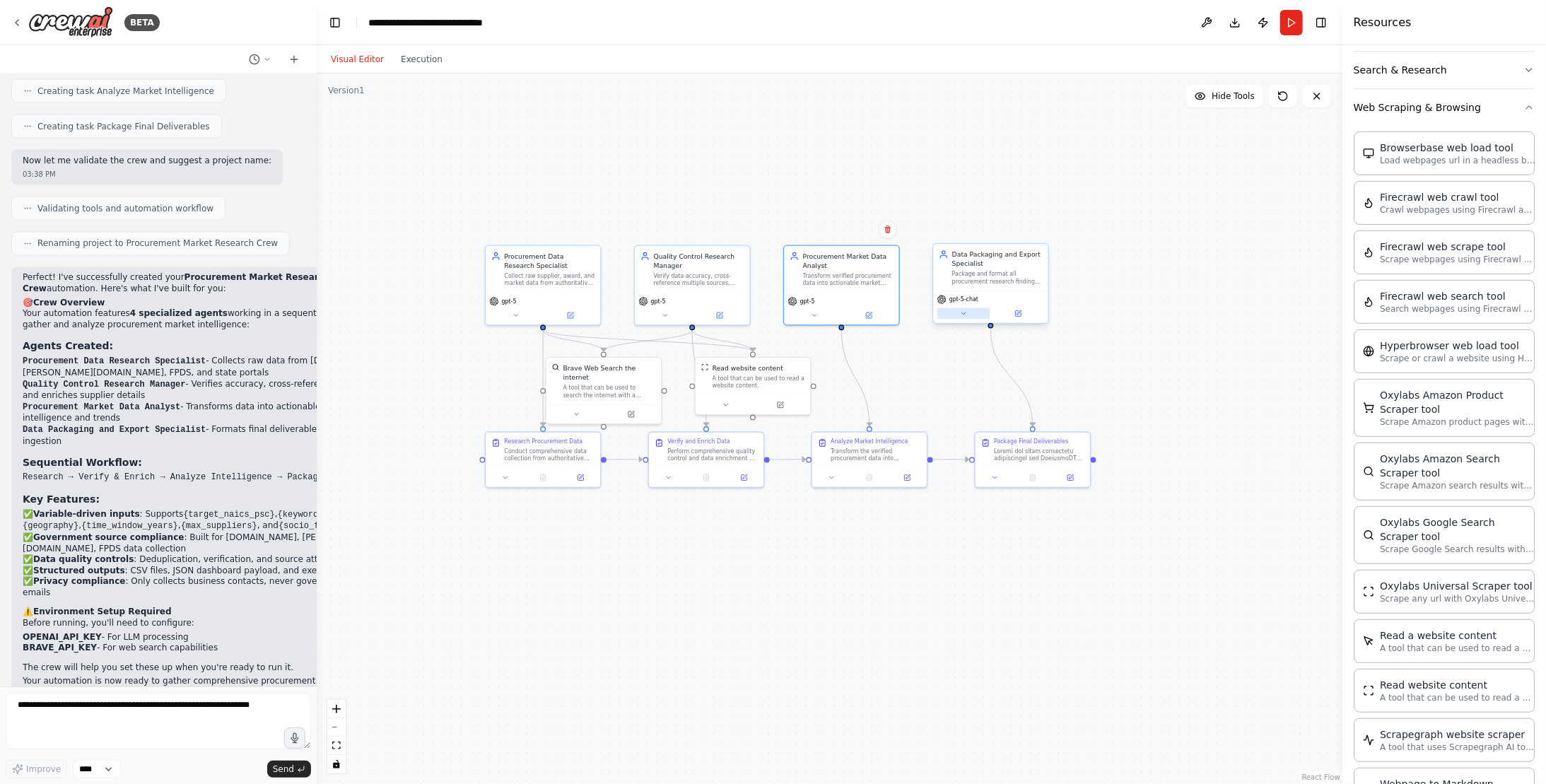
click at [973, 312] on button at bounding box center [964, 313] width 53 height 12
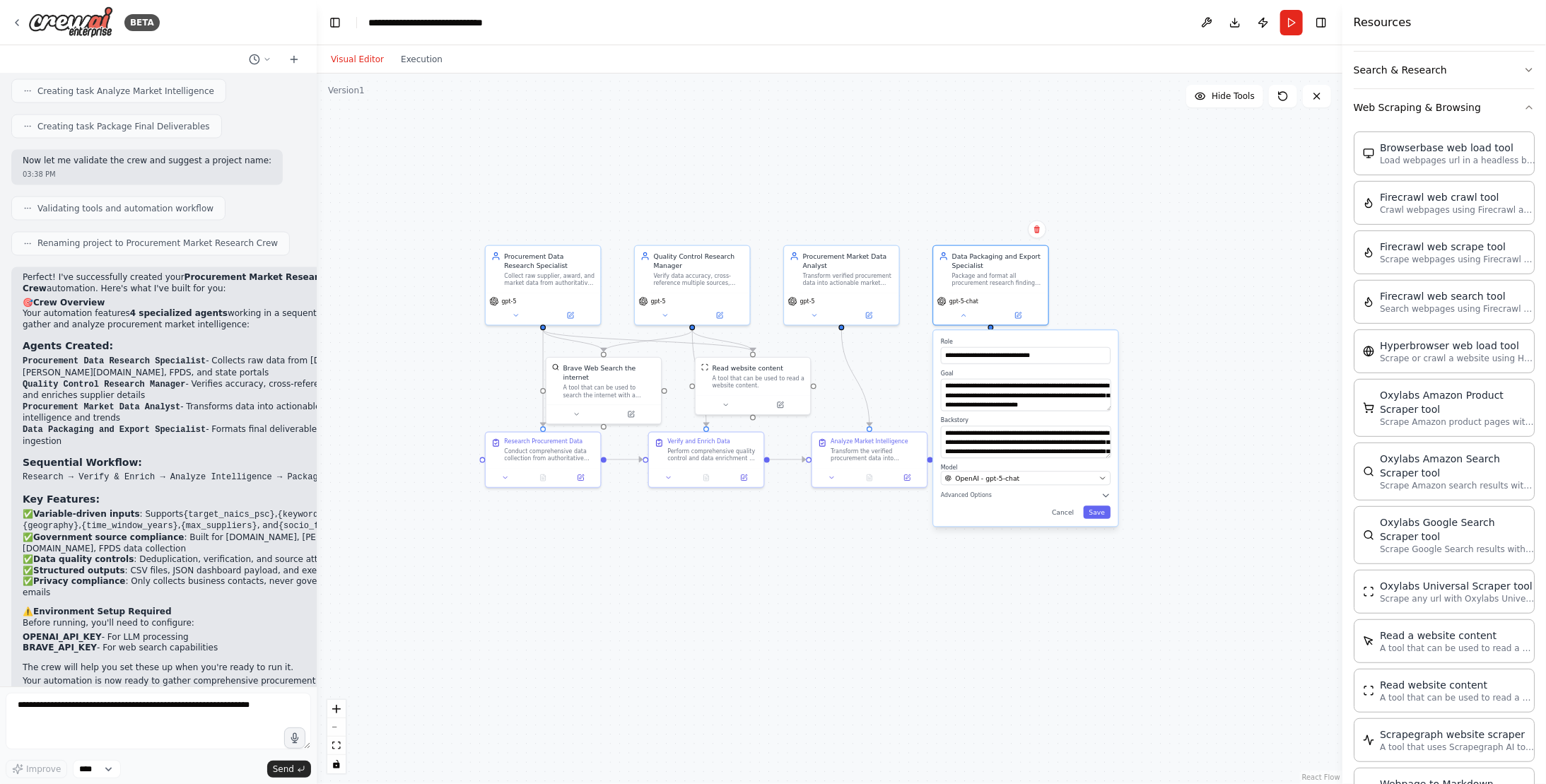
click at [1041, 469] on label "Model" at bounding box center [1025, 467] width 169 height 8
click at [1043, 478] on div "OpenAI - gpt-5-chat" at bounding box center [1019, 478] width 150 height 9
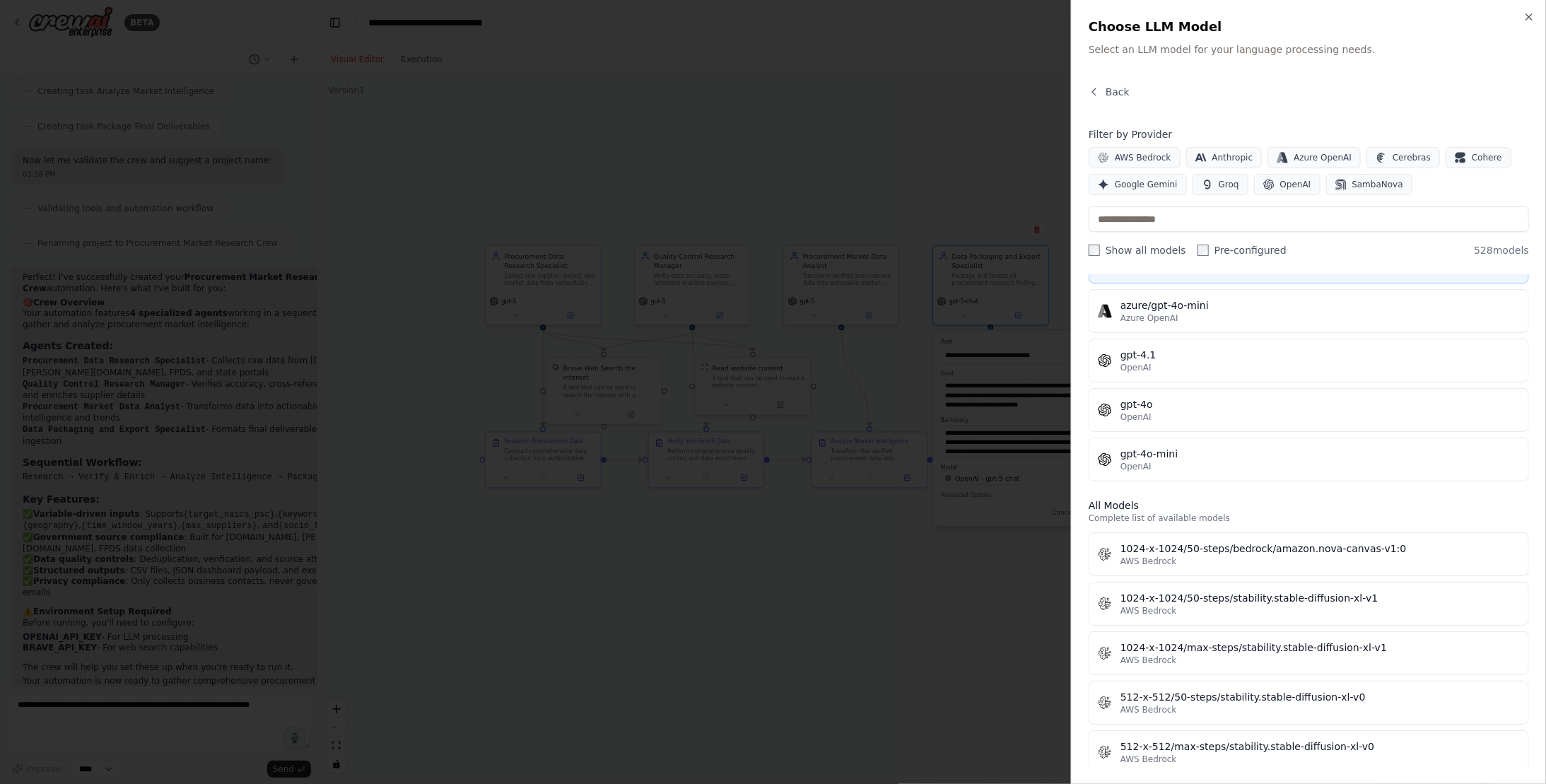
scroll to position [141, 0]
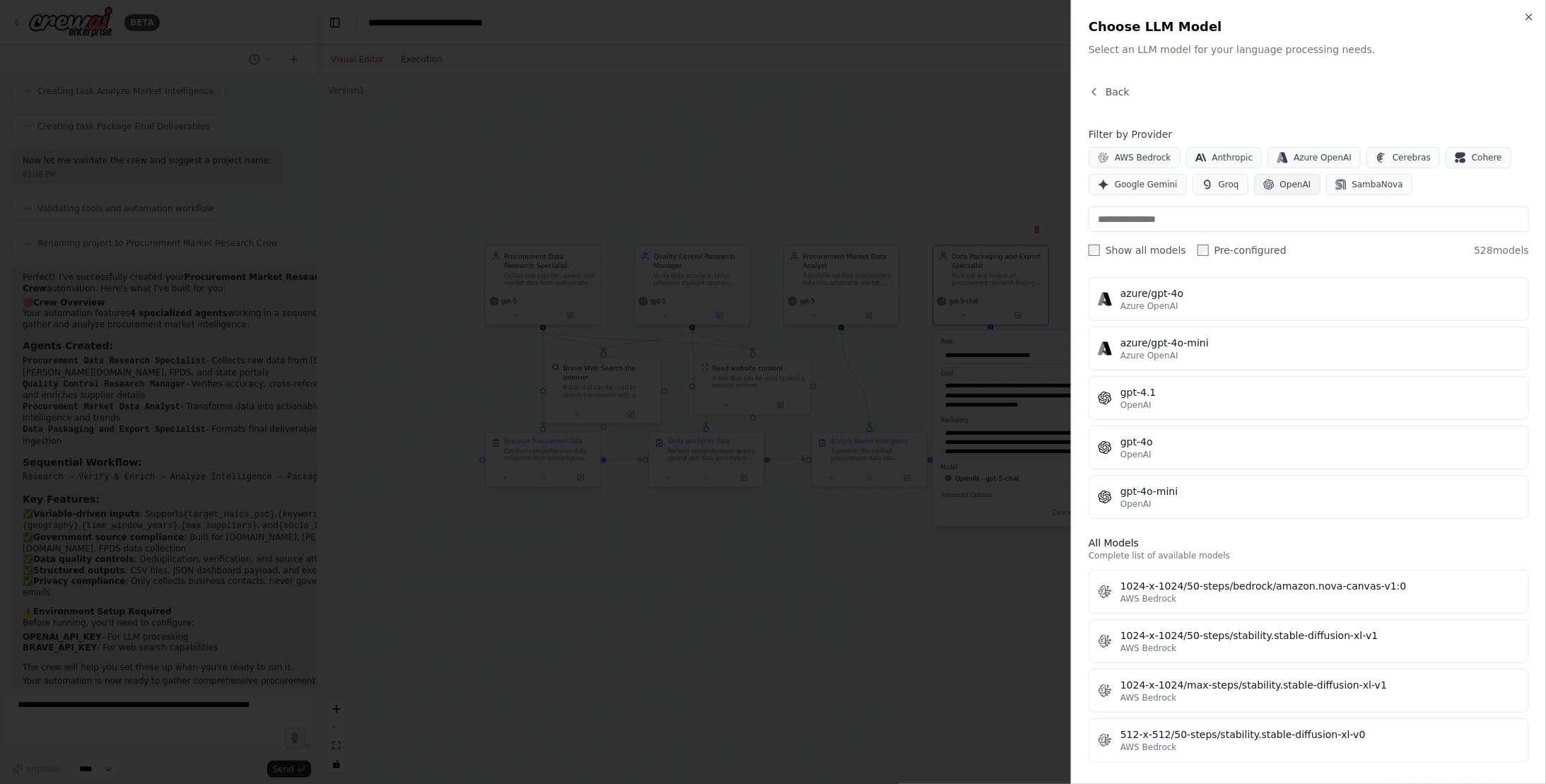
click at [1281, 185] on span "OpenAI" at bounding box center [1295, 184] width 31 height 12
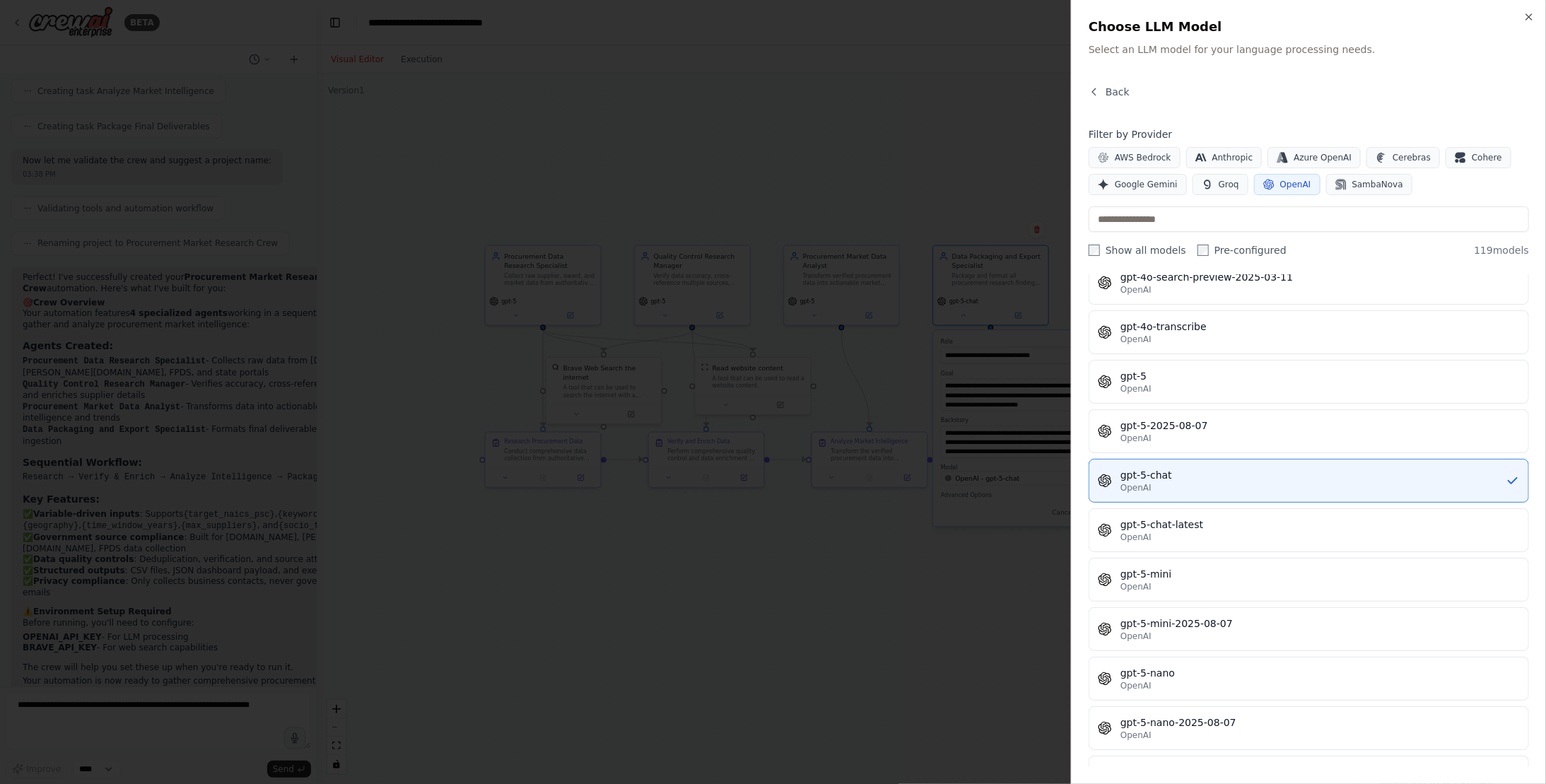
scroll to position [3250, 0]
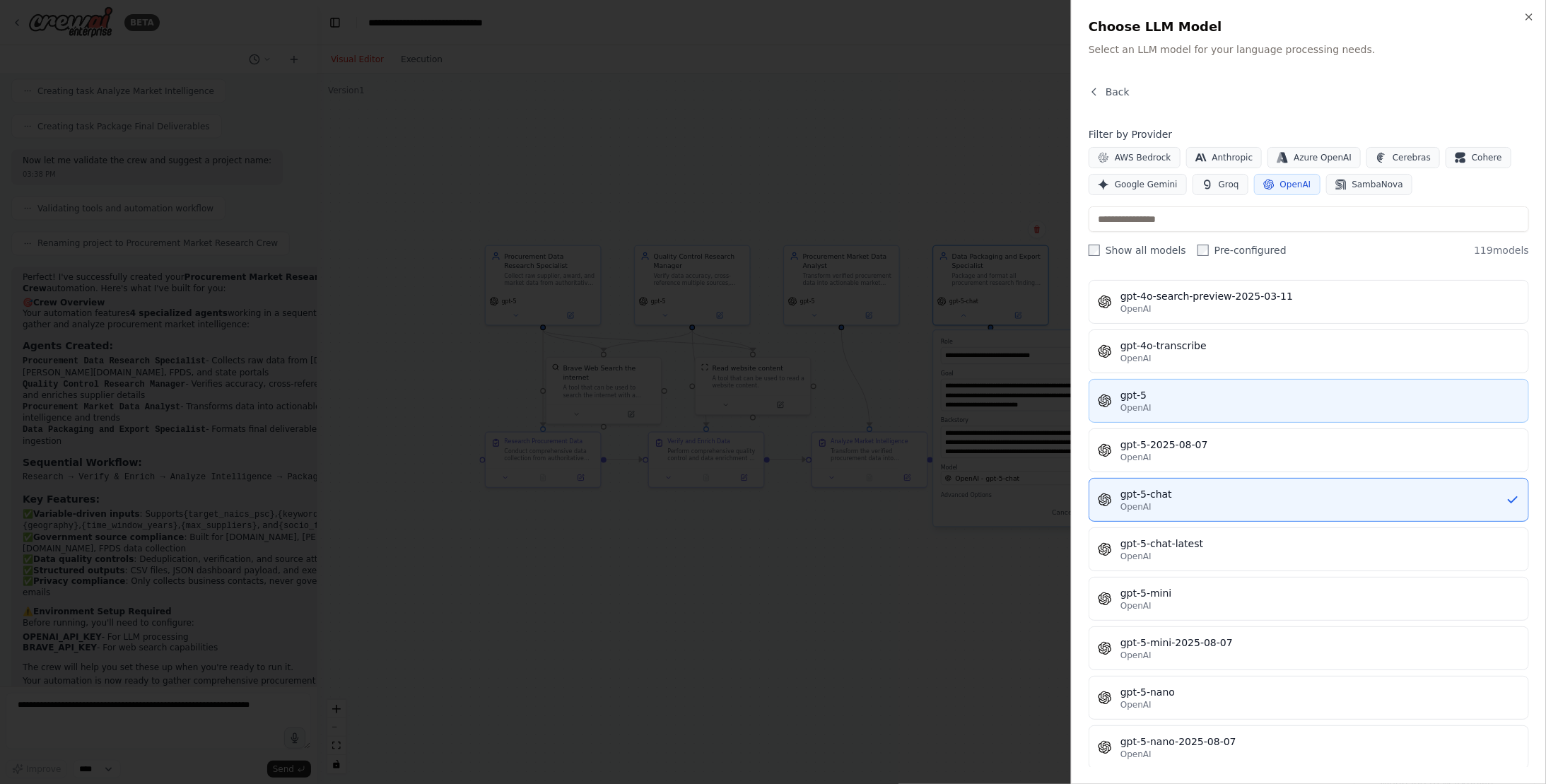
click at [1170, 402] on div "OpenAI" at bounding box center [1320, 407] width 399 height 12
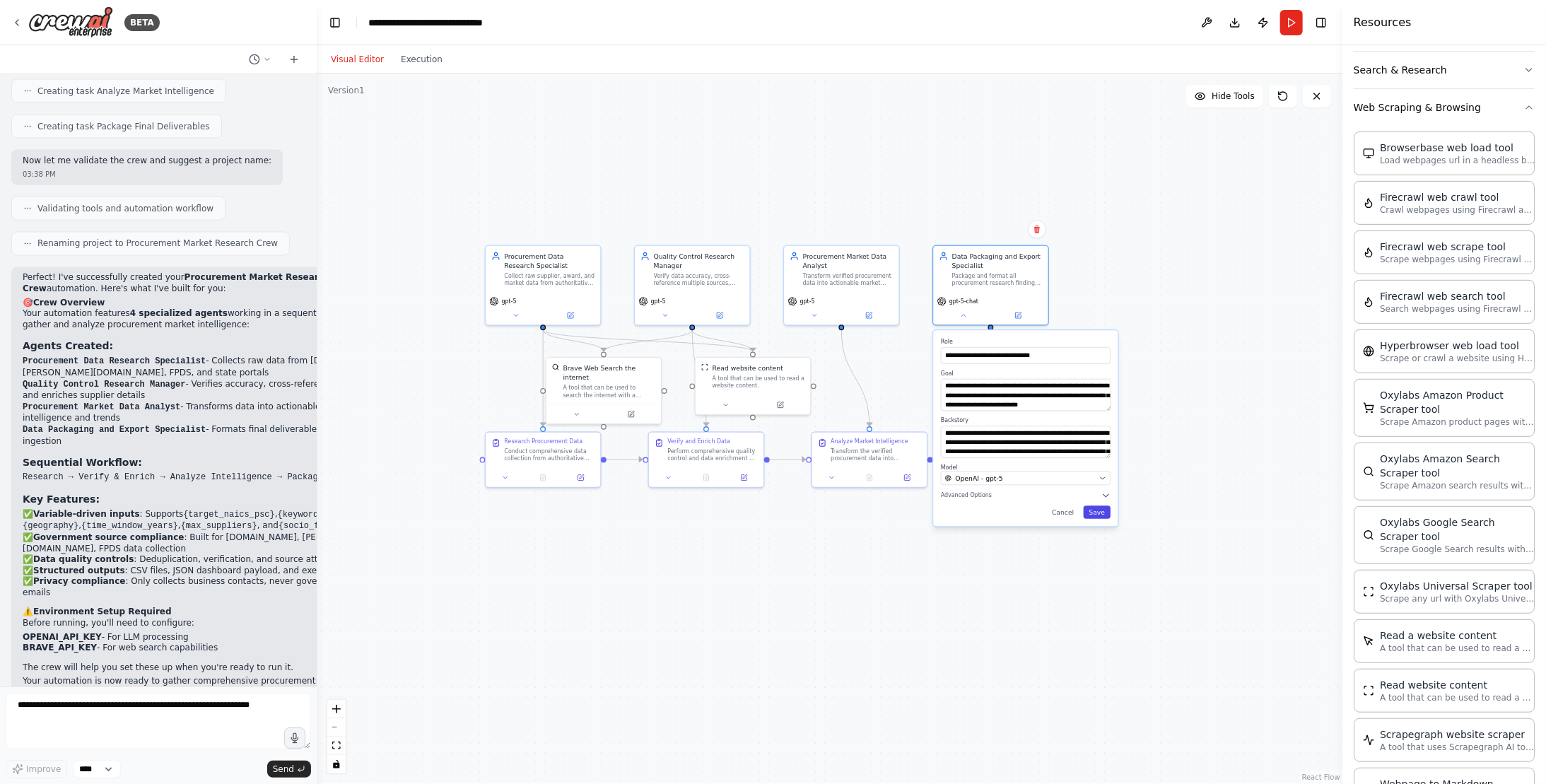
click at [1097, 516] on button "Save" at bounding box center [1096, 512] width 27 height 12
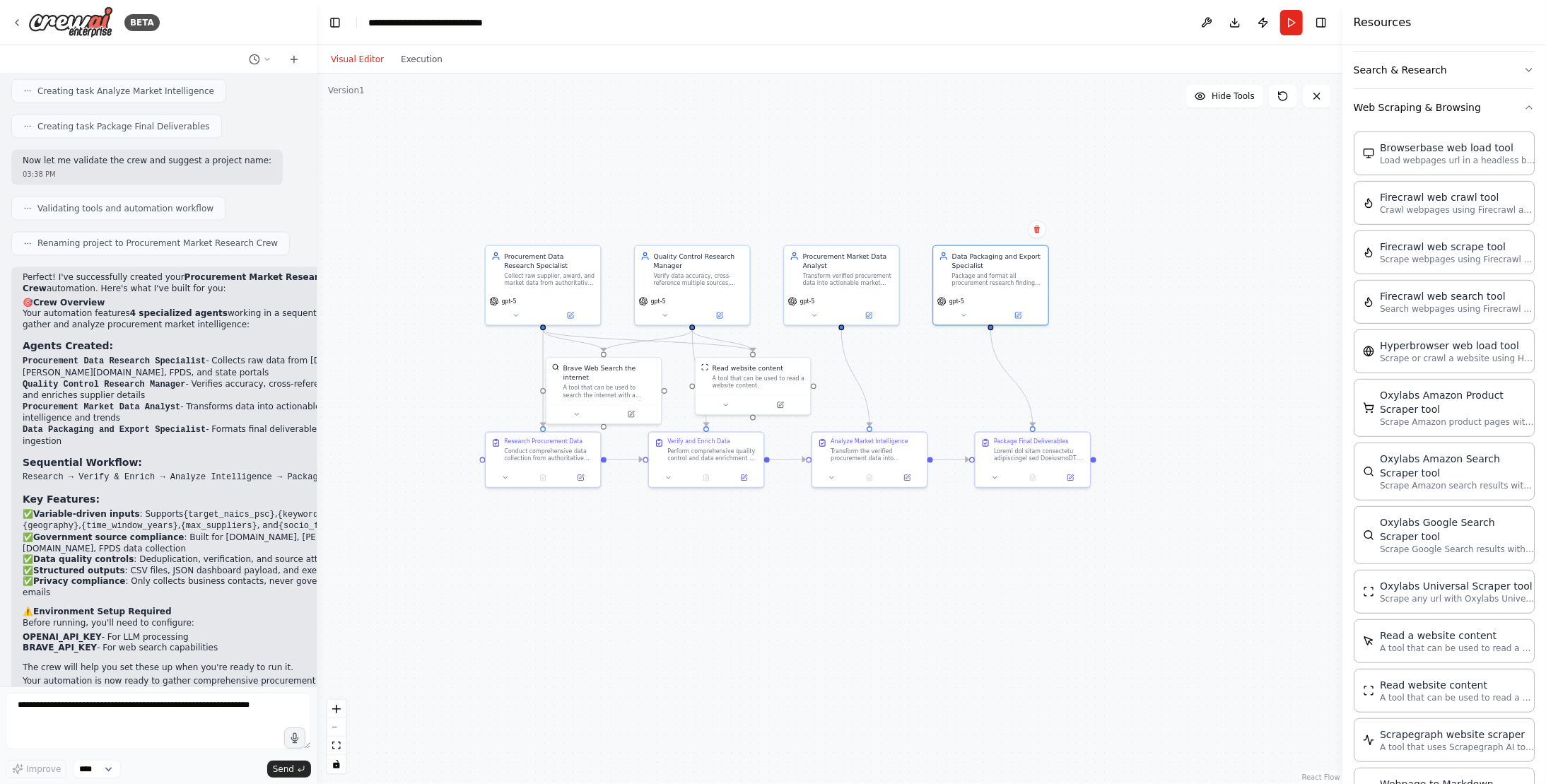
click at [1240, 339] on div ".deletable-edge-delete-btn { width: 20px; height: 20px; border: 0px solid #ffff…" at bounding box center [829, 428] width 1025 height 710
click at [1289, 24] on button "Run" at bounding box center [1291, 22] width 22 height 26
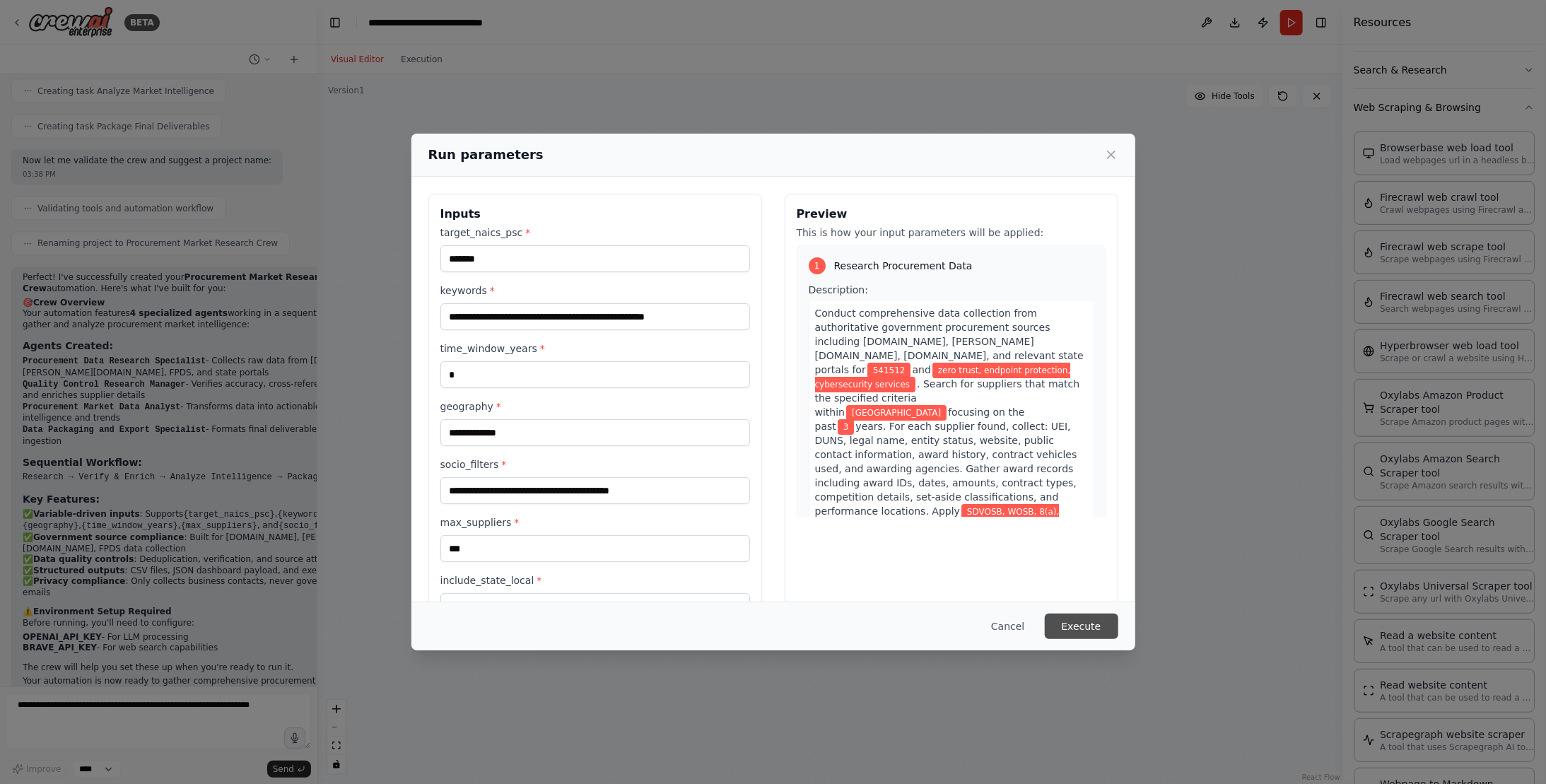
click at [1102, 627] on button "Execute" at bounding box center [1081, 626] width 74 height 26
